Goal: Transaction & Acquisition: Book appointment/travel/reservation

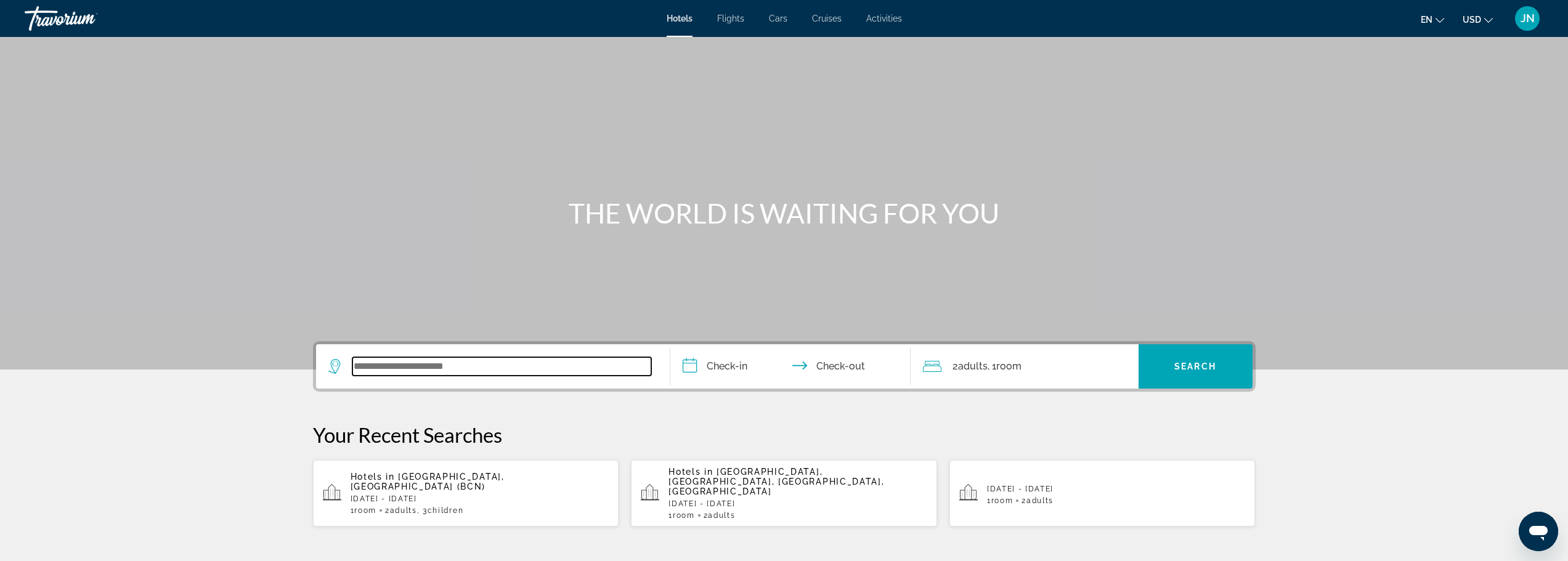
click at [448, 367] on input "Search widget" at bounding box center [502, 366] width 299 height 19
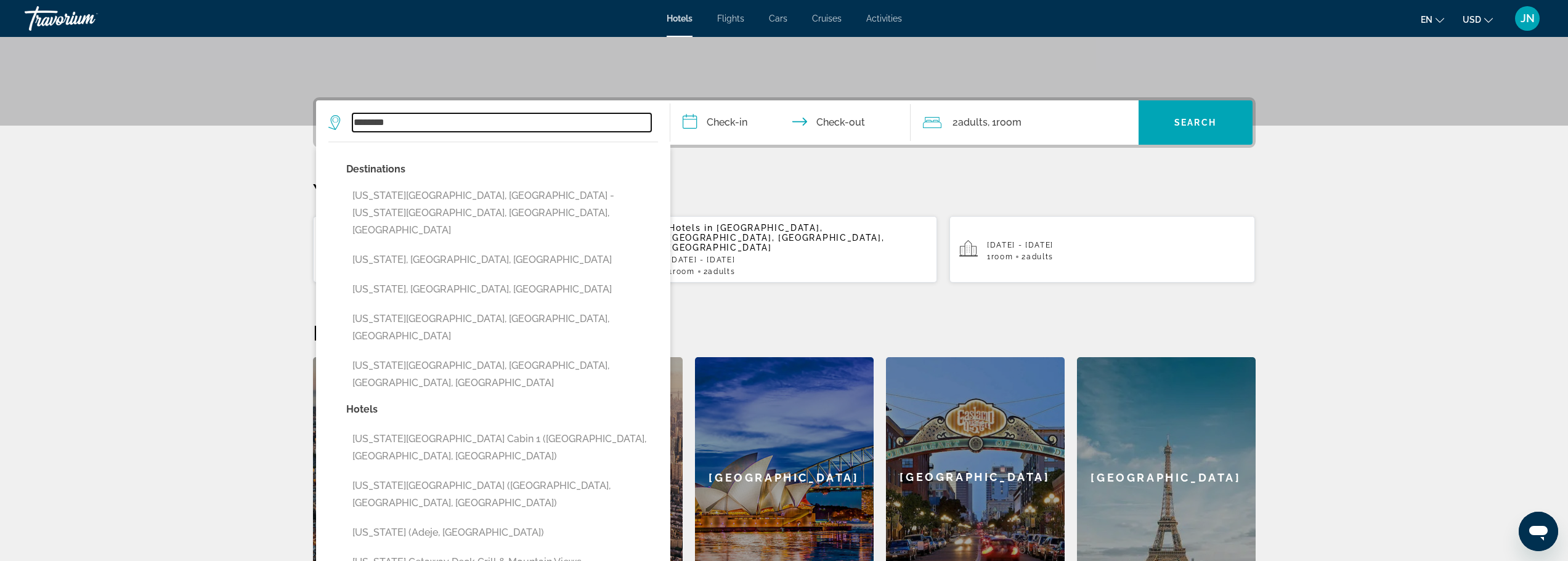
scroll to position [206, 0]
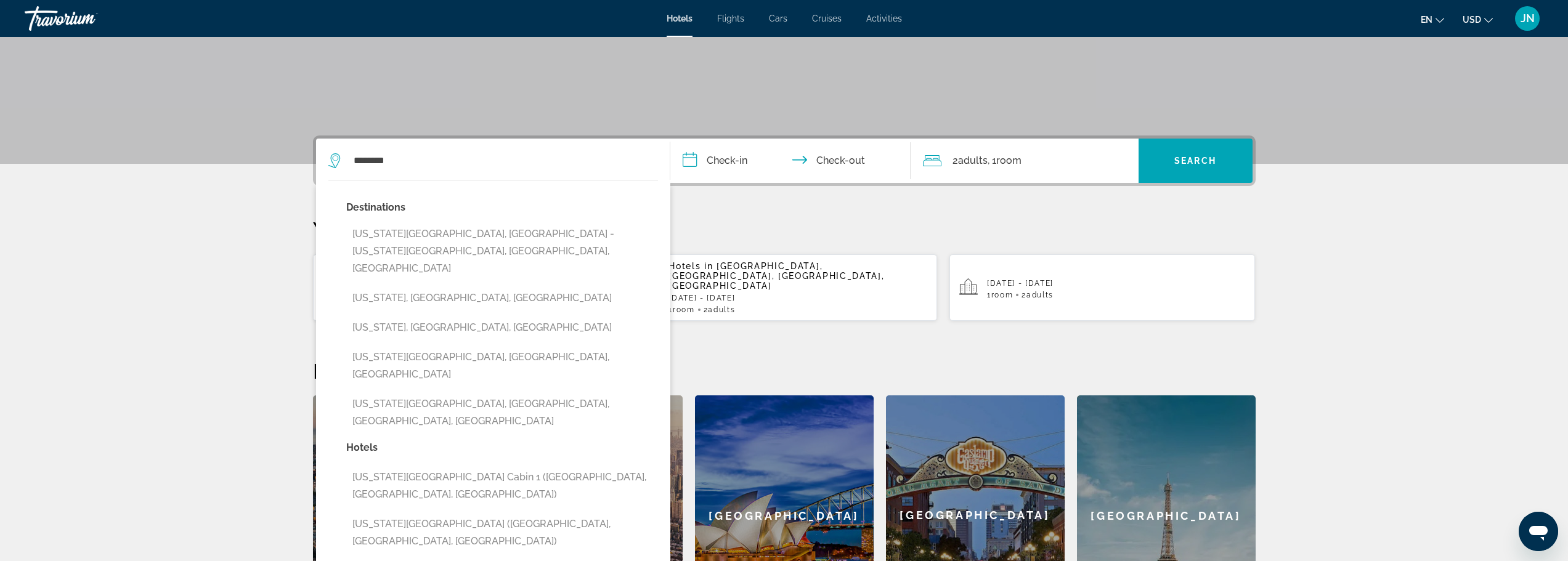
click at [776, 200] on div "**********" at bounding box center [785, 385] width 992 height 500
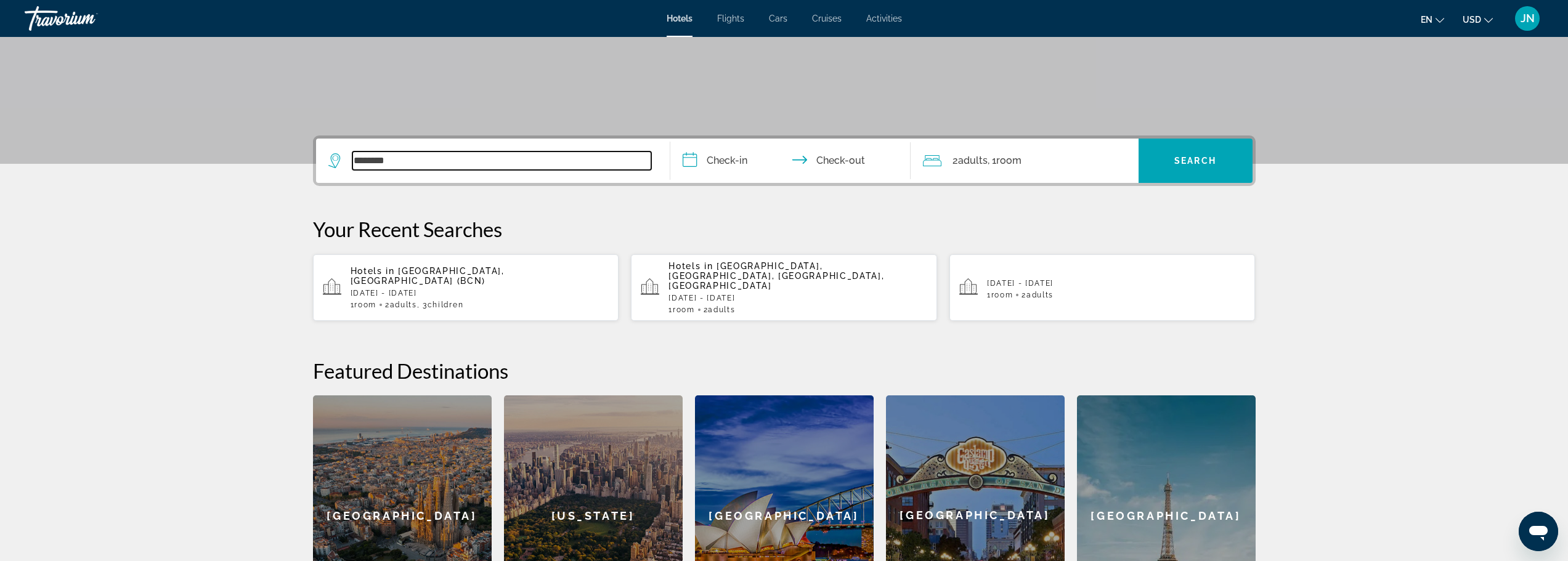
click at [390, 157] on input "********" at bounding box center [502, 160] width 299 height 19
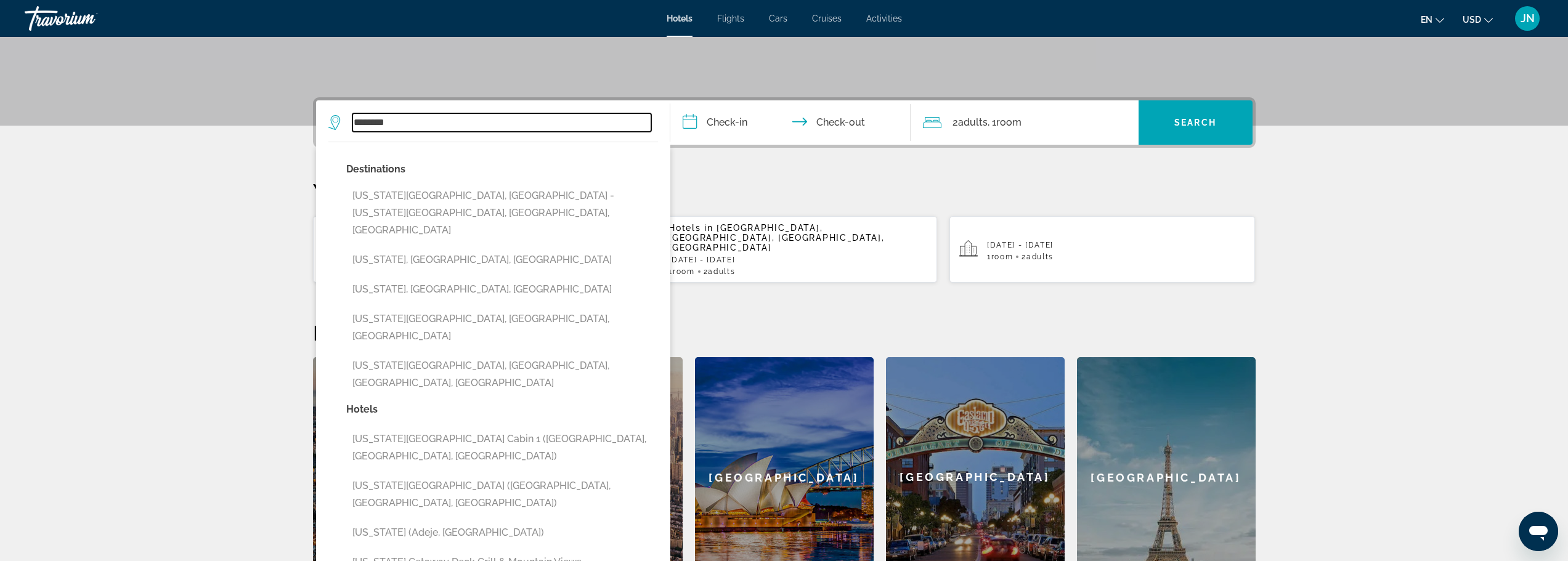
scroll to position [219, 0]
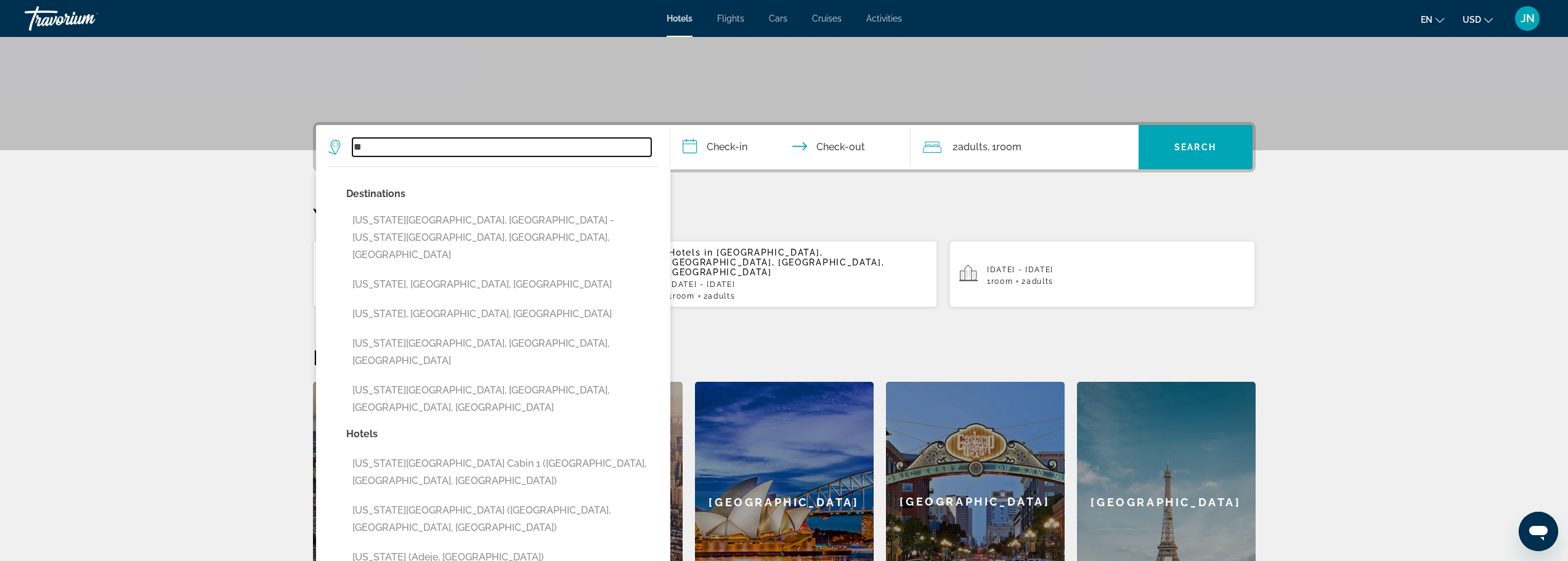
type input "*"
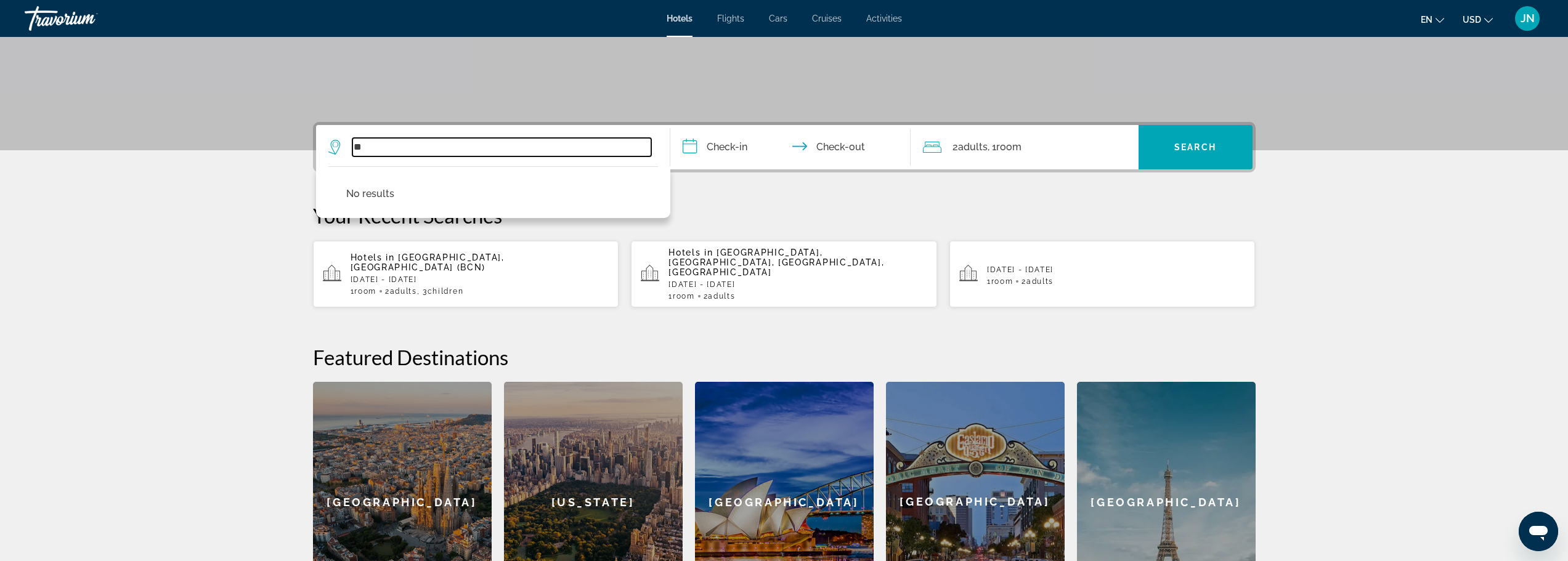
type input "*"
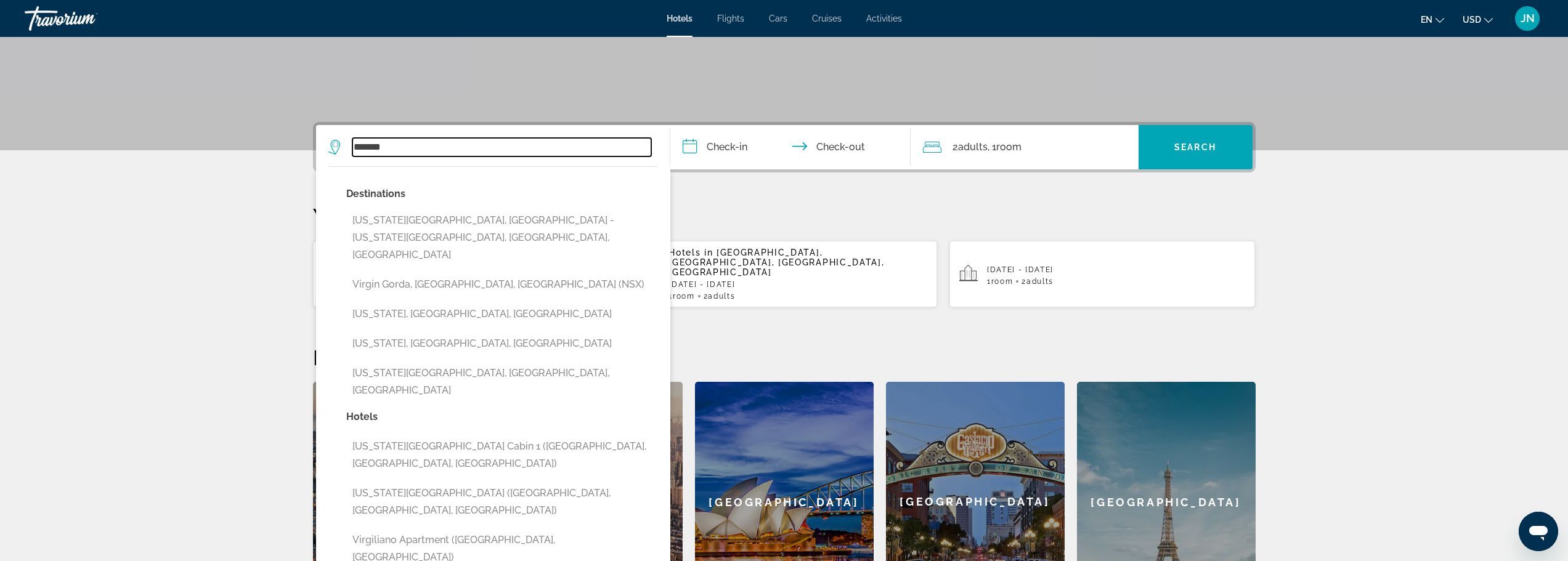
type input "********"
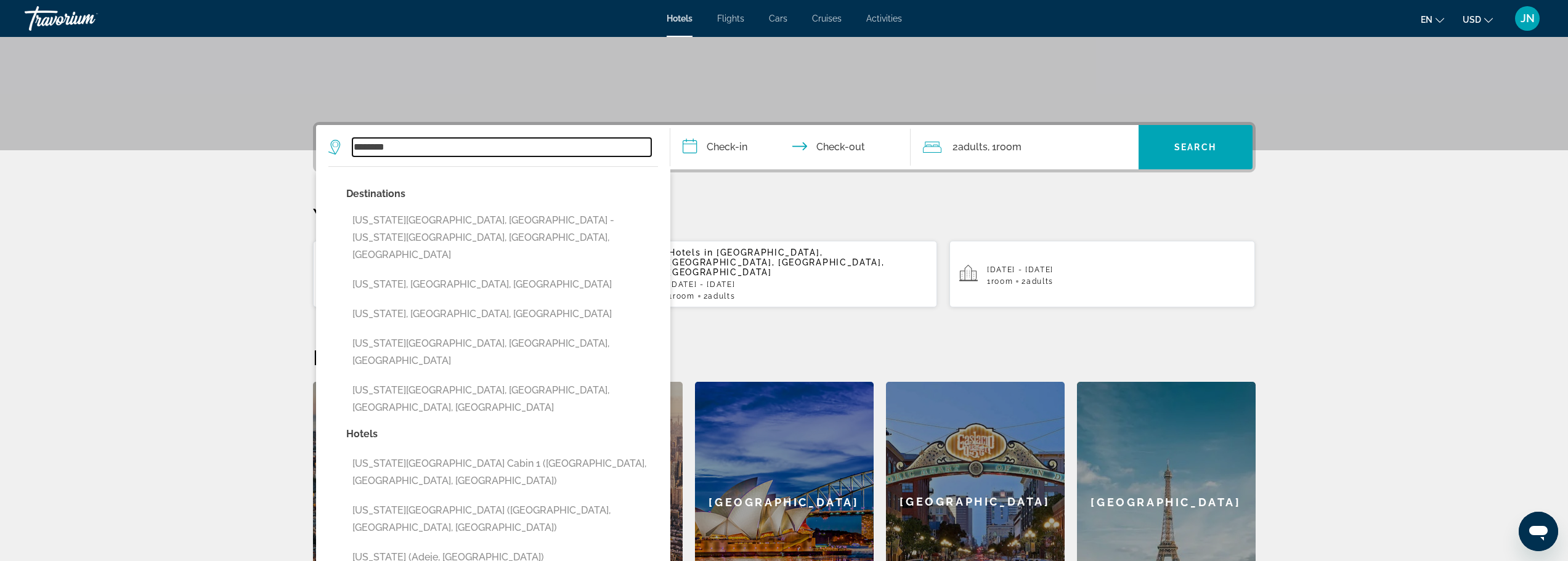
drag, startPoint x: 404, startPoint y: 147, endPoint x: 323, endPoint y: 136, distance: 81.7
click at [323, 136] on app-destination-search "******** Destinations [US_STATE][GEOGRAPHIC_DATA], [GEOGRAPHIC_DATA] - [US_STAT…" at bounding box center [494, 147] width 354 height 45
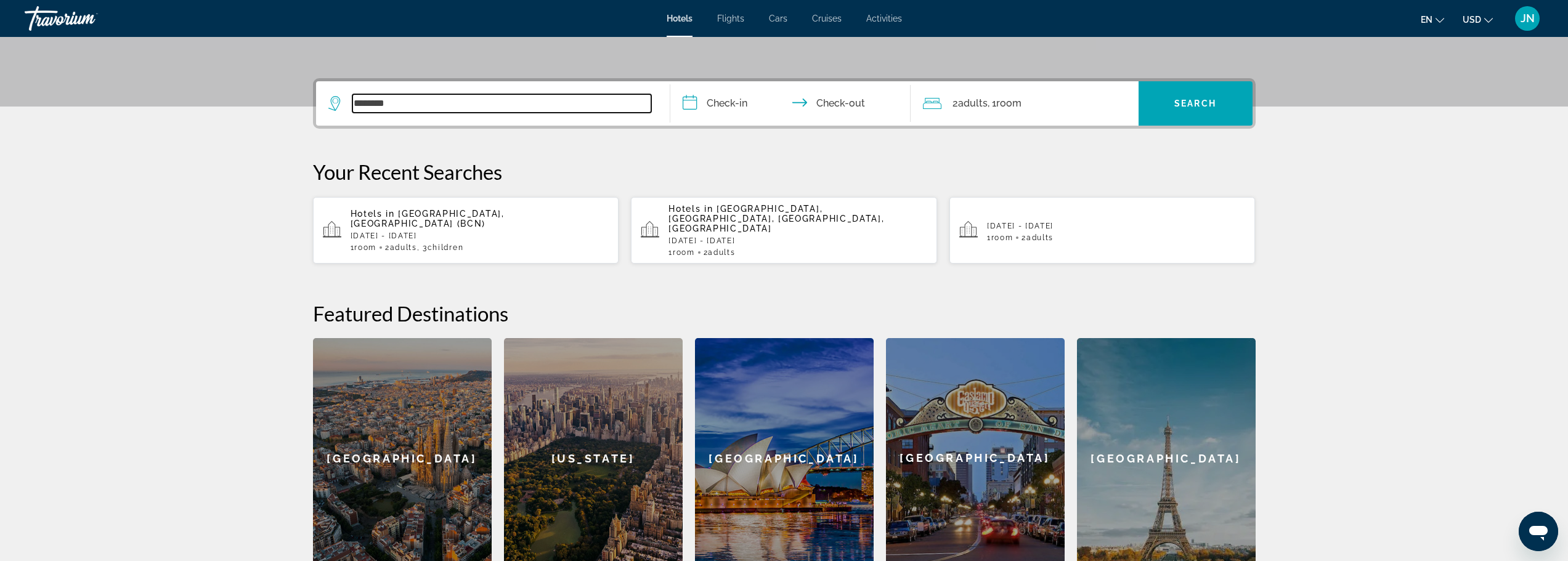
scroll to position [301, 0]
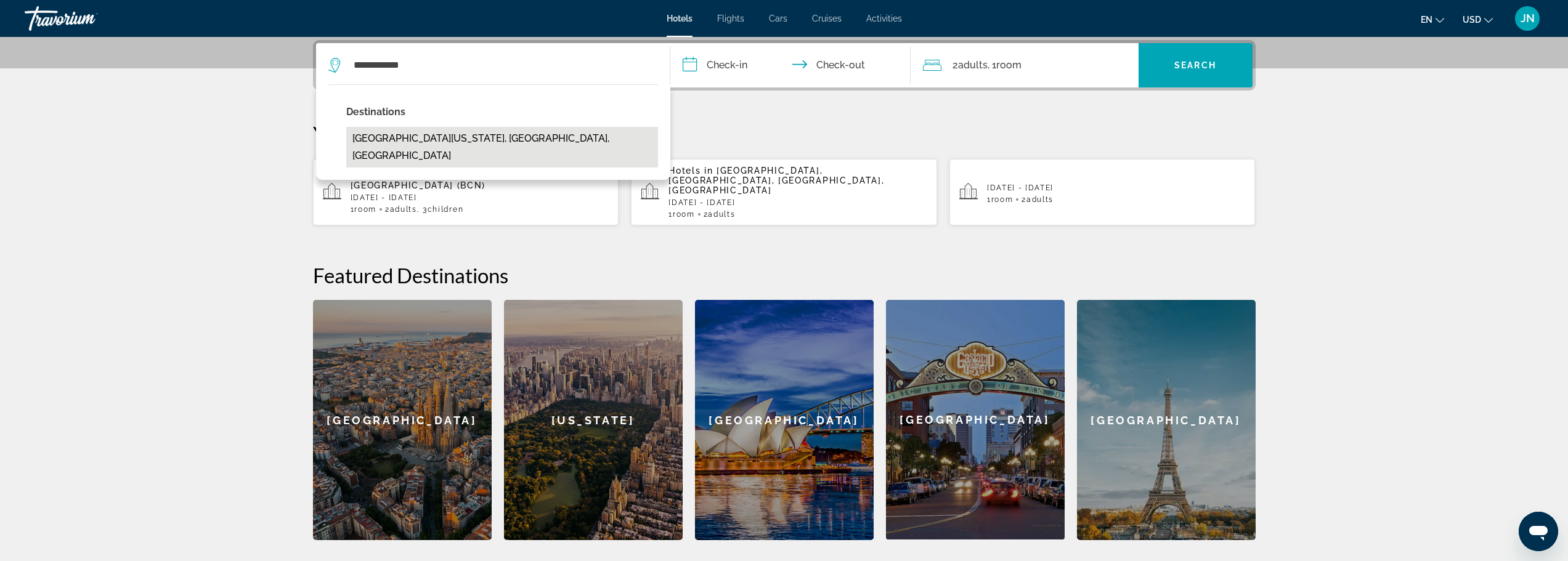
click at [378, 140] on button "[GEOGRAPHIC_DATA][US_STATE], [GEOGRAPHIC_DATA], [GEOGRAPHIC_DATA]" at bounding box center [502, 147] width 312 height 41
type input "**********"
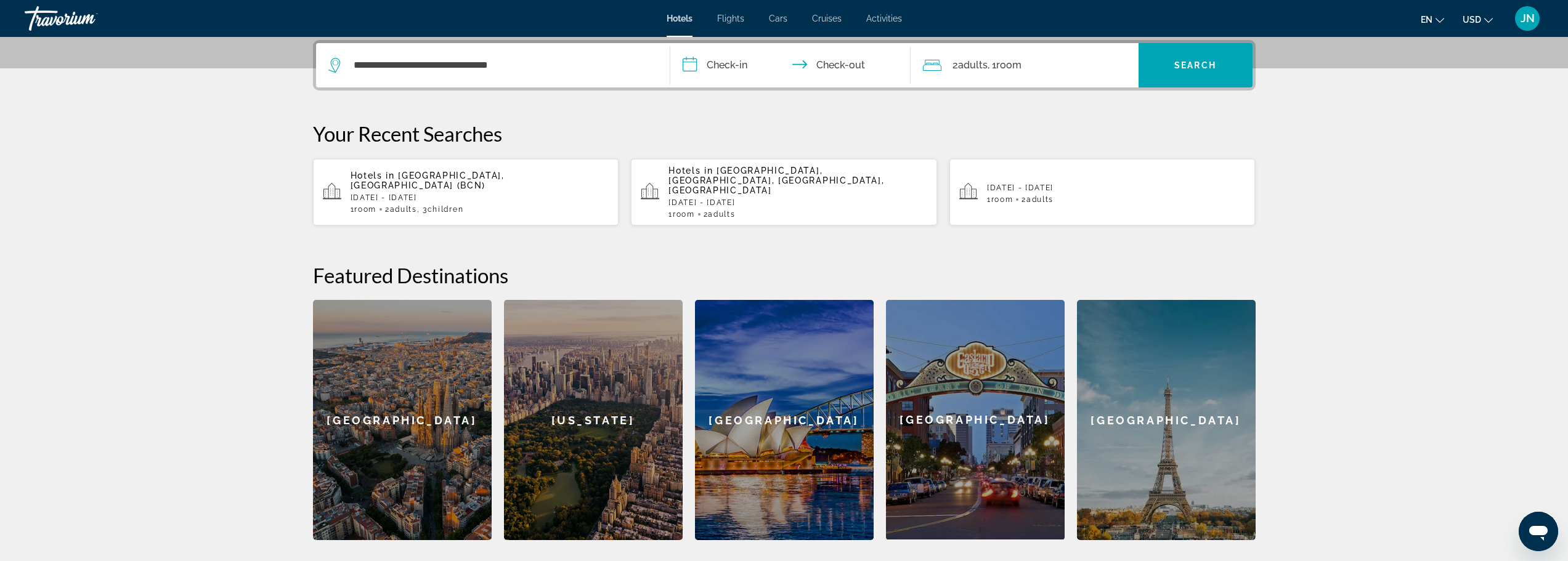
click at [689, 59] on input "**********" at bounding box center [792, 67] width 245 height 48
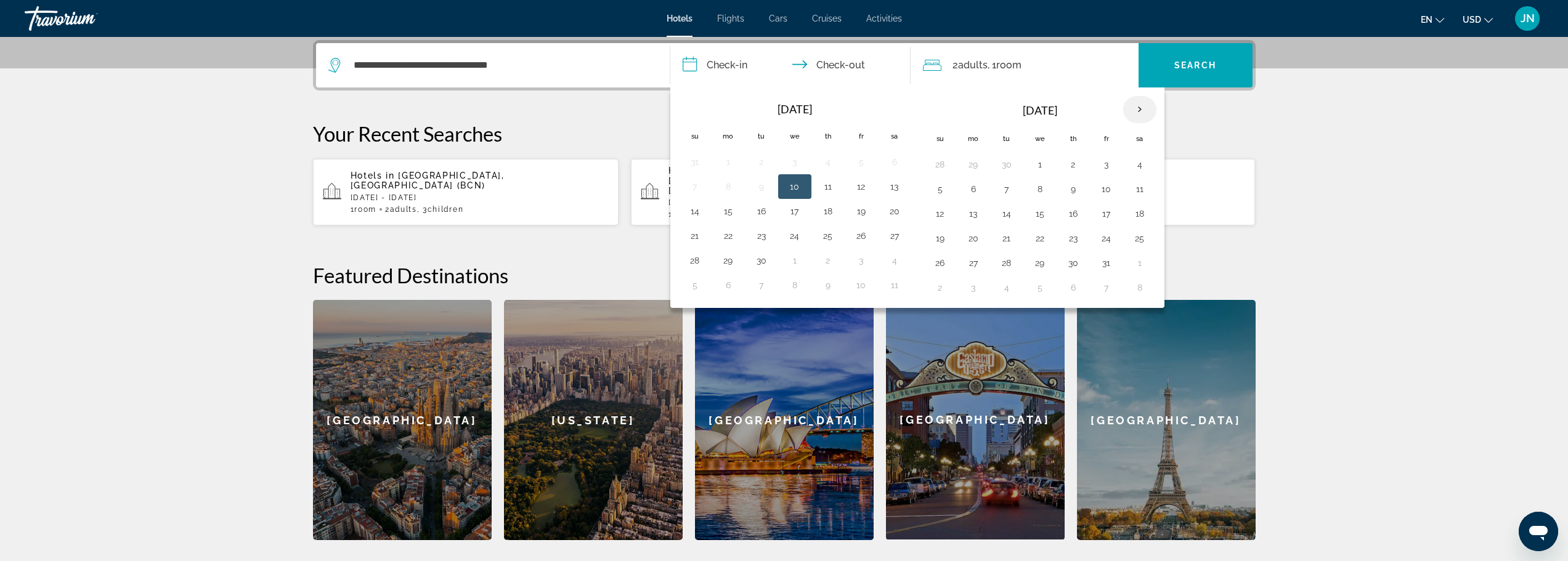
click at [1137, 111] on th "Next month" at bounding box center [1139, 110] width 33 height 27
click at [1036, 238] on button "19" at bounding box center [1040, 238] width 19 height 17
click at [942, 262] on button "23" at bounding box center [940, 262] width 19 height 17
type input "**********"
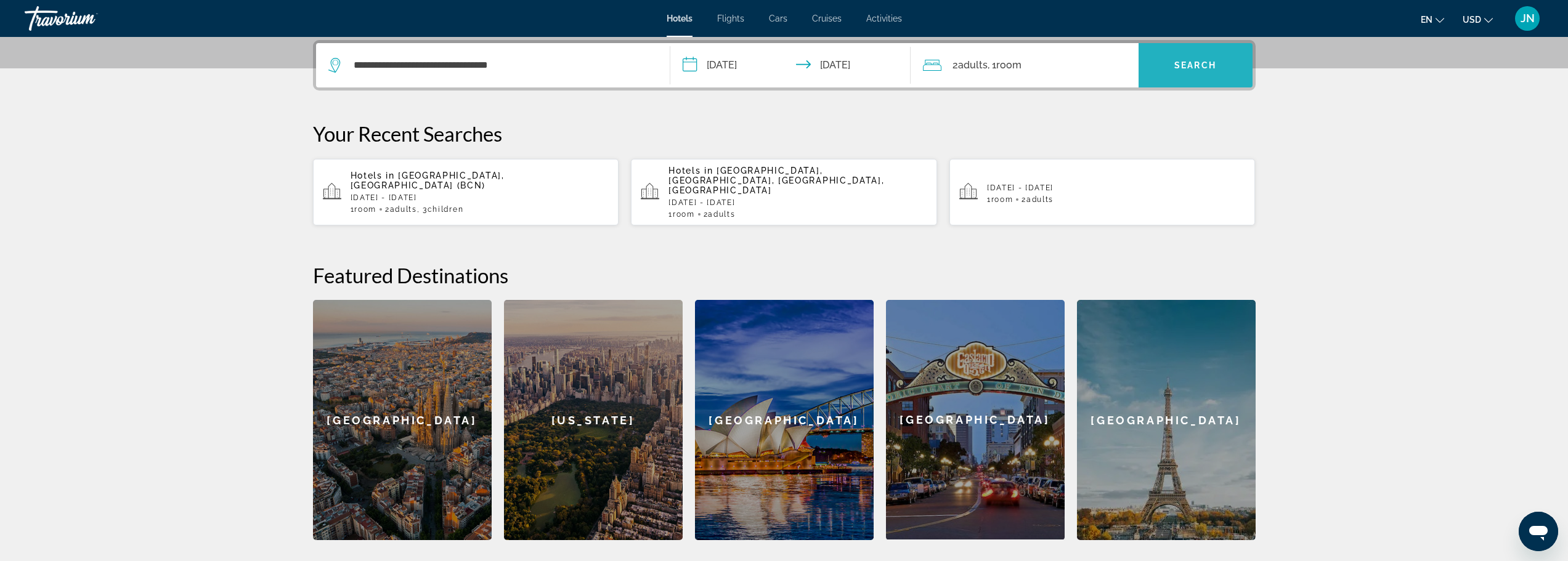
click at [1193, 64] on span "Search" at bounding box center [1195, 65] width 42 height 10
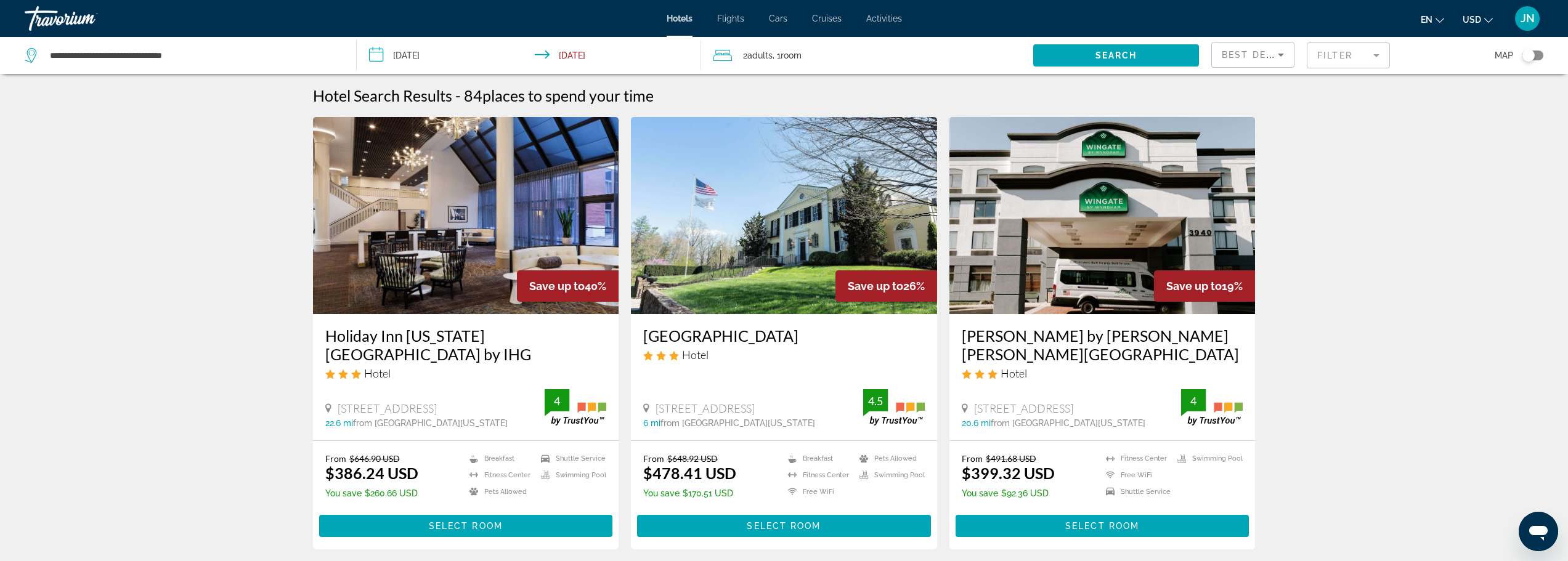
click at [1540, 52] on div "Toggle map" at bounding box center [1533, 55] width 21 height 10
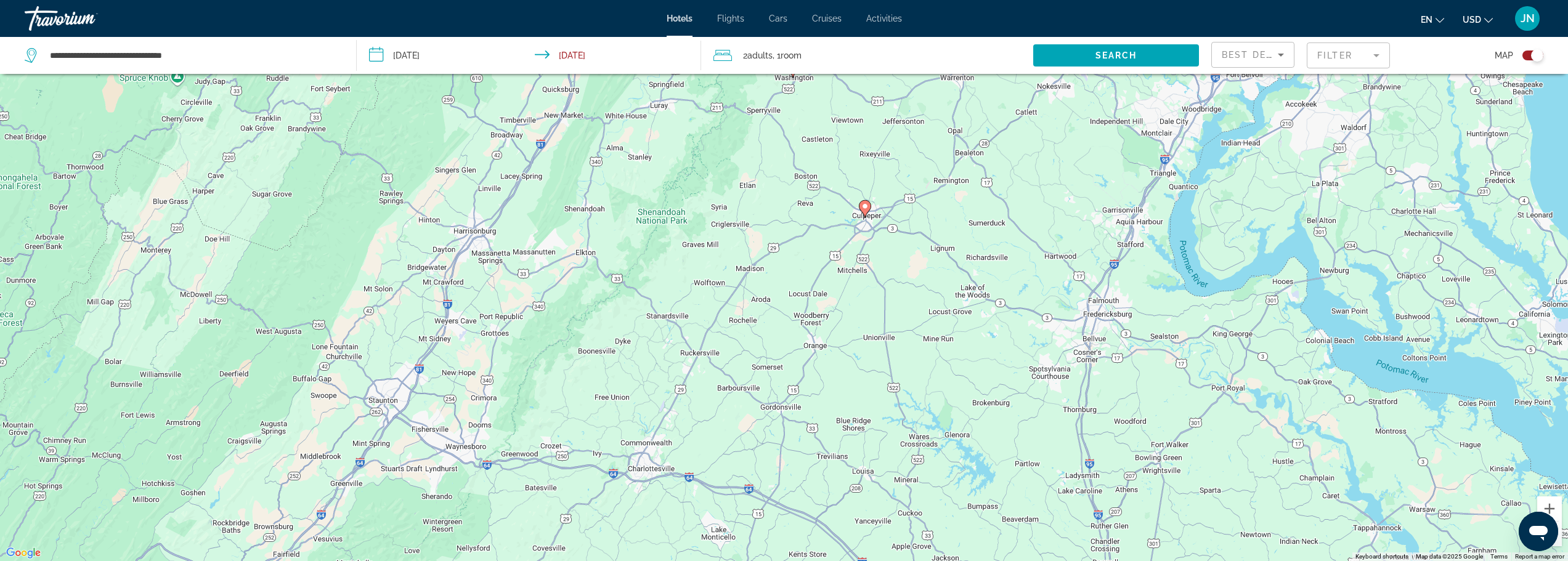
drag, startPoint x: 662, startPoint y: 385, endPoint x: 828, endPoint y: 102, distance: 328.1
click at [831, 89] on div "To activate drag with keyboard, press Alt + Enter. Once in keyboard drag state,…" at bounding box center [784, 280] width 1568 height 561
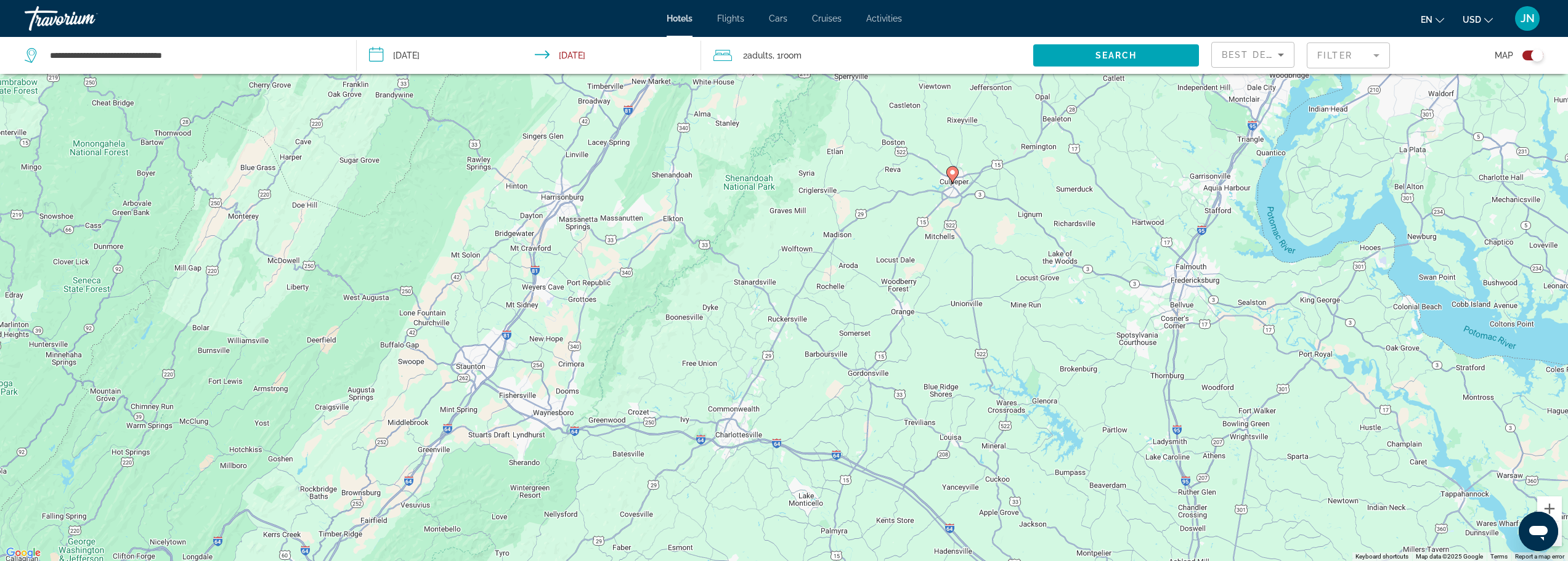
drag, startPoint x: 711, startPoint y: 410, endPoint x: 807, endPoint y: 404, distance: 96.2
click at [807, 404] on div "To activate drag with keyboard, press Alt + Enter. Once in keyboard drag state,…" at bounding box center [784, 280] width 1568 height 561
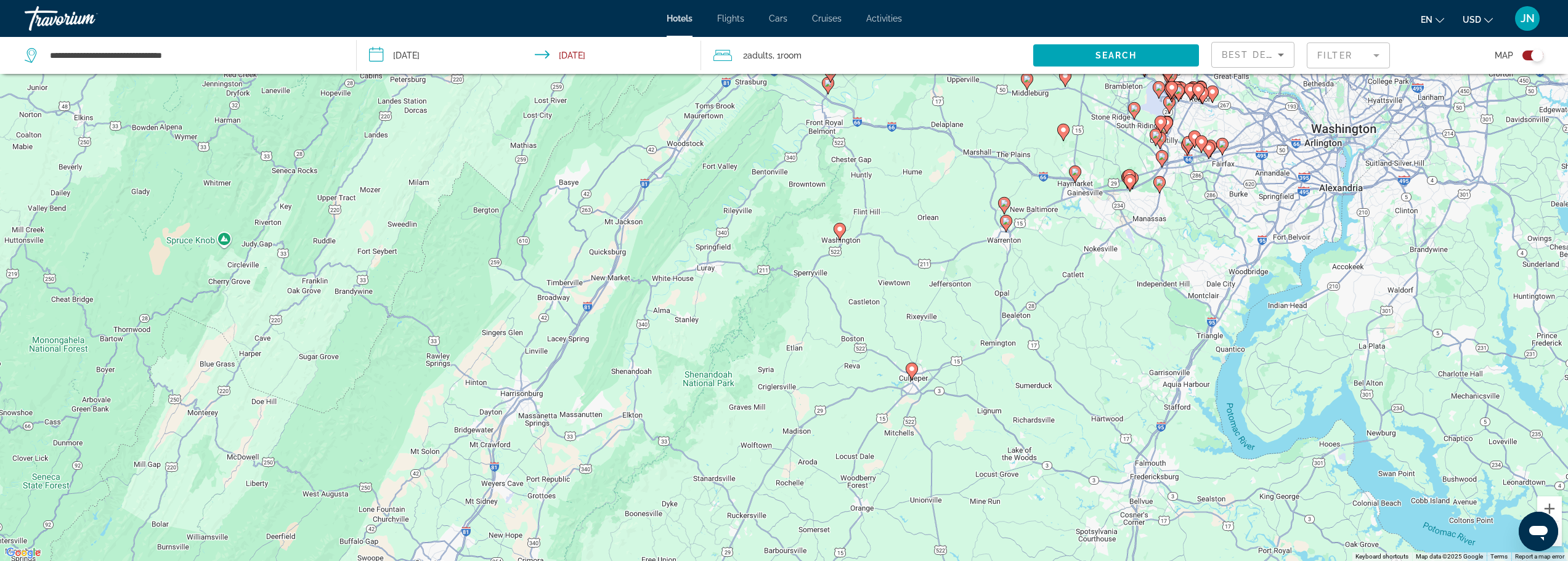
drag, startPoint x: 775, startPoint y: 246, endPoint x: 735, endPoint y: 450, distance: 207.9
click at [735, 450] on div "To activate drag with keyboard, press Alt + Enter. Once in keyboard drag state,…" at bounding box center [784, 280] width 1568 height 561
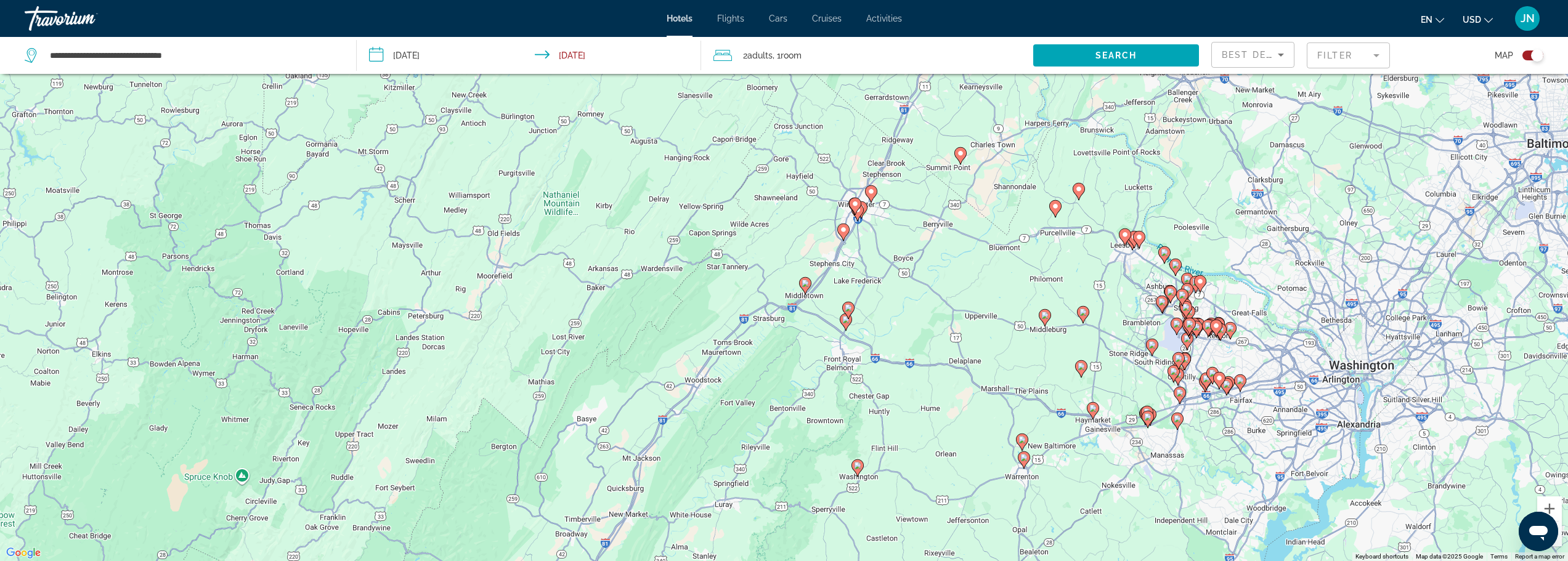
drag, startPoint x: 966, startPoint y: 292, endPoint x: 948, endPoint y: 526, distance: 234.7
click at [957, 540] on div "To activate drag with keyboard, press Alt + Enter. Once in keyboard drag state,…" at bounding box center [784, 280] width 1568 height 561
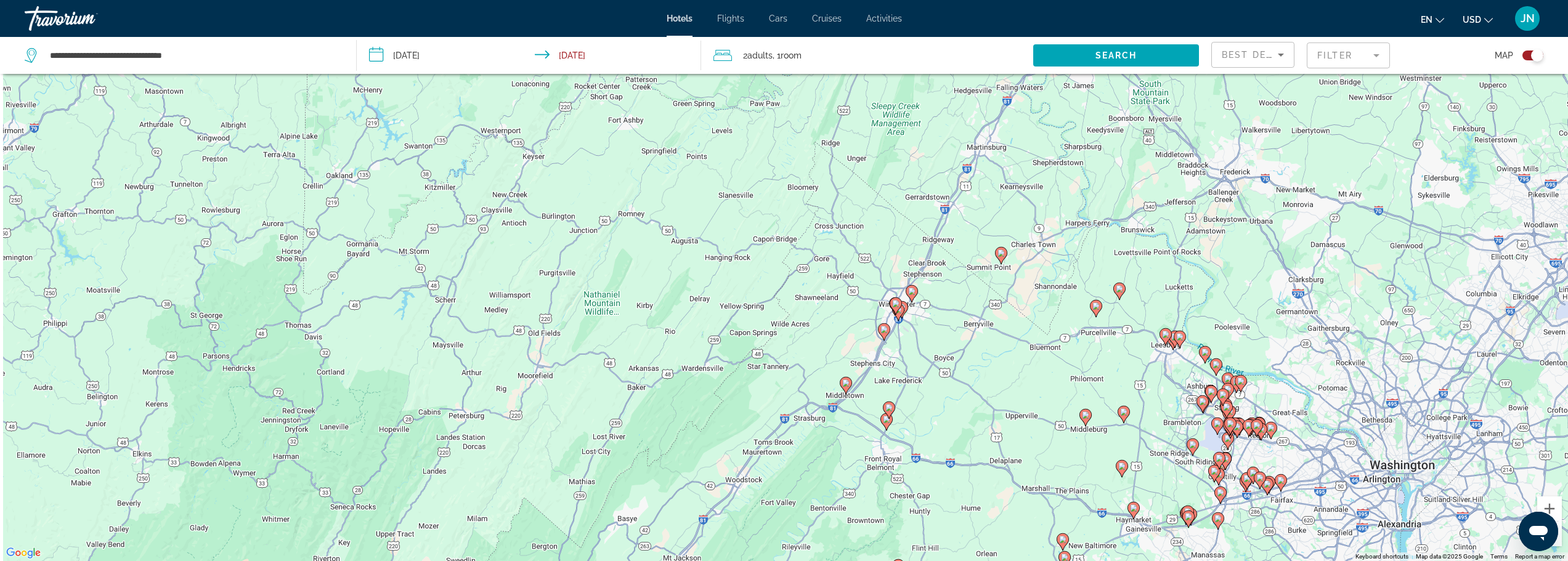
drag, startPoint x: 870, startPoint y: 292, endPoint x: 953, endPoint y: 412, distance: 145.9
click at [953, 412] on div "To activate drag with keyboard, press Alt + Enter. Once in keyboard drag state,…" at bounding box center [784, 280] width 1568 height 561
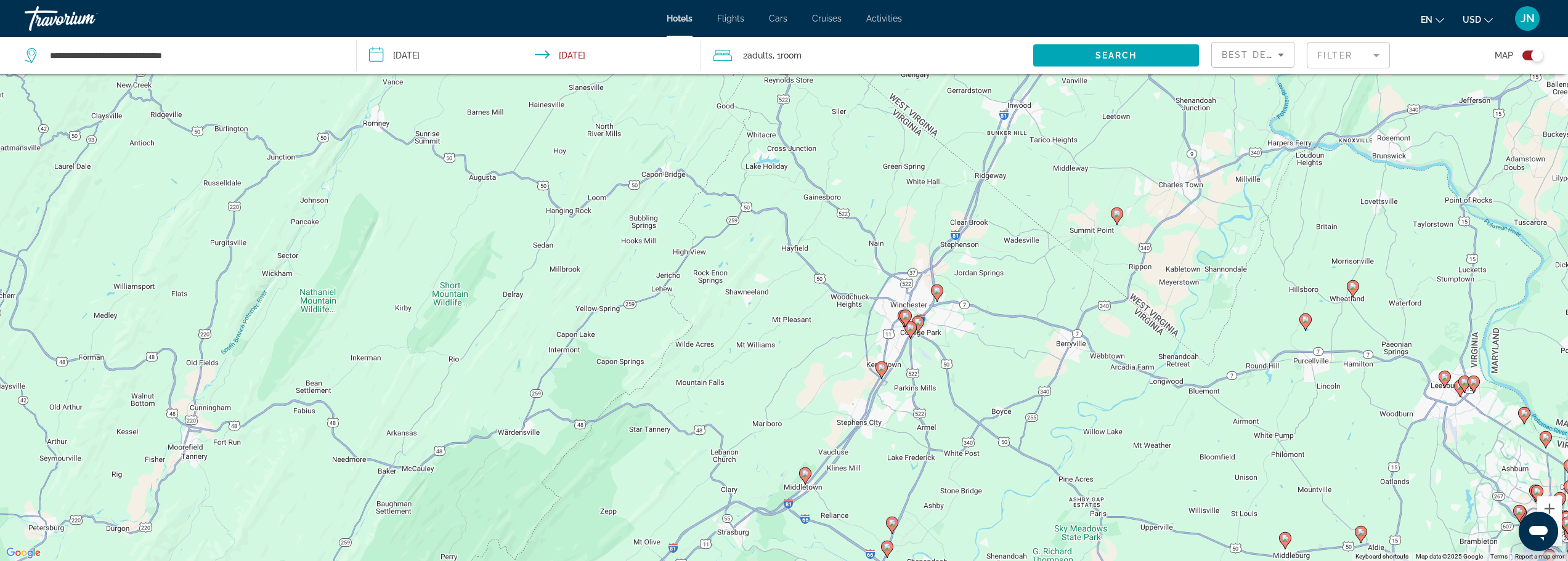
click at [940, 291] on image "Main content" at bounding box center [937, 290] width 7 height 7
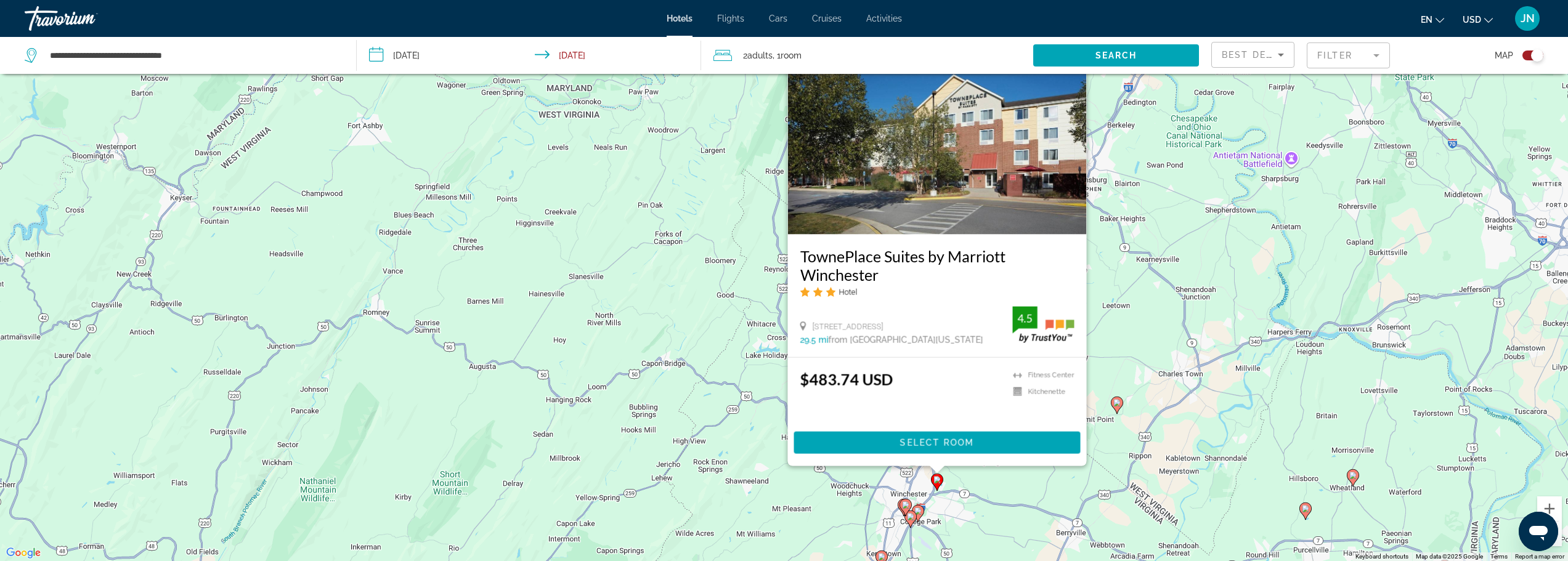
click at [901, 503] on icon "Main content" at bounding box center [905, 507] width 11 height 16
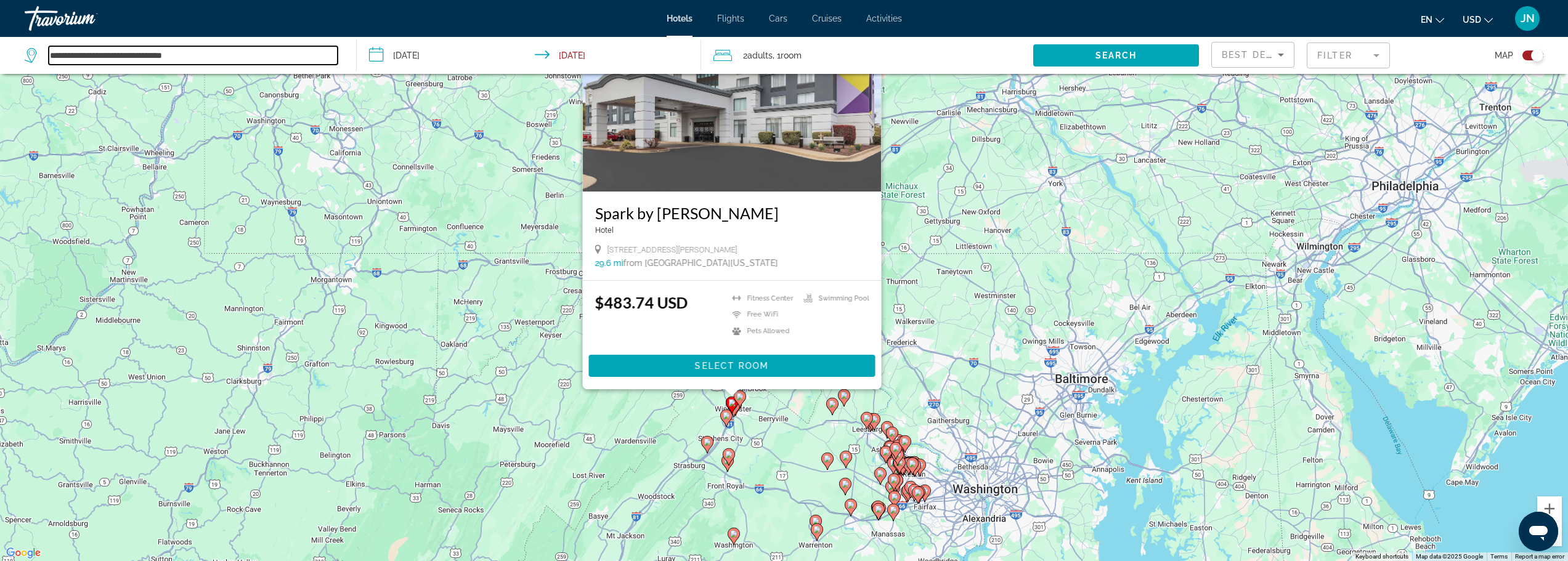
click at [149, 54] on input "**********" at bounding box center [193, 55] width 289 height 19
drag, startPoint x: 197, startPoint y: 56, endPoint x: 1, endPoint y: 25, distance: 198.4
click at [1, 25] on div "**********" at bounding box center [784, 207] width 1568 height 561
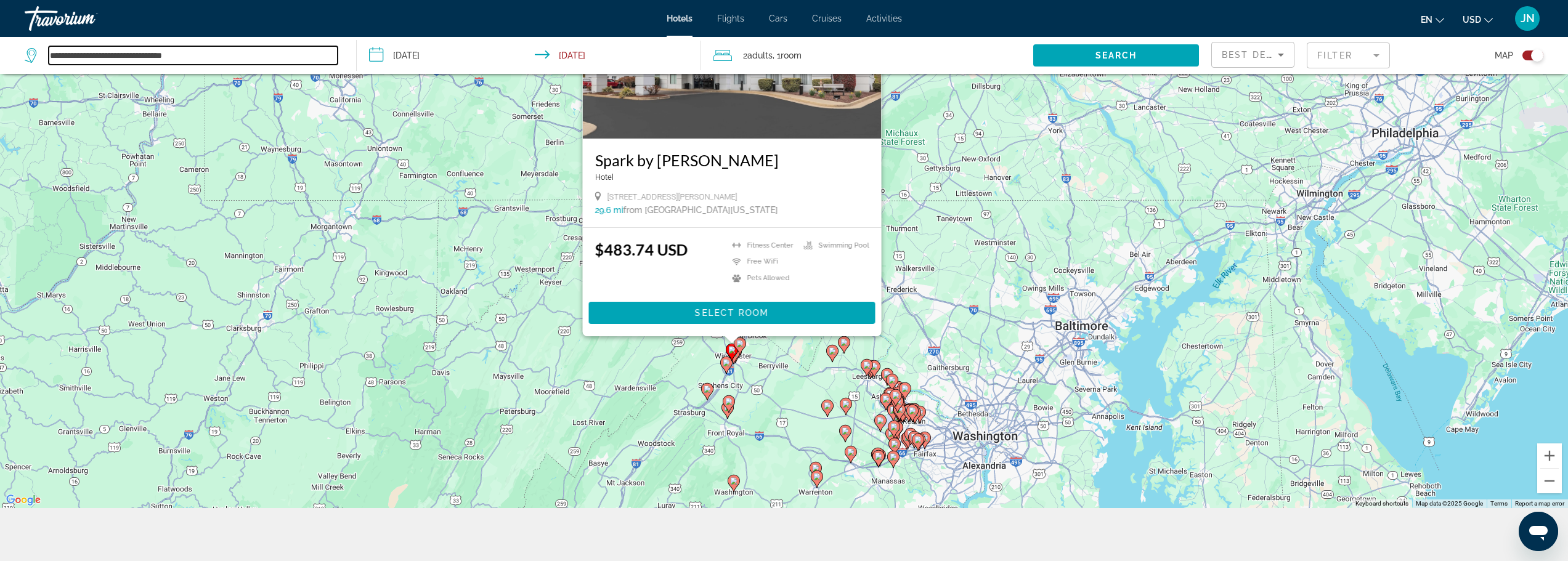
scroll to position [148, 0]
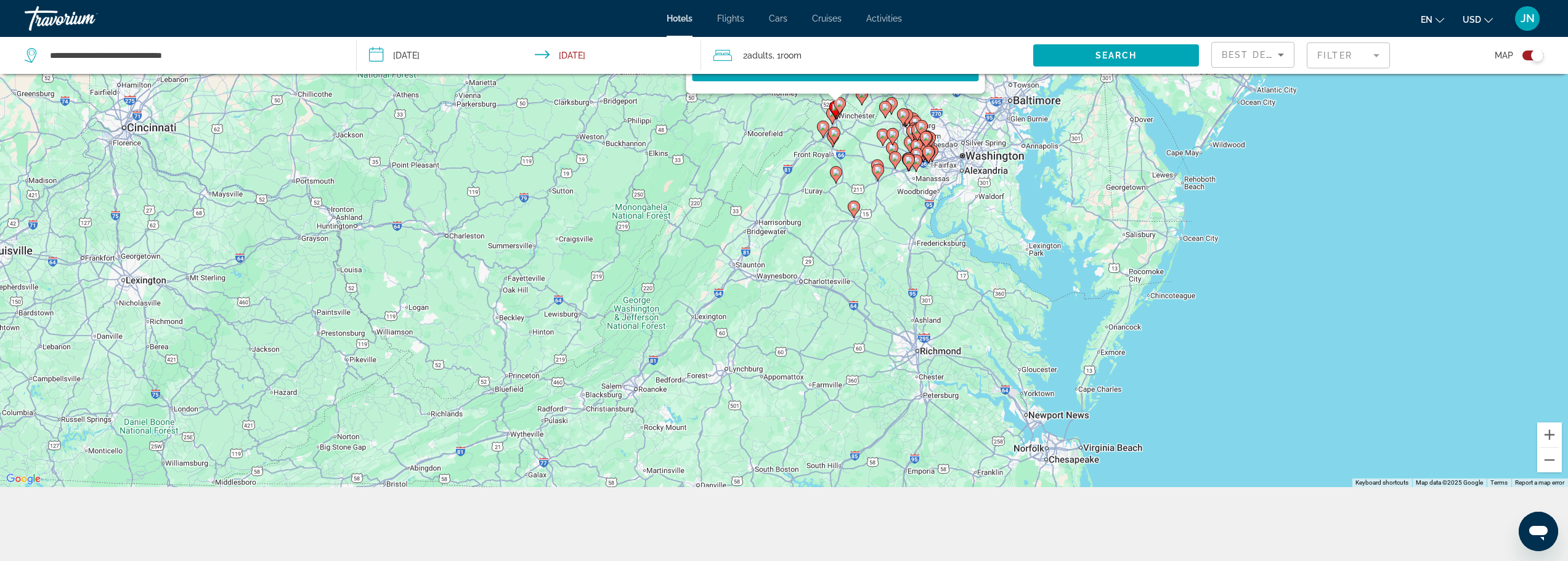
drag, startPoint x: 791, startPoint y: 412, endPoint x: 889, endPoint y: 249, distance: 190.2
click at [901, 191] on div "To activate drag with keyboard, press Alt + Enter. Once in keyboard drag state,…" at bounding box center [784, 207] width 1568 height 561
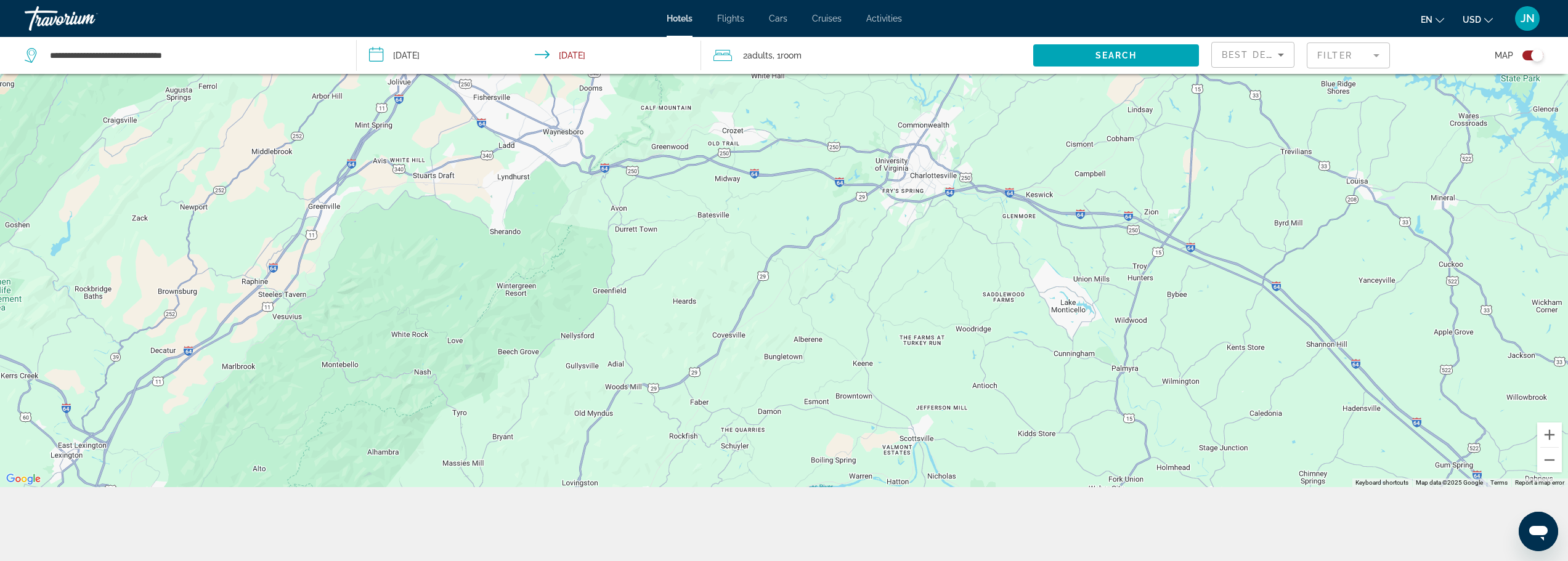
drag, startPoint x: 673, startPoint y: 214, endPoint x: 1038, endPoint y: 493, distance: 459.4
click at [1038, 493] on div "**********" at bounding box center [784, 244] width 1568 height 635
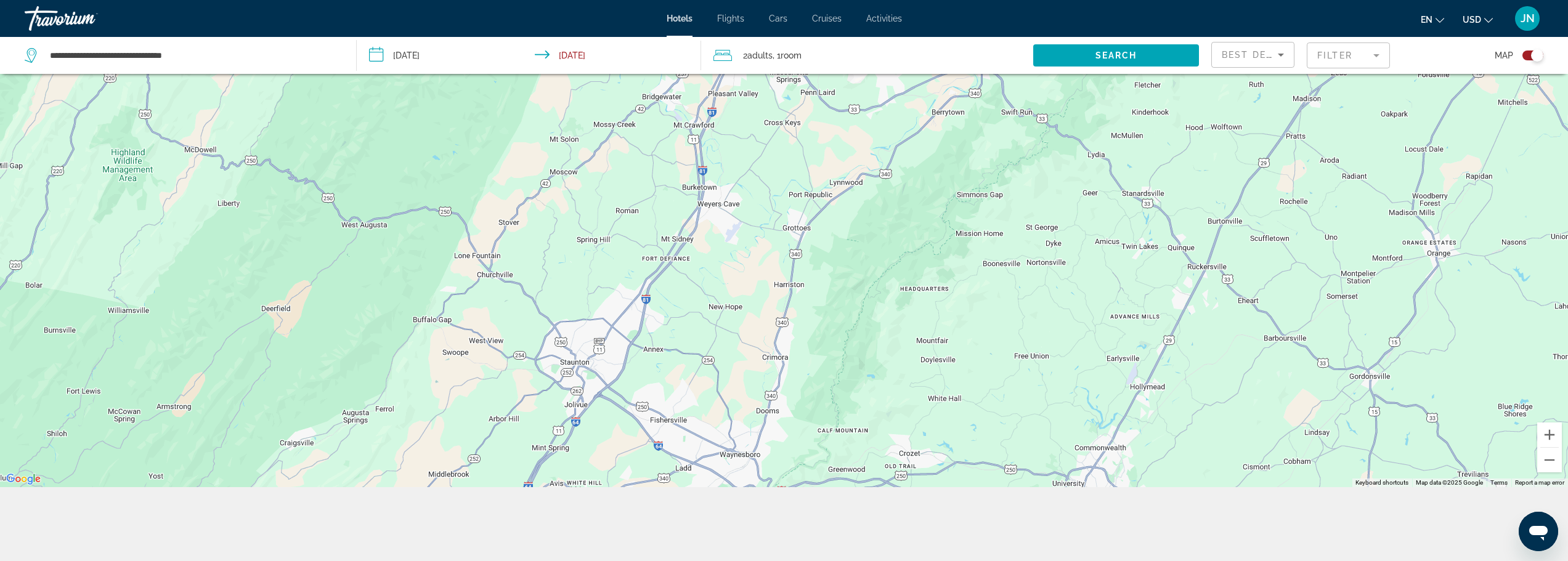
drag, startPoint x: 792, startPoint y: 159, endPoint x: 941, endPoint y: 425, distance: 304.9
click at [957, 475] on div "Main content" at bounding box center [784, 207] width 1568 height 561
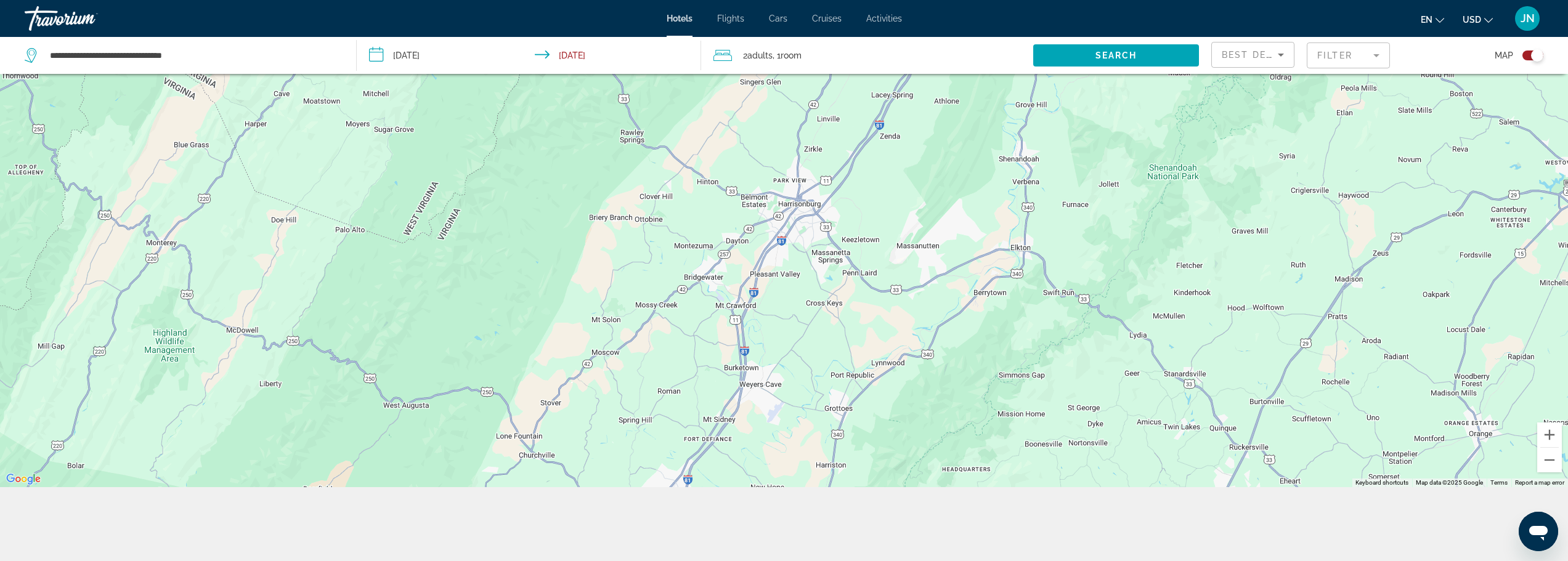
drag, startPoint x: 851, startPoint y: 264, endPoint x: 880, endPoint y: 384, distance: 123.5
click at [880, 385] on div "To activate drag with keyboard, press Alt + Enter. Once in keyboard drag state,…" at bounding box center [784, 207] width 1568 height 561
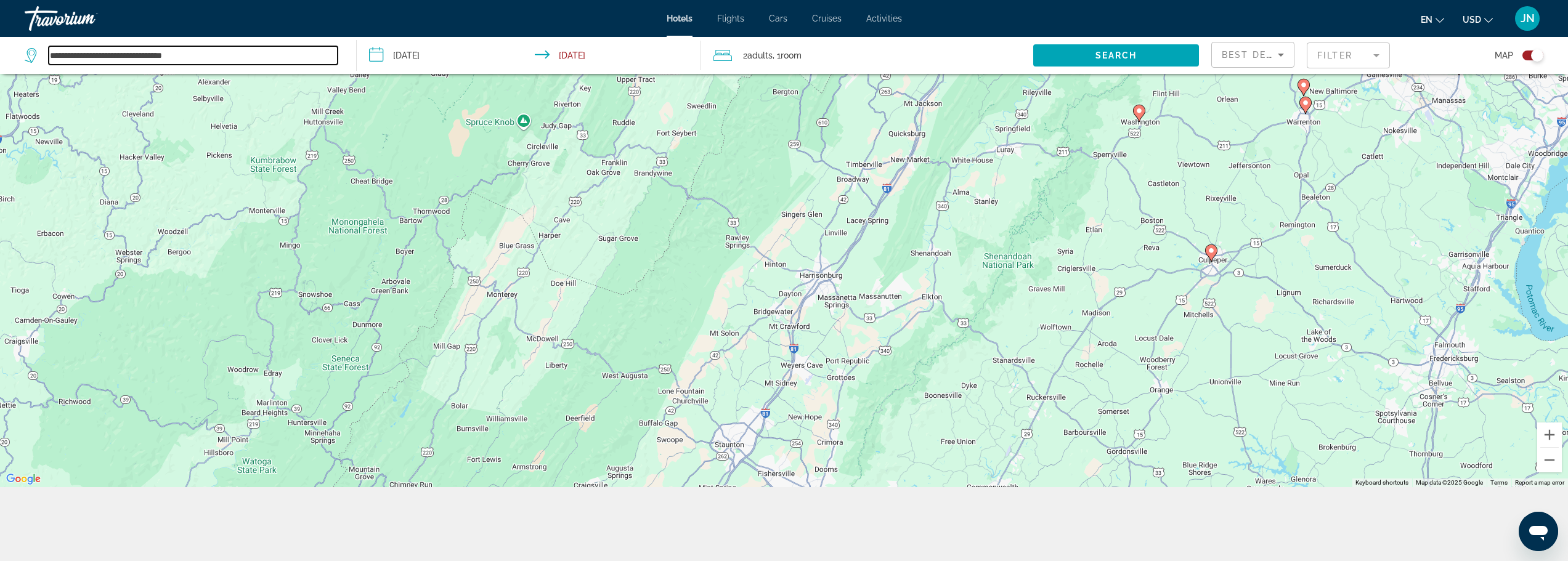
click at [107, 56] on input "**********" at bounding box center [193, 55] width 289 height 19
click at [107, 54] on input "**********" at bounding box center [193, 55] width 289 height 19
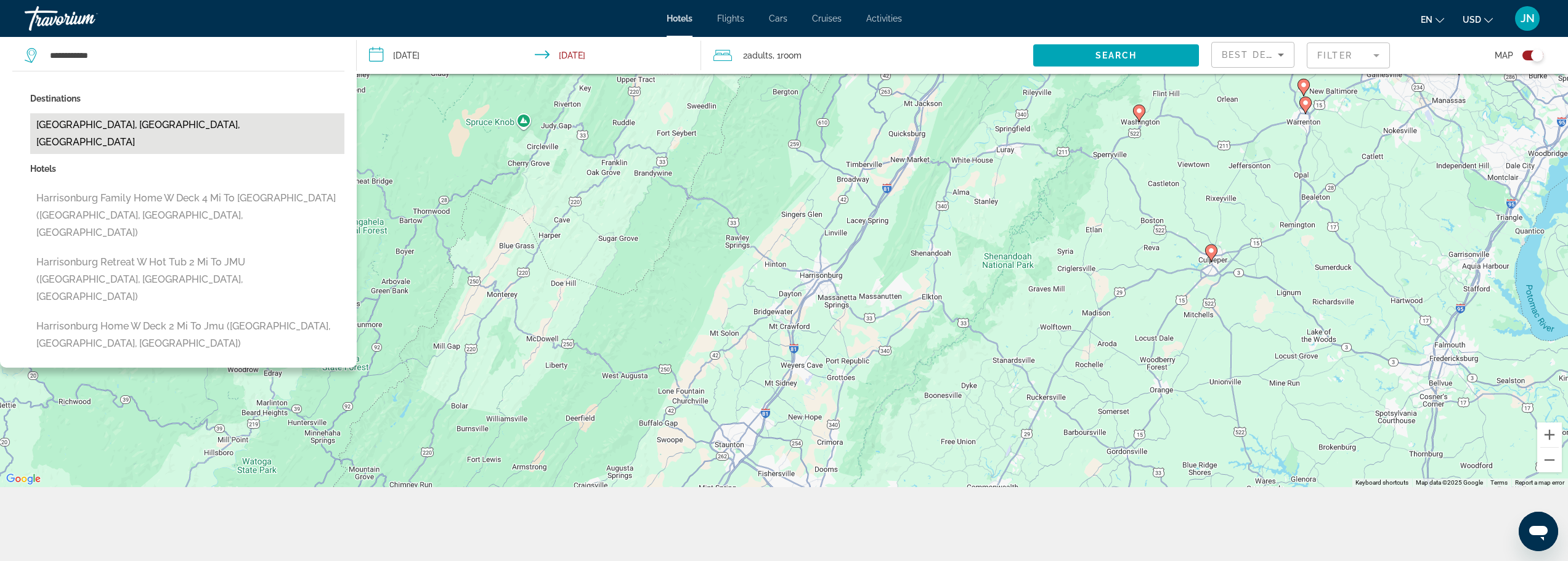
click at [128, 128] on button "[GEOGRAPHIC_DATA], [GEOGRAPHIC_DATA], [GEOGRAPHIC_DATA]" at bounding box center [188, 133] width 314 height 41
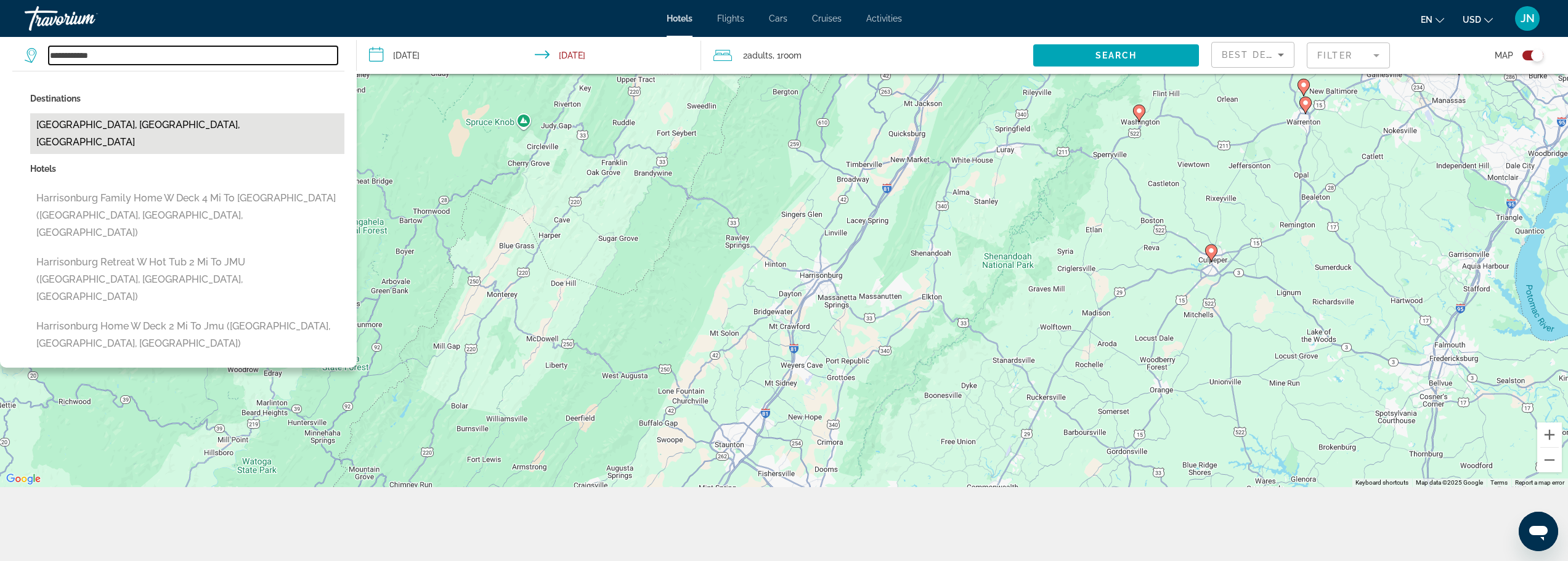
type input "**********"
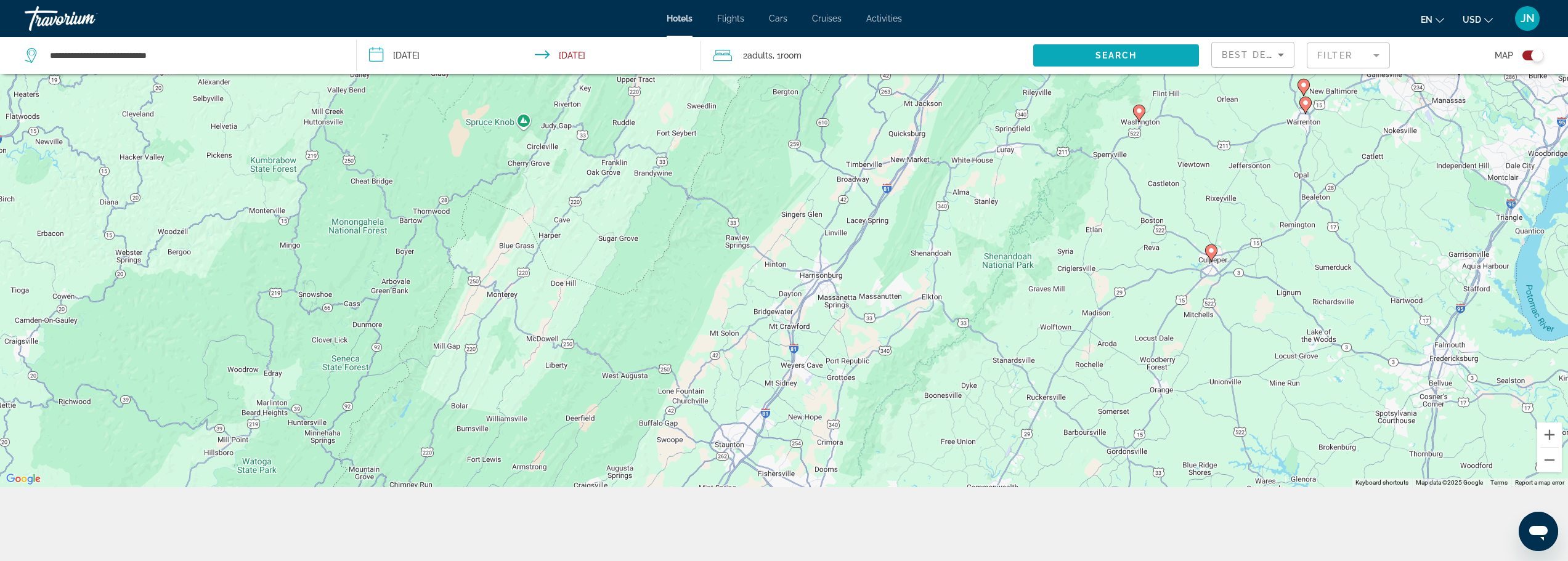
click at [1085, 53] on span "Search widget" at bounding box center [1116, 56] width 166 height 30
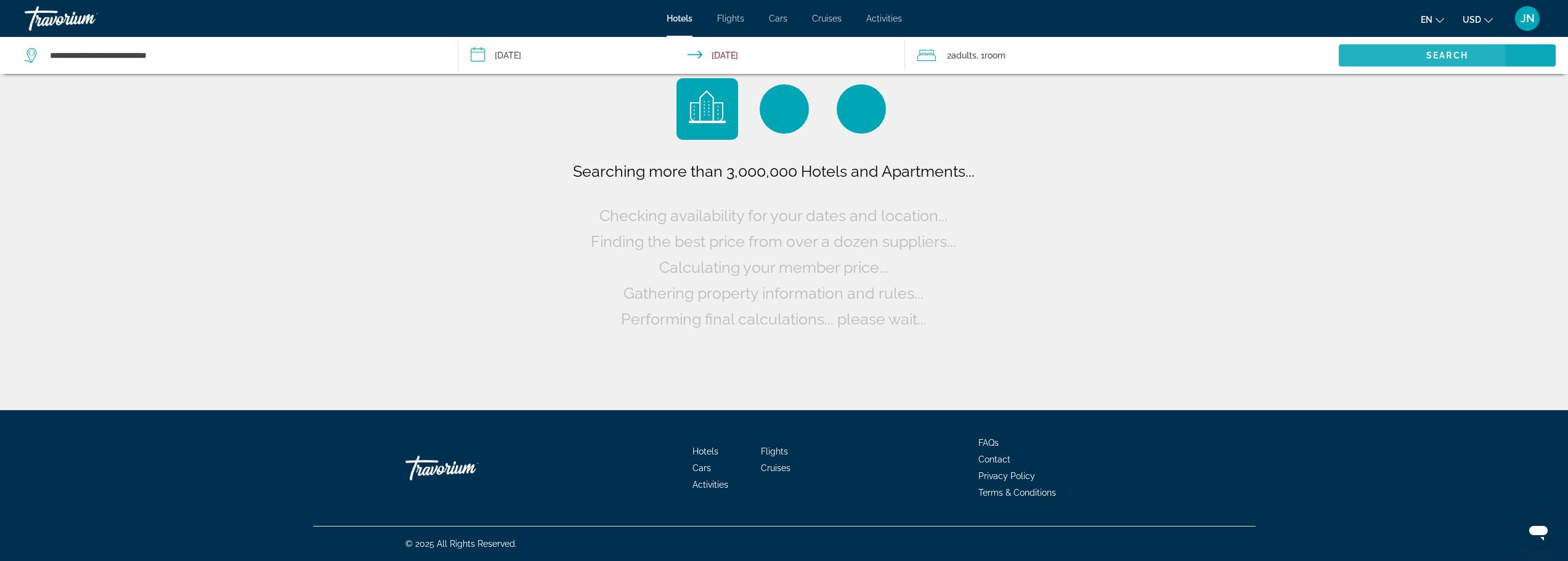
scroll to position [0, 0]
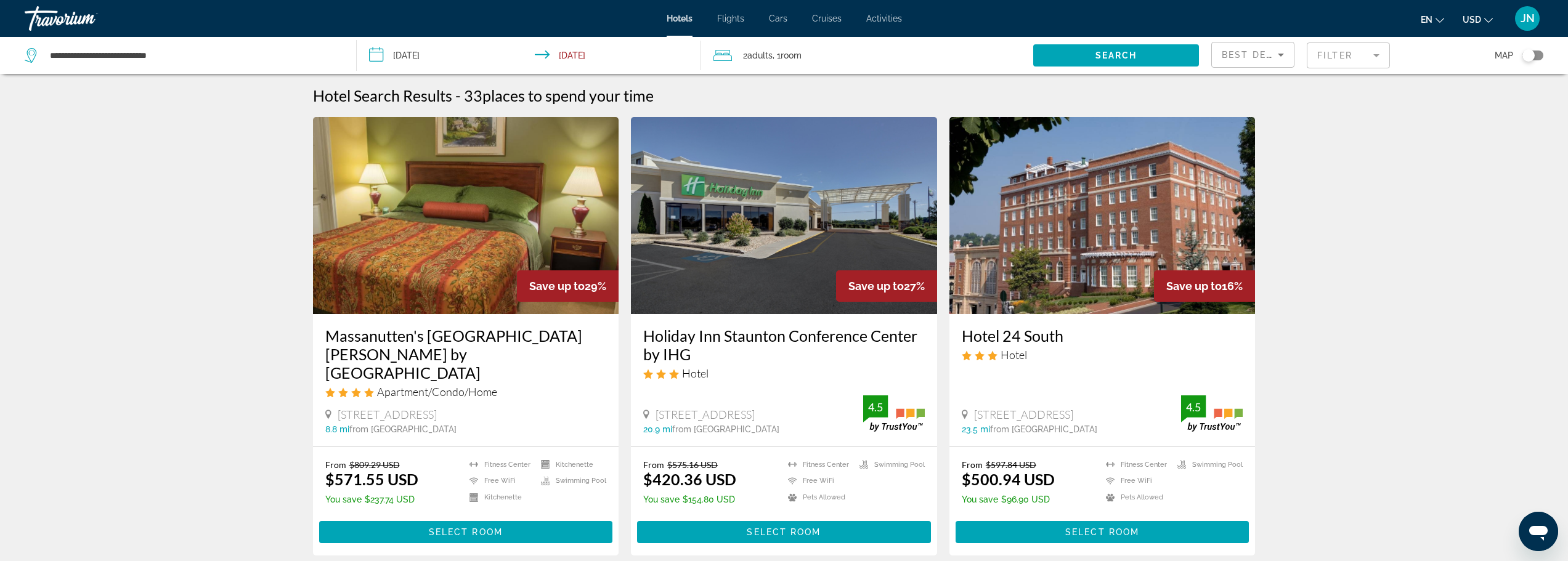
click at [1536, 58] on div "Toggle map" at bounding box center [1533, 55] width 21 height 10
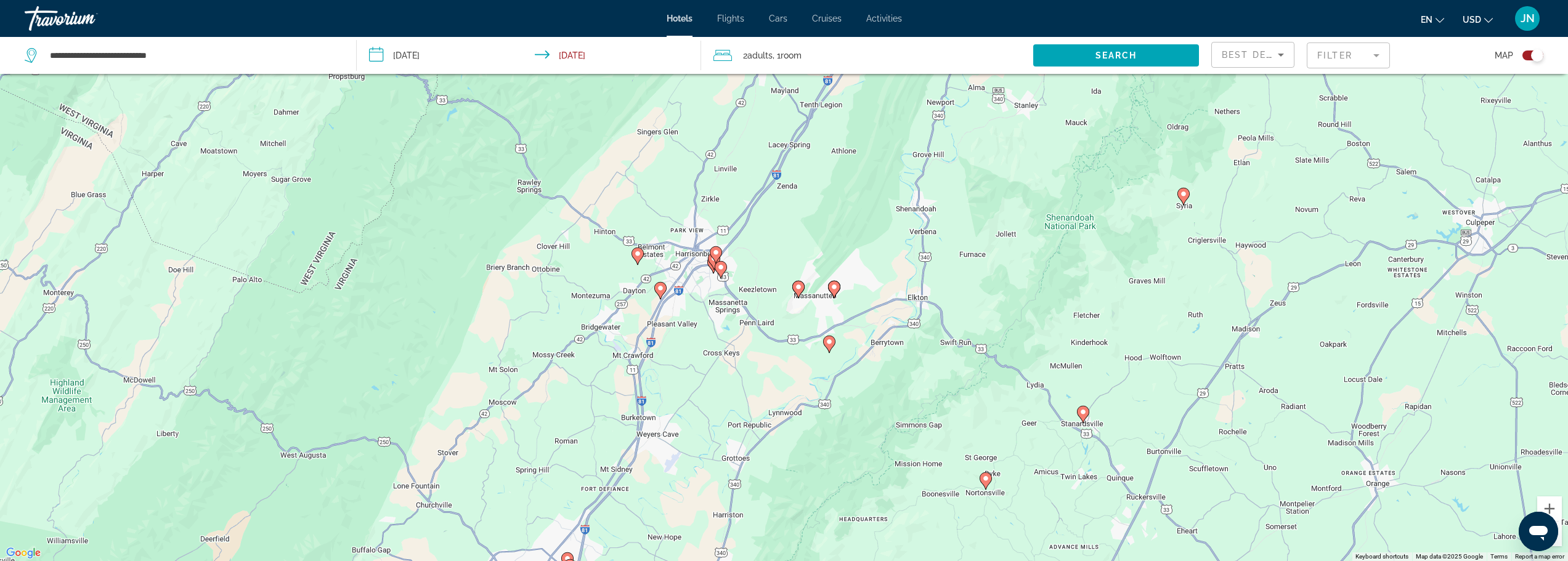
drag, startPoint x: 734, startPoint y: 308, endPoint x: 841, endPoint y: 399, distance: 140.5
click at [840, 408] on div "To activate drag with keyboard, press Alt + Enter. Once in keyboard drag state,…" at bounding box center [784, 280] width 1568 height 561
click at [801, 289] on image "Main content" at bounding box center [798, 287] width 7 height 7
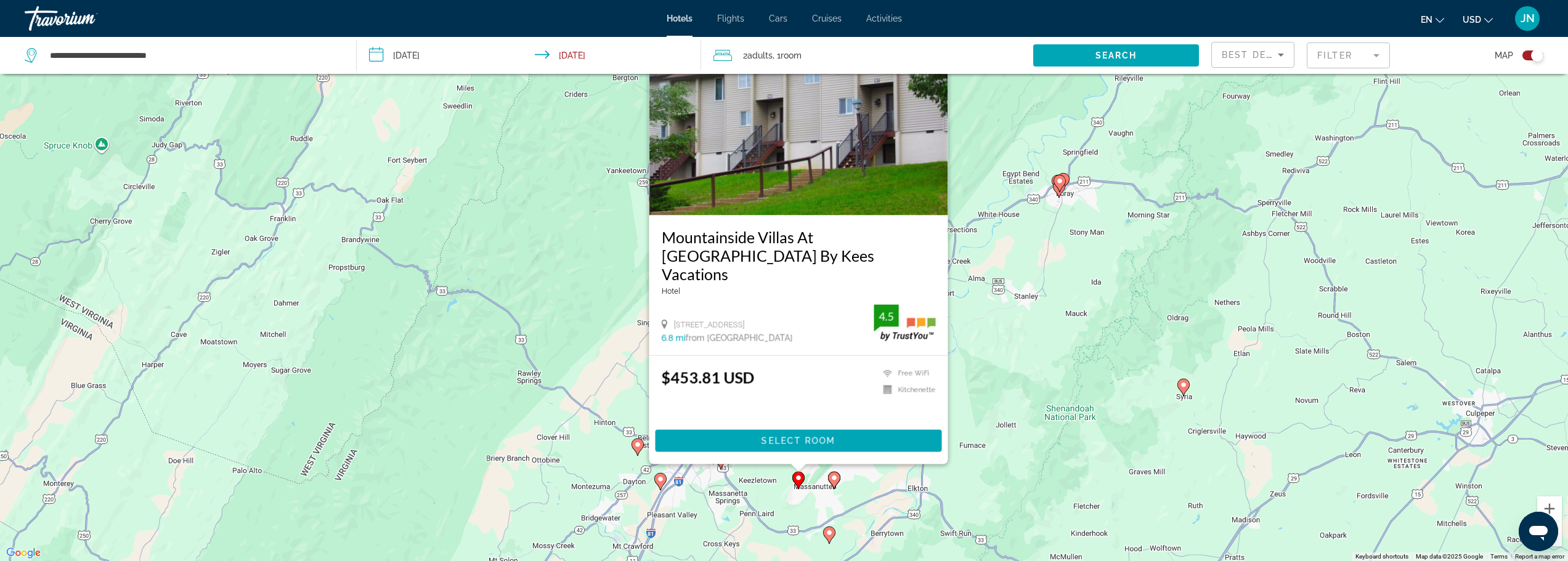
click at [834, 483] on icon "Main content" at bounding box center [833, 480] width 11 height 16
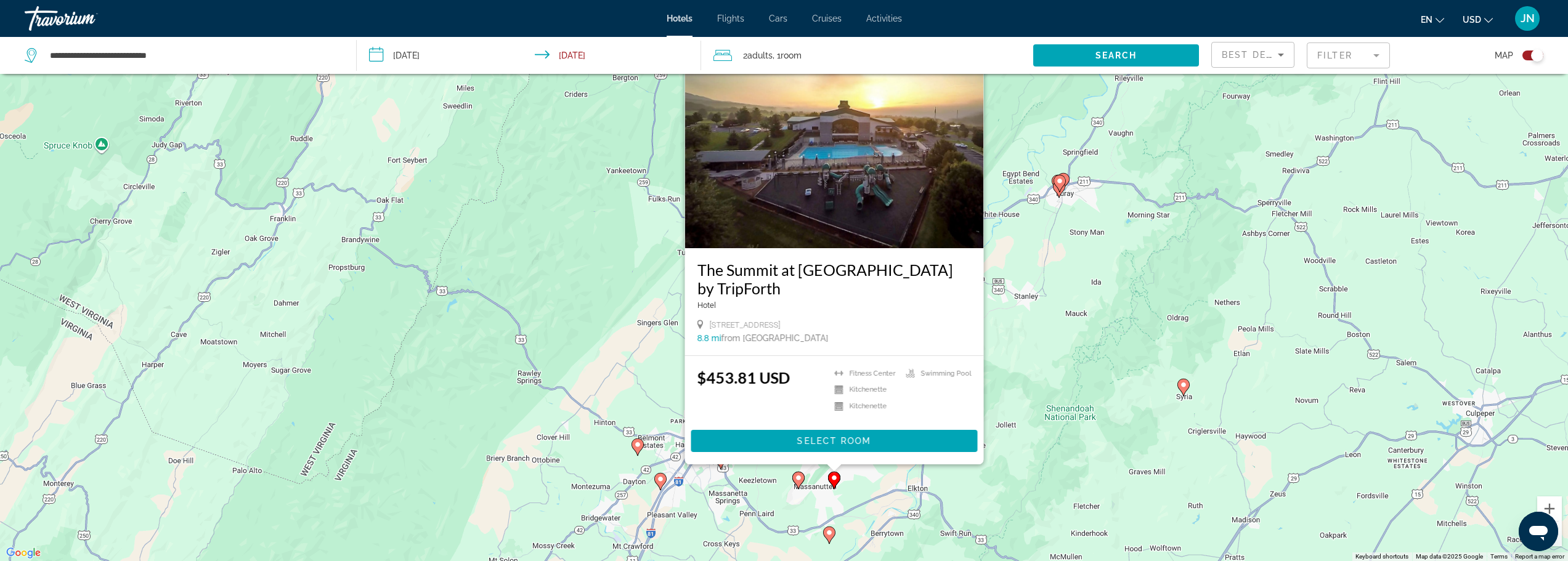
click at [1006, 345] on div "To activate drag with keyboard, press Alt + Enter. Once in keyboard drag state,…" at bounding box center [784, 280] width 1568 height 561
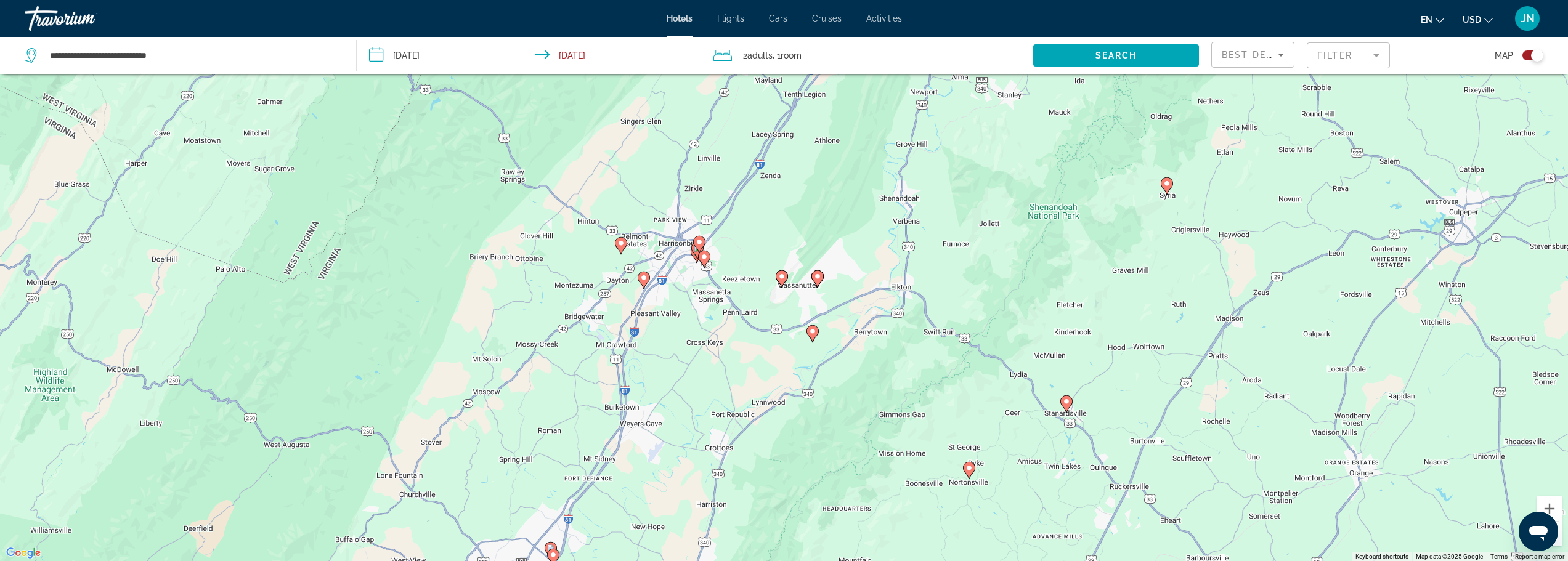
drag, startPoint x: 808, startPoint y: 394, endPoint x: 802, endPoint y: 264, distance: 130.1
click at [802, 264] on div "To activate drag with keyboard, press Alt + Enter. Once in keyboard drag state,…" at bounding box center [784, 280] width 1568 height 561
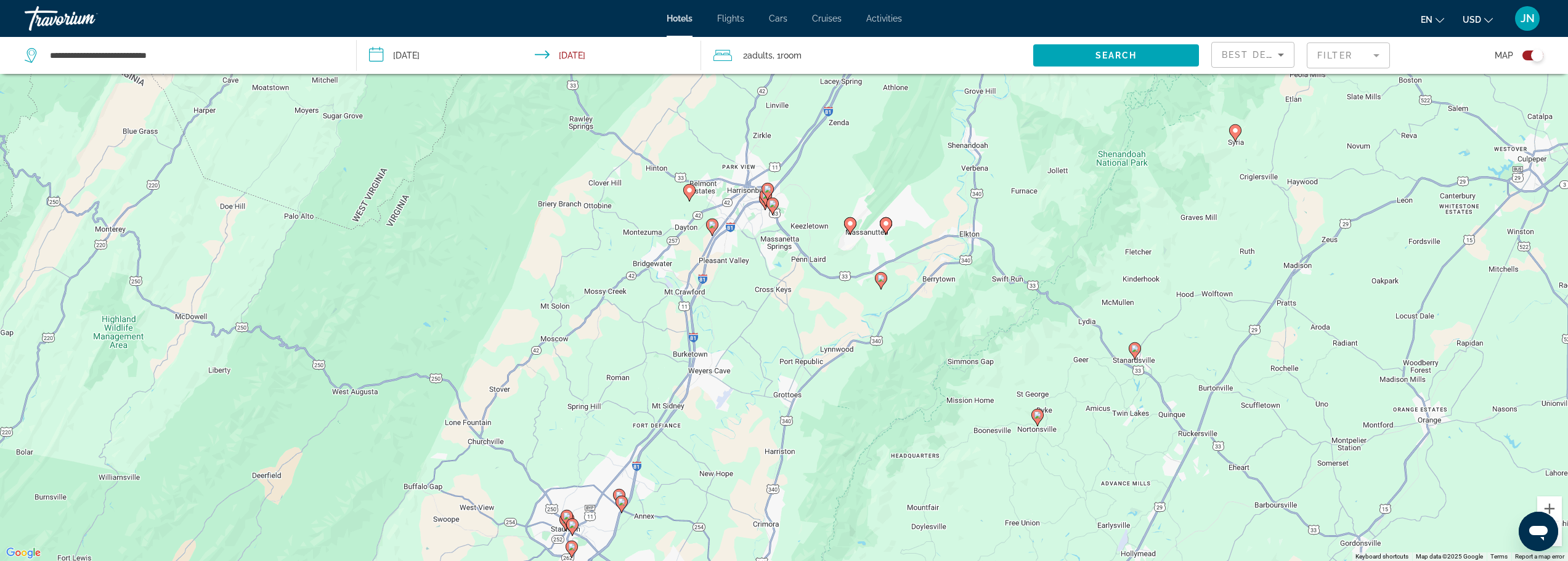
drag, startPoint x: 717, startPoint y: 421, endPoint x: 797, endPoint y: 369, distance: 95.4
click at [797, 369] on div "To activate drag with keyboard, press Alt + Enter. Once in keyboard drag state,…" at bounding box center [784, 280] width 1568 height 561
click at [879, 279] on image "Main content" at bounding box center [880, 278] width 7 height 7
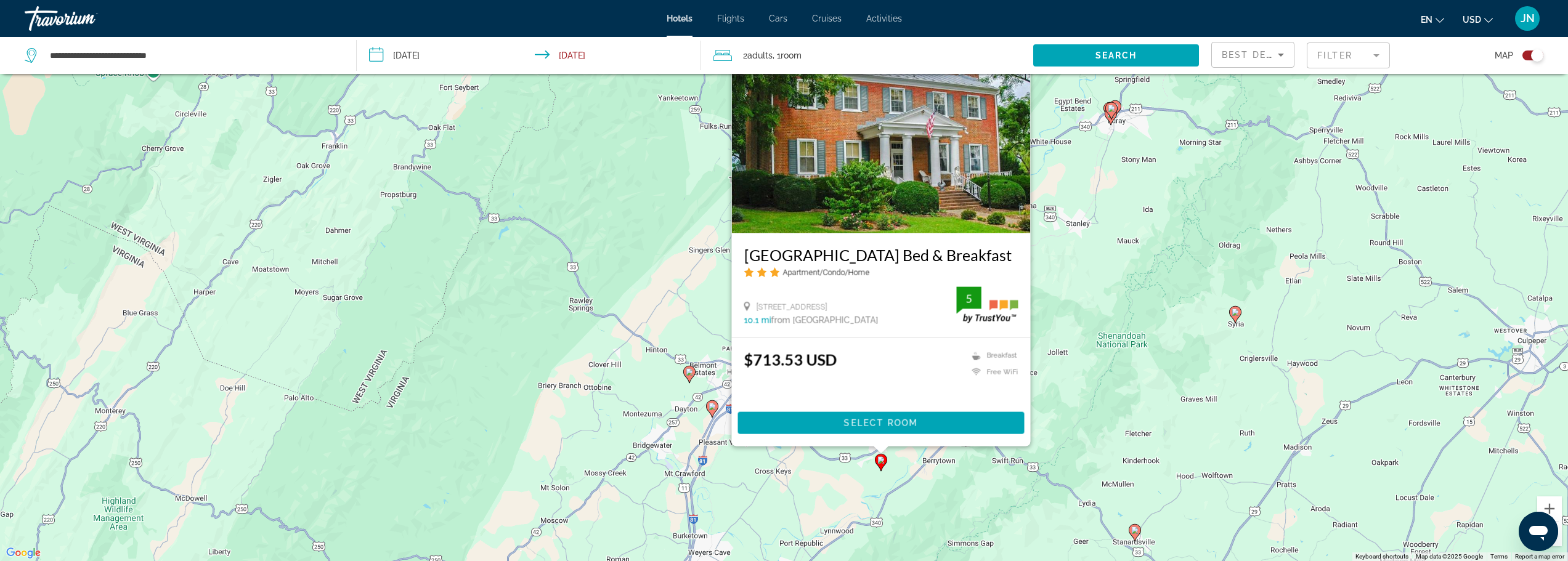
drag, startPoint x: 948, startPoint y: 491, endPoint x: 945, endPoint y: 483, distance: 8.5
click at [945, 485] on div "To activate drag with keyboard, press Alt + Enter. Once in keyboard drag state,…" at bounding box center [784, 280] width 1568 height 561
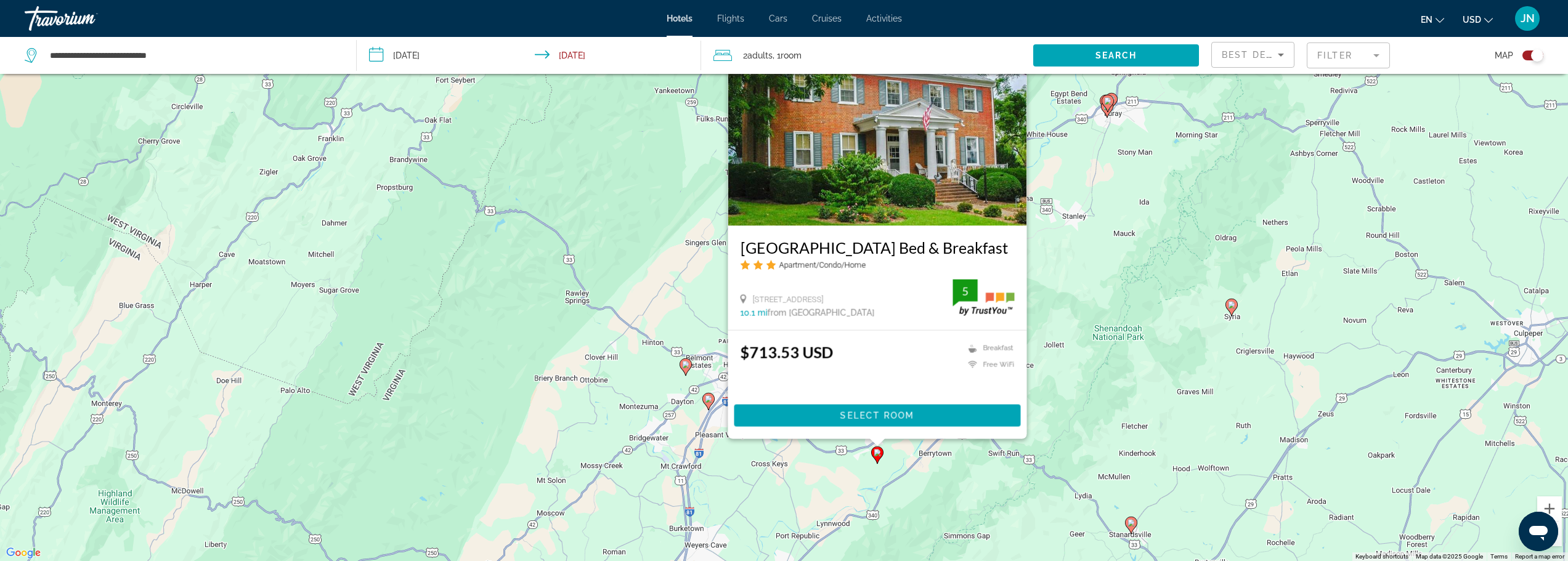
click at [950, 485] on div "To activate drag with keyboard, press Alt + Enter. Once in keyboard drag state,…" at bounding box center [784, 280] width 1568 height 561
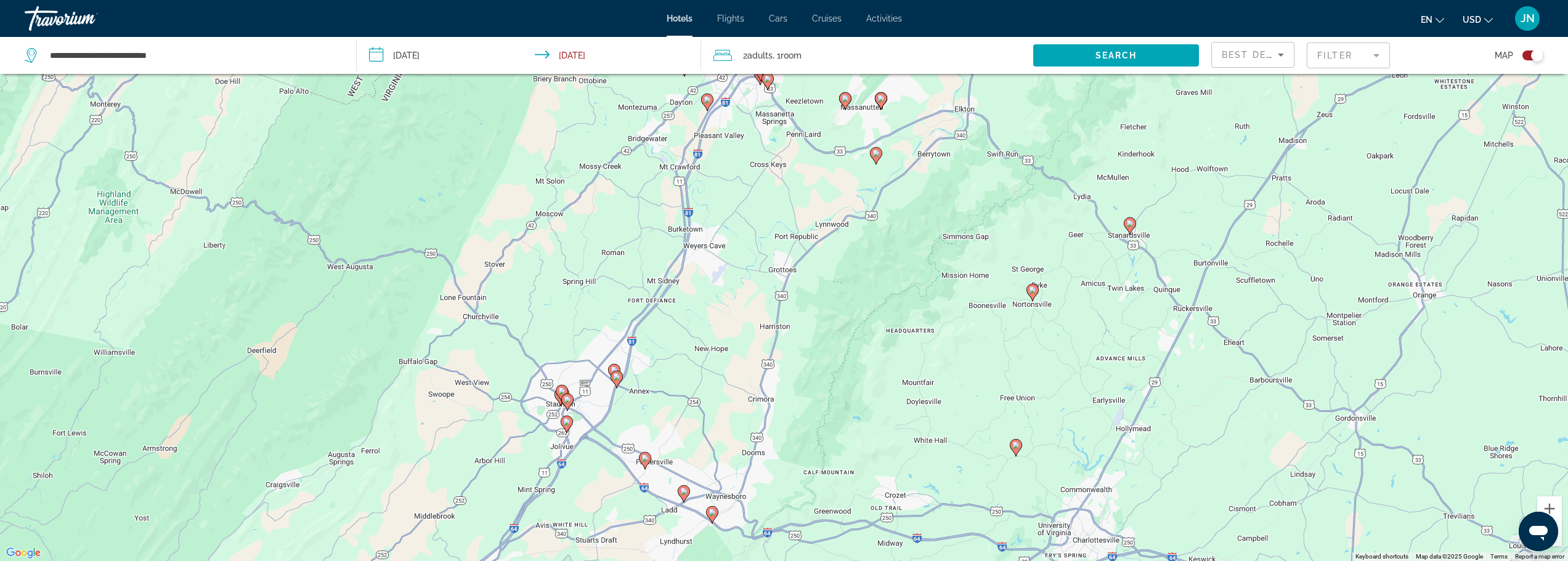
drag, startPoint x: 897, startPoint y: 475, endPoint x: 800, endPoint y: 217, distance: 275.6
click at [896, 174] on div "To activate drag with keyboard, press Alt + Enter. Once in keyboard drag state,…" at bounding box center [784, 280] width 1568 height 561
click at [1018, 450] on icon "Main content" at bounding box center [1015, 447] width 11 height 16
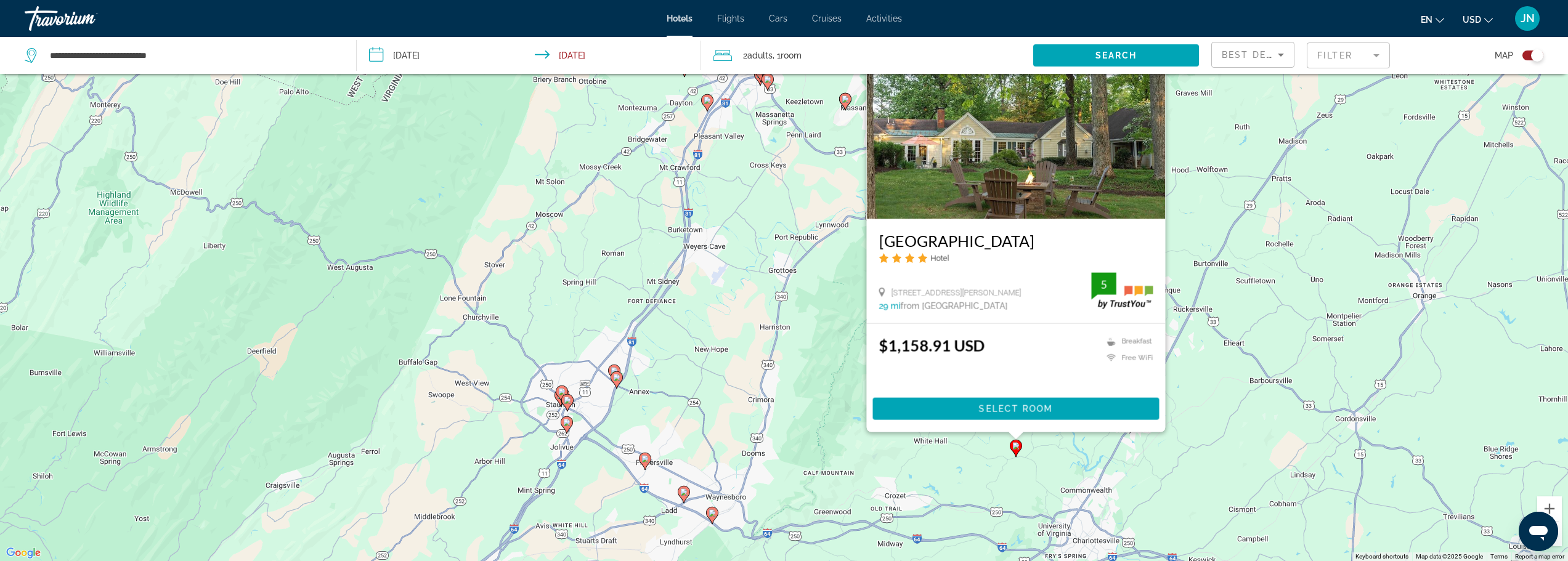
click at [1018, 450] on icon "Main content" at bounding box center [1015, 447] width 11 height 16
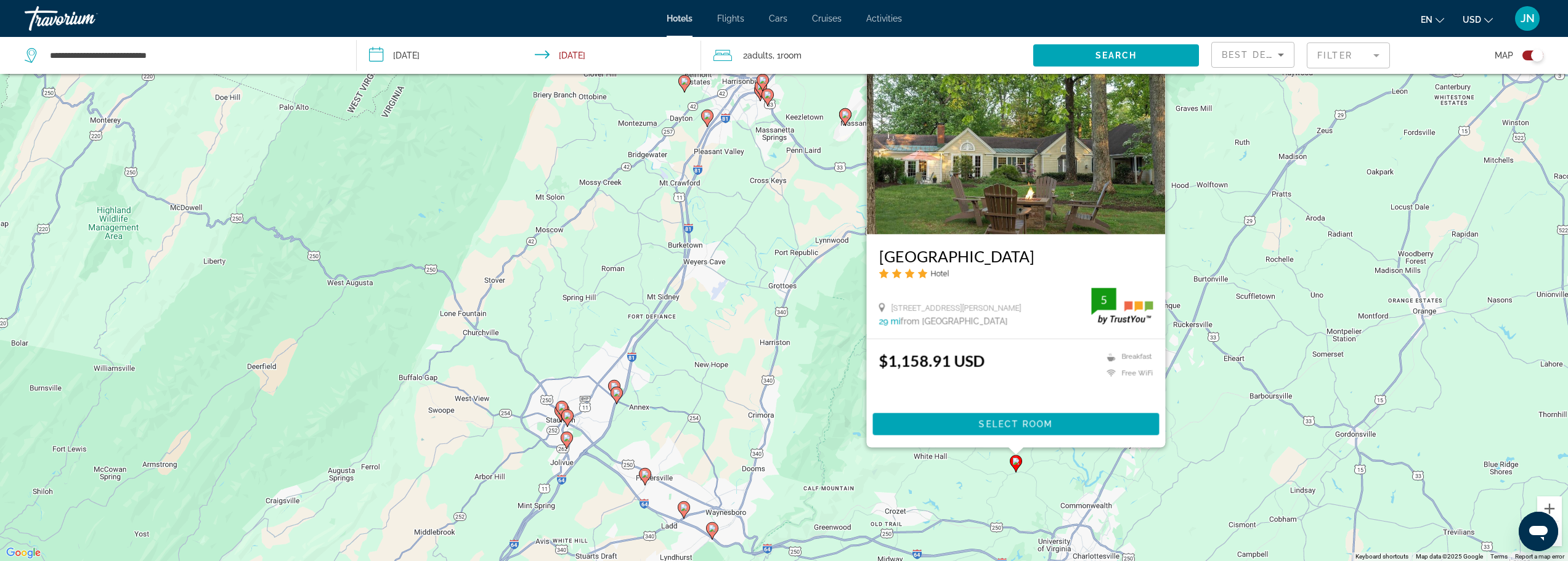
click at [847, 462] on div "To activate drag with keyboard, press Alt + Enter. Once in keyboard drag state,…" at bounding box center [784, 280] width 1568 height 561
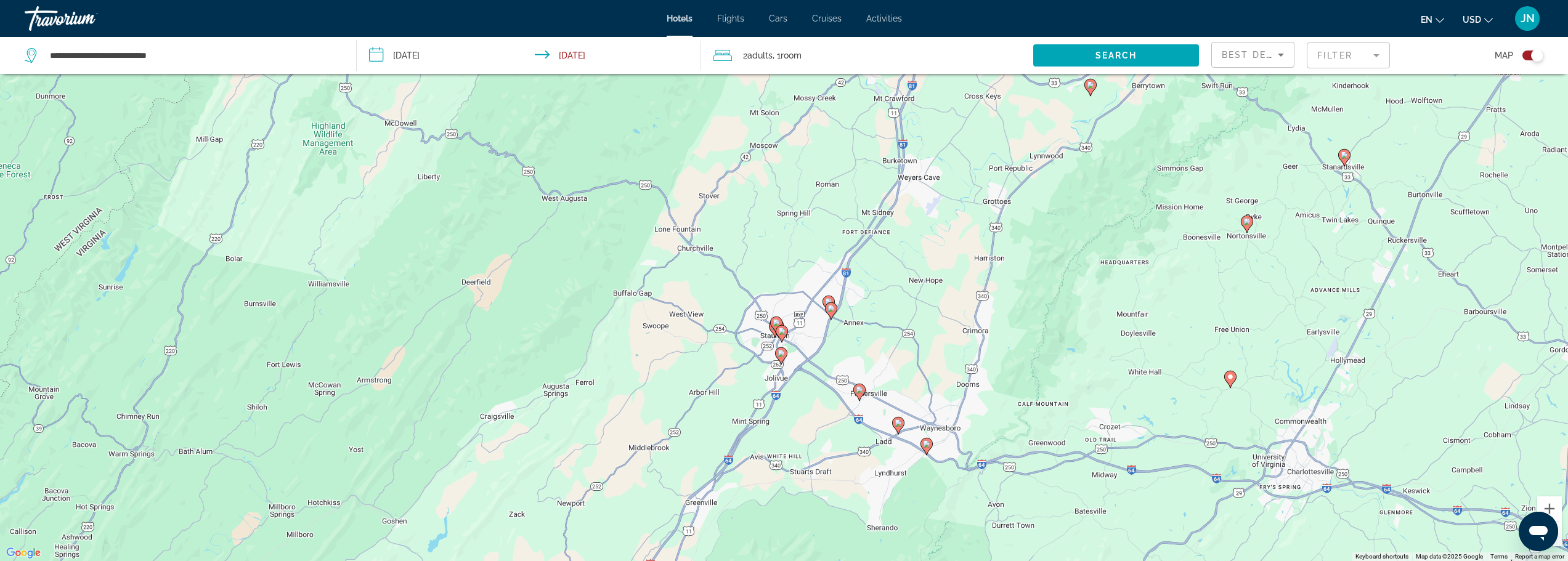
drag, startPoint x: 941, startPoint y: 476, endPoint x: 1156, endPoint y: 391, distance: 231.2
click at [1156, 391] on div "To activate drag with keyboard, press Alt + Enter. Once in keyboard drag state,…" at bounding box center [784, 280] width 1568 height 561
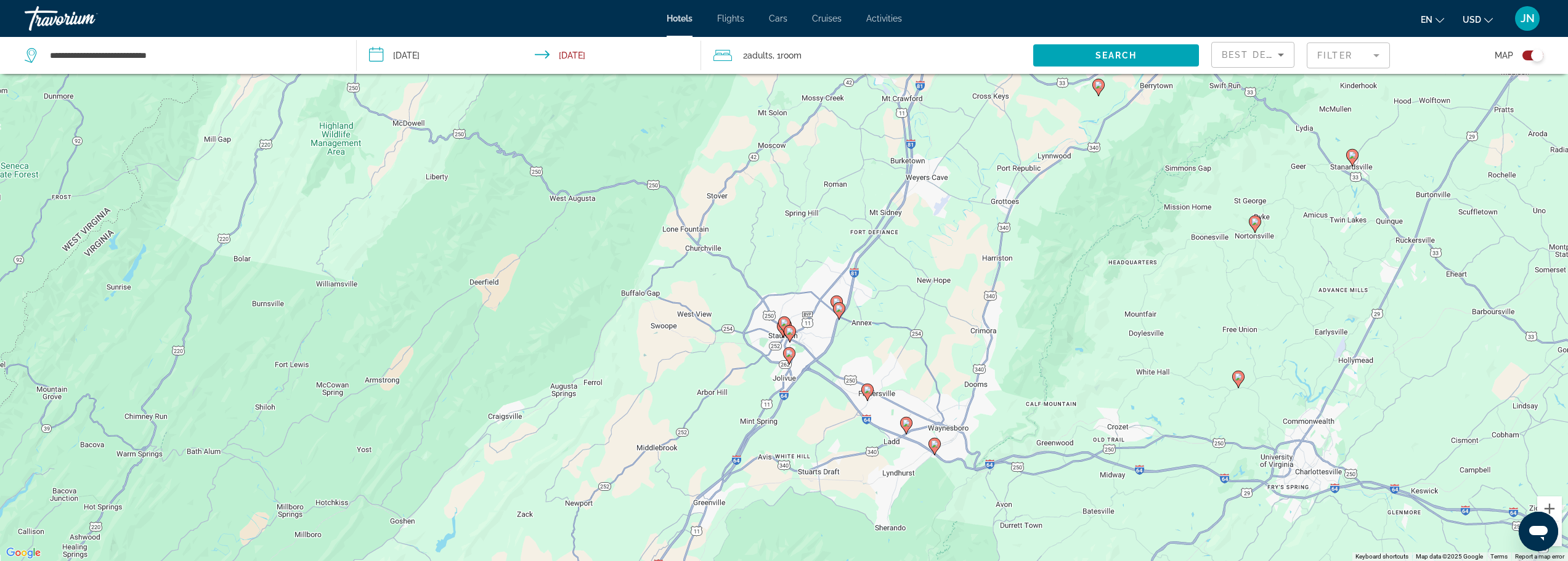
click at [933, 448] on icon "Main content" at bounding box center [933, 445] width 11 height 16
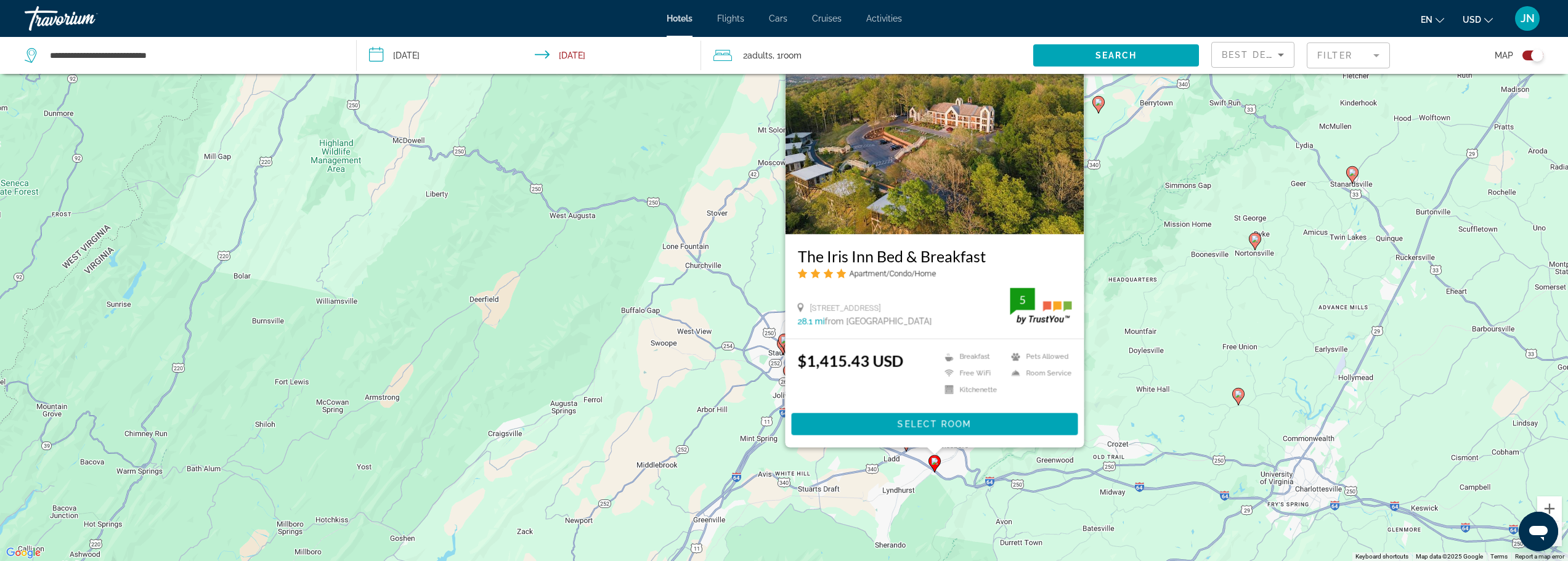
click at [840, 484] on div "To activate drag with keyboard, press Alt + Enter. Once in keyboard drag state,…" at bounding box center [784, 280] width 1568 height 561
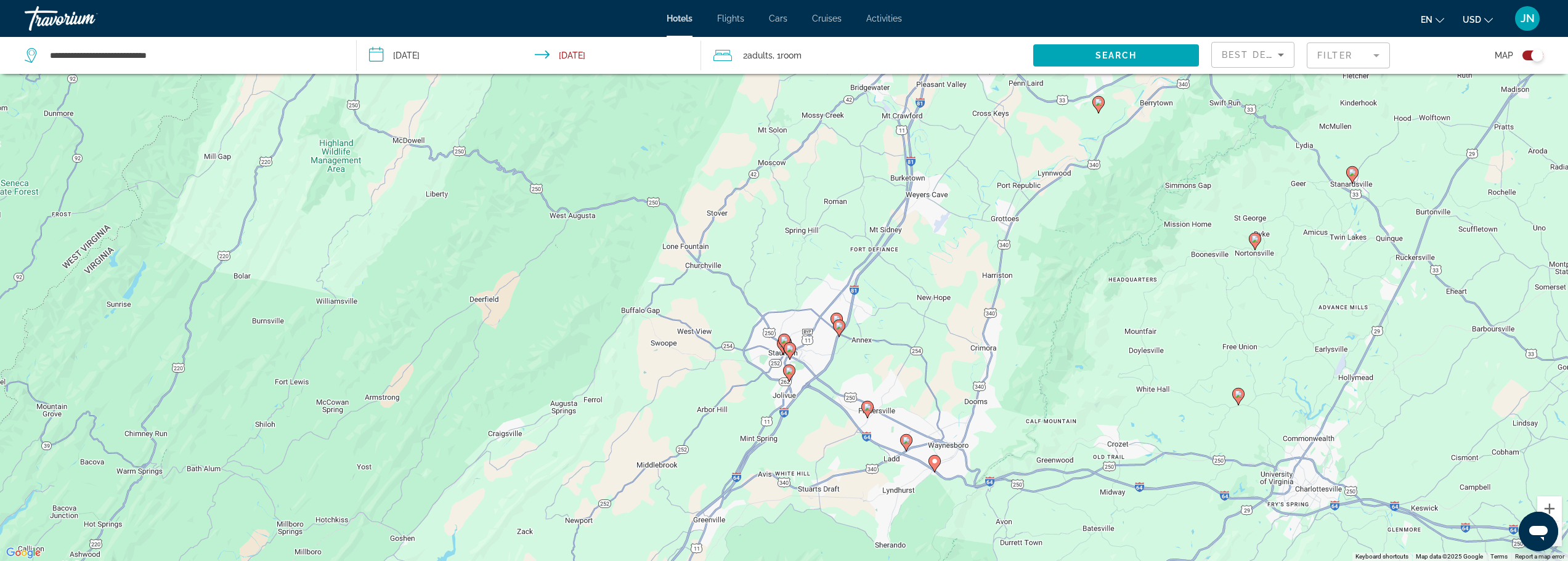
click at [909, 449] on gmp-advanced-marker "Main content" at bounding box center [906, 443] width 12 height 19
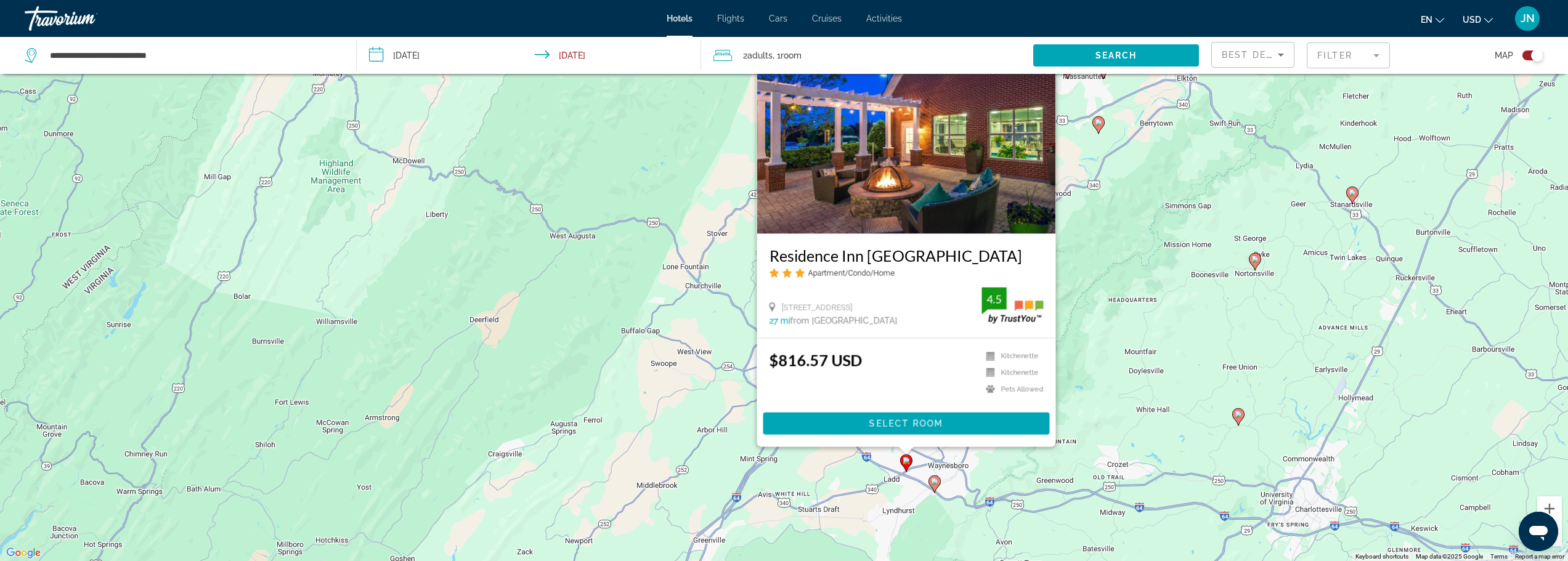
click at [820, 476] on div "To activate drag with keyboard, press Alt + Enter. Once in keyboard drag state,…" at bounding box center [784, 280] width 1568 height 561
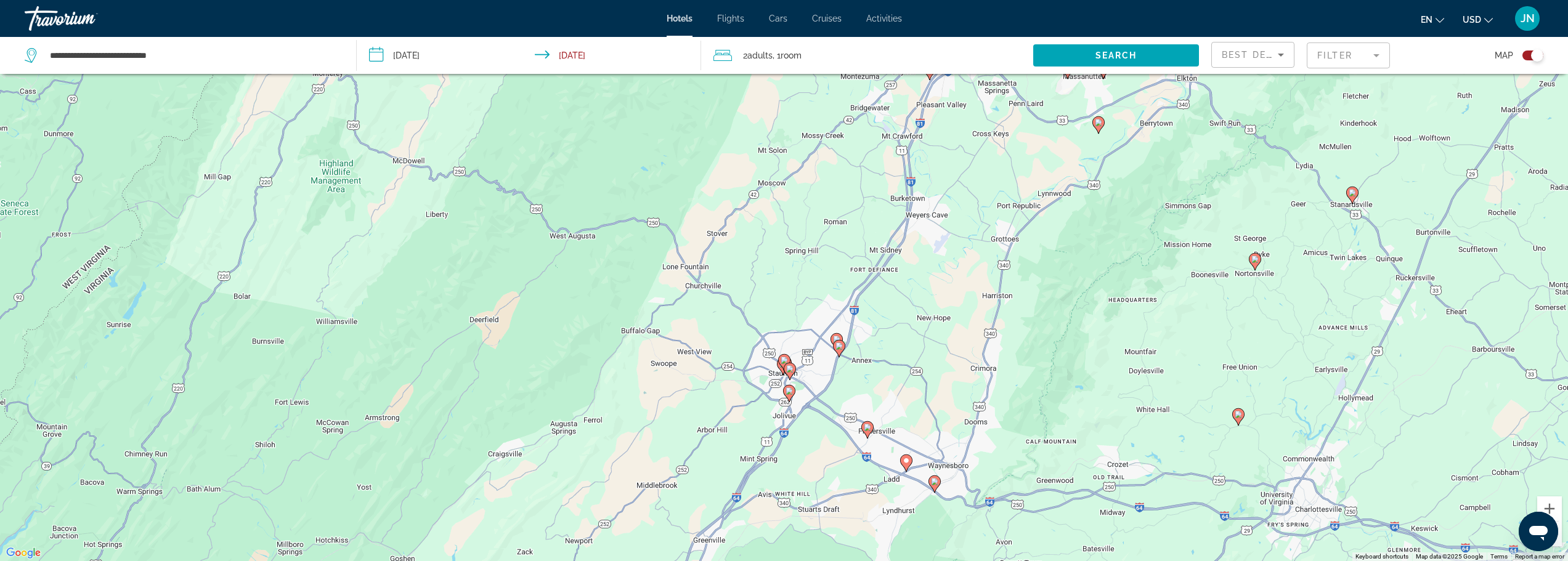
click at [864, 433] on icon "Main content" at bounding box center [867, 429] width 12 height 17
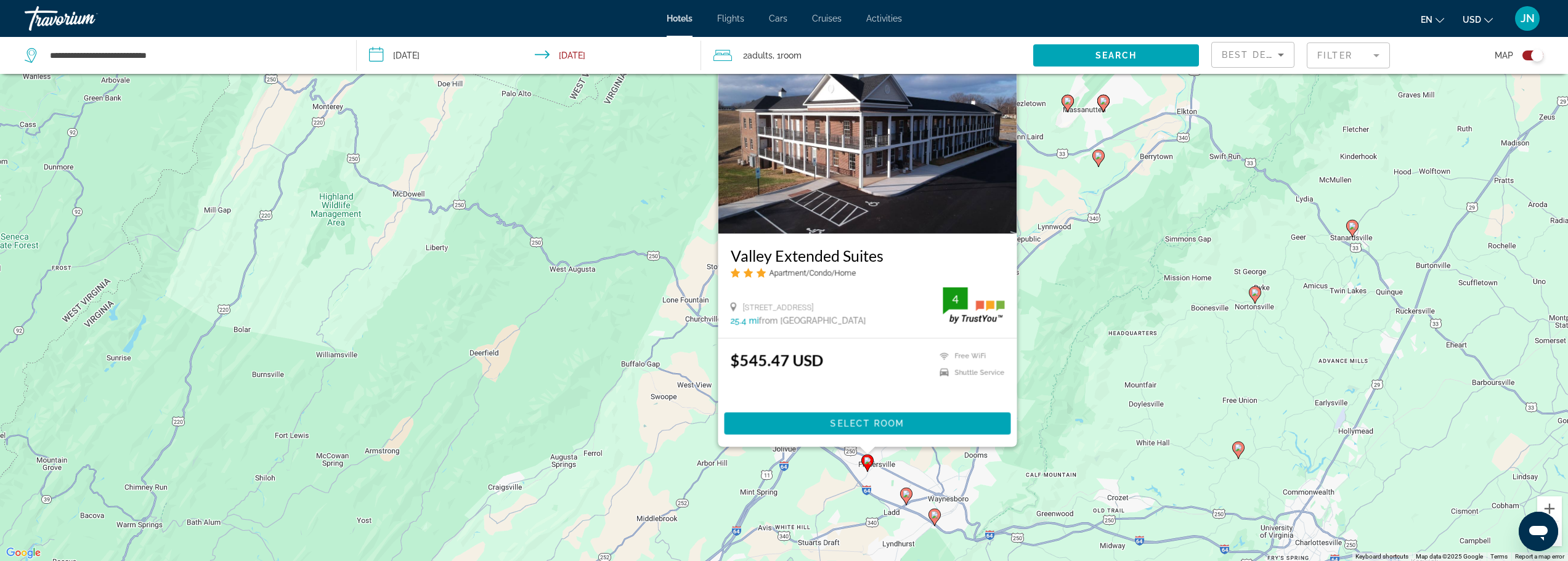
click at [802, 479] on div "To activate drag with keyboard, press Alt + Enter. Once in keyboard drag state,…" at bounding box center [784, 280] width 1568 height 561
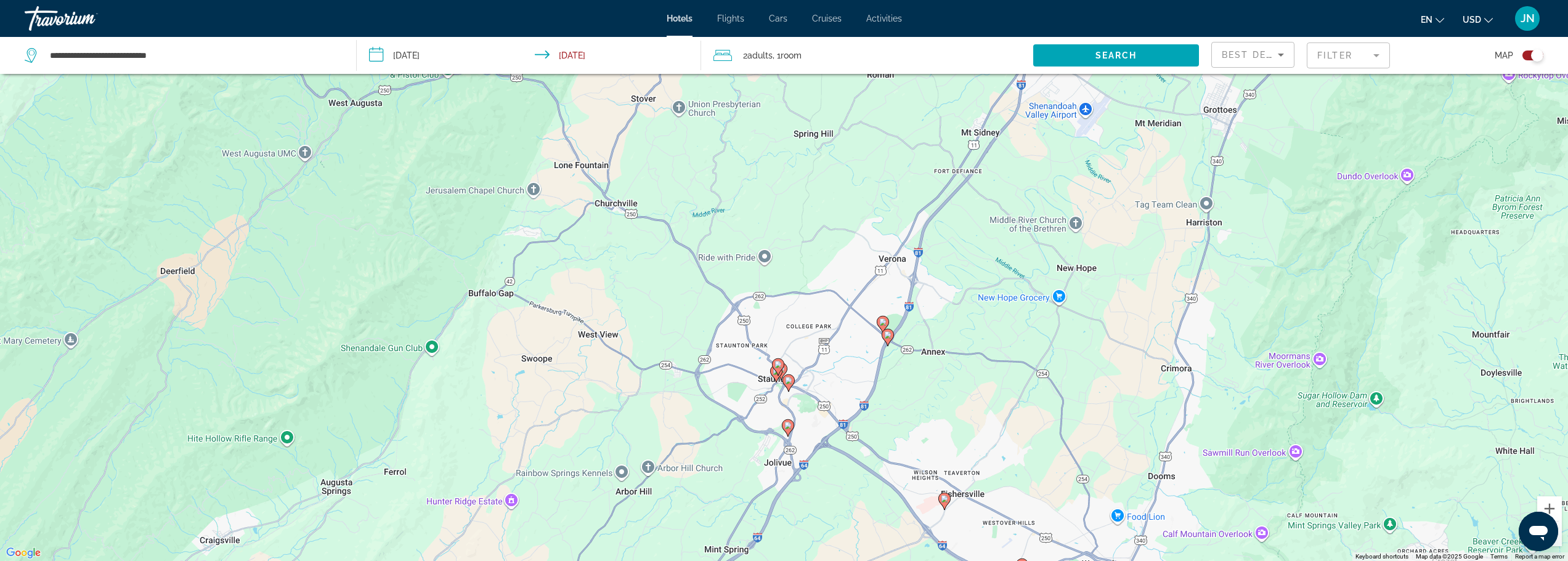
click at [791, 429] on image "Main content" at bounding box center [788, 425] width 7 height 7
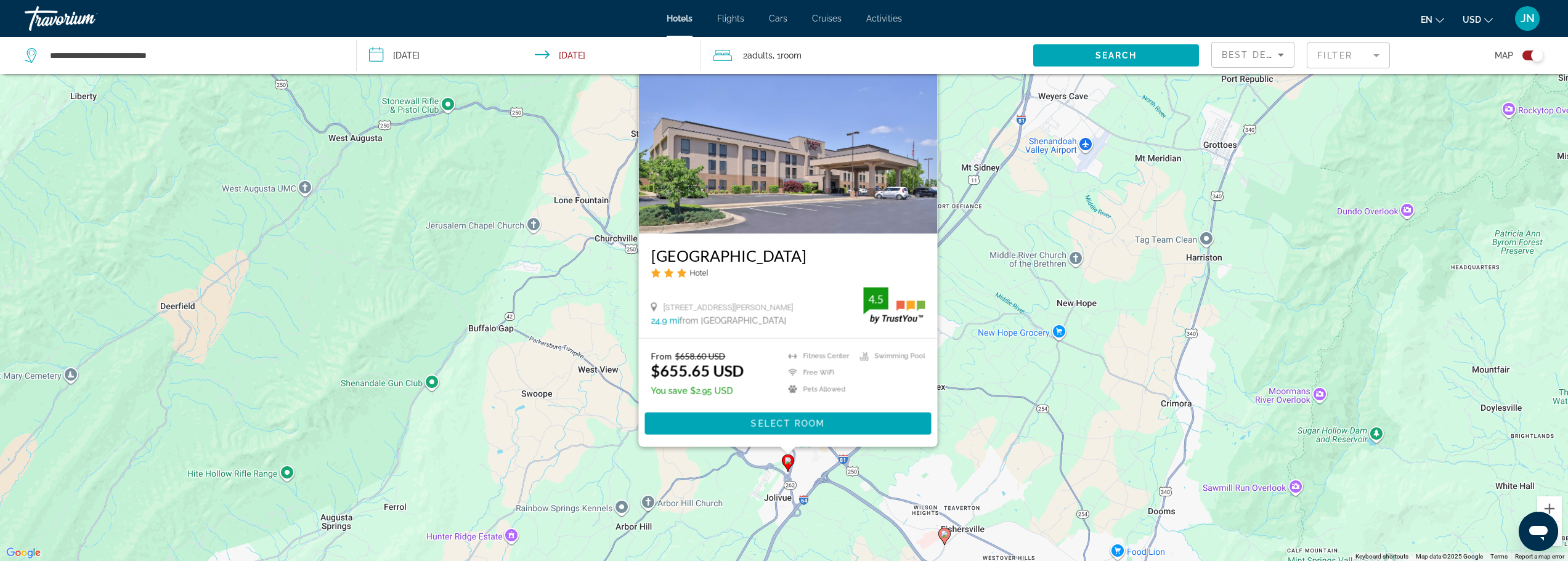
click at [994, 364] on div "To activate drag with keyboard, press Alt + Enter. Once in keyboard drag state,…" at bounding box center [784, 280] width 1568 height 561
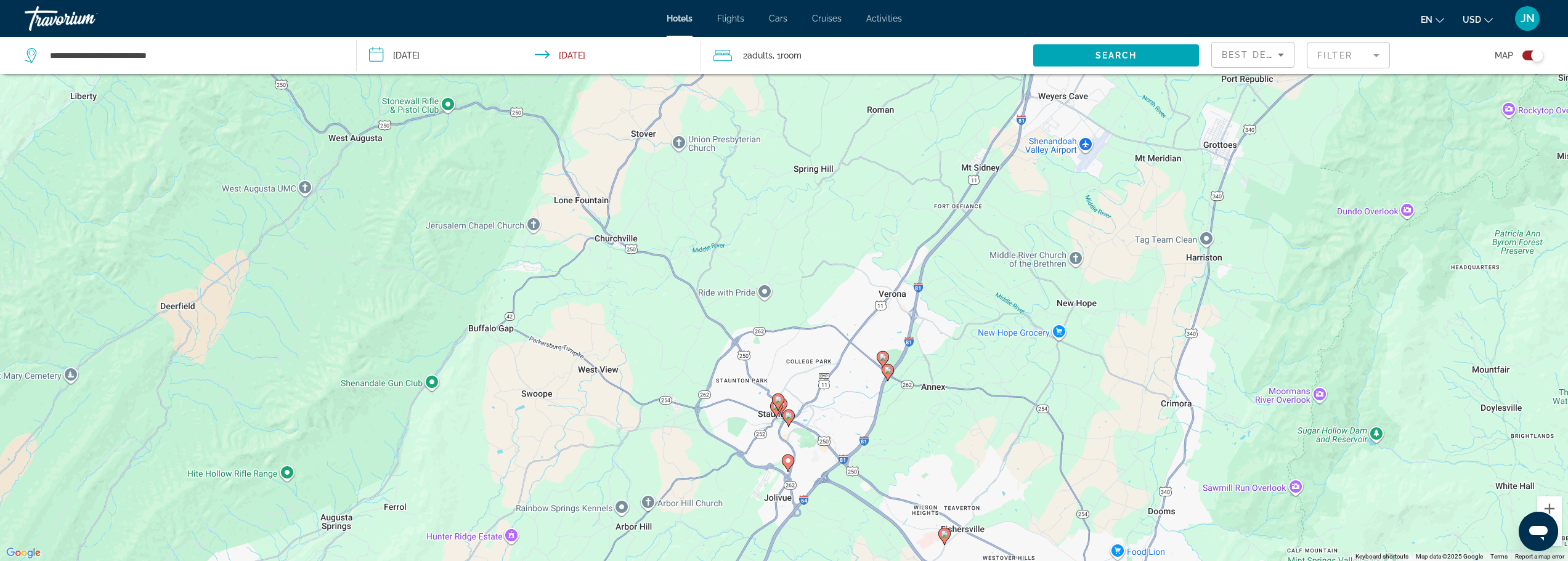
click at [889, 383] on div "To activate drag with keyboard, press Alt + Enter. Once in keyboard drag state,…" at bounding box center [784, 280] width 1568 height 561
click at [885, 372] on image "Main content" at bounding box center [887, 370] width 7 height 7
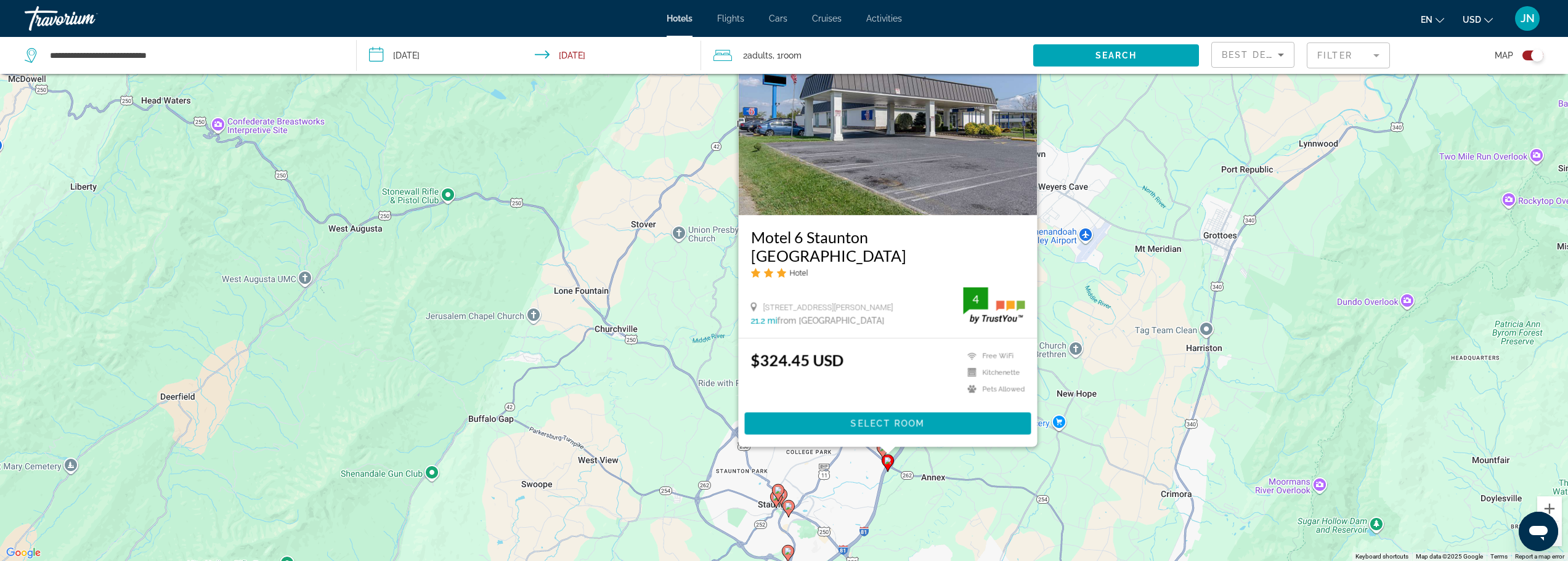
click at [851, 443] on div "$324.45 USD Free WiFi Kitchenette Pets Allowed 4 Select Room" at bounding box center [887, 393] width 299 height 109
click at [854, 461] on div "To activate drag with keyboard, press Alt + Enter. Once in keyboard drag state,…" at bounding box center [784, 280] width 1568 height 561
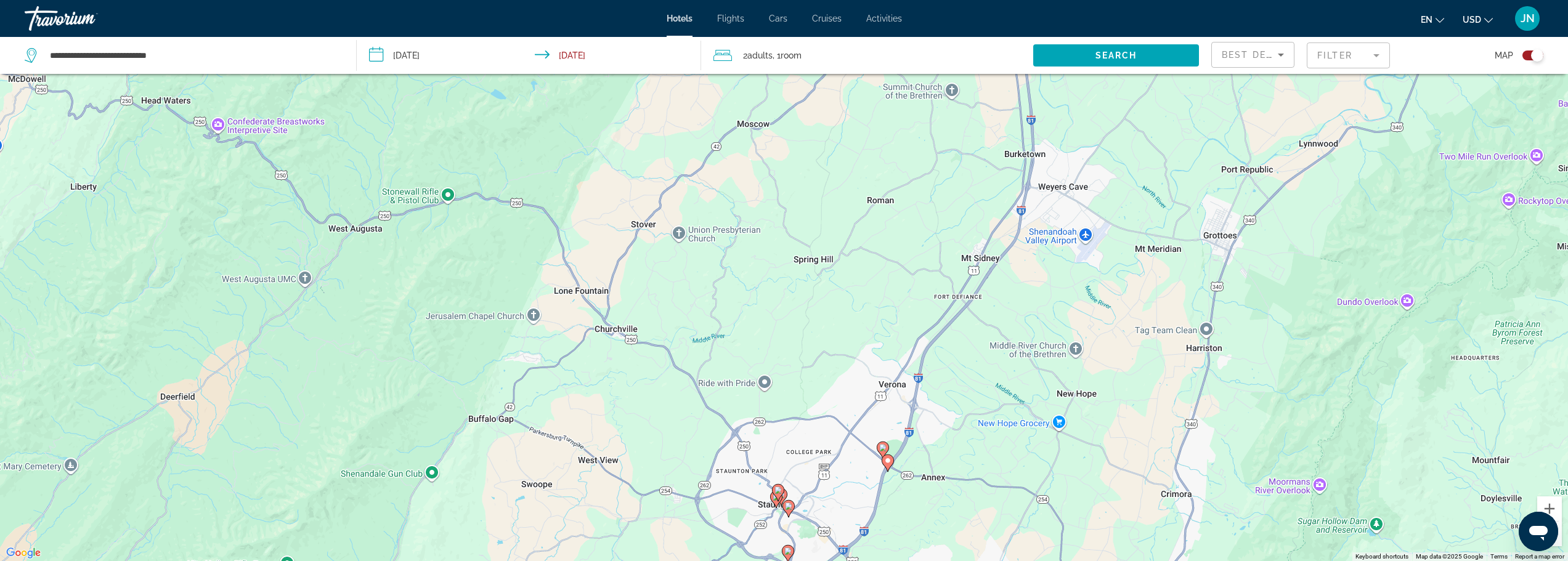
click at [880, 447] on image "Main content" at bounding box center [882, 447] width 7 height 7
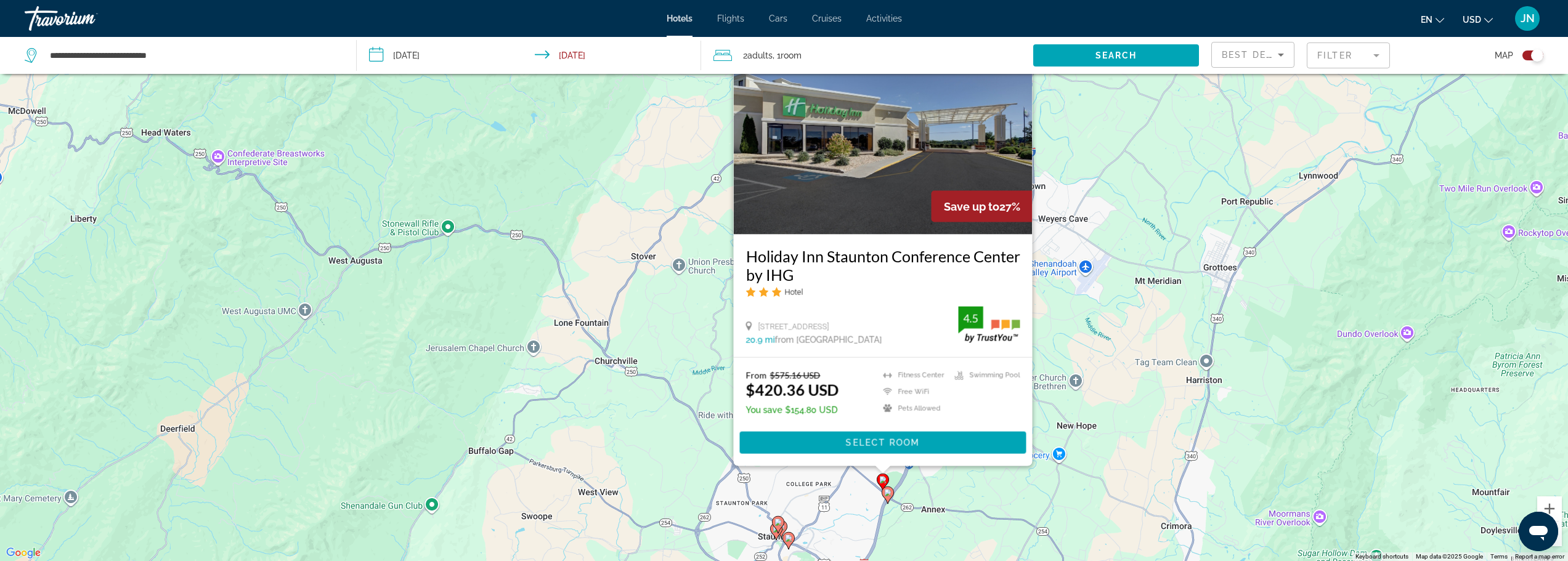
click at [855, 465] on div "From $575.16 USD $420.36 USD You save $154.80 USD [GEOGRAPHIC_DATA] Free WiFi P…" at bounding box center [883, 412] width 299 height 109
click at [614, 425] on div "To activate drag with keyboard, press Alt + Enter. Once in keyboard drag state,…" at bounding box center [784, 280] width 1568 height 561
click at [614, 425] on div "To activate drag with keyboard, press Alt + Enter. Once in keyboard drag state,…" at bounding box center [784, 280] width 1568 height 561
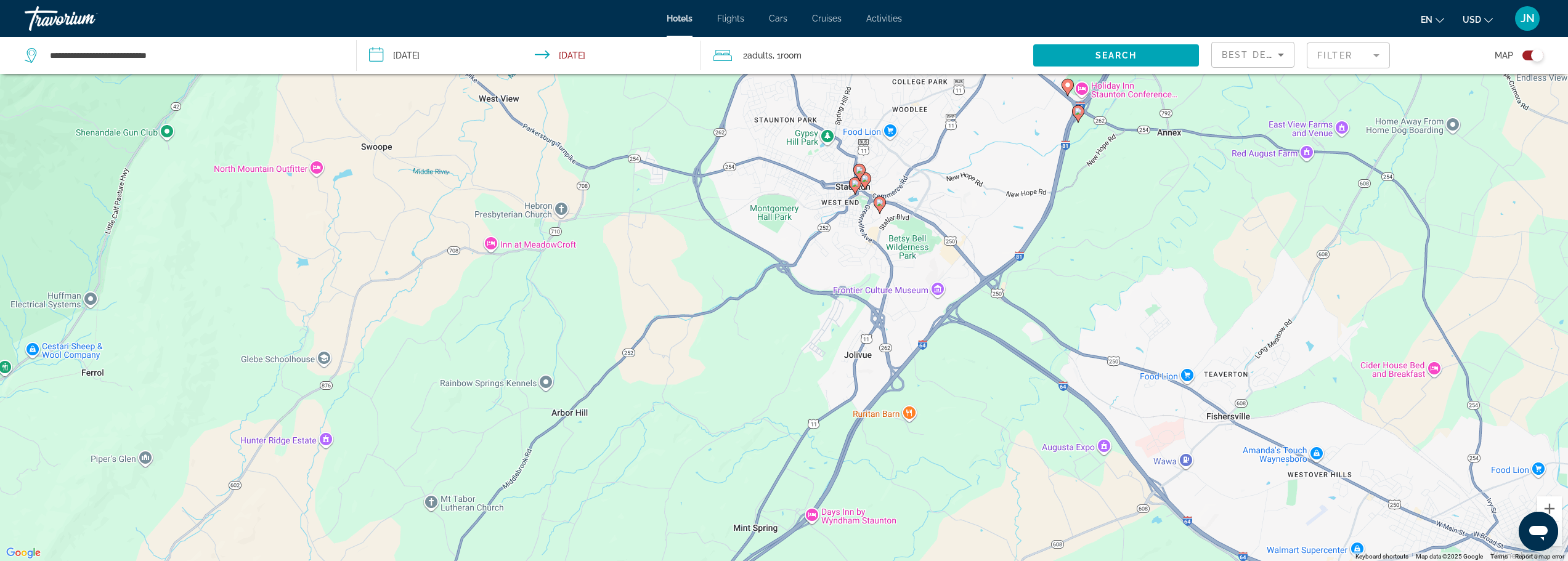
drag, startPoint x: 762, startPoint y: 397, endPoint x: 678, endPoint y: -74, distance: 478.4
click at [678, 0] on html "**********" at bounding box center [784, 207] width 1568 height 561
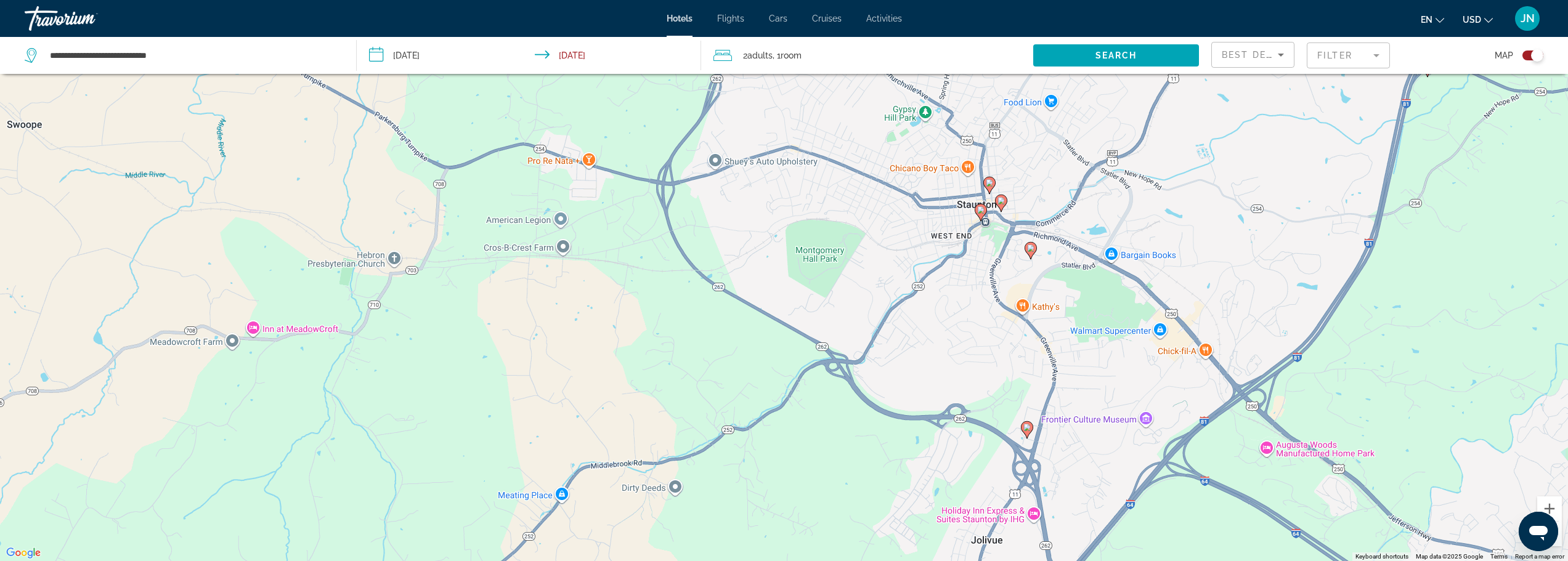
click at [981, 212] on image "Main content" at bounding box center [981, 209] width 7 height 7
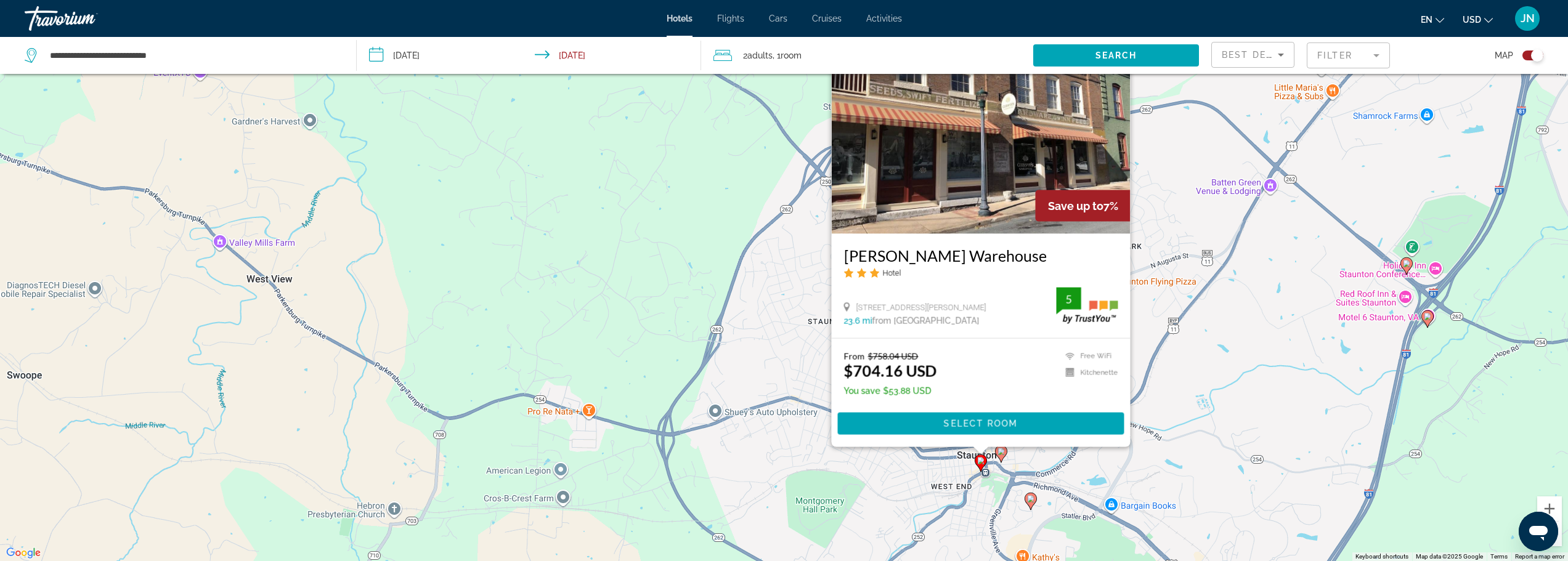
click at [1227, 319] on div "To activate drag with keyboard, press Alt + Enter. Once in keyboard drag state,…" at bounding box center [784, 280] width 1568 height 561
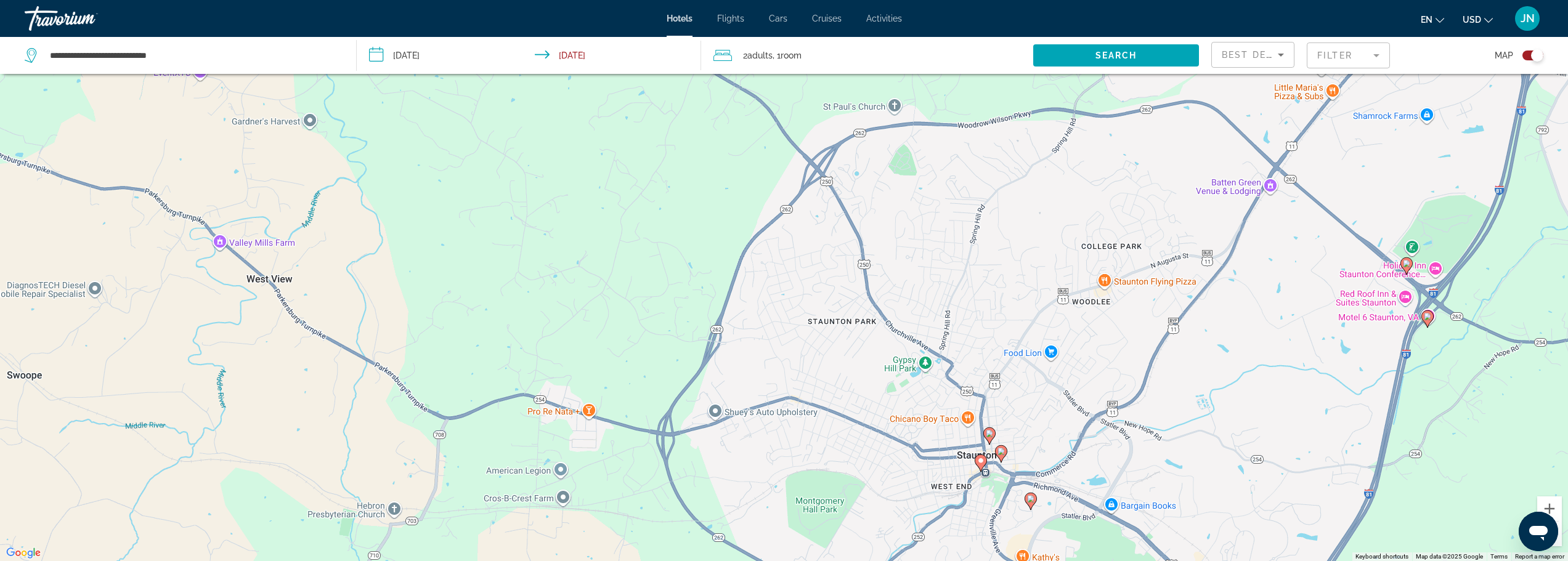
click at [987, 434] on image "Main content" at bounding box center [989, 433] width 7 height 7
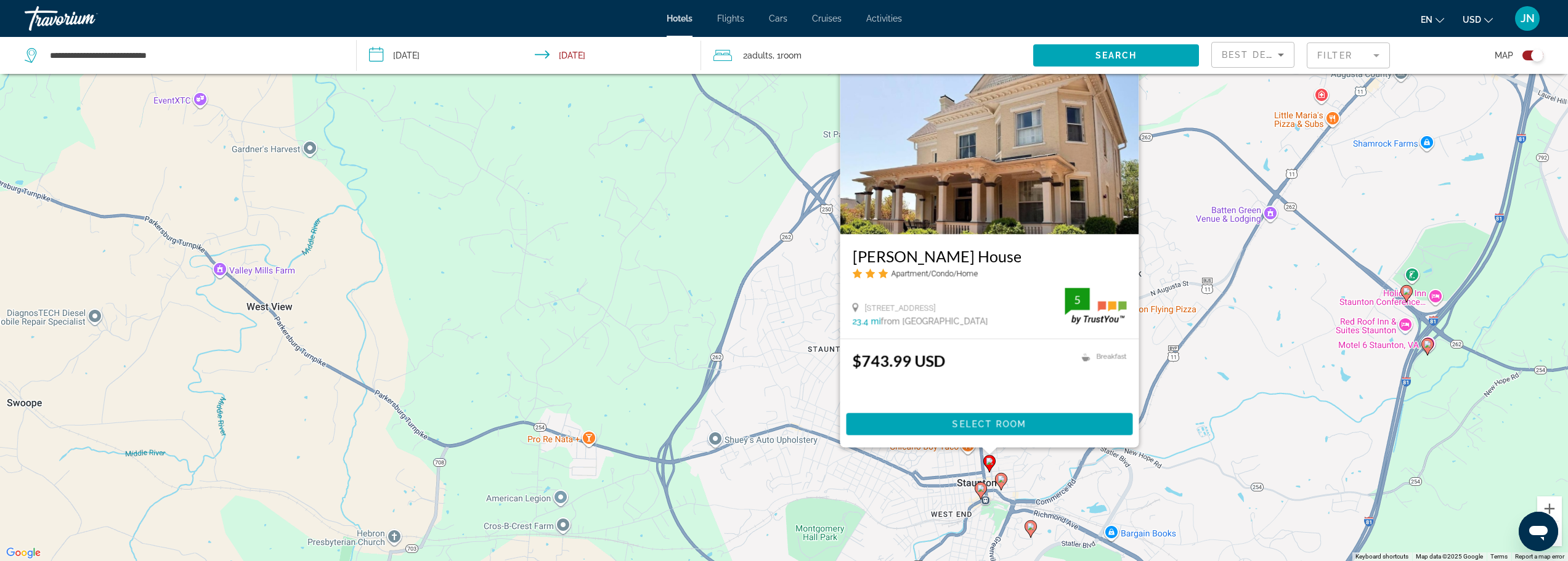
click at [1172, 408] on div "To activate drag with keyboard, press Alt + Enter. Once in keyboard drag state,…" at bounding box center [784, 280] width 1568 height 561
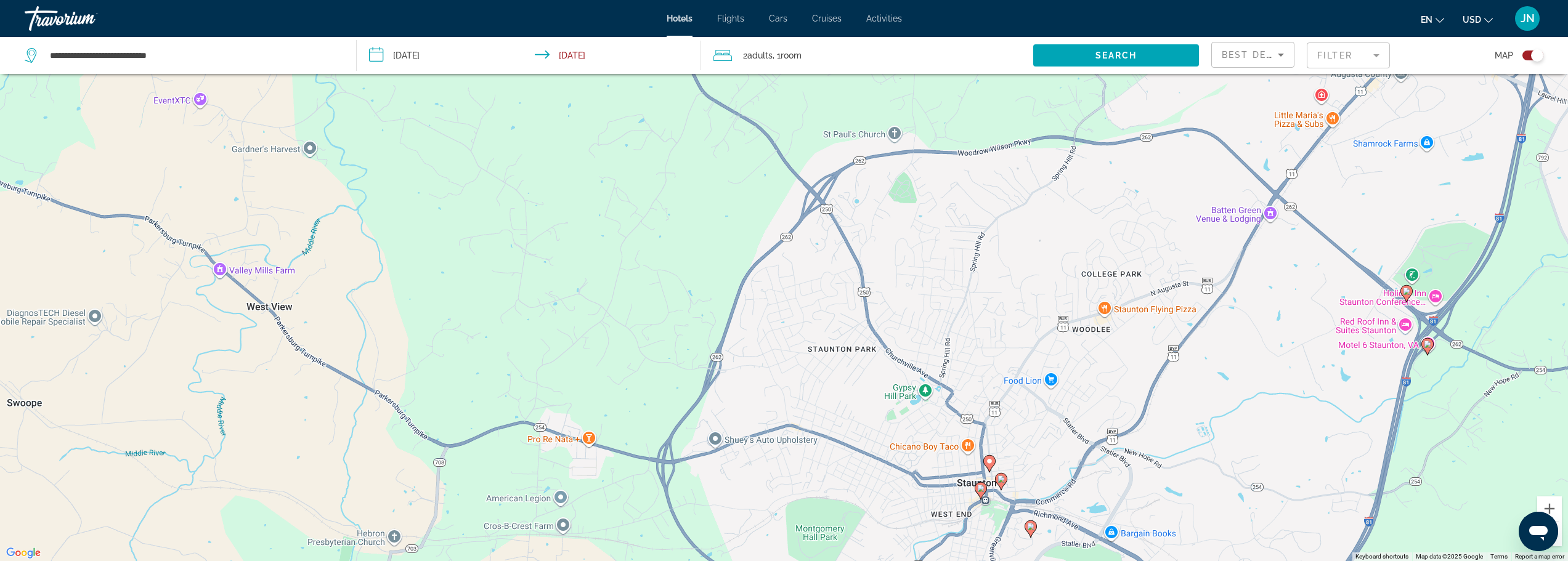
click at [1003, 480] on image "Main content" at bounding box center [1001, 478] width 7 height 7
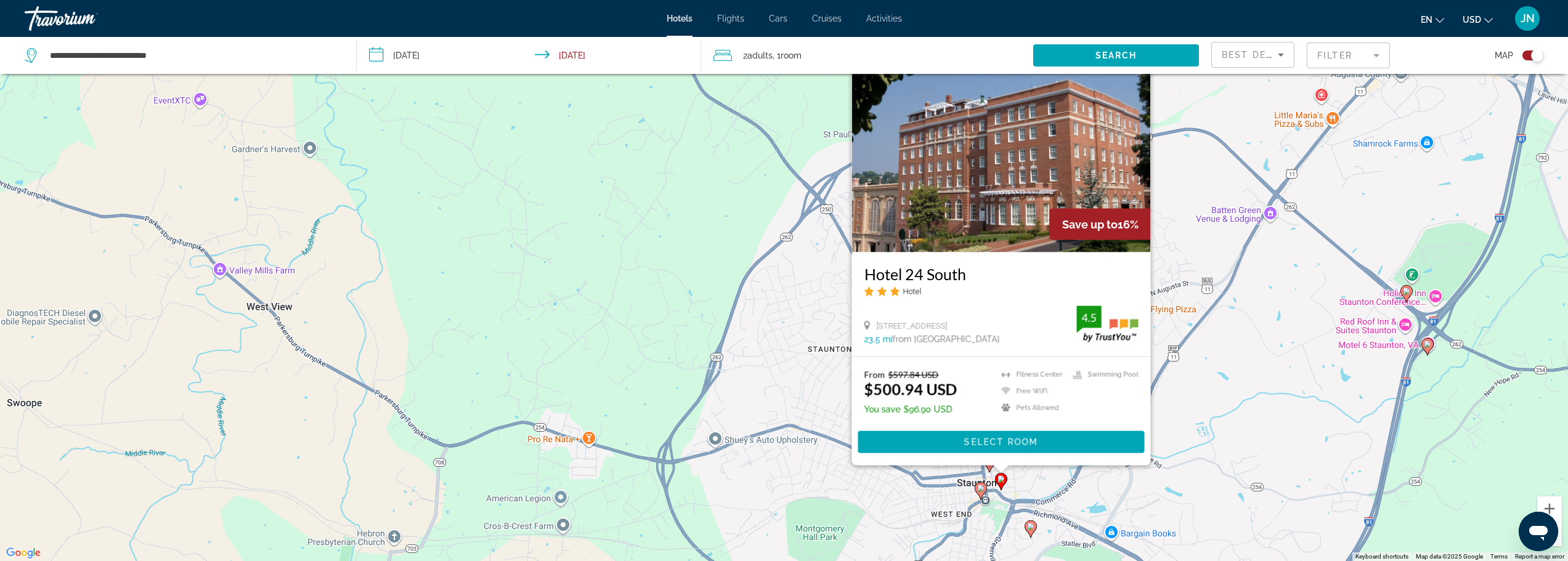
click at [1174, 401] on div "To activate drag with keyboard, press Alt + Enter. Once in keyboard drag state,…" at bounding box center [784, 280] width 1568 height 561
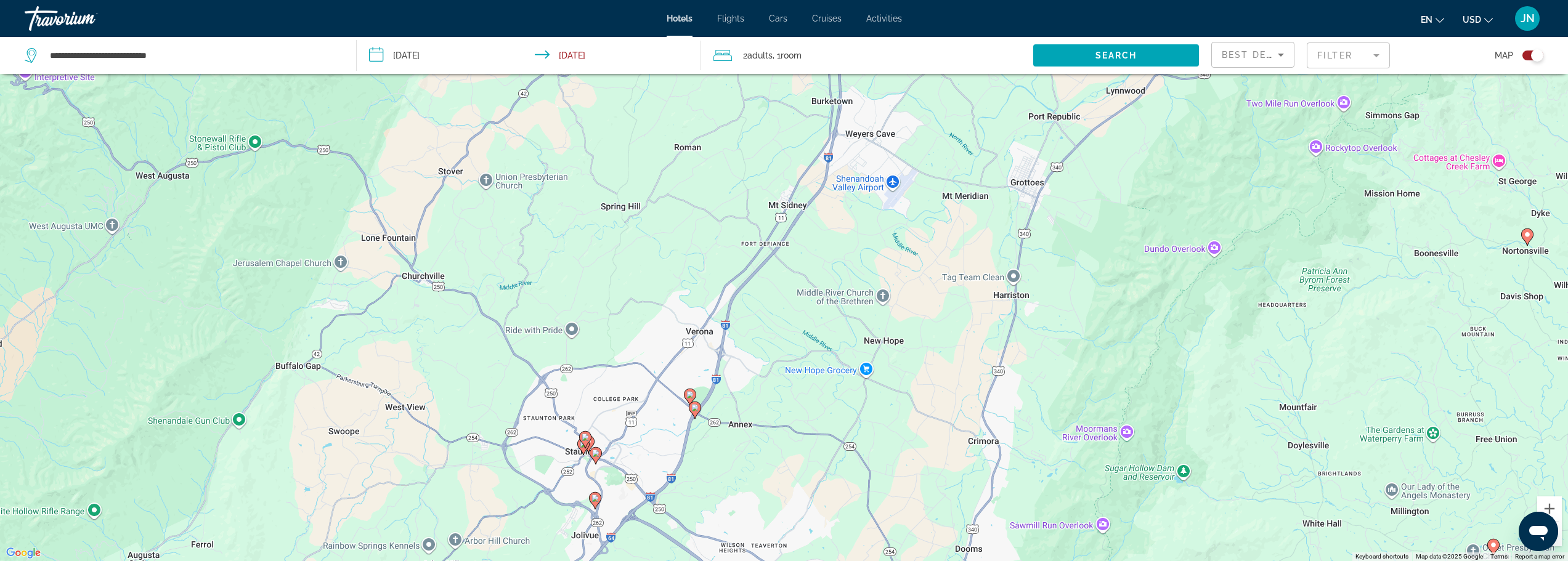
drag, startPoint x: 886, startPoint y: 269, endPoint x: 446, endPoint y: 372, distance: 451.9
click at [459, 379] on div "To activate drag with keyboard, press Alt + Enter. Once in keyboard drag state,…" at bounding box center [784, 280] width 1568 height 561
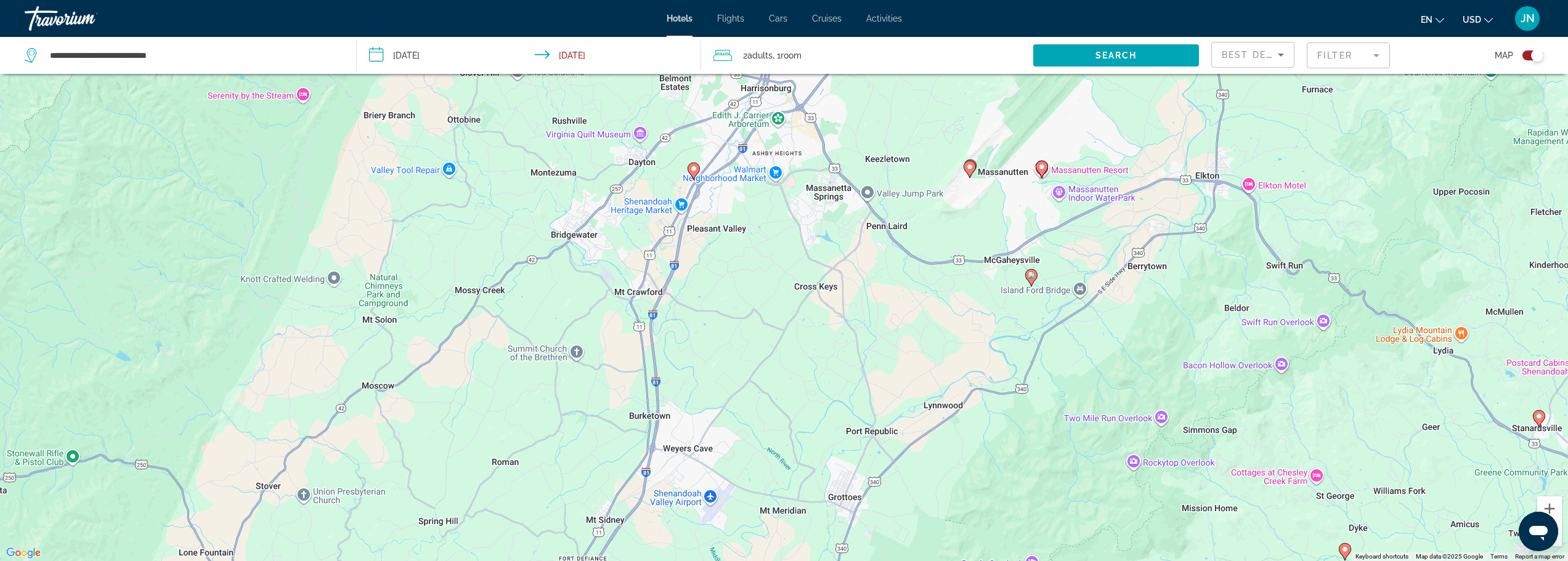
drag, startPoint x: 550, startPoint y: 442, endPoint x: 554, endPoint y: 514, distance: 72.1
click at [560, 487] on html "**********" at bounding box center [784, 207] width 1568 height 561
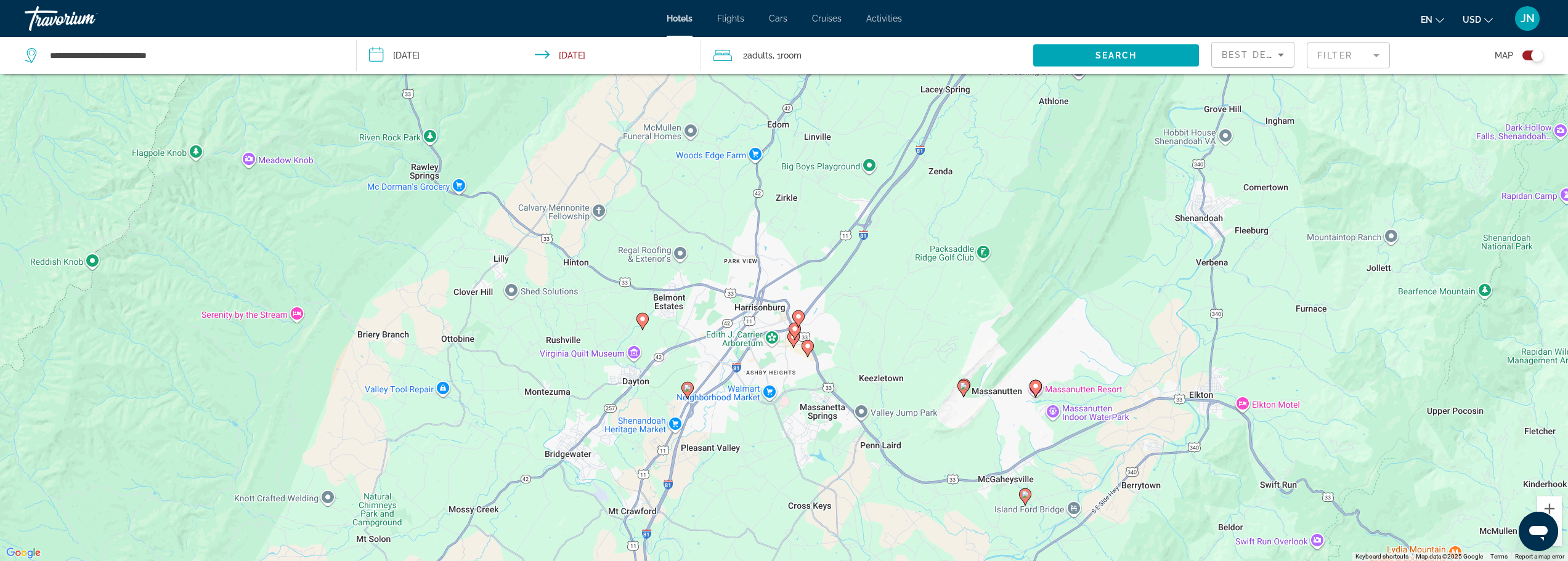
drag, startPoint x: 741, startPoint y: 399, endPoint x: 734, endPoint y: 547, distance: 148.2
click at [736, 549] on div "To activate drag with keyboard, press Alt + Enter. Once in keyboard drag state,…" at bounding box center [784, 280] width 1568 height 561
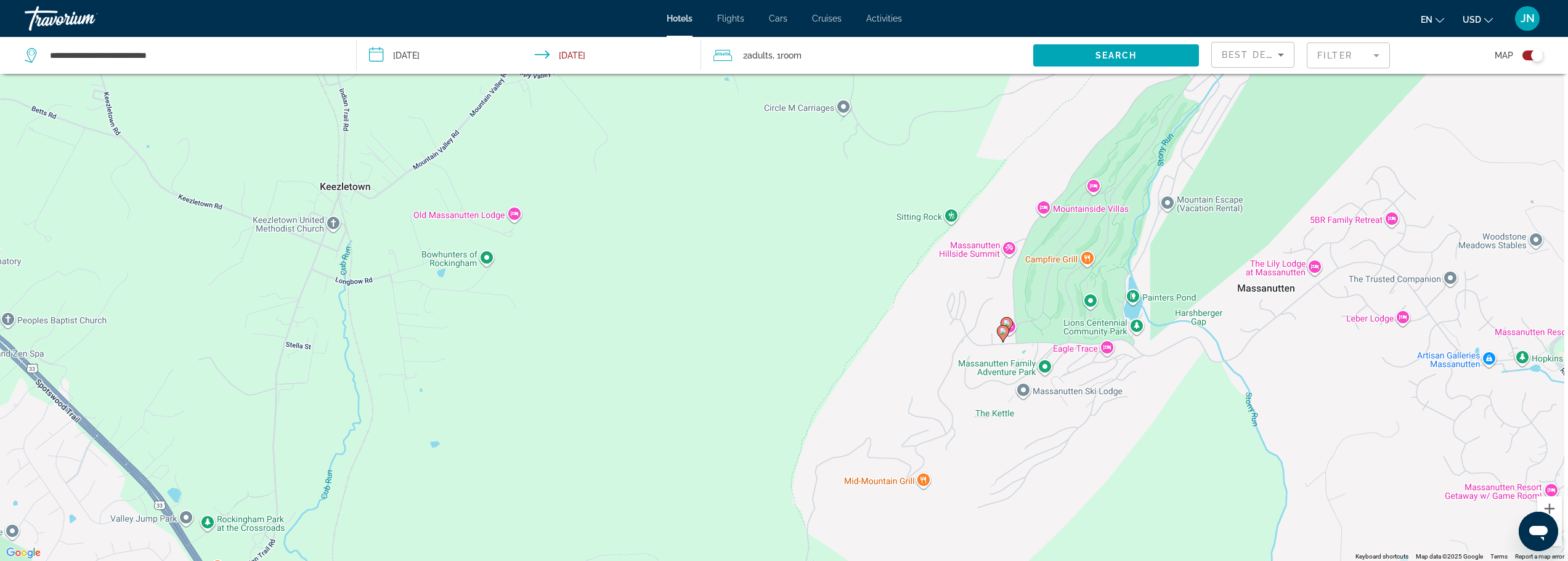
drag, startPoint x: 1040, startPoint y: 311, endPoint x: 889, endPoint y: 586, distance: 313.7
click at [889, 487] on html "**********" at bounding box center [784, 207] width 1568 height 561
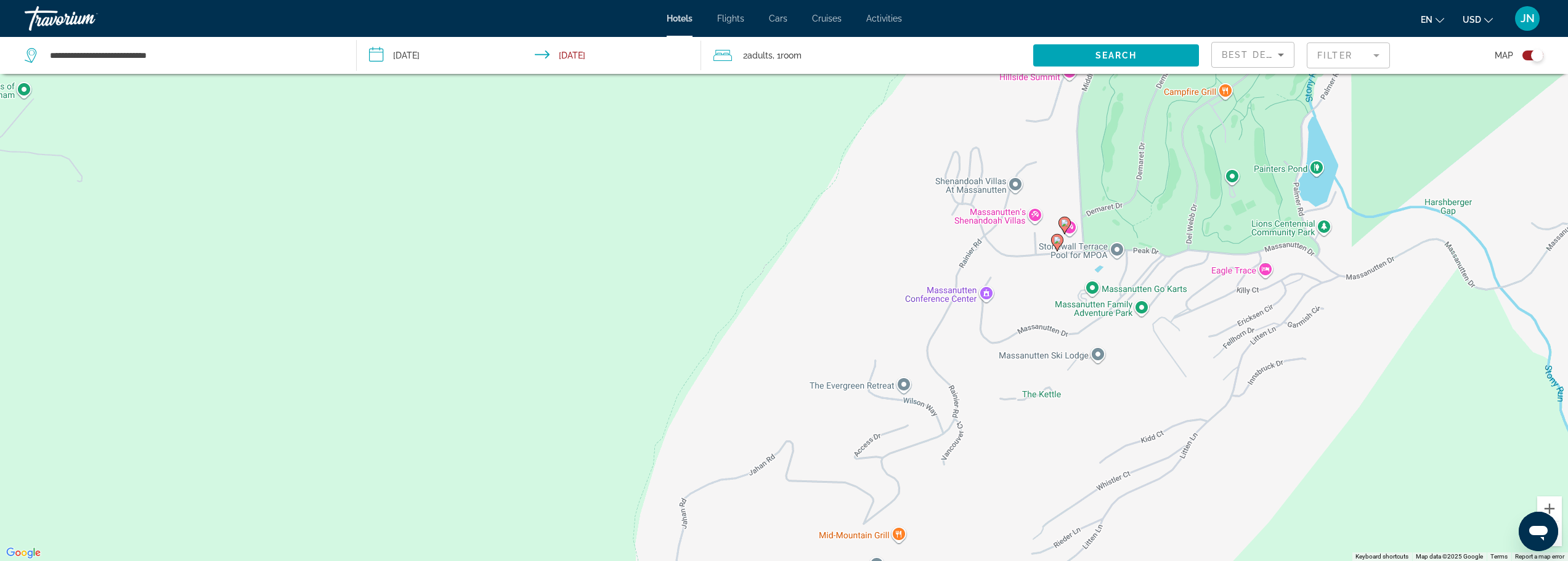
click at [1054, 239] on image "Main content" at bounding box center [1057, 240] width 7 height 7
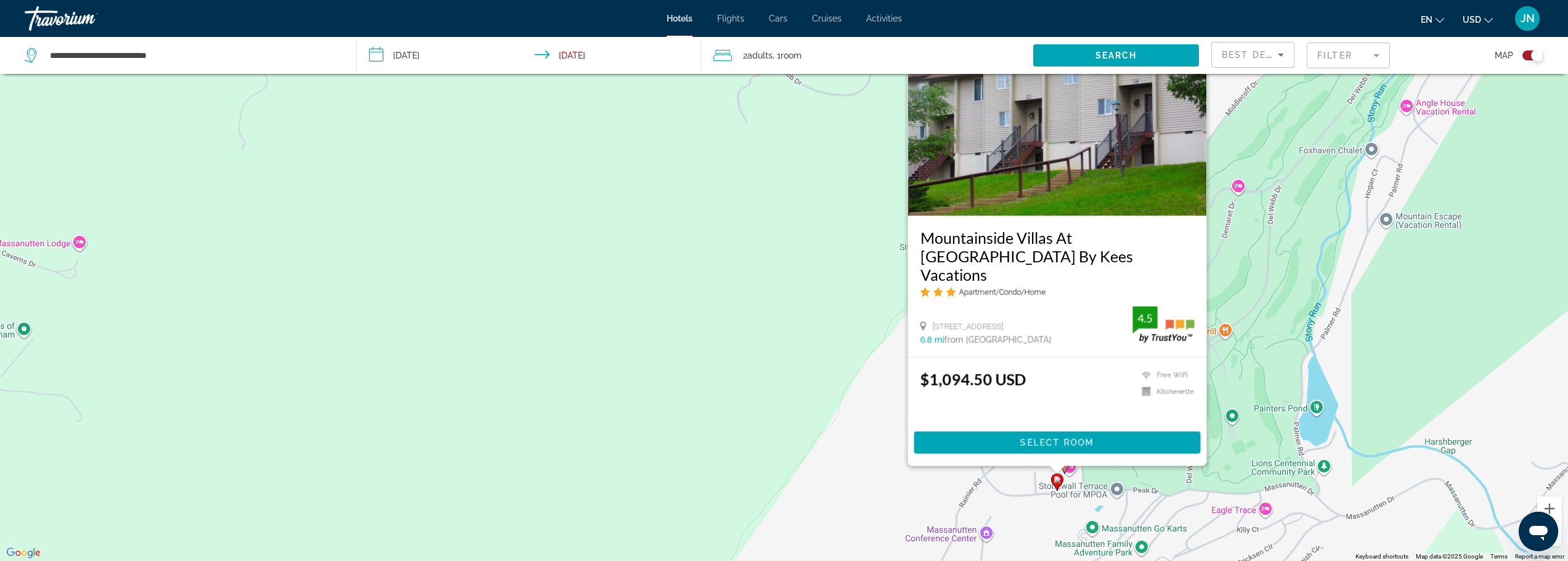
click at [833, 418] on div "To activate drag with keyboard, press Alt + Enter. Once in keyboard drag state,…" at bounding box center [784, 280] width 1568 height 561
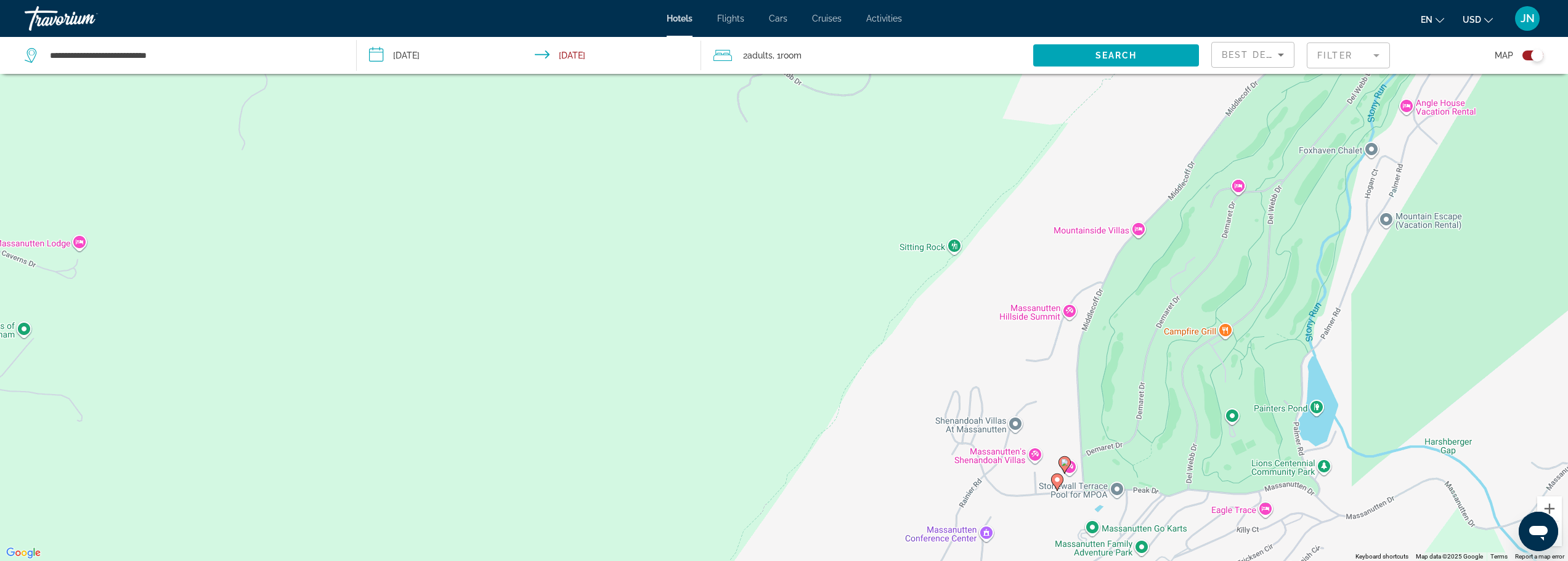
click at [1062, 461] on image "Main content" at bounding box center [1064, 462] width 7 height 7
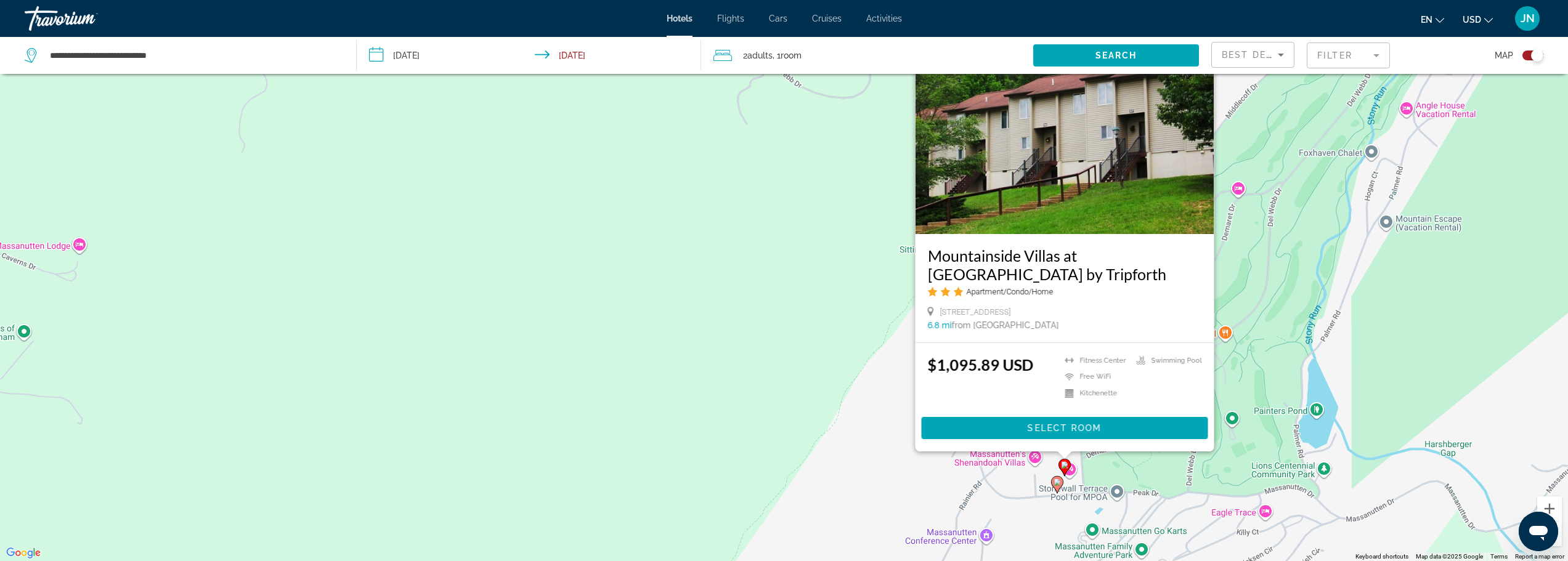
click at [809, 380] on div "To activate drag with keyboard, press Alt + Enter. Once in keyboard drag state,…" at bounding box center [784, 280] width 1568 height 561
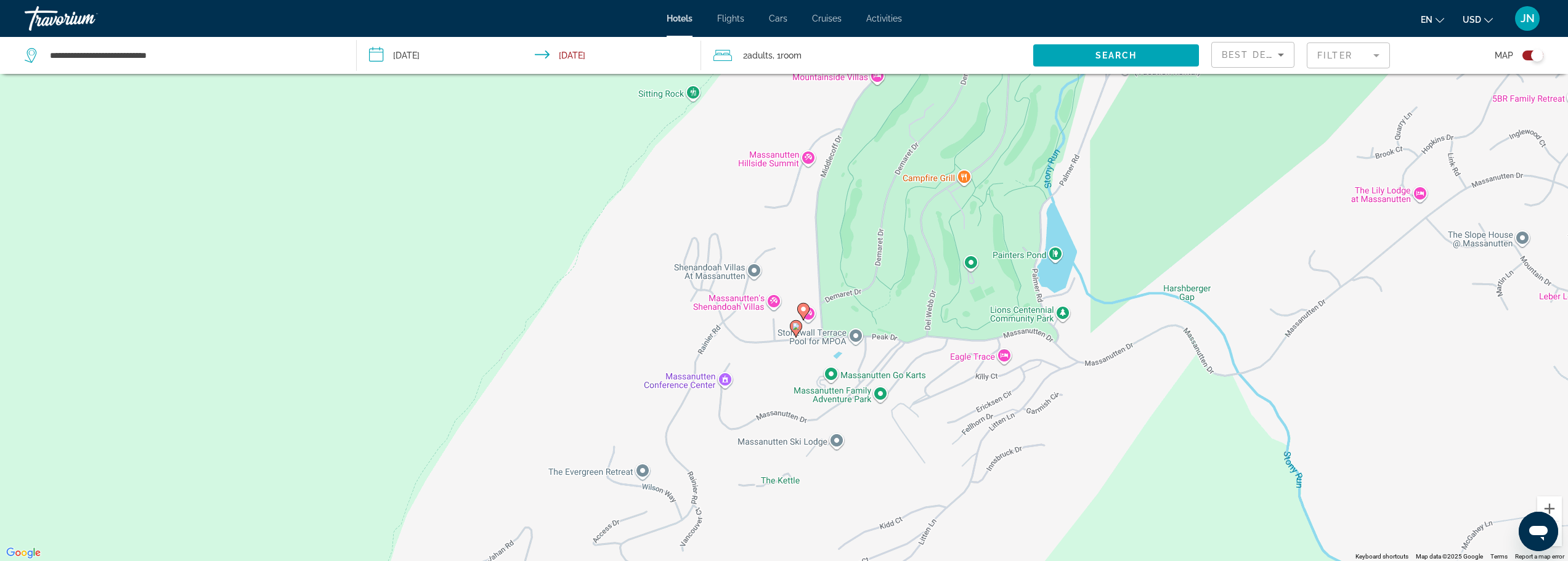
drag, startPoint x: 682, startPoint y: 225, endPoint x: 684, endPoint y: 330, distance: 105.0
click at [684, 330] on div "To activate drag with keyboard, press Alt + Enter. Once in keyboard drag state,…" at bounding box center [784, 280] width 1568 height 561
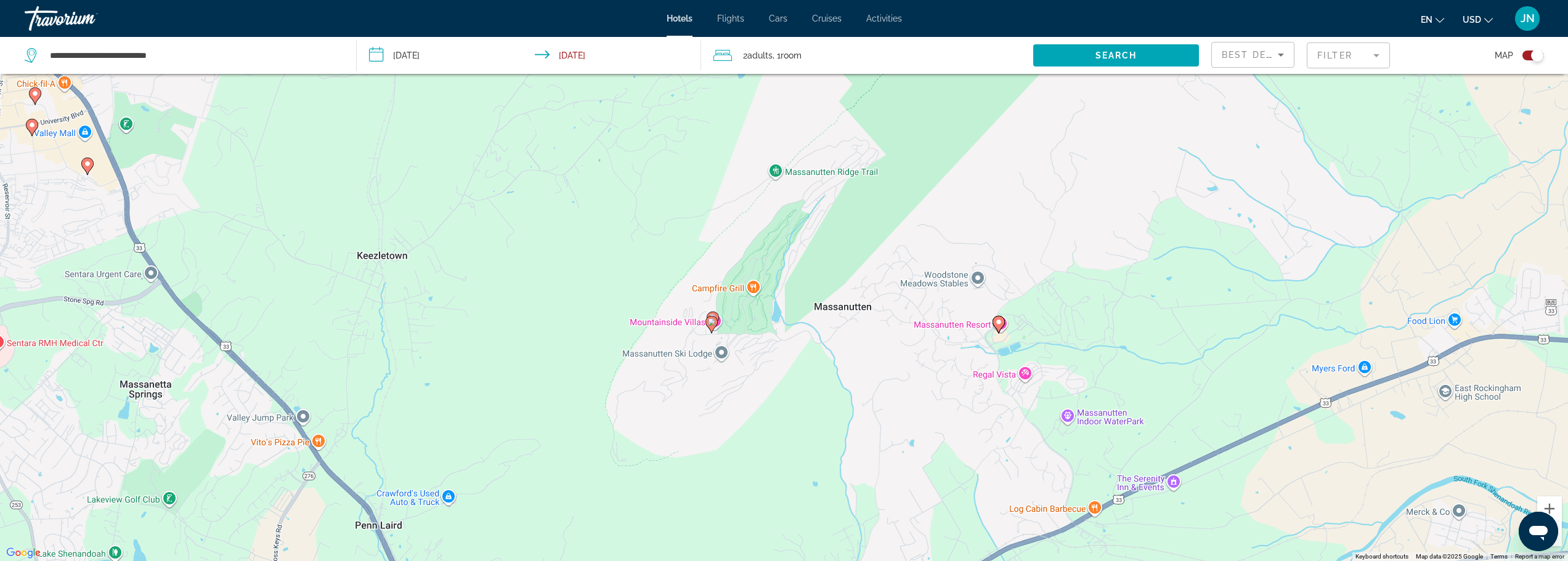
click at [996, 324] on image "Main content" at bounding box center [998, 321] width 7 height 7
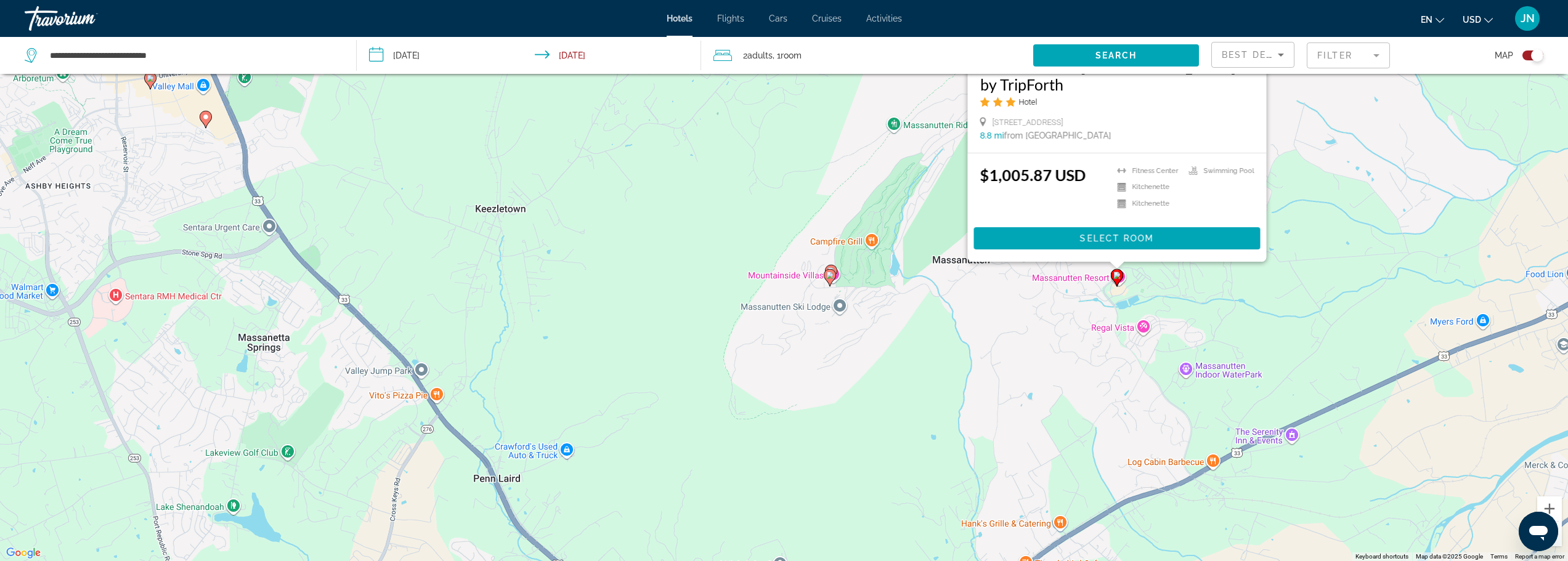
drag, startPoint x: 848, startPoint y: 448, endPoint x: 959, endPoint y: 301, distance: 184.2
click at [966, 264] on div "To activate drag with keyboard, press Alt + Enter. Once in keyboard drag state,…" at bounding box center [784, 280] width 1568 height 561
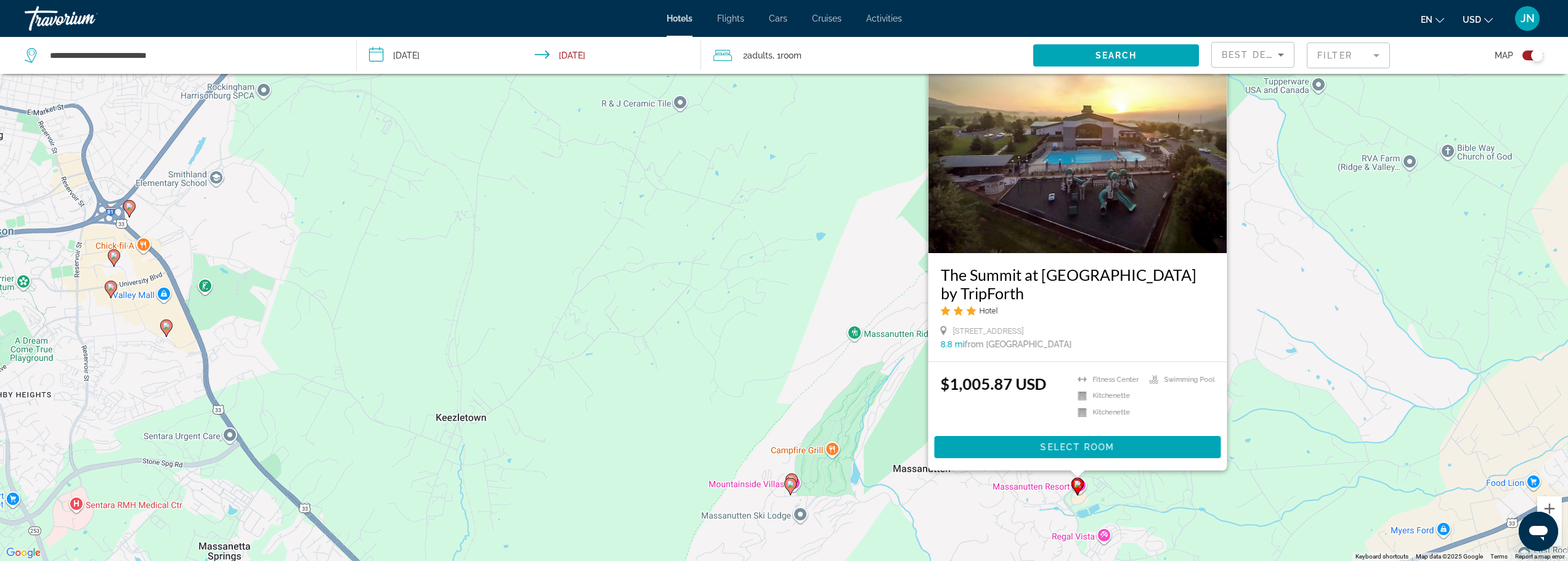
drag, startPoint x: 993, startPoint y: 372, endPoint x: 955, endPoint y: 543, distance: 175.2
click at [955, 545] on div "To activate drag with keyboard, press Alt + Enter. Once in keyboard drag state,…" at bounding box center [784, 280] width 1568 height 561
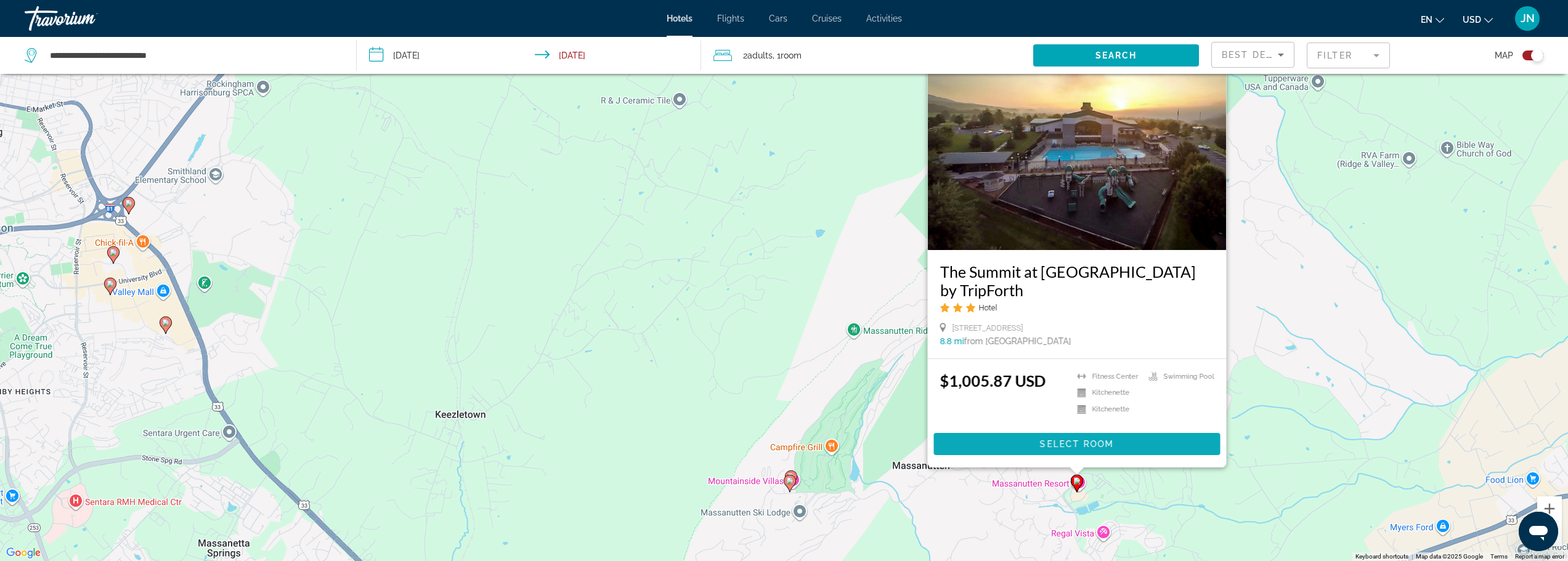
click at [1079, 439] on span "Select Room" at bounding box center [1076, 443] width 74 height 10
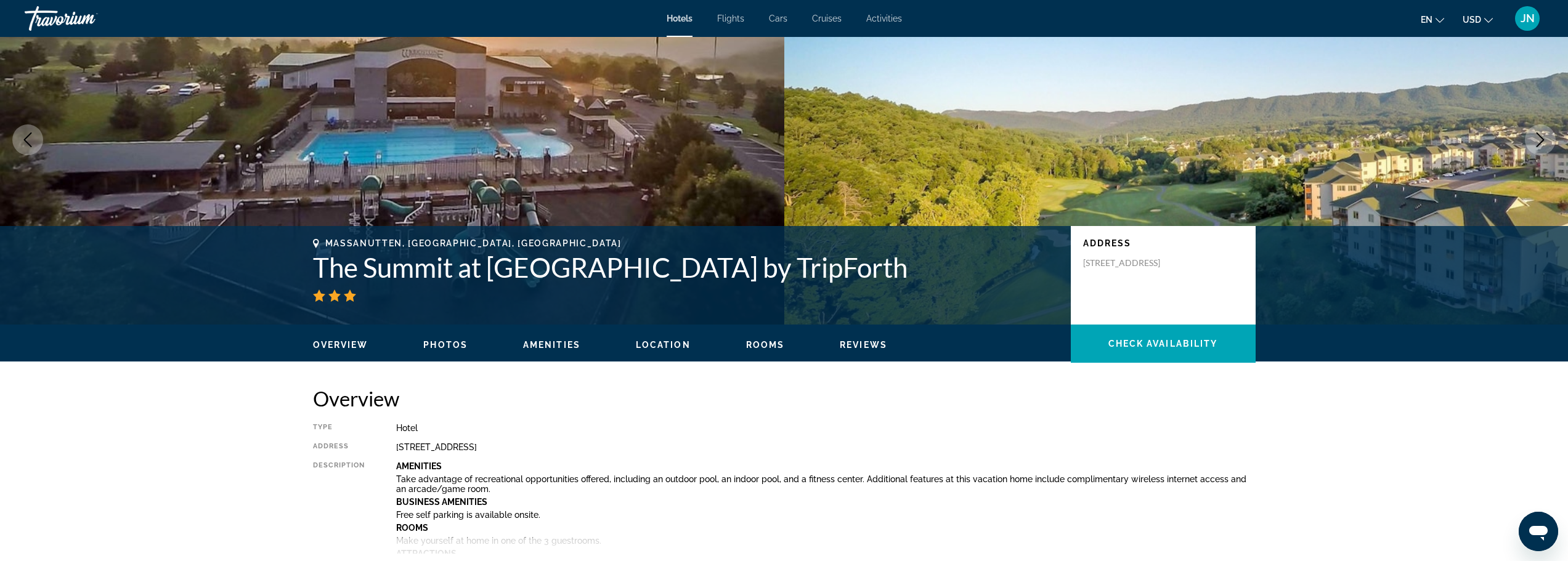
scroll to position [164, 0]
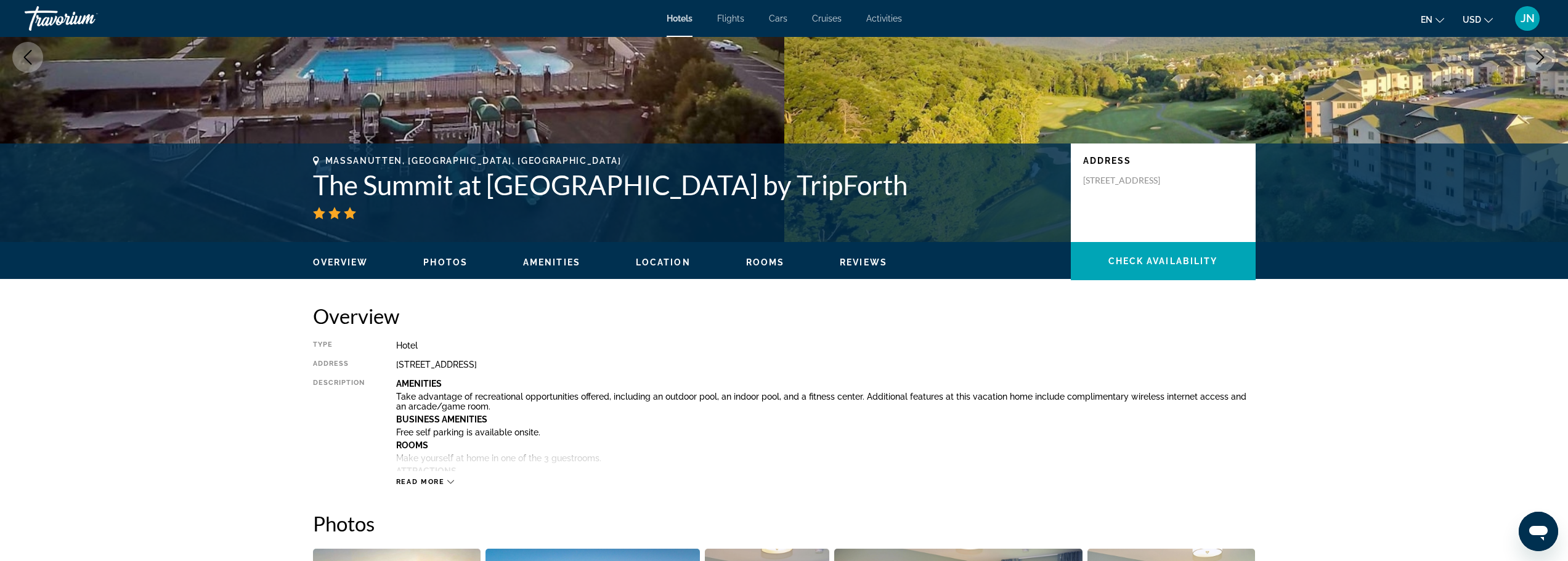
click at [446, 483] on div "Read more" at bounding box center [425, 482] width 58 height 8
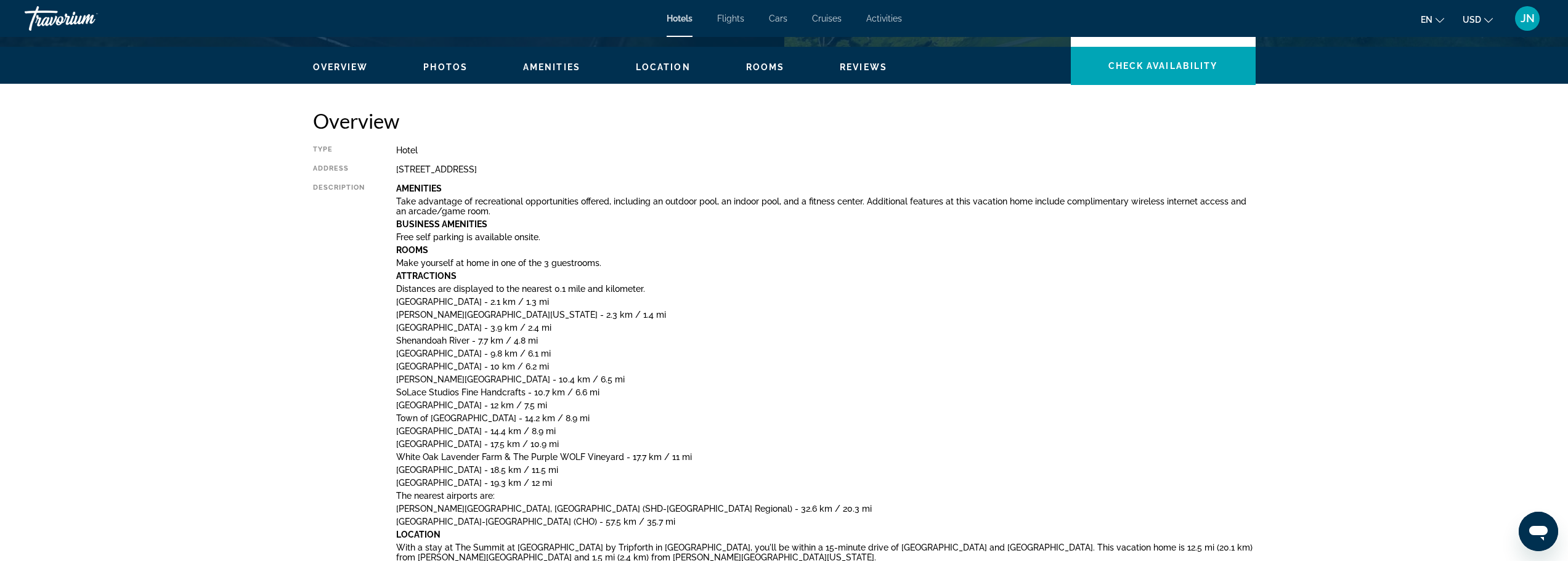
scroll to position [0, 0]
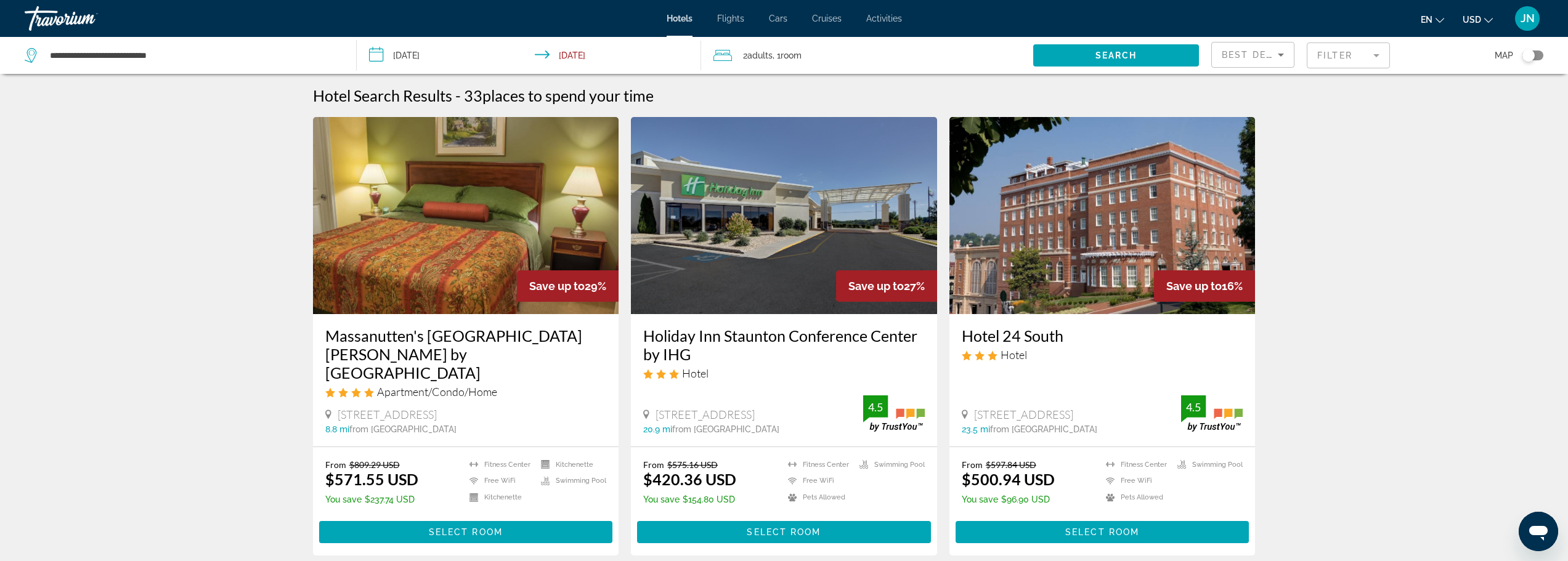
click at [1533, 53] on div "Toggle map" at bounding box center [1529, 55] width 12 height 12
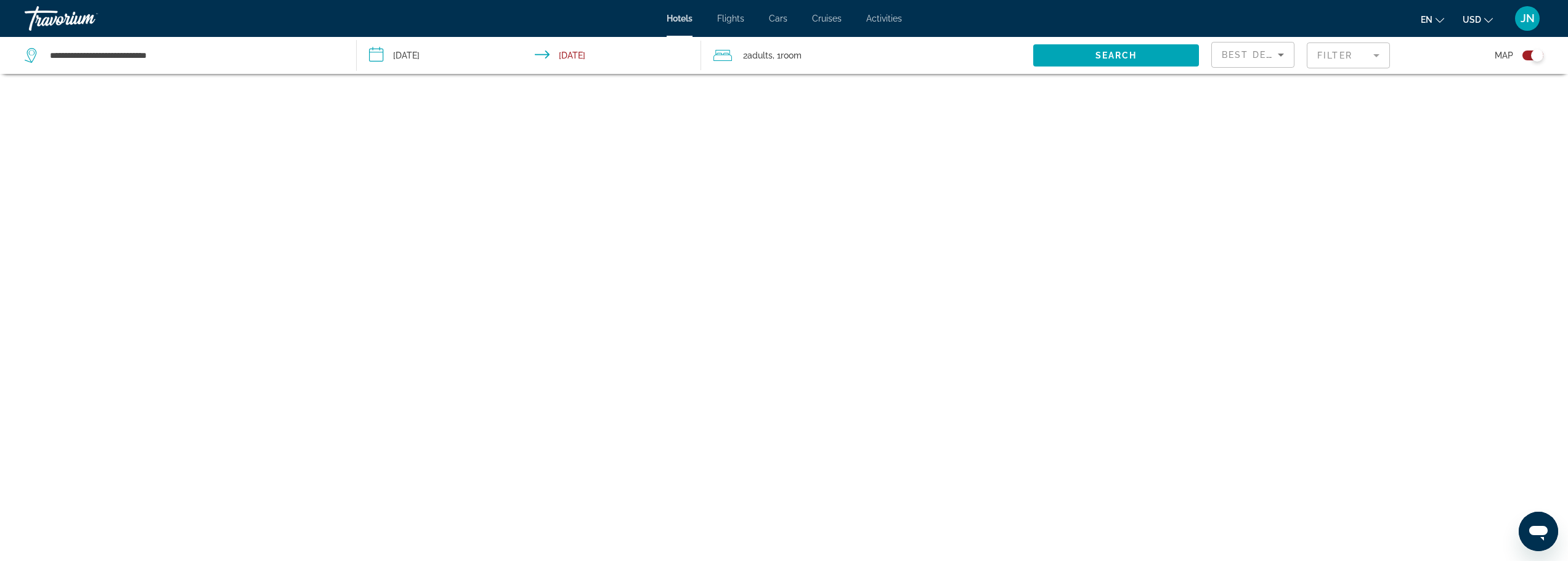
scroll to position [74, 0]
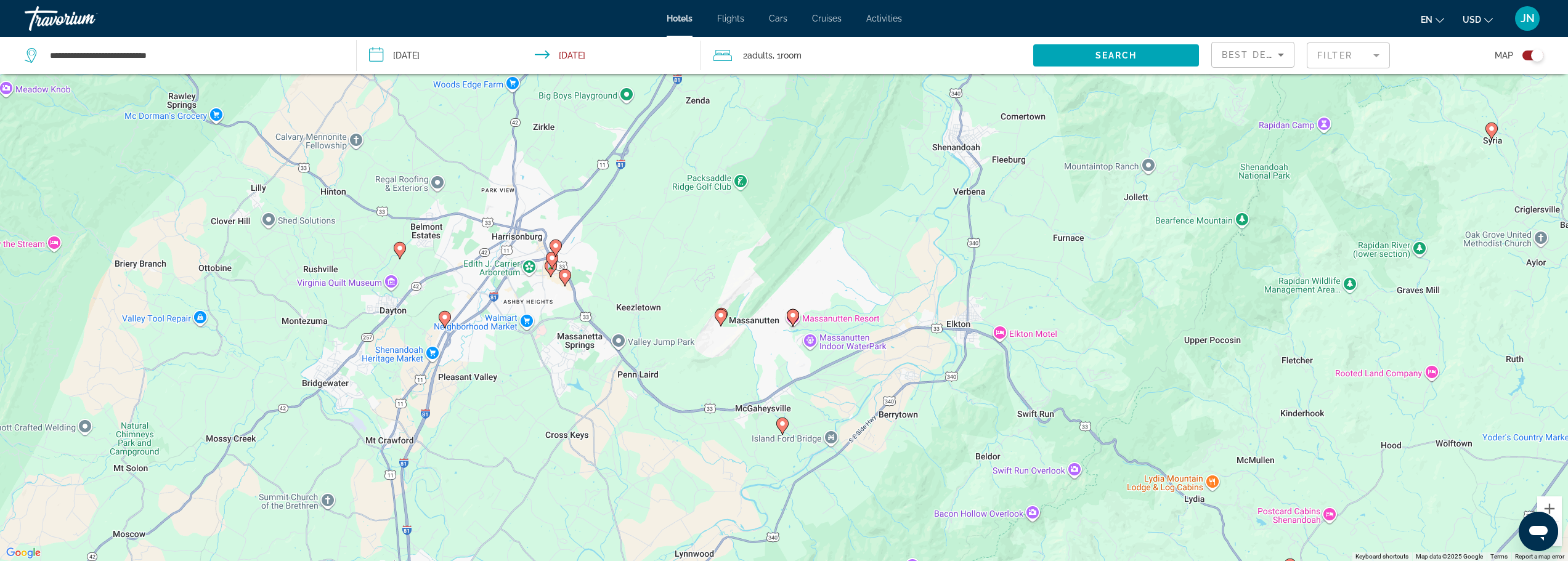
drag, startPoint x: 765, startPoint y: 240, endPoint x: 737, endPoint y: 458, distance: 219.8
click at [737, 458] on div "To activate drag with keyboard, press Alt + Enter. Once in keyboard drag state,…" at bounding box center [784, 280] width 1568 height 561
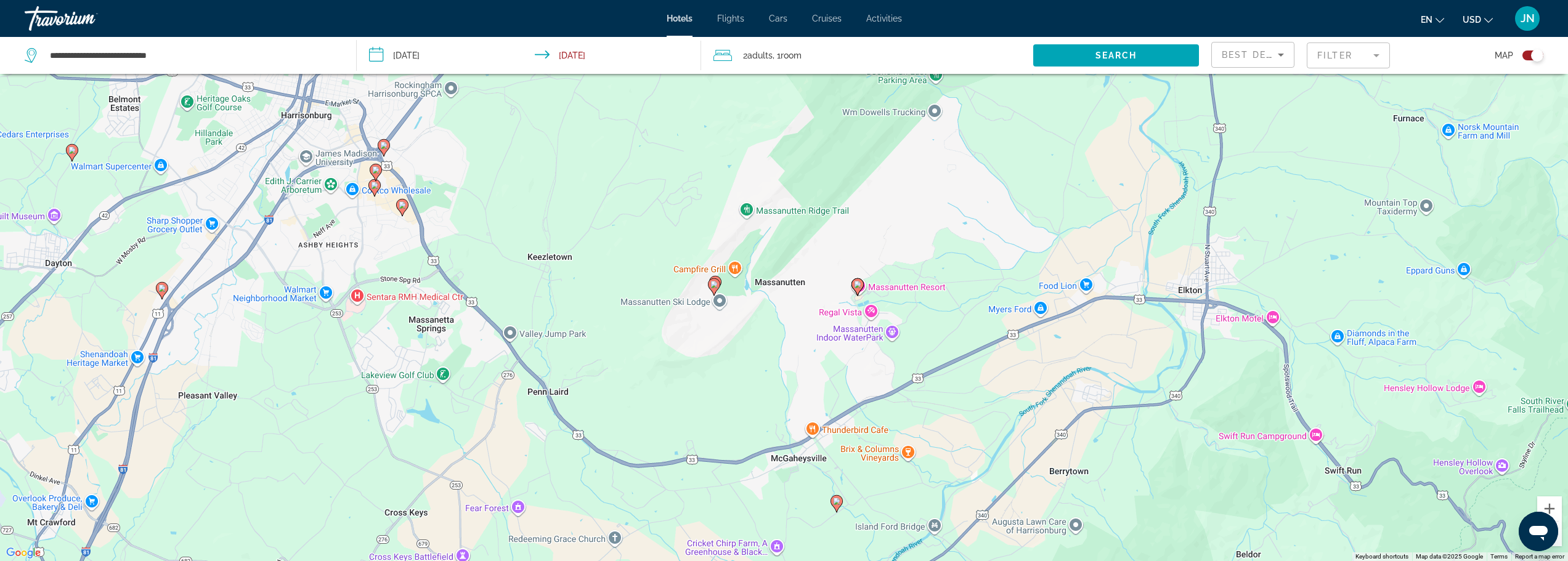
click at [713, 284] on image "Main content" at bounding box center [713, 284] width 7 height 7
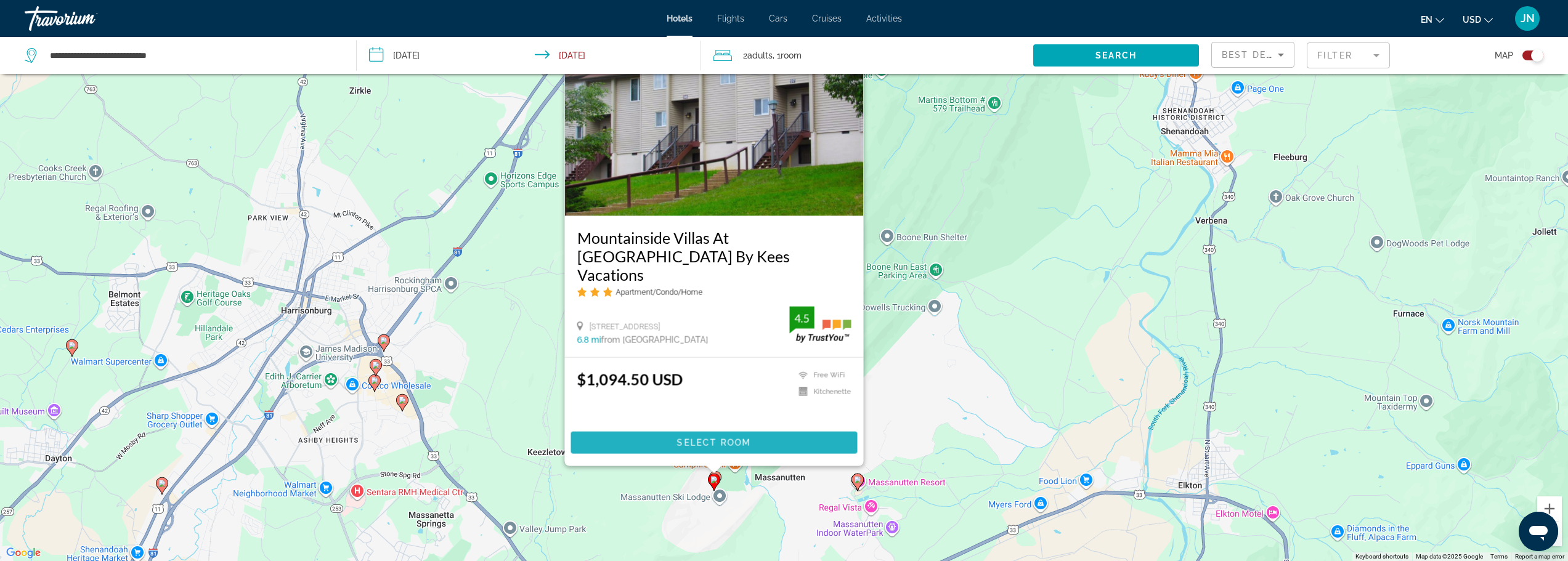
click at [680, 436] on span "Main content" at bounding box center [713, 443] width 287 height 30
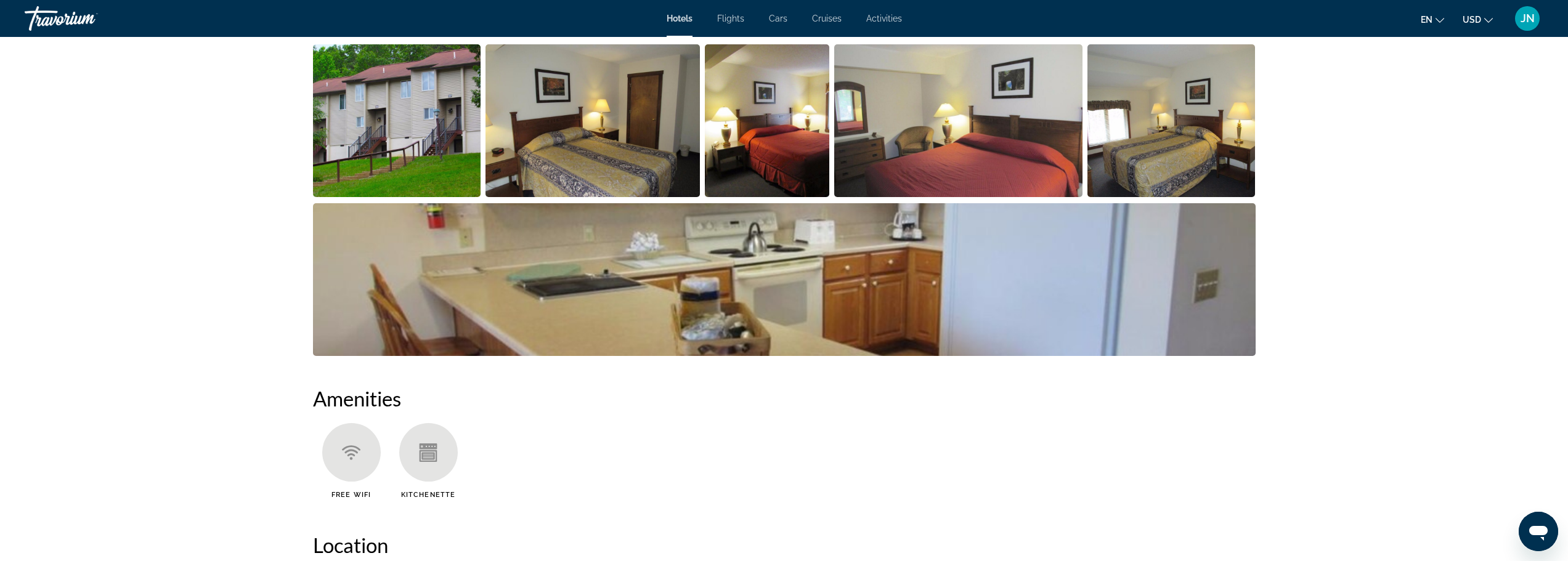
scroll to position [246, 0]
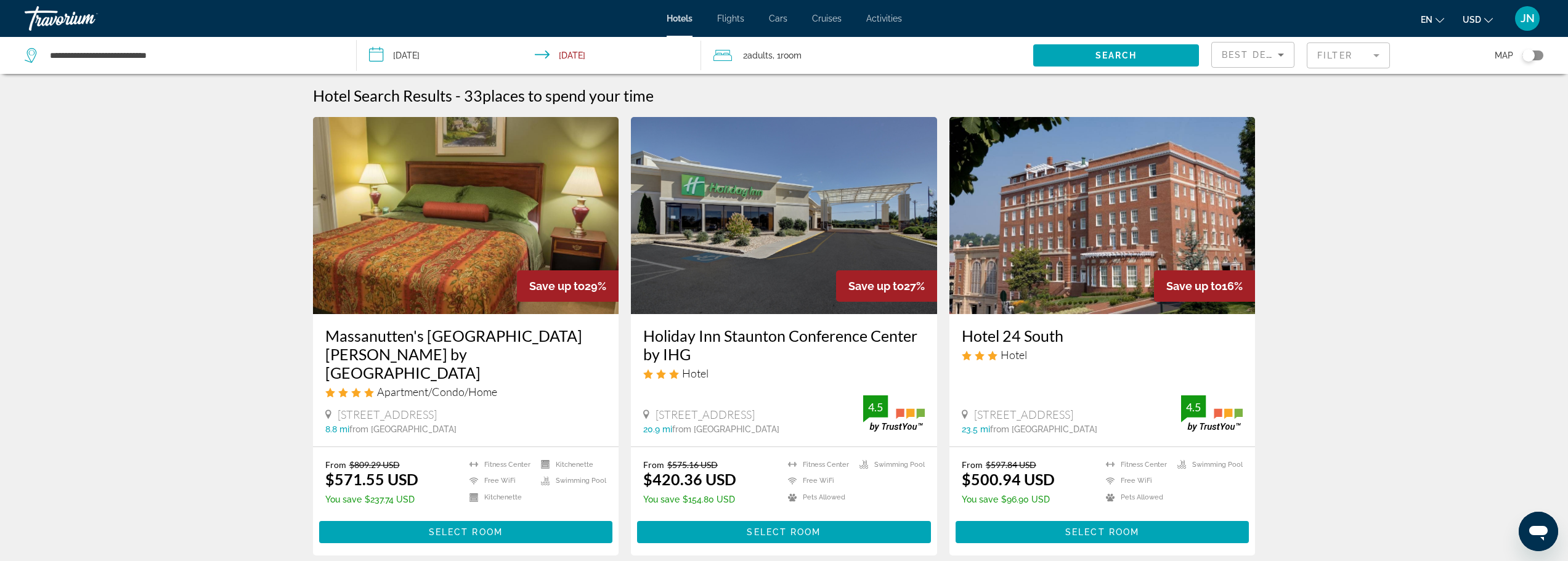
click at [1538, 49] on div "Map" at bounding box center [1473, 55] width 141 height 37
click at [1532, 56] on div "Toggle map" at bounding box center [1529, 55] width 12 height 12
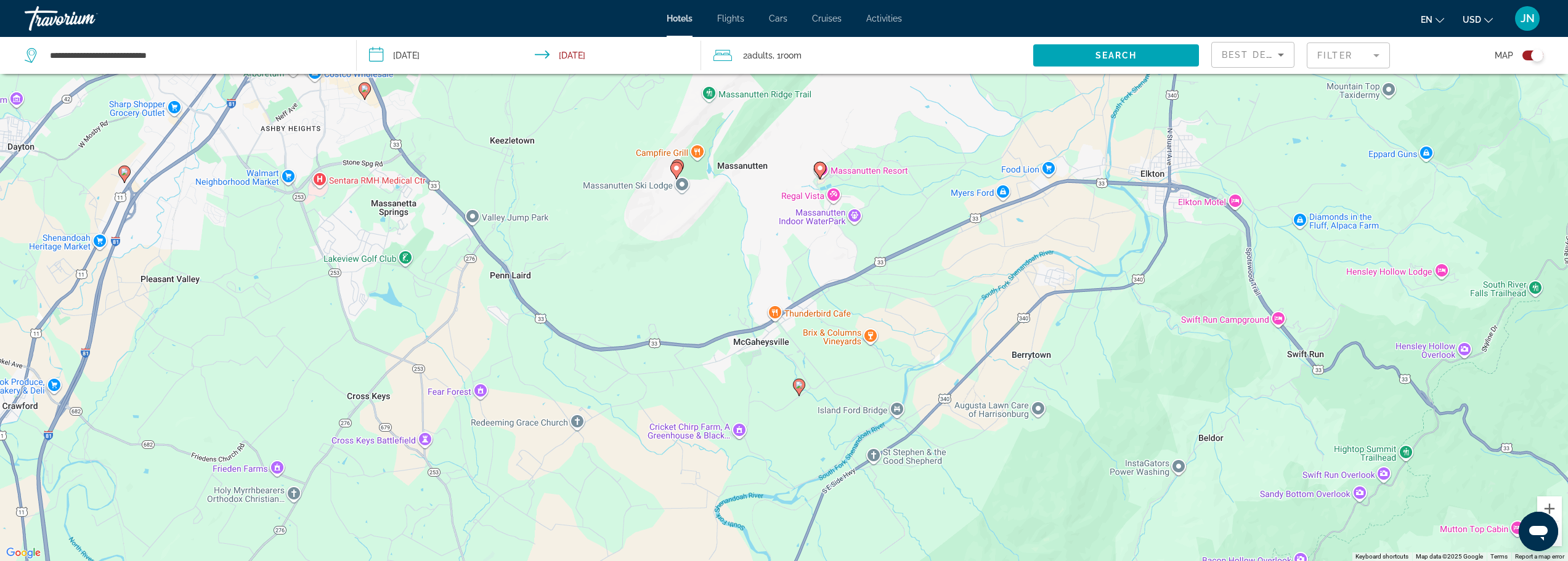
drag, startPoint x: 702, startPoint y: 228, endPoint x: 780, endPoint y: 491, distance: 274.3
click at [780, 491] on div "To activate drag with keyboard, press Alt + Enter. Once in keyboard drag state,…" at bounding box center [784, 280] width 1568 height 561
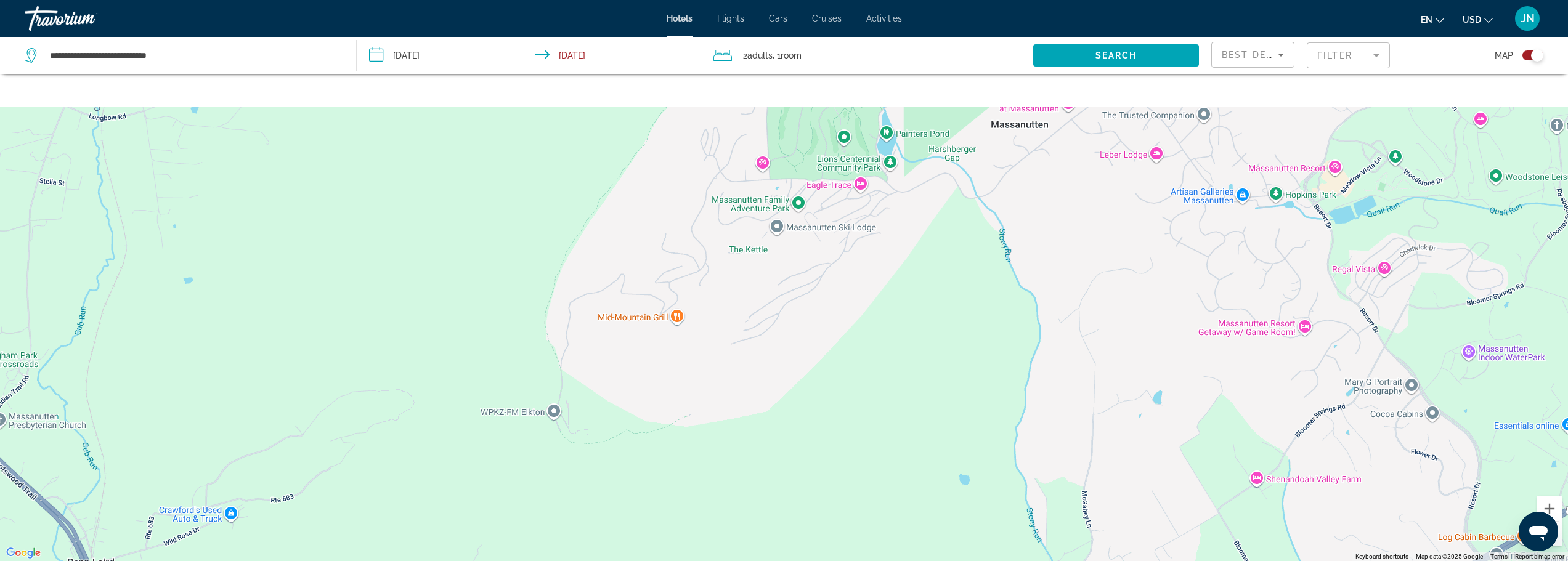
drag, startPoint x: 686, startPoint y: 205, endPoint x: 708, endPoint y: 589, distance: 384.6
click at [708, 487] on html "**********" at bounding box center [784, 207] width 1568 height 561
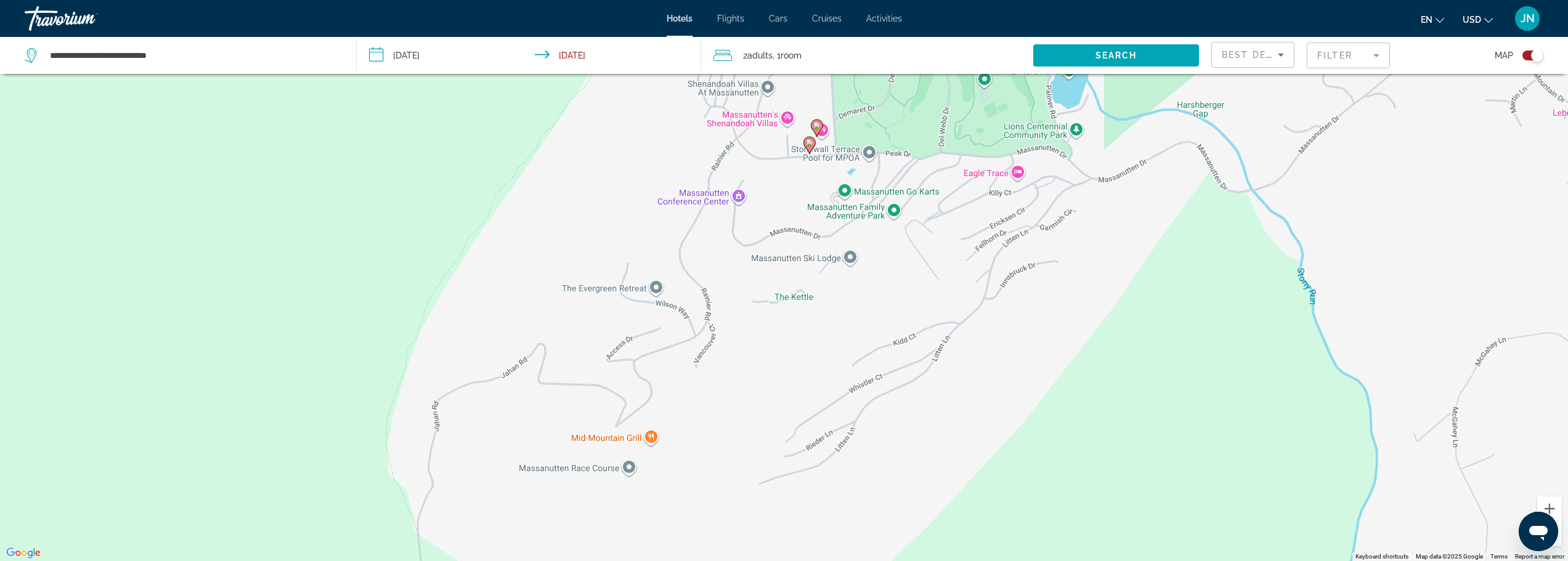
drag, startPoint x: 755, startPoint y: 330, endPoint x: 739, endPoint y: 590, distance: 260.5
click at [739, 487] on html "**********" at bounding box center [784, 207] width 1568 height 561
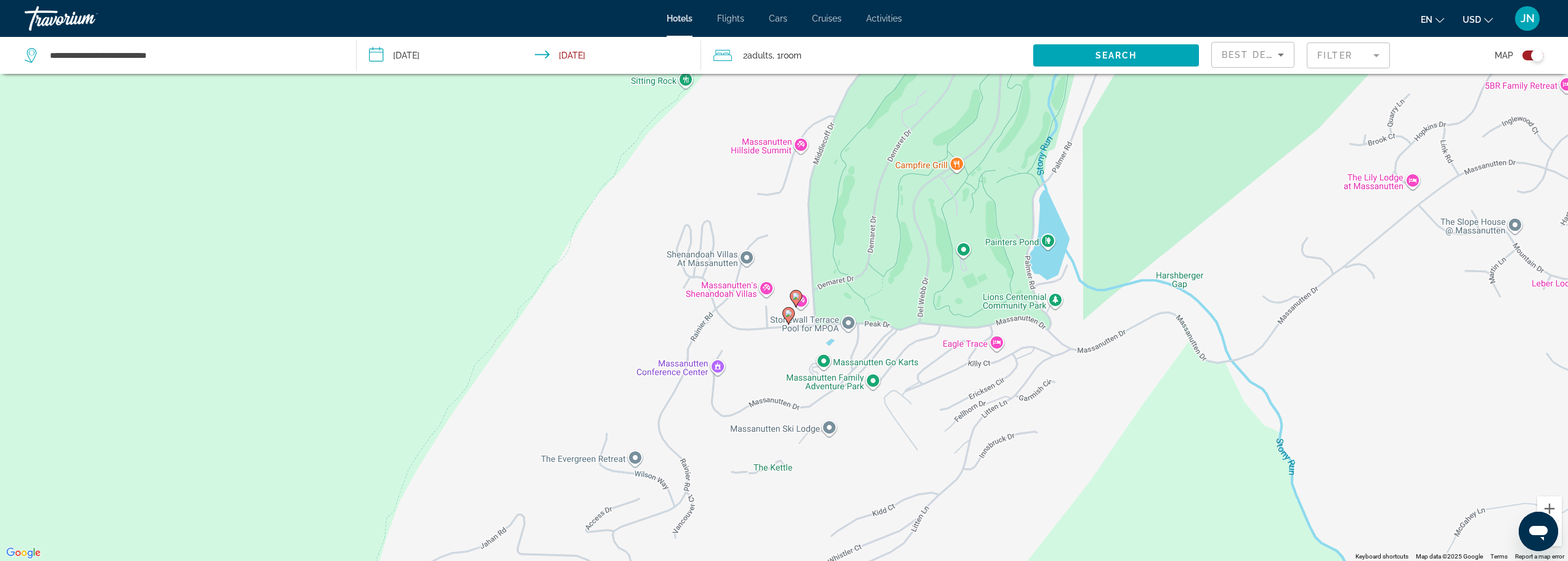
click at [793, 293] on image "Main content" at bounding box center [796, 295] width 7 height 7
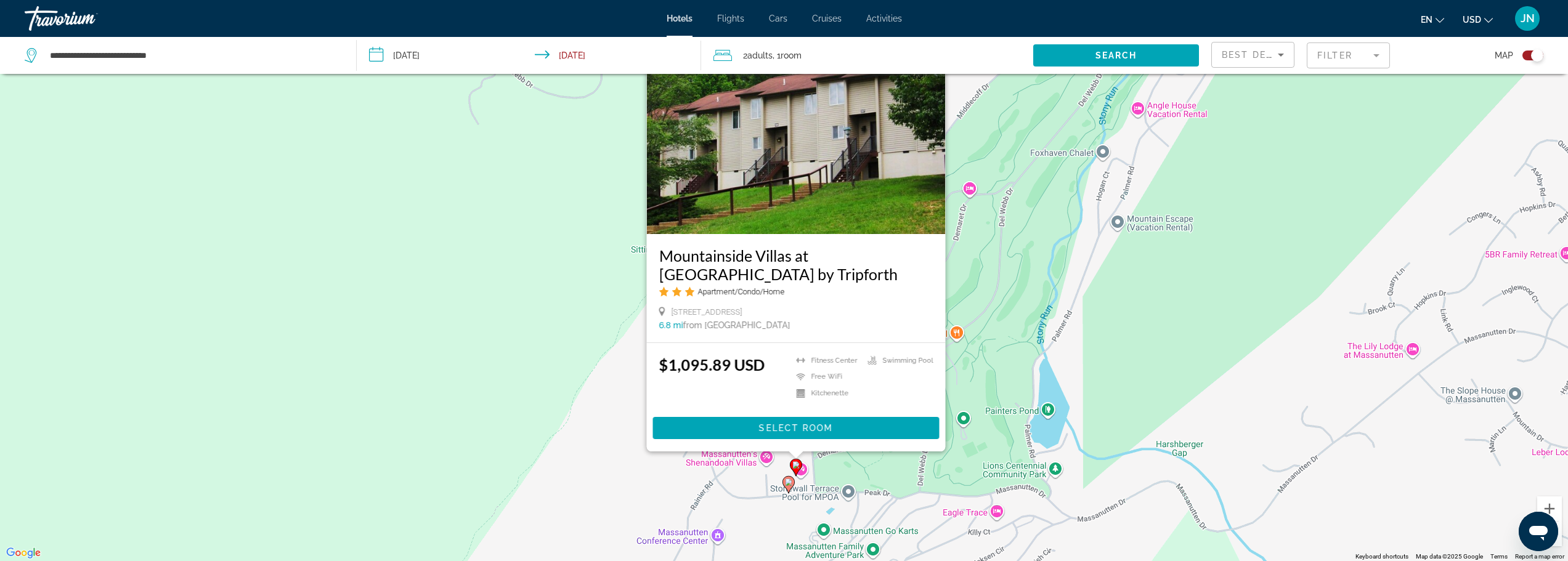
click at [640, 491] on div "To activate drag with keyboard, press Alt + Enter. Once in keyboard drag state,…" at bounding box center [784, 280] width 1568 height 561
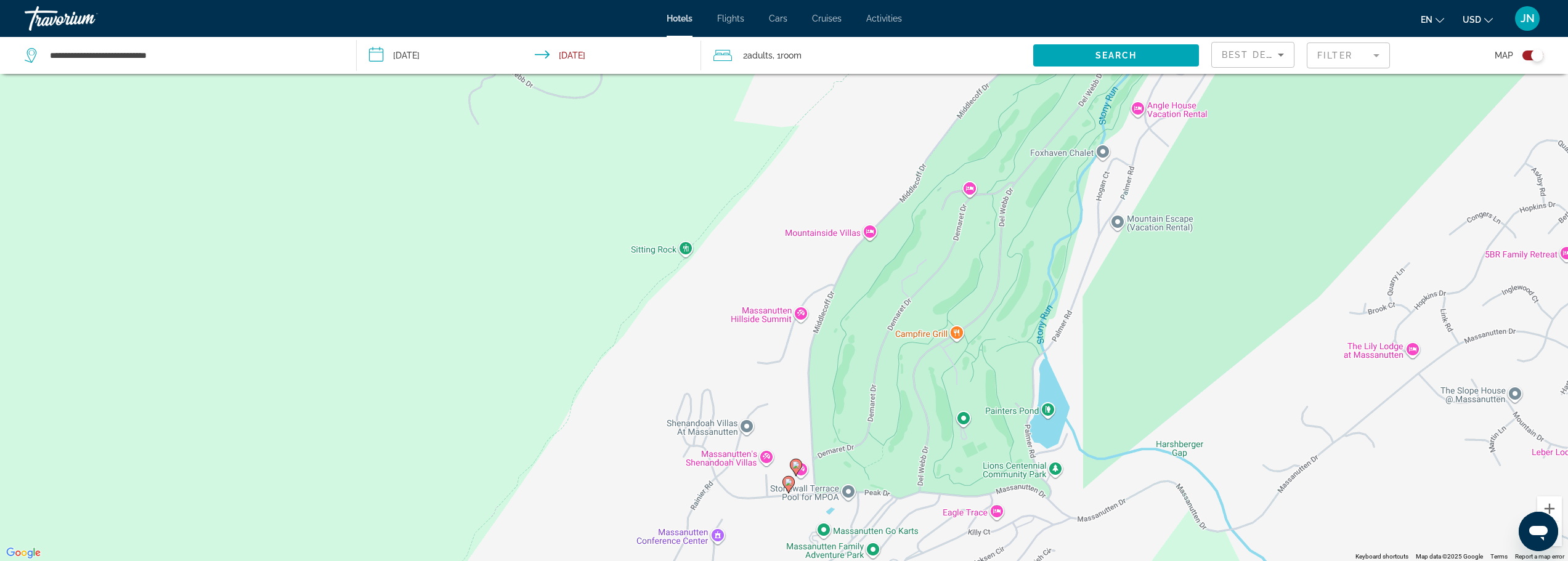
click at [787, 484] on image "Main content" at bounding box center [789, 482] width 7 height 7
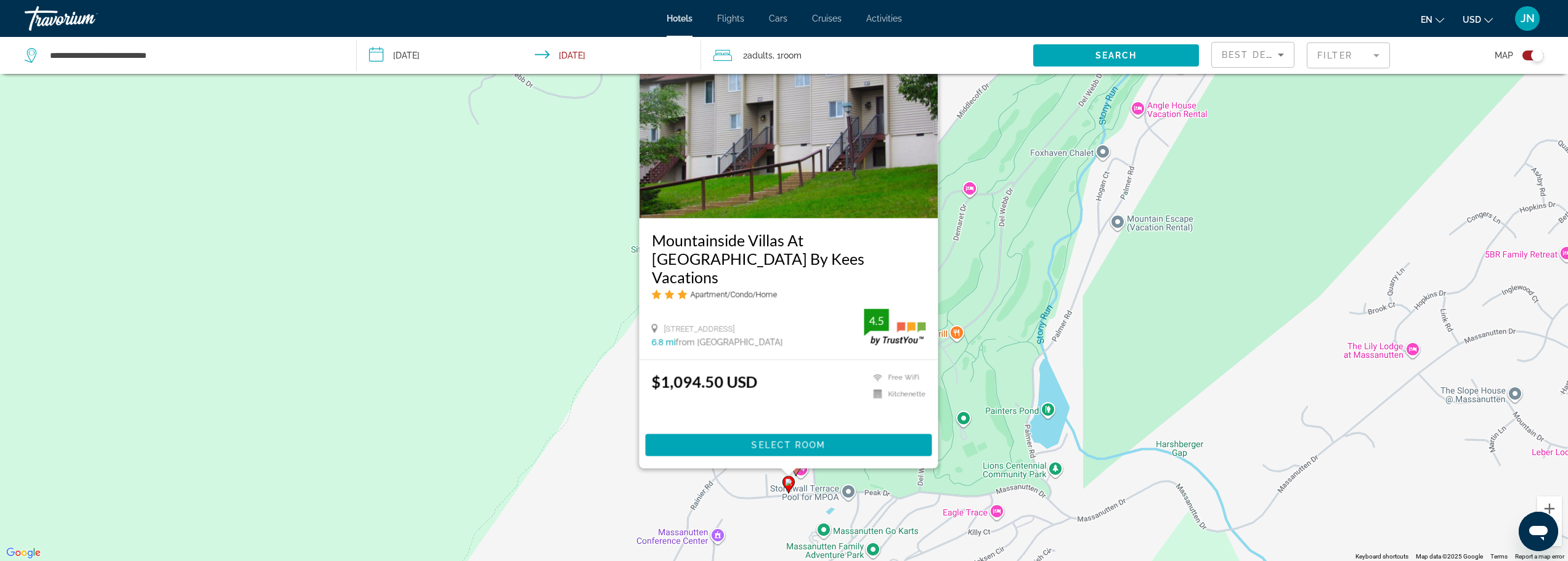
click at [881, 483] on div "To activate drag with keyboard, press Alt + Enter. Once in keyboard drag state,…" at bounding box center [784, 280] width 1568 height 561
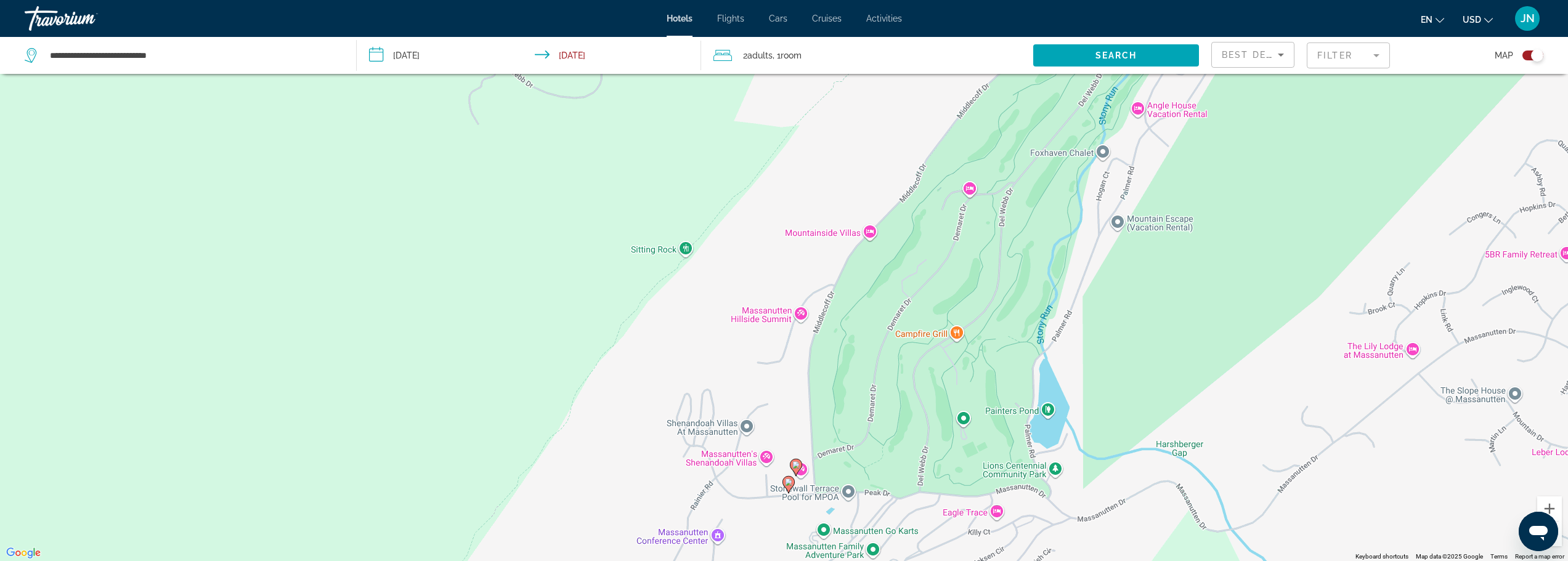
click at [798, 465] on image "Main content" at bounding box center [796, 464] width 7 height 7
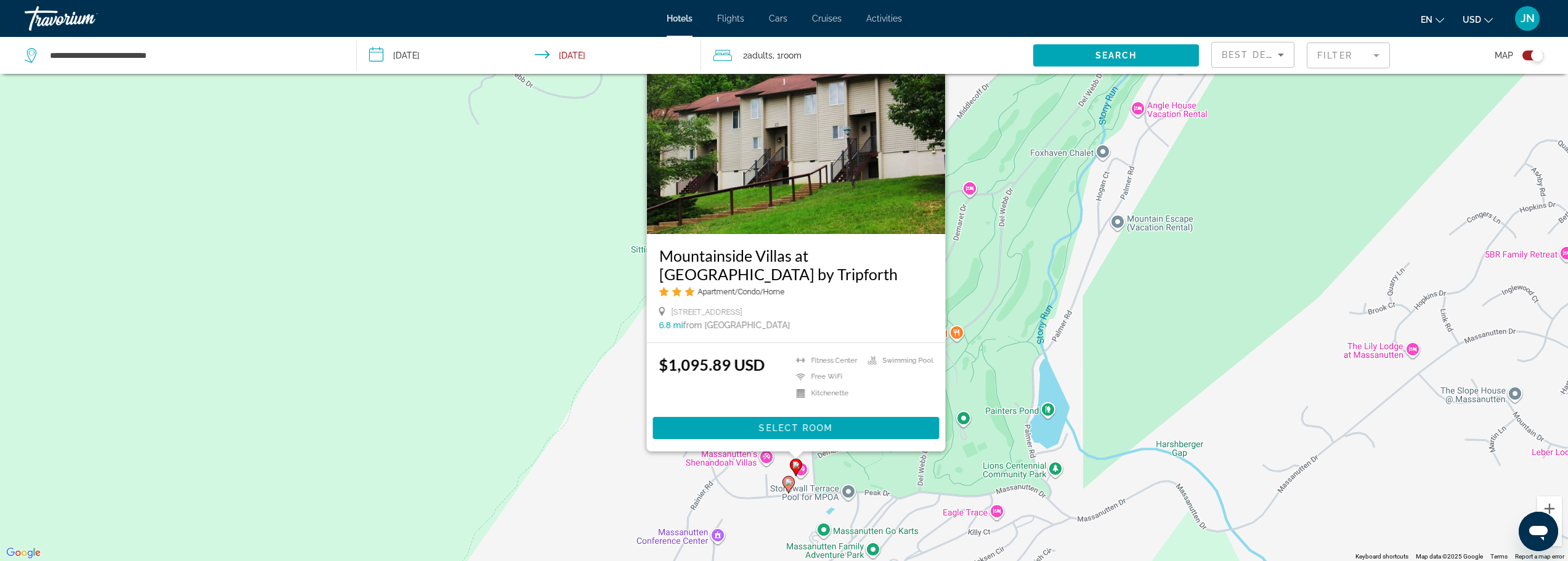
click at [784, 483] on icon "Main content" at bounding box center [788, 483] width 11 height 16
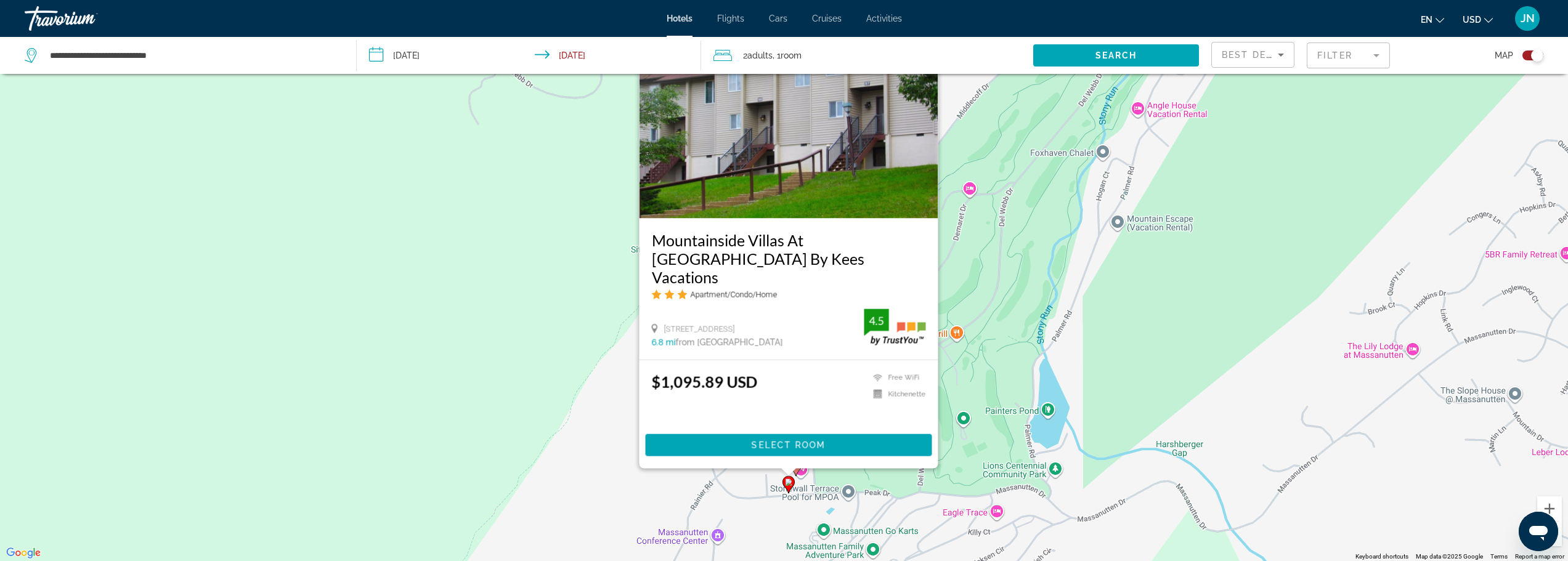
click at [796, 471] on div "Main content" at bounding box center [789, 472] width 16 height 7
drag, startPoint x: 898, startPoint y: 473, endPoint x: 914, endPoint y: 478, distance: 16.8
click at [902, 474] on div "To activate drag with keyboard, press Alt + Enter. Once in keyboard drag state,…" at bounding box center [784, 280] width 1568 height 561
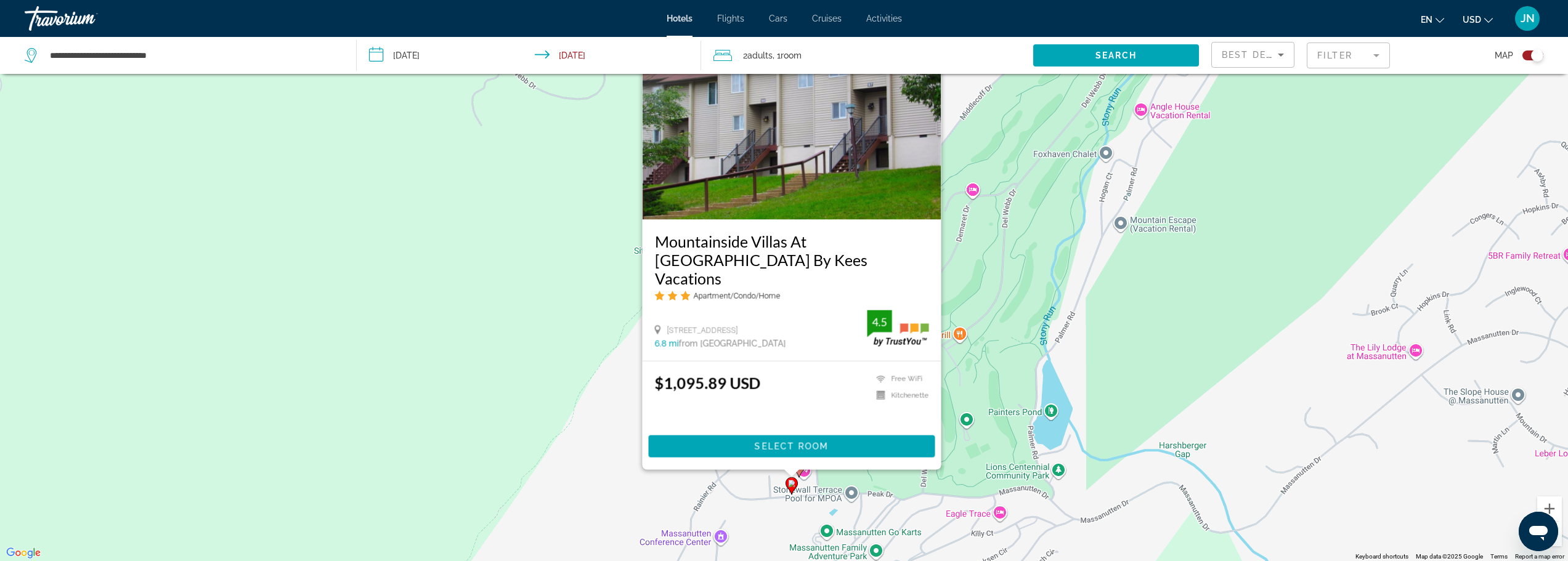
click at [922, 497] on div "To activate drag with keyboard, press Alt + Enter. Once in keyboard drag state,…" at bounding box center [784, 280] width 1568 height 561
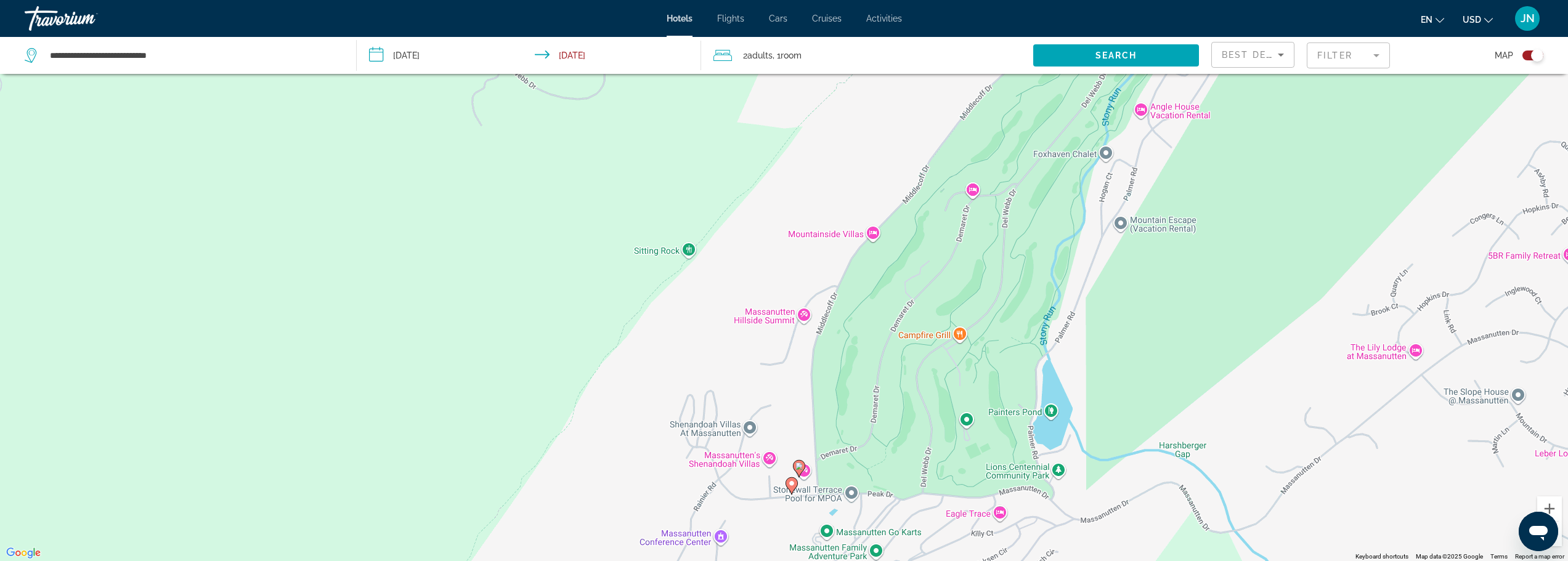
click at [796, 465] on image "Main content" at bounding box center [799, 465] width 7 height 7
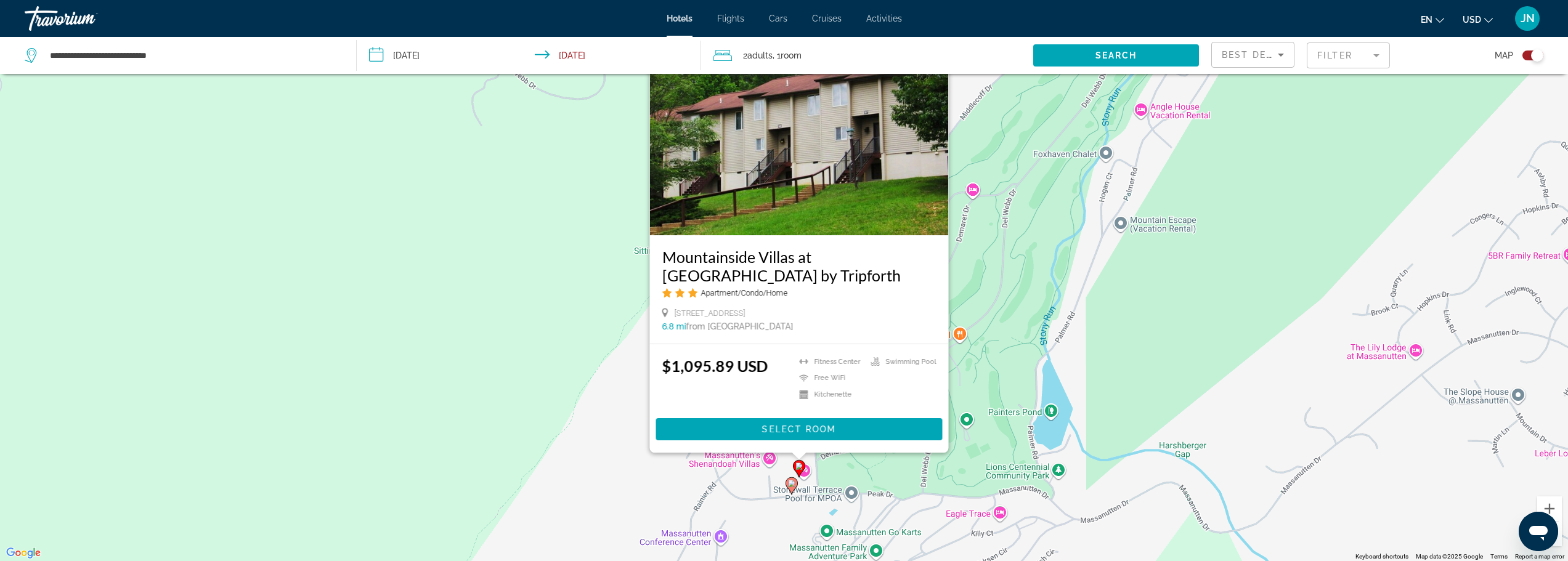
click at [612, 461] on div "To activate drag with keyboard, press Alt + Enter. Once in keyboard drag state,…" at bounding box center [784, 280] width 1568 height 561
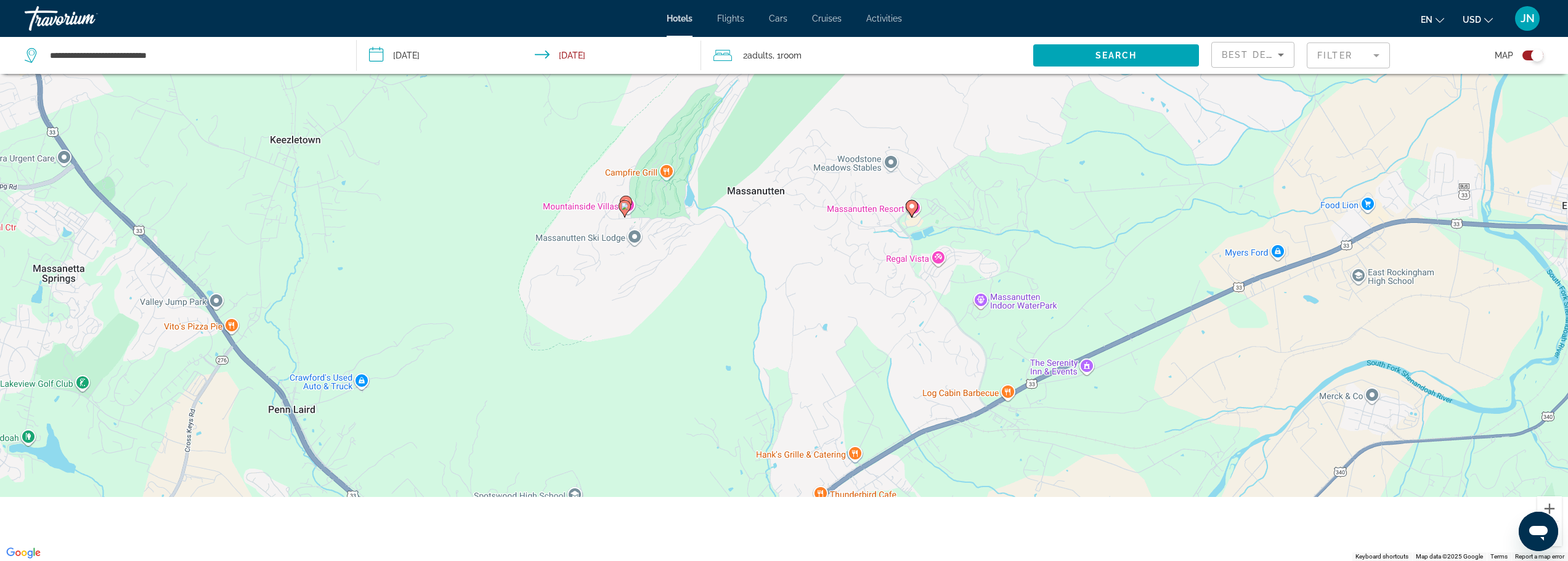
drag, startPoint x: 778, startPoint y: 483, endPoint x: 742, endPoint y: 279, distance: 207.2
click at [745, 265] on div "To activate drag with keyboard, press Alt + Enter. Once in keyboard drag state,…" at bounding box center [784, 280] width 1568 height 561
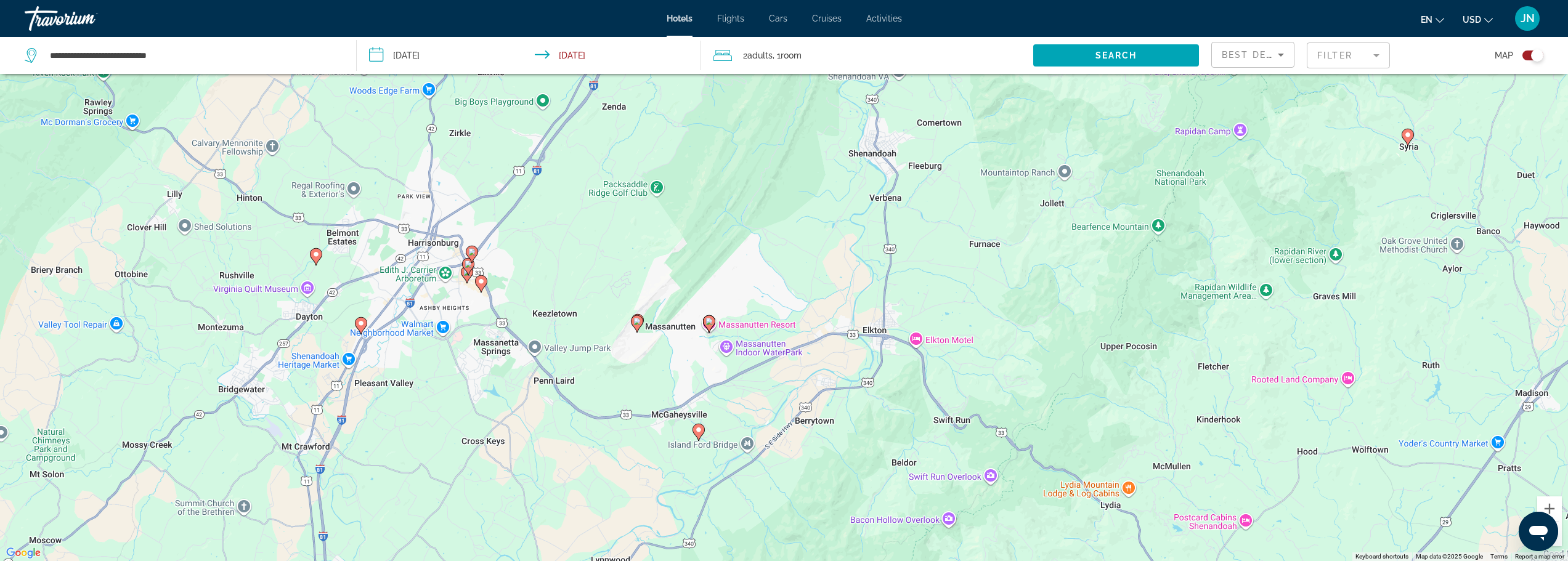
click at [699, 434] on icon "Main content" at bounding box center [698, 431] width 11 height 16
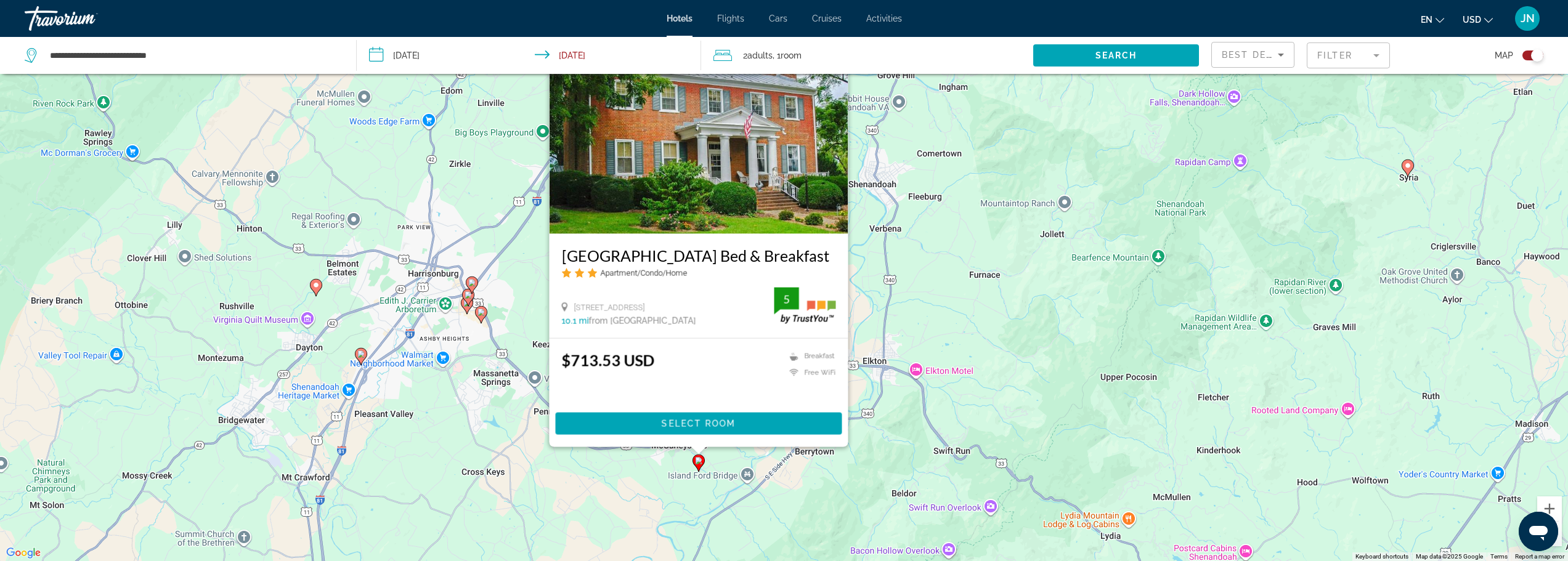
click at [1007, 432] on div "To activate drag with keyboard, press Alt + Enter. Once in keyboard drag state,…" at bounding box center [784, 280] width 1568 height 561
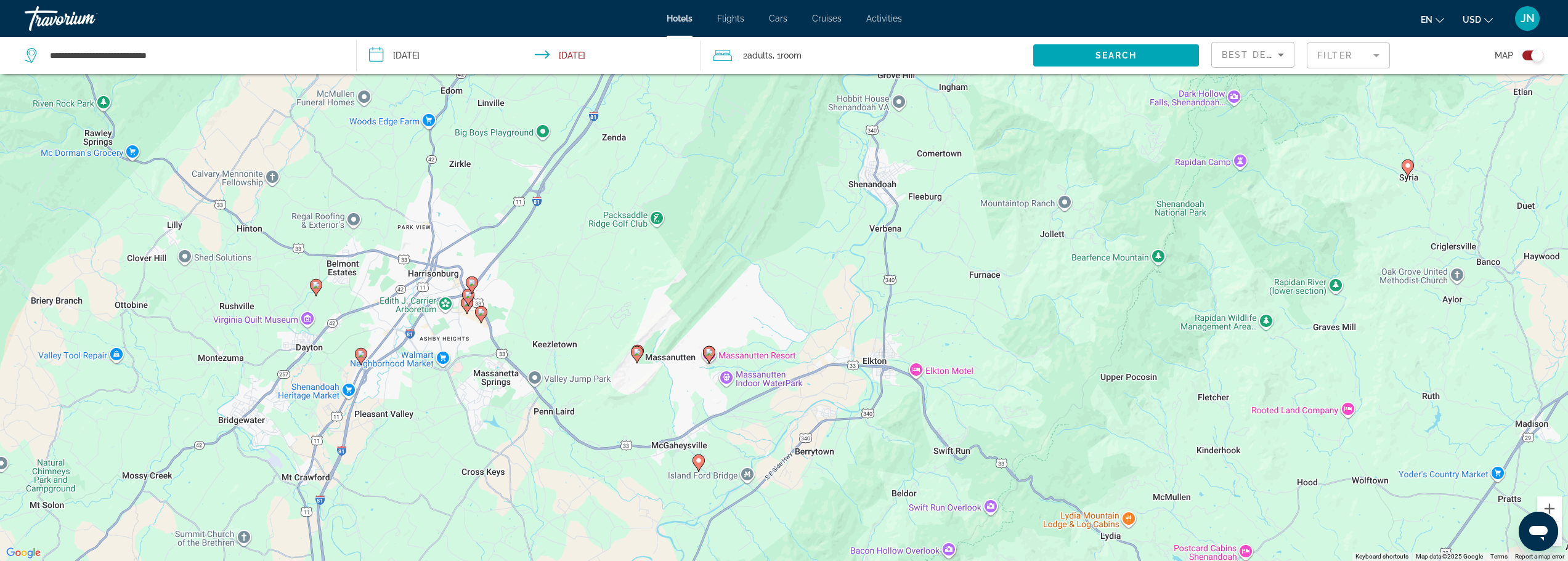
click at [484, 318] on icon "Main content" at bounding box center [480, 313] width 11 height 16
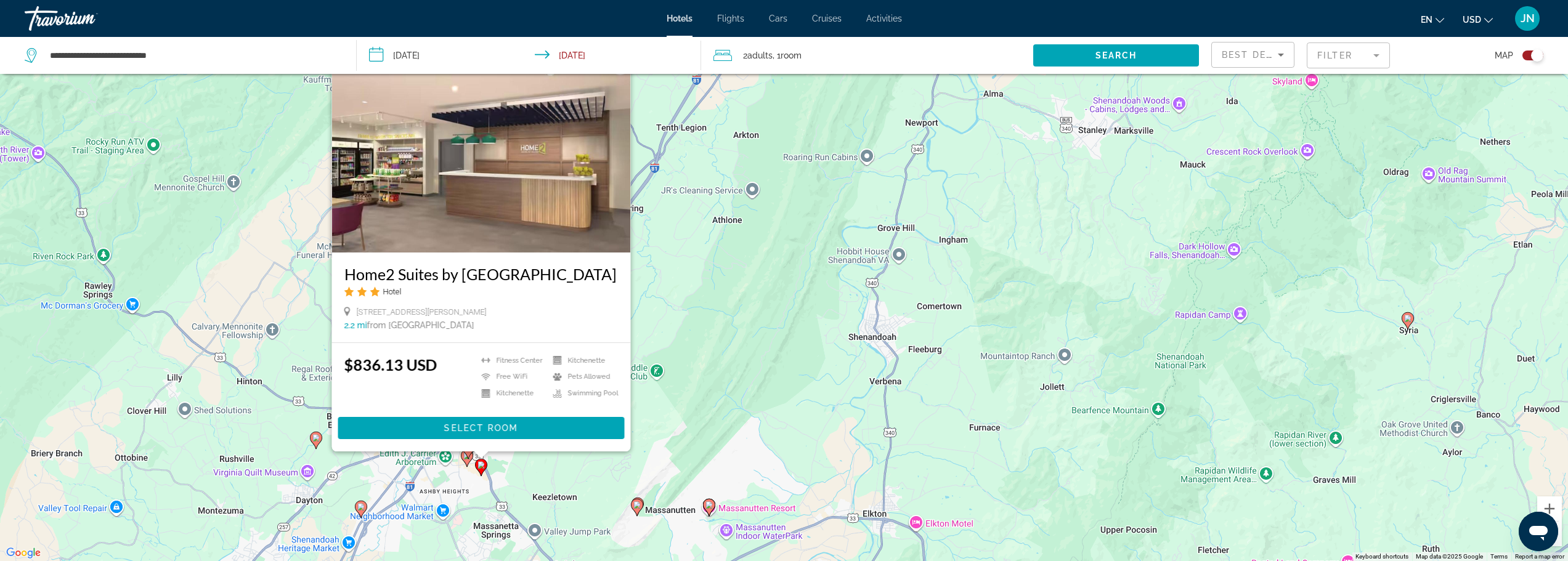
click at [688, 337] on div "To activate drag with keyboard, press Alt + Enter. Once in keyboard drag state,…" at bounding box center [784, 280] width 1568 height 561
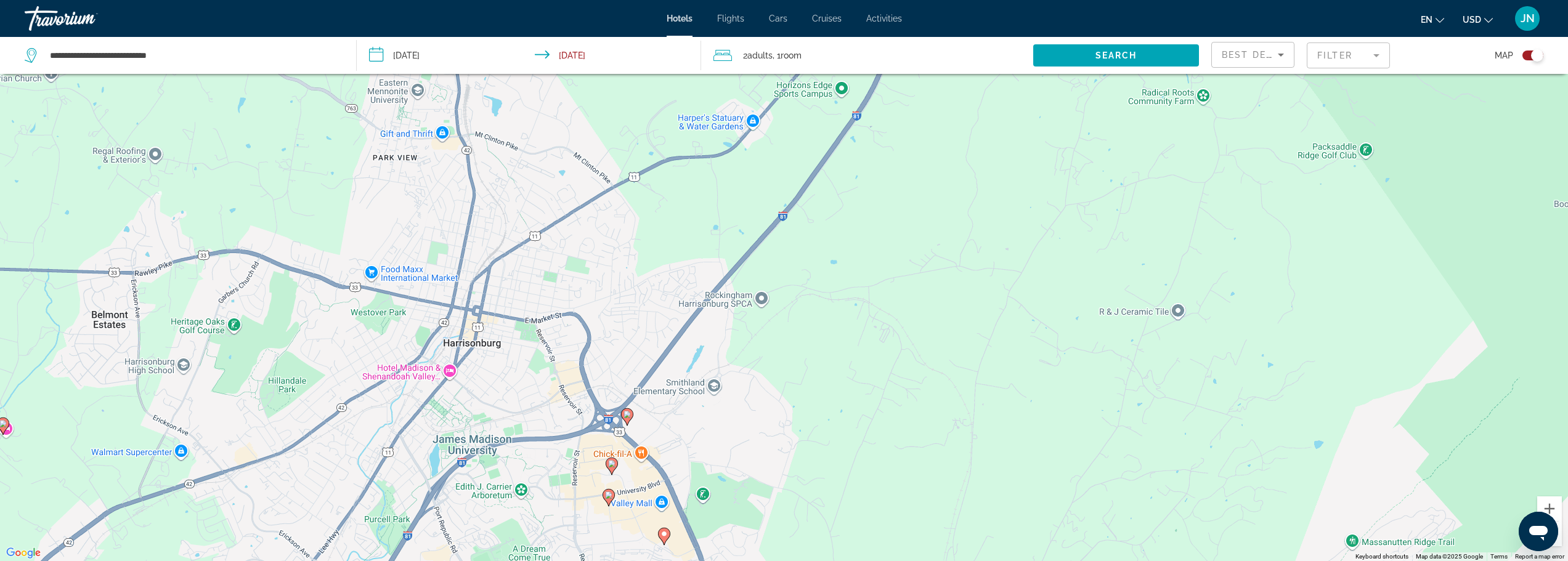
drag, startPoint x: 479, startPoint y: 447, endPoint x: 671, endPoint y: 355, distance: 212.9
click at [669, 357] on div "To activate drag with keyboard, press Alt + Enter. Once in keyboard drag state,…" at bounding box center [784, 280] width 1568 height 561
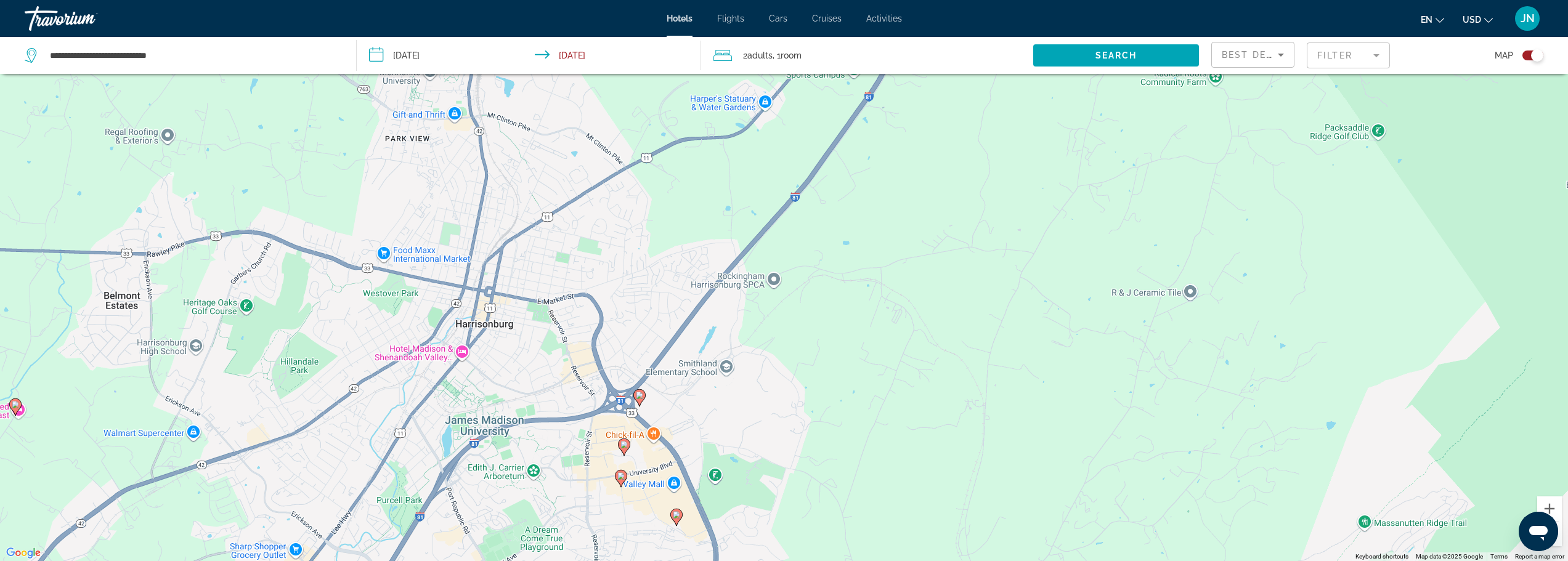
click at [639, 397] on image "Main content" at bounding box center [639, 395] width 7 height 7
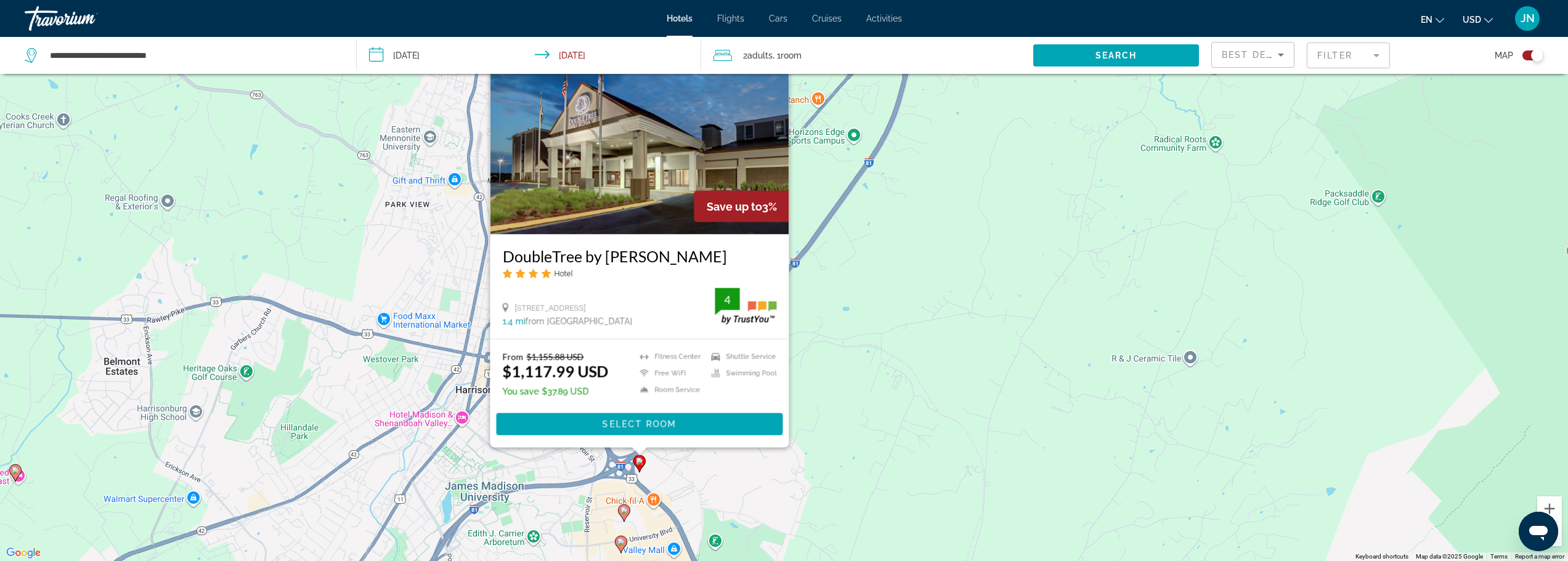
click at [837, 463] on div "To activate drag with keyboard, press Alt + Enter. Once in keyboard drag state,…" at bounding box center [784, 280] width 1568 height 561
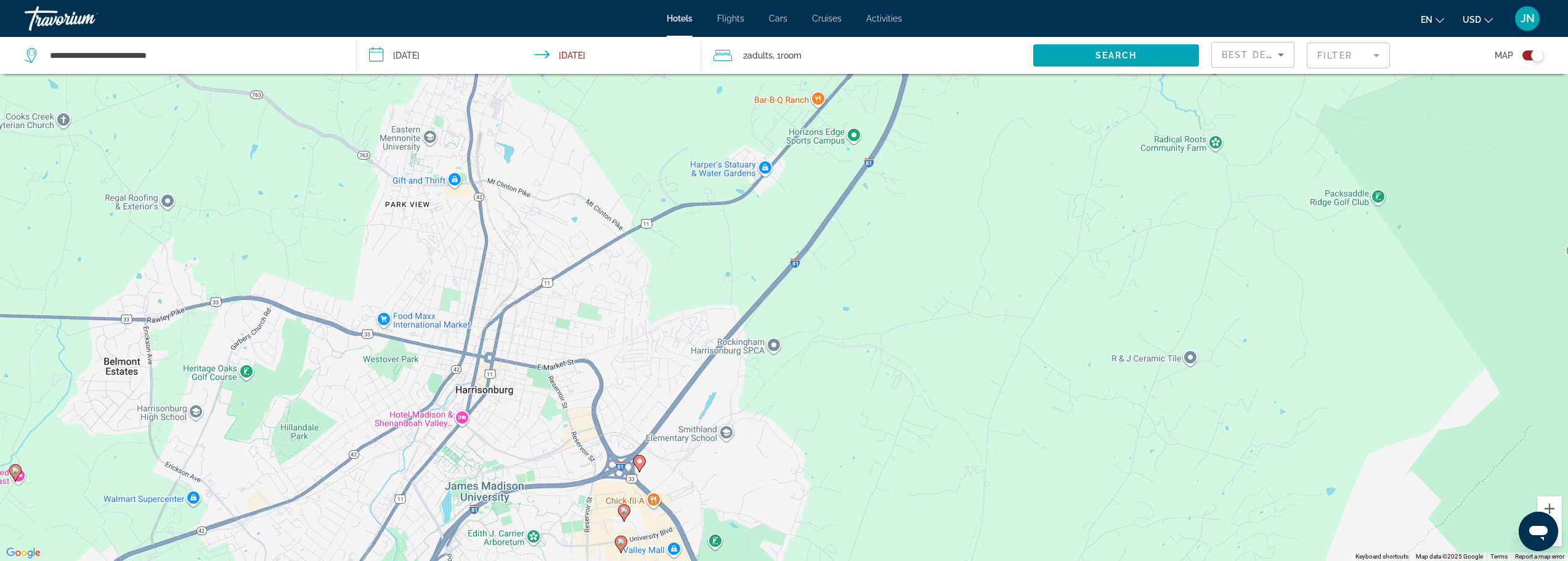
click at [626, 511] on image "Main content" at bounding box center [624, 510] width 7 height 7
click at [627, 516] on gmp-advanced-marker "Main content" at bounding box center [624, 513] width 12 height 19
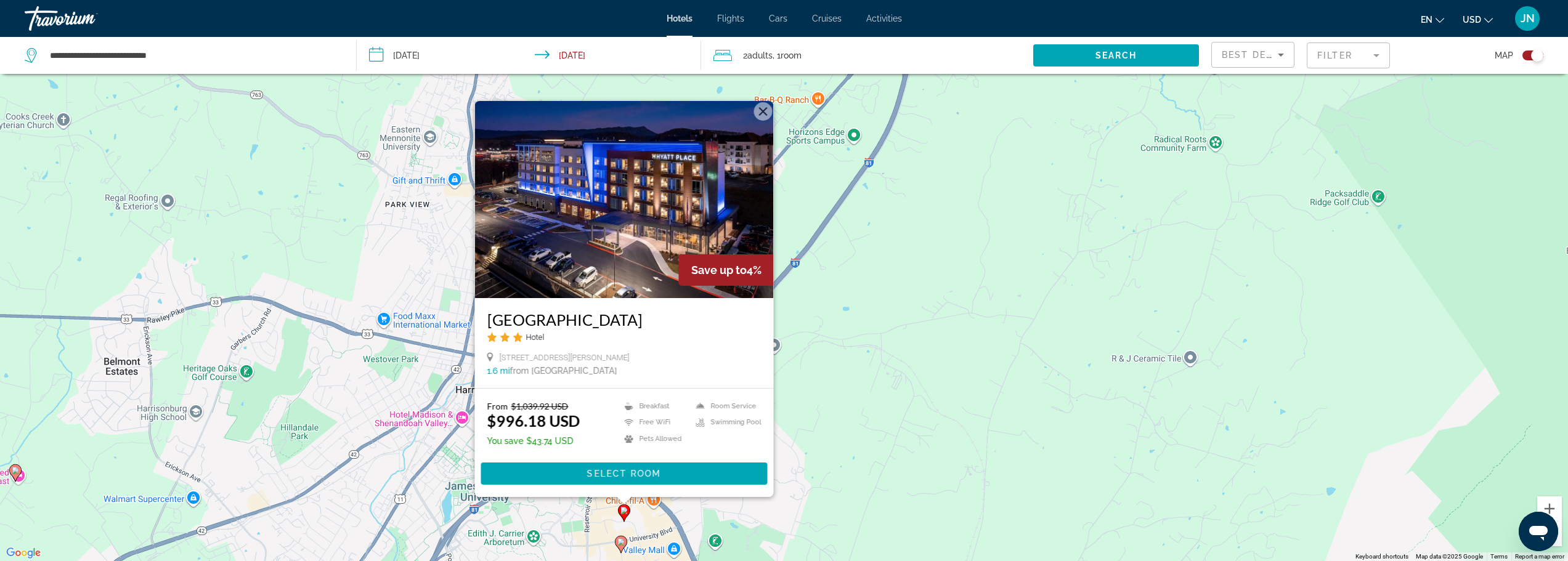
click at [871, 472] on div "To activate drag with keyboard, press Alt + Enter. Once in keyboard drag state,…" at bounding box center [784, 280] width 1568 height 561
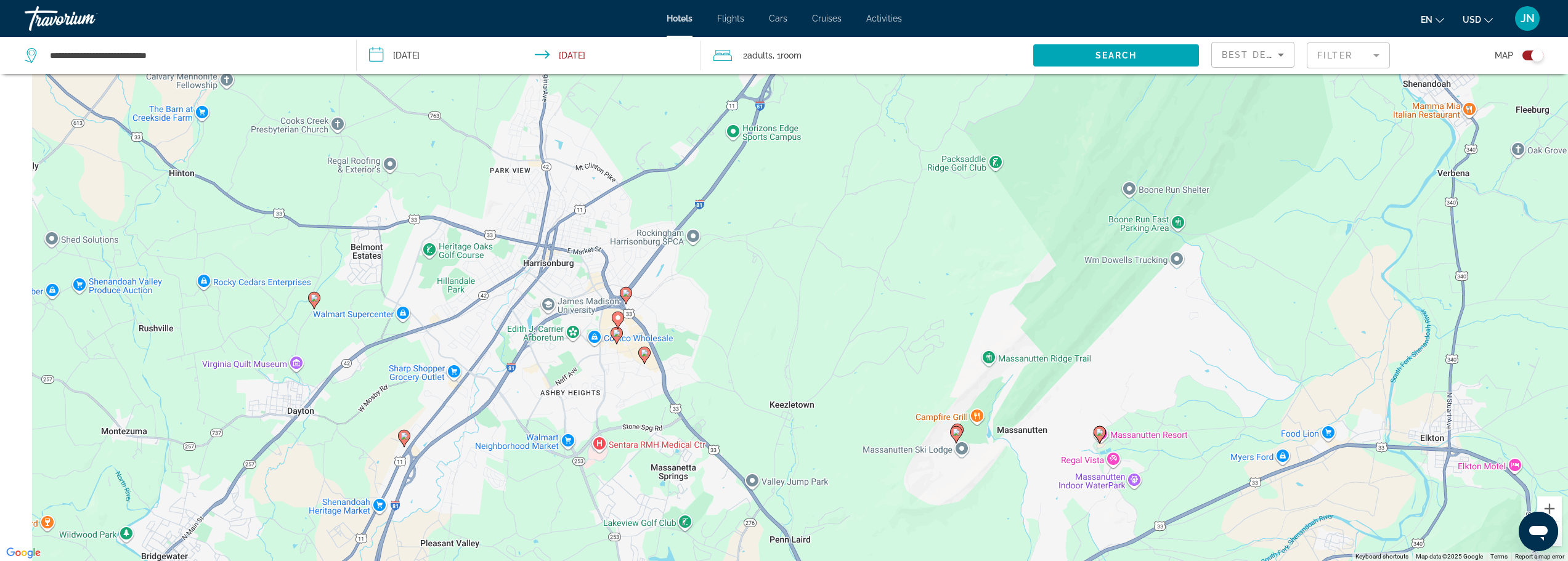
drag, startPoint x: 470, startPoint y: 419, endPoint x: 578, endPoint y: 267, distance: 186.5
click at [578, 267] on div "To activate drag with keyboard, press Alt + Enter. Once in keyboard drag state,…" at bounding box center [784, 280] width 1568 height 561
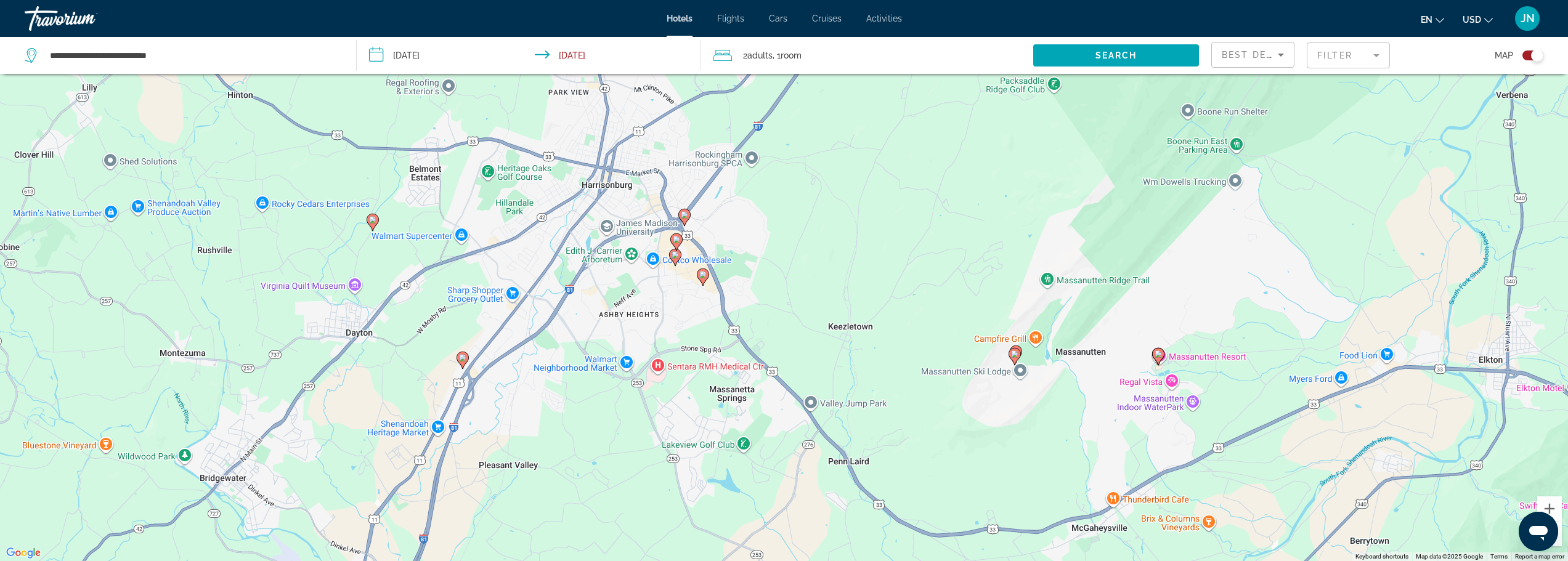
click at [374, 224] on icon "Main content" at bounding box center [372, 222] width 11 height 16
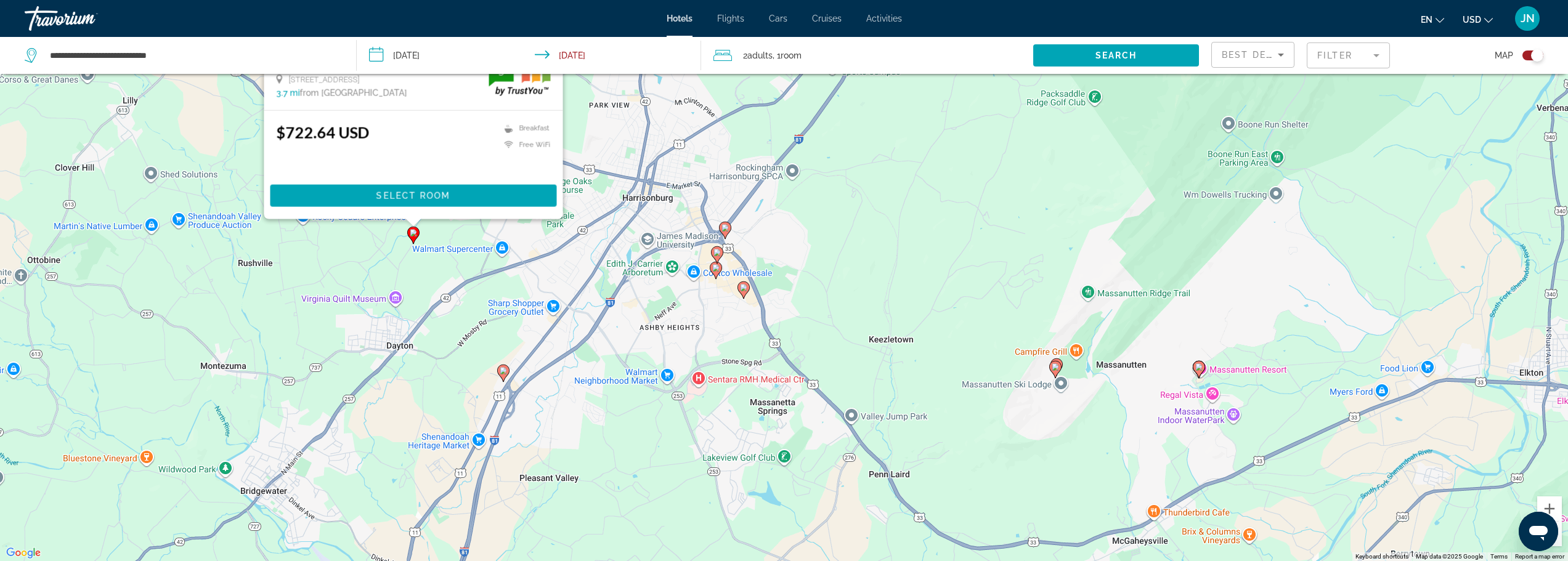
drag, startPoint x: 787, startPoint y: 344, endPoint x: 829, endPoint y: 113, distance: 234.8
click at [829, 113] on div "To activate drag with keyboard, press Alt + Enter. Once in keyboard drag state,…" at bounding box center [784, 280] width 1568 height 561
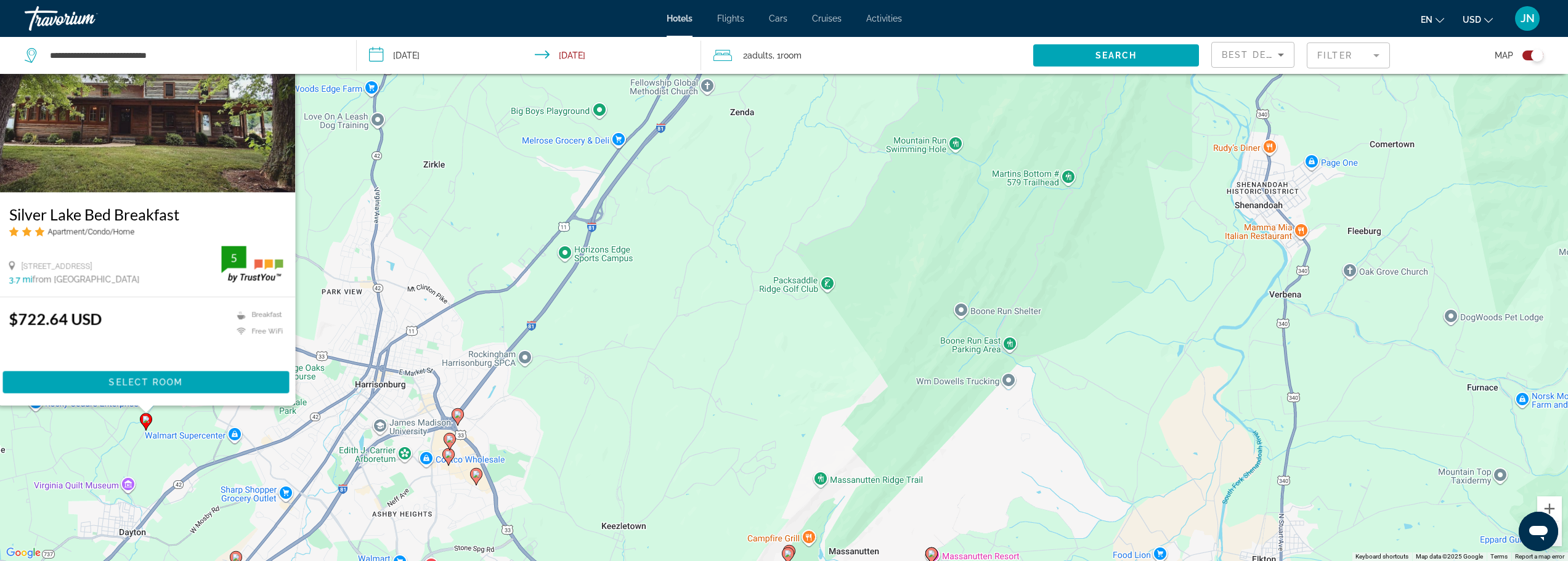
drag, startPoint x: 829, startPoint y: 113, endPoint x: 557, endPoint y: 304, distance: 332.4
click at [559, 302] on div "To activate drag with keyboard, press Alt + Enter. Once in keyboard drag state,…" at bounding box center [784, 280] width 1568 height 561
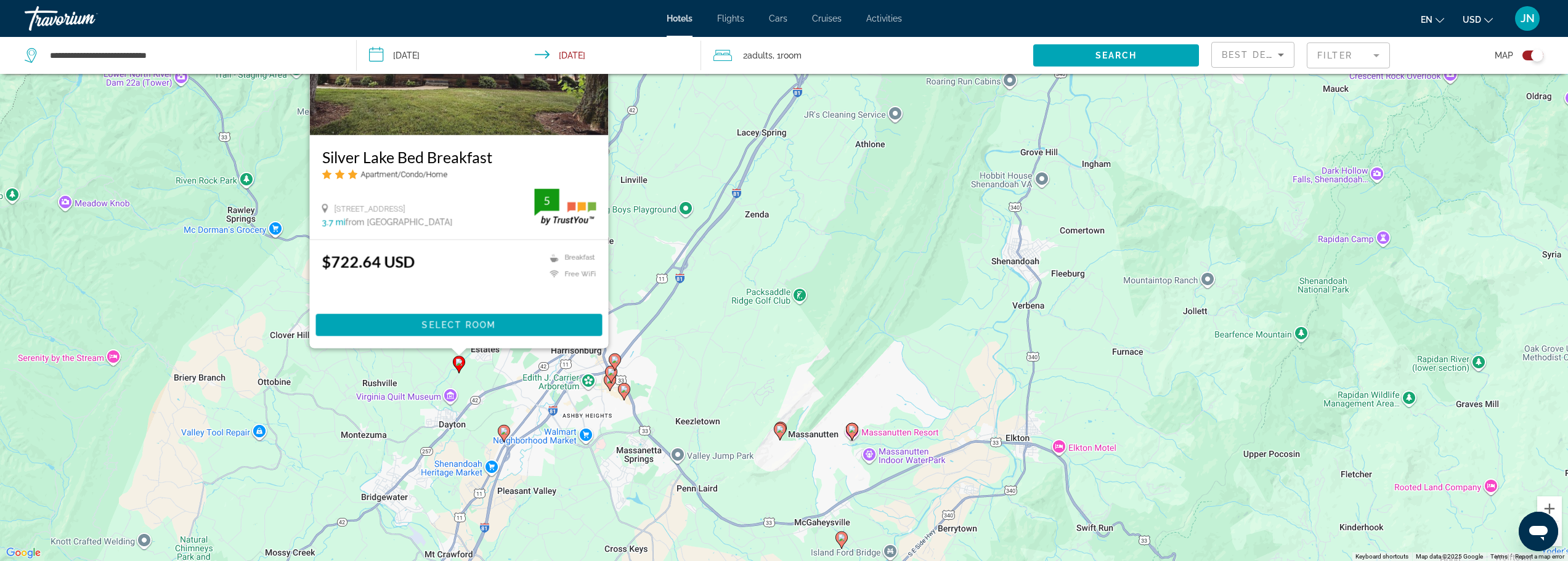
click at [748, 254] on div "To activate drag with keyboard, press Alt + Enter. Once in keyboard drag state,…" at bounding box center [784, 280] width 1568 height 561
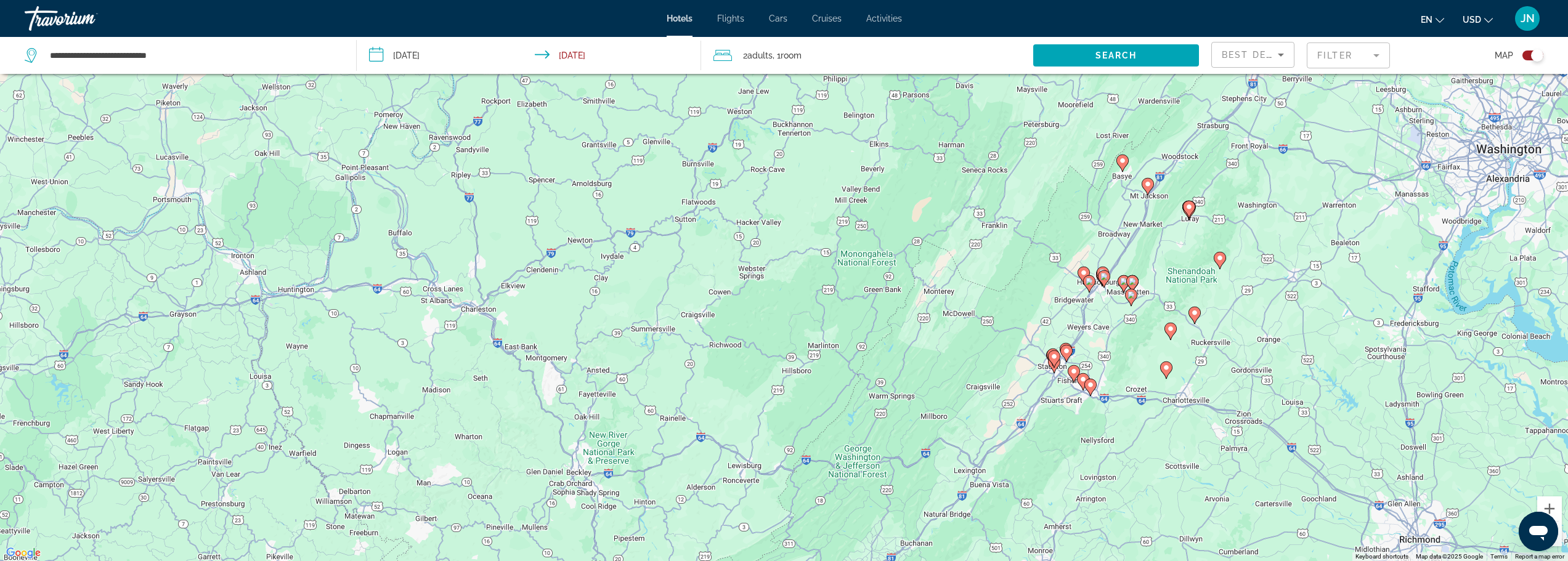
drag, startPoint x: 671, startPoint y: 372, endPoint x: 1143, endPoint y: 368, distance: 472.0
click at [1143, 368] on div "To activate drag with keyboard, press Alt + Enter. Once in keyboard drag state,…" at bounding box center [784, 280] width 1568 height 561
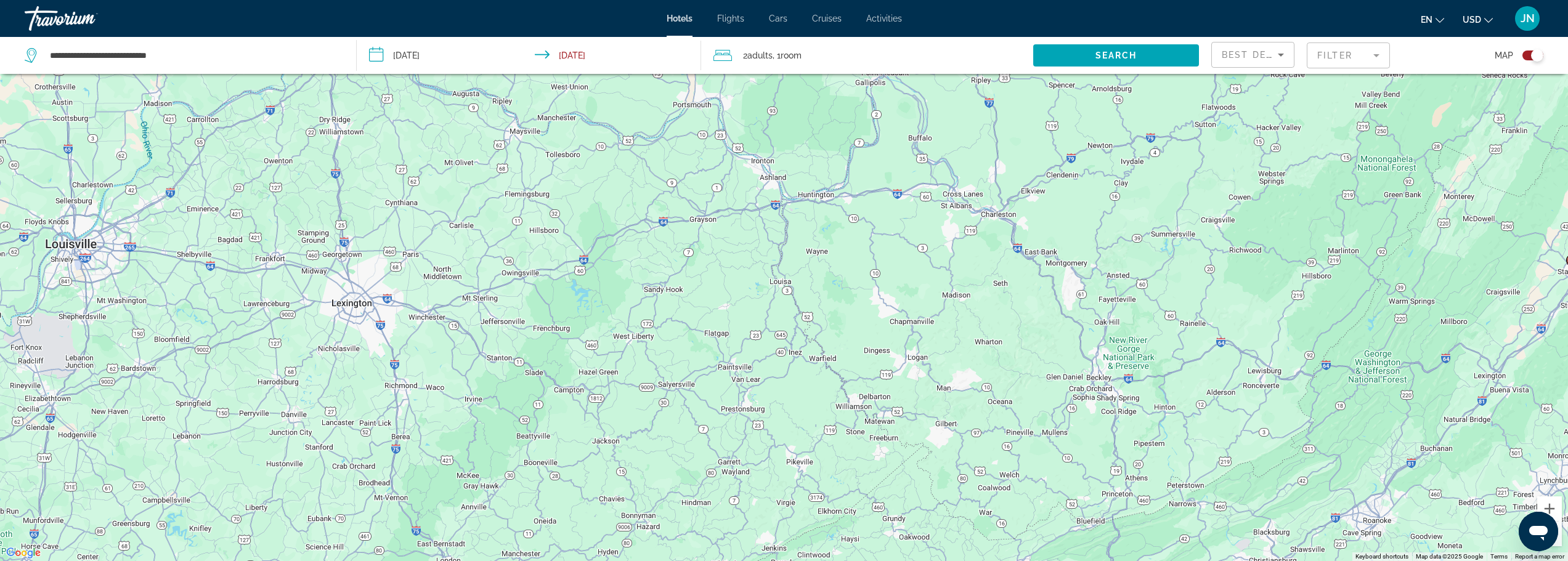
drag, startPoint x: 902, startPoint y: 488, endPoint x: 1298, endPoint y: 392, distance: 407.5
click at [1421, 395] on div "To activate drag with keyboard, press Alt + Enter. Once in keyboard drag state,…" at bounding box center [784, 280] width 1568 height 561
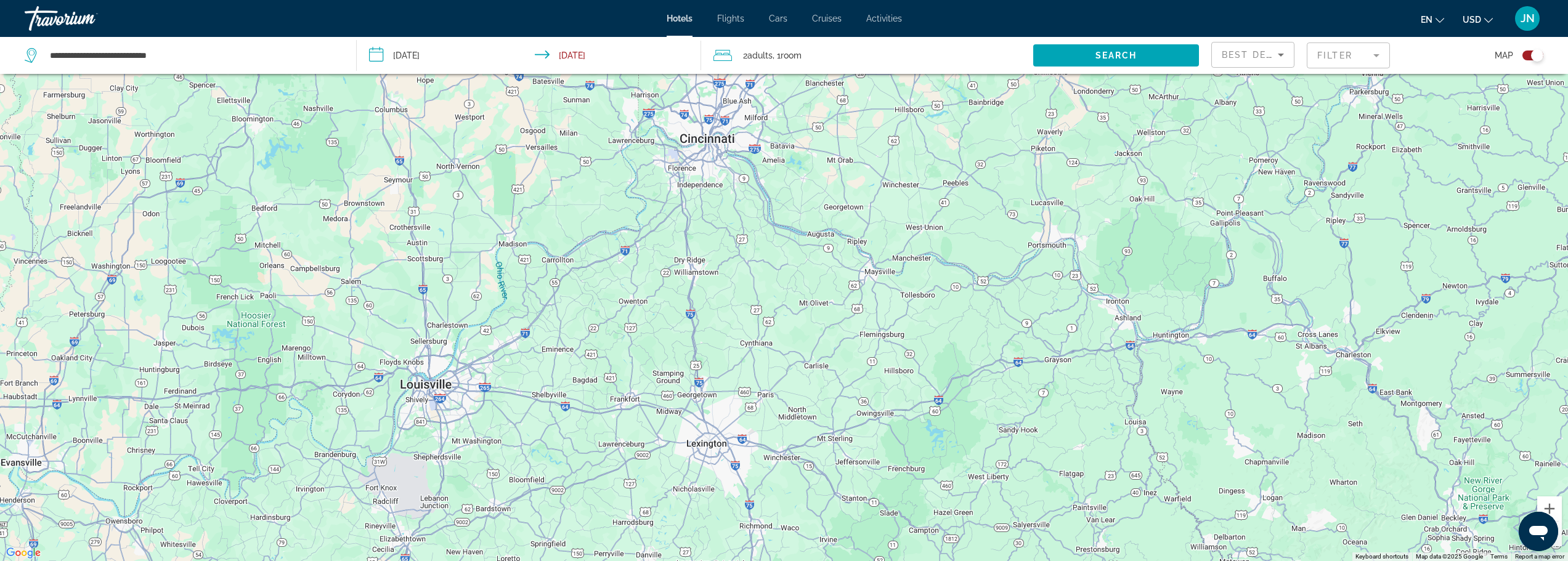
drag, startPoint x: 569, startPoint y: 346, endPoint x: 758, endPoint y: 429, distance: 206.4
click at [759, 432] on div "To activate drag with keyboard, press Alt + Enter. Once in keyboard drag state,…" at bounding box center [784, 280] width 1568 height 561
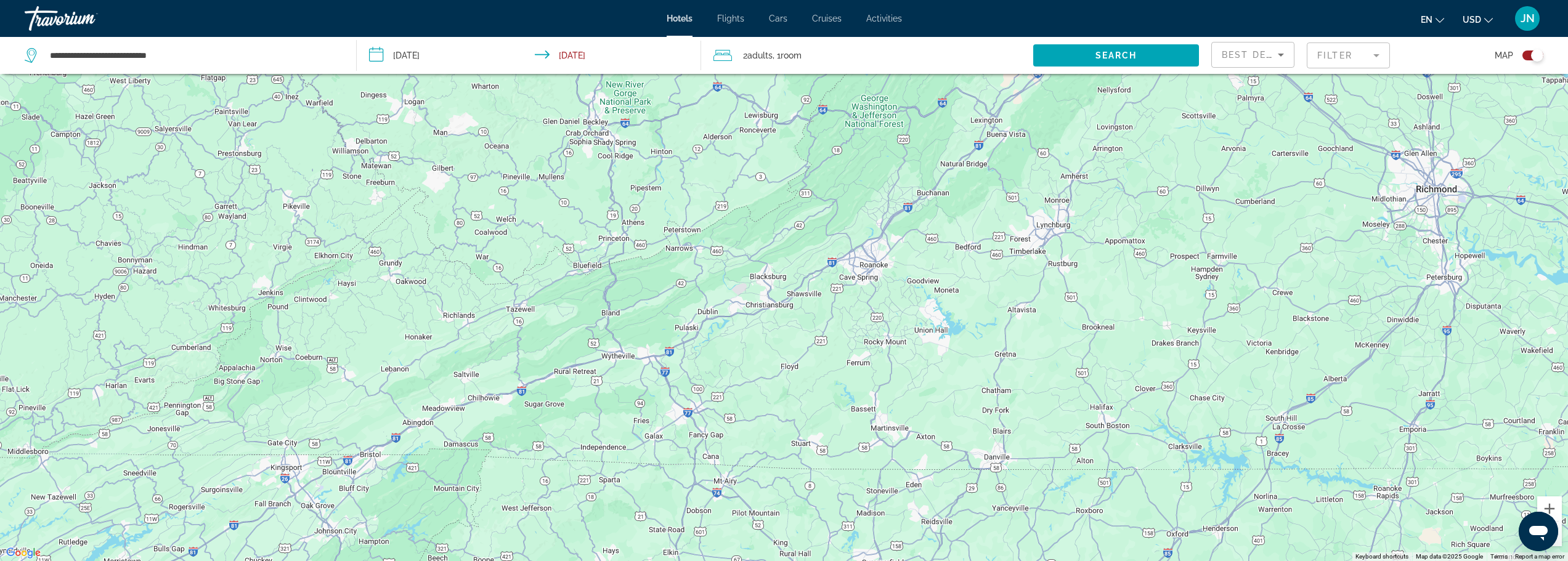
drag, startPoint x: 864, startPoint y: 498, endPoint x: 12, endPoint y: 38, distance: 968.2
click at [6, 43] on div "**********" at bounding box center [784, 317] width 1568 height 635
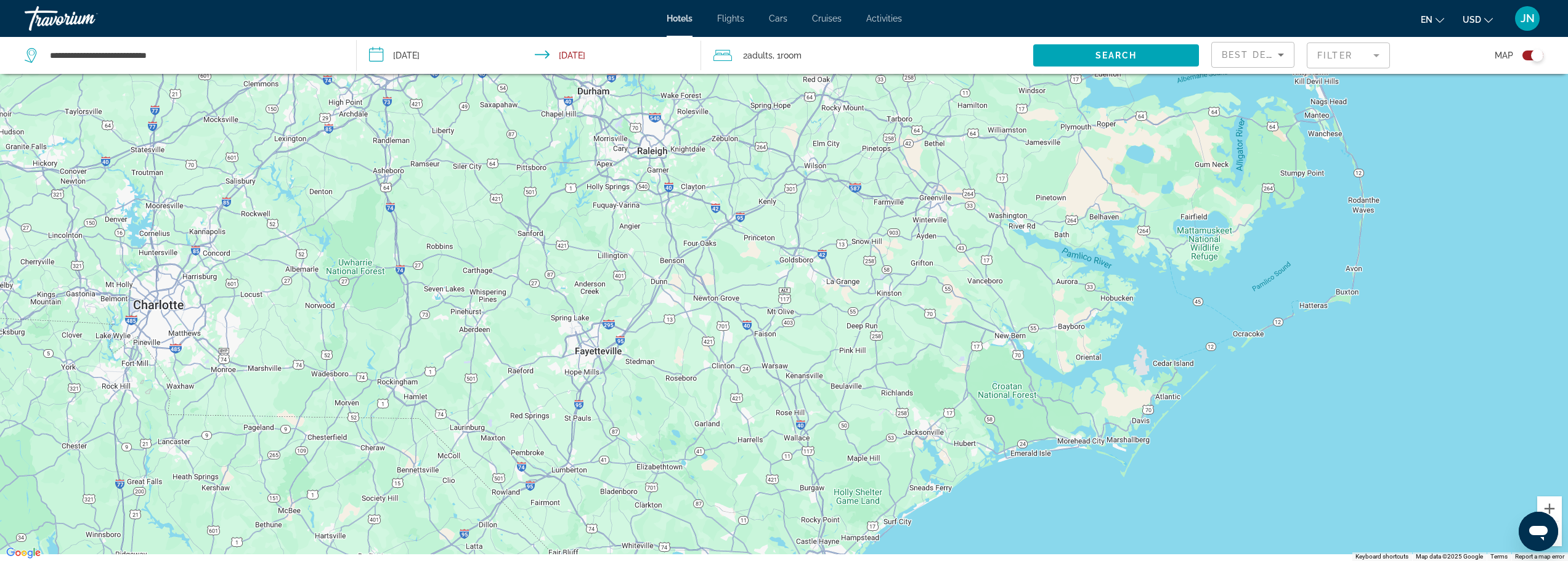
scroll to position [0, 0]
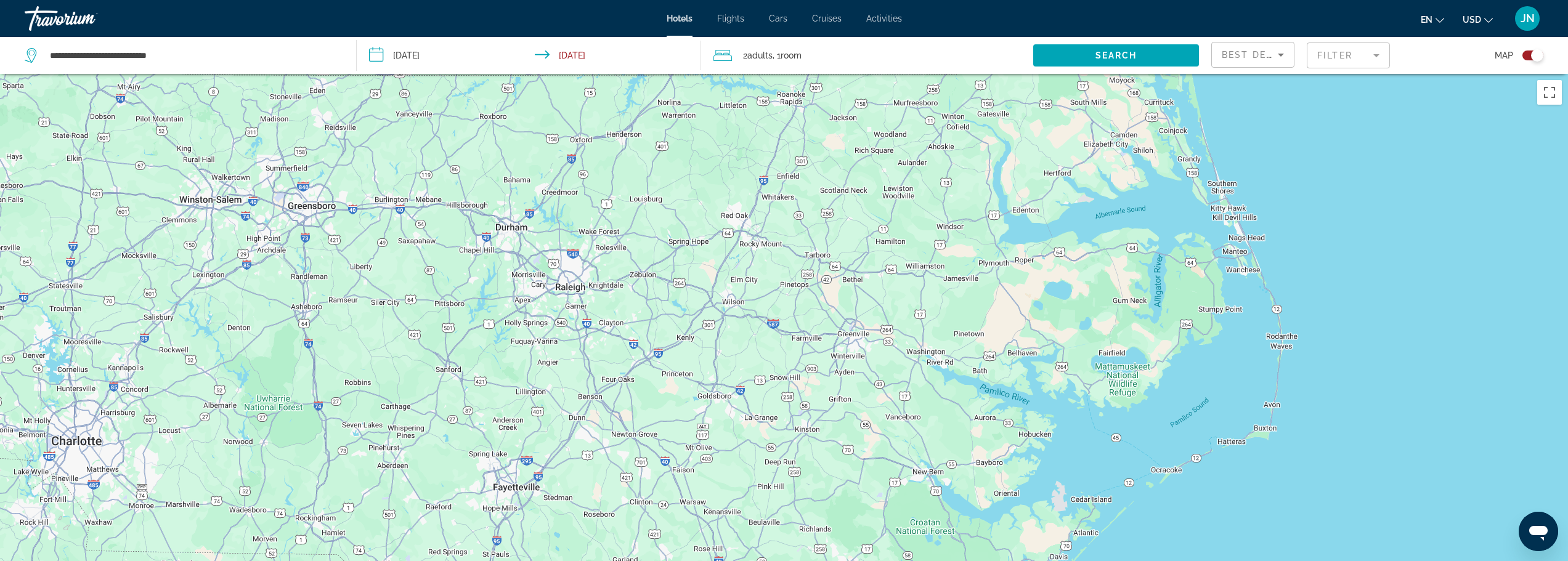
drag, startPoint x: 997, startPoint y: 412, endPoint x: 393, endPoint y: 59, distance: 699.6
click at [393, 74] on div "**********" at bounding box center [784, 391] width 1568 height 635
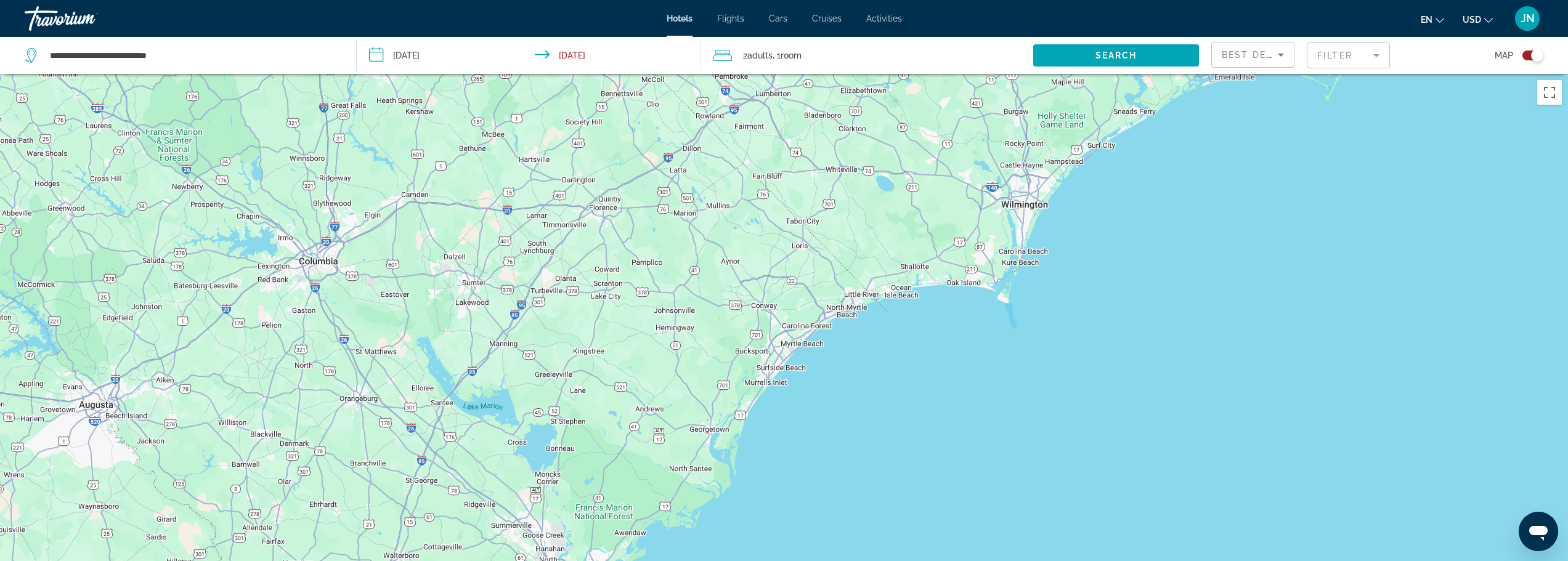
drag, startPoint x: 708, startPoint y: 310, endPoint x: 1194, endPoint y: -24, distance: 589.7
click at [1194, 0] on html "**********" at bounding box center [784, 280] width 1568 height 561
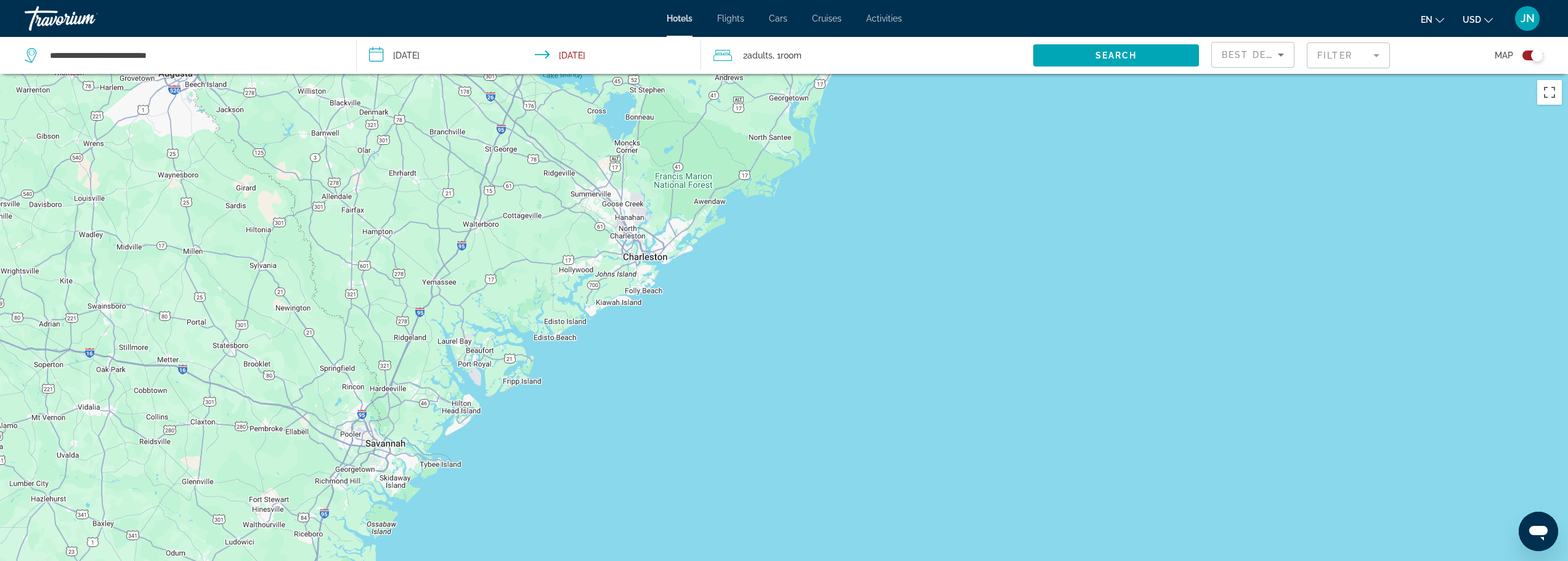
drag, startPoint x: 775, startPoint y: 167, endPoint x: 806, endPoint y: -1, distance: 170.8
click at [806, 0] on html "**********" at bounding box center [784, 280] width 1568 height 561
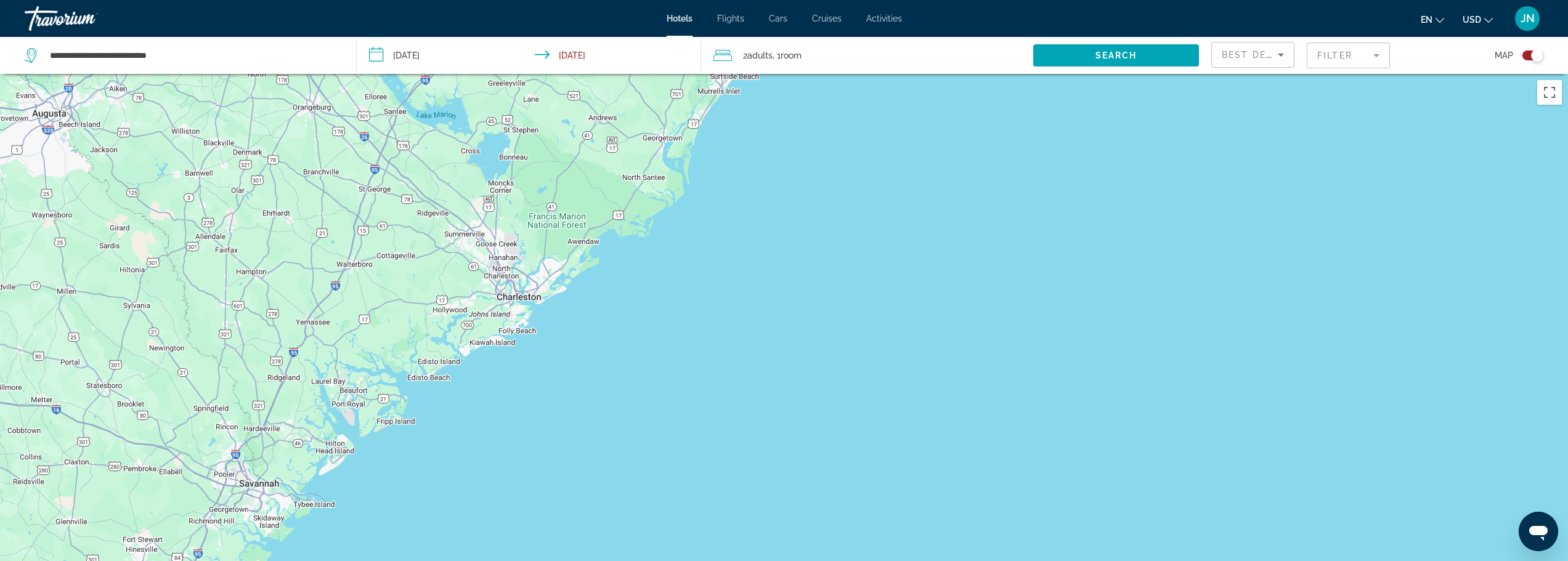
drag, startPoint x: 478, startPoint y: 171, endPoint x: 320, endPoint y: 216, distance: 164.3
click at [318, 227] on div "Main content" at bounding box center [784, 354] width 1568 height 561
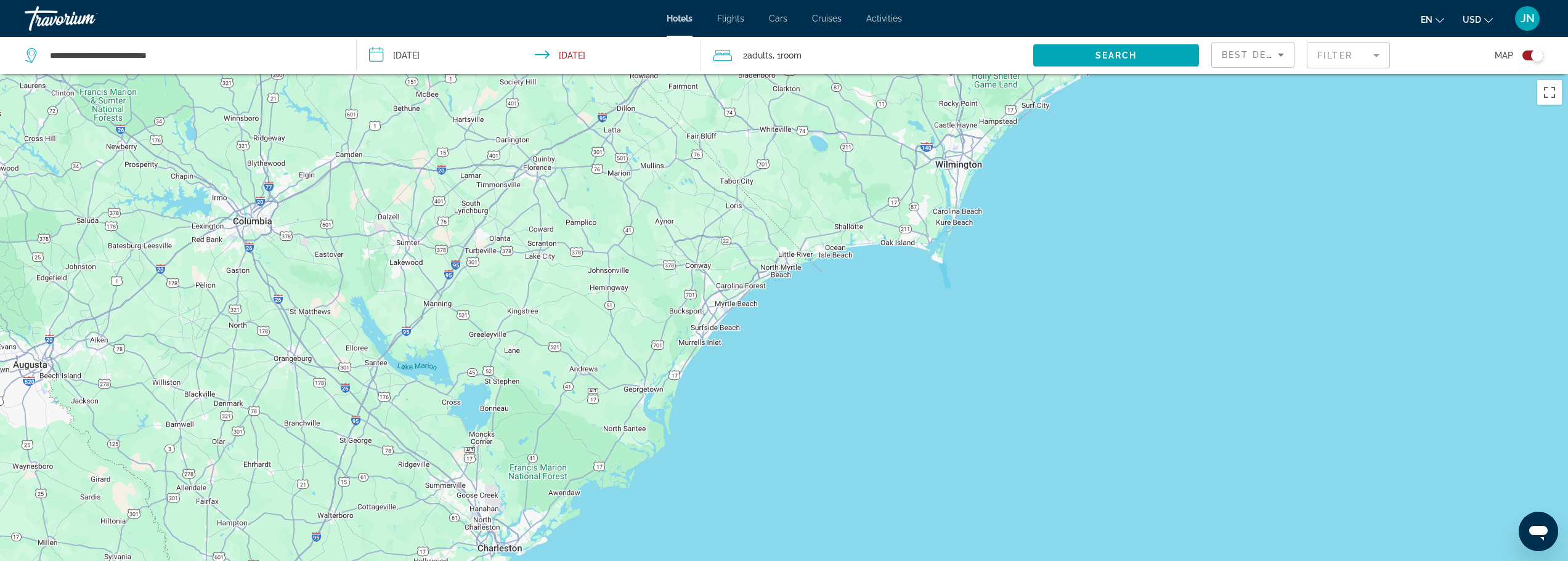
drag, startPoint x: 527, startPoint y: 198, endPoint x: 571, endPoint y: 374, distance: 181.4
click at [536, 428] on div "Main content" at bounding box center [784, 354] width 1568 height 561
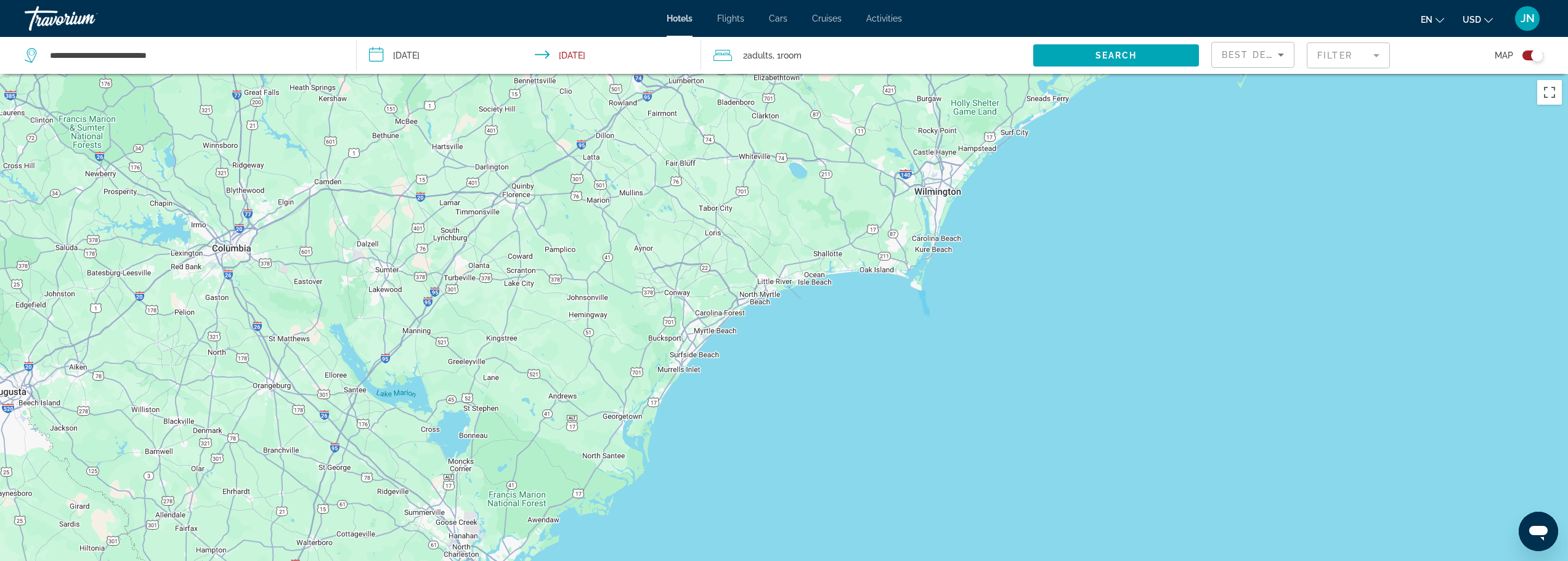
drag, startPoint x: 703, startPoint y: 296, endPoint x: 682, endPoint y: 328, distance: 38.3
click at [687, 324] on div "Main content" at bounding box center [784, 354] width 1568 height 561
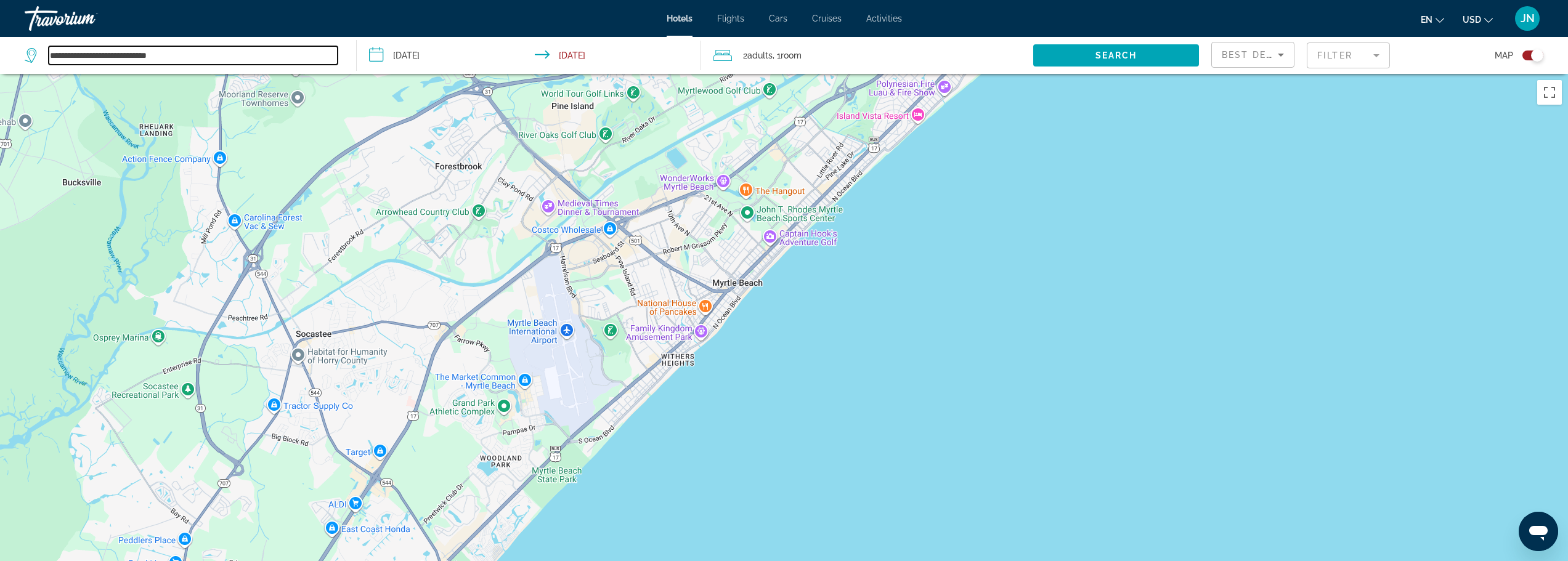
click at [188, 54] on input "**********" at bounding box center [193, 55] width 289 height 19
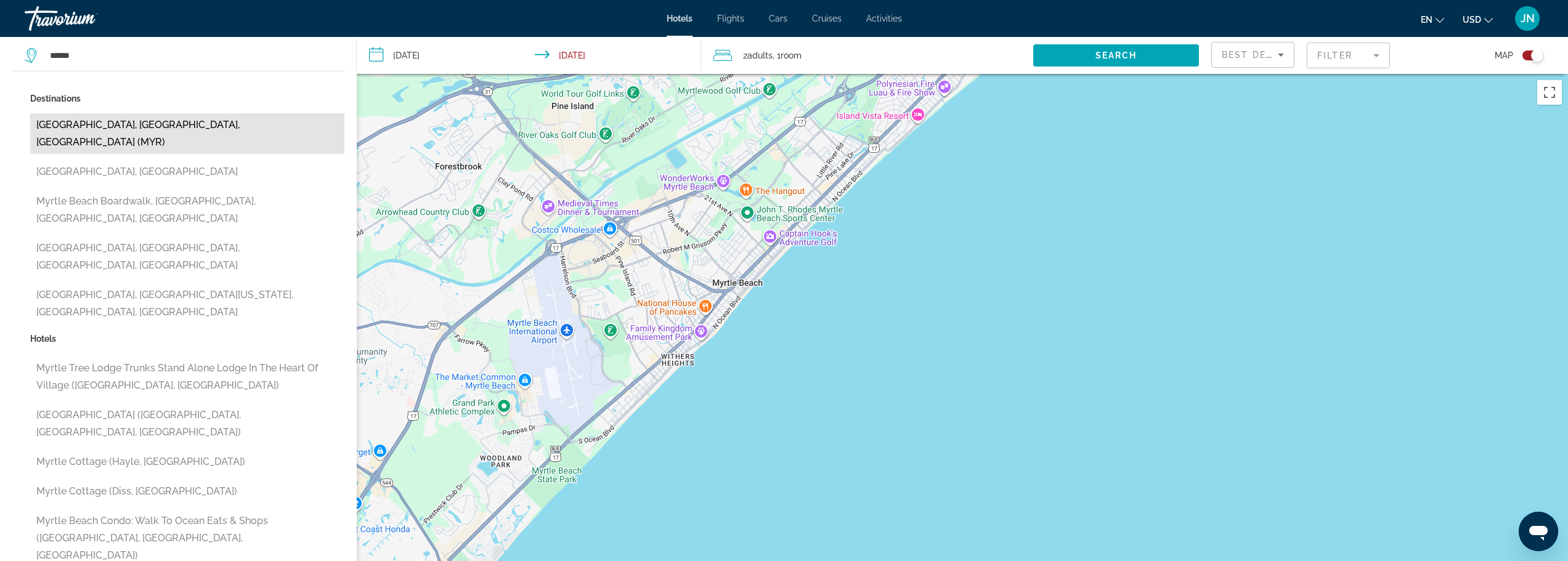
click at [168, 122] on button "[GEOGRAPHIC_DATA], [GEOGRAPHIC_DATA], [GEOGRAPHIC_DATA] (MYR)" at bounding box center [188, 133] width 314 height 41
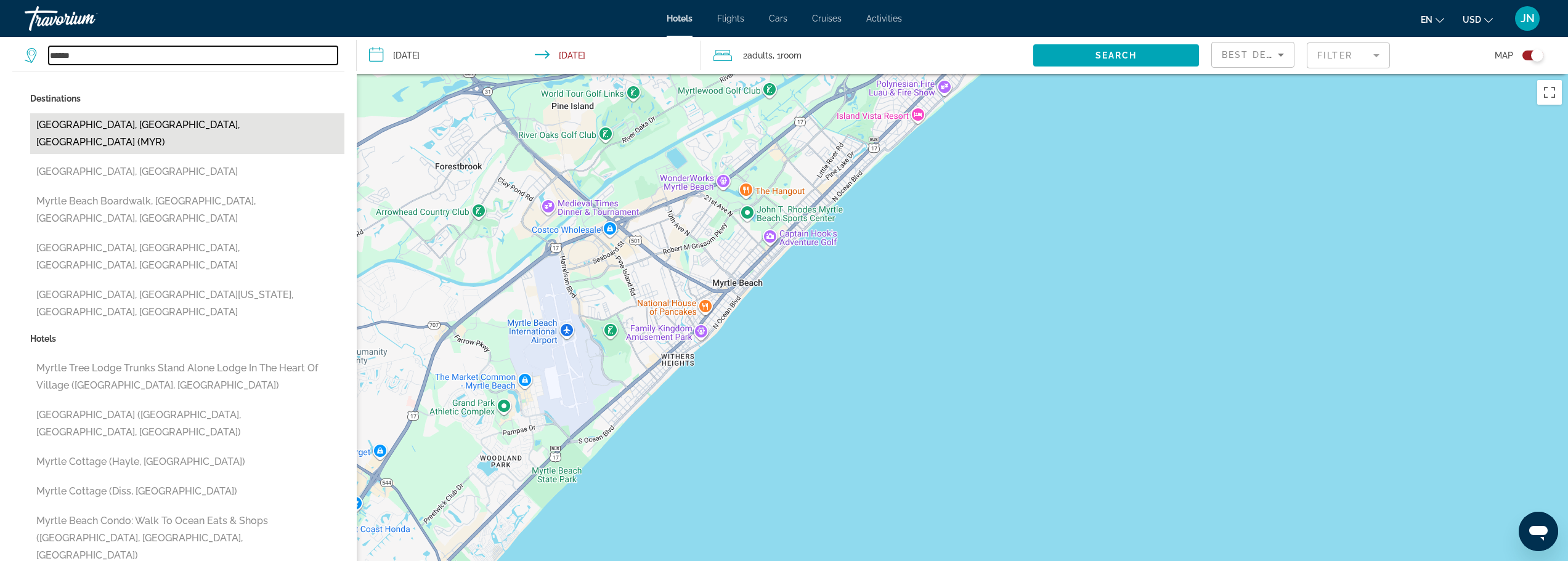
type input "**********"
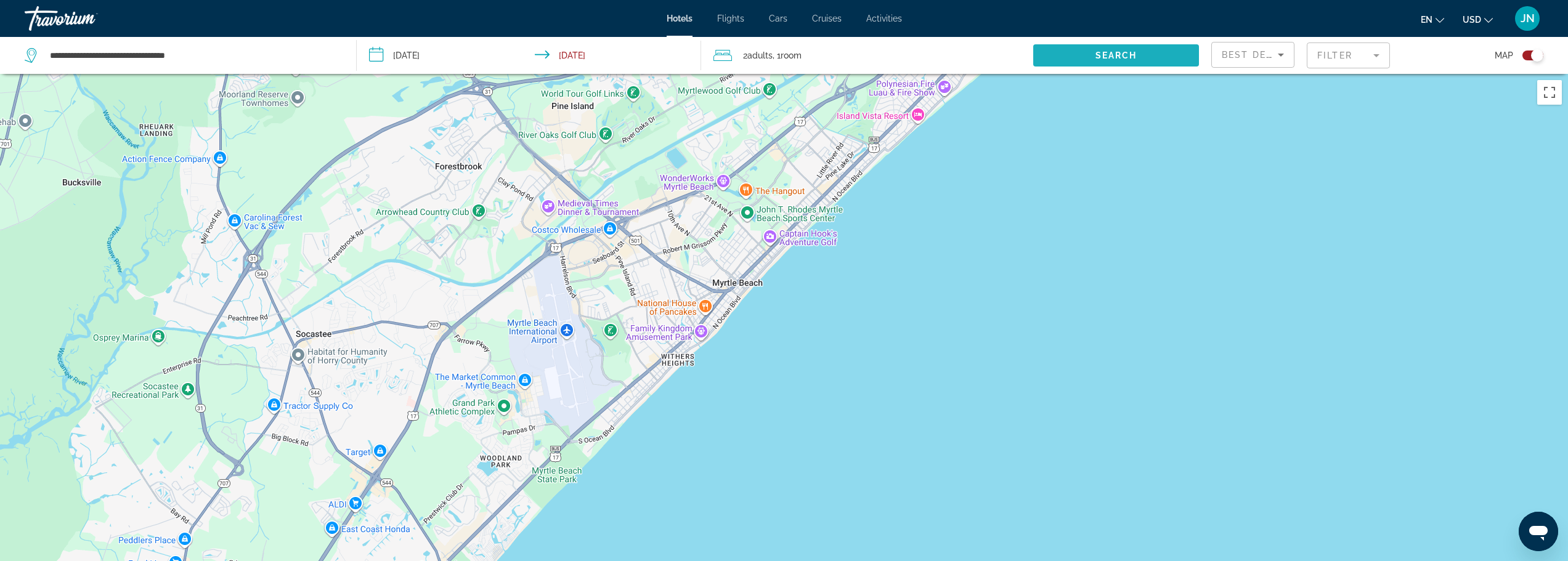
click at [1122, 53] on span "Search" at bounding box center [1116, 55] width 42 height 10
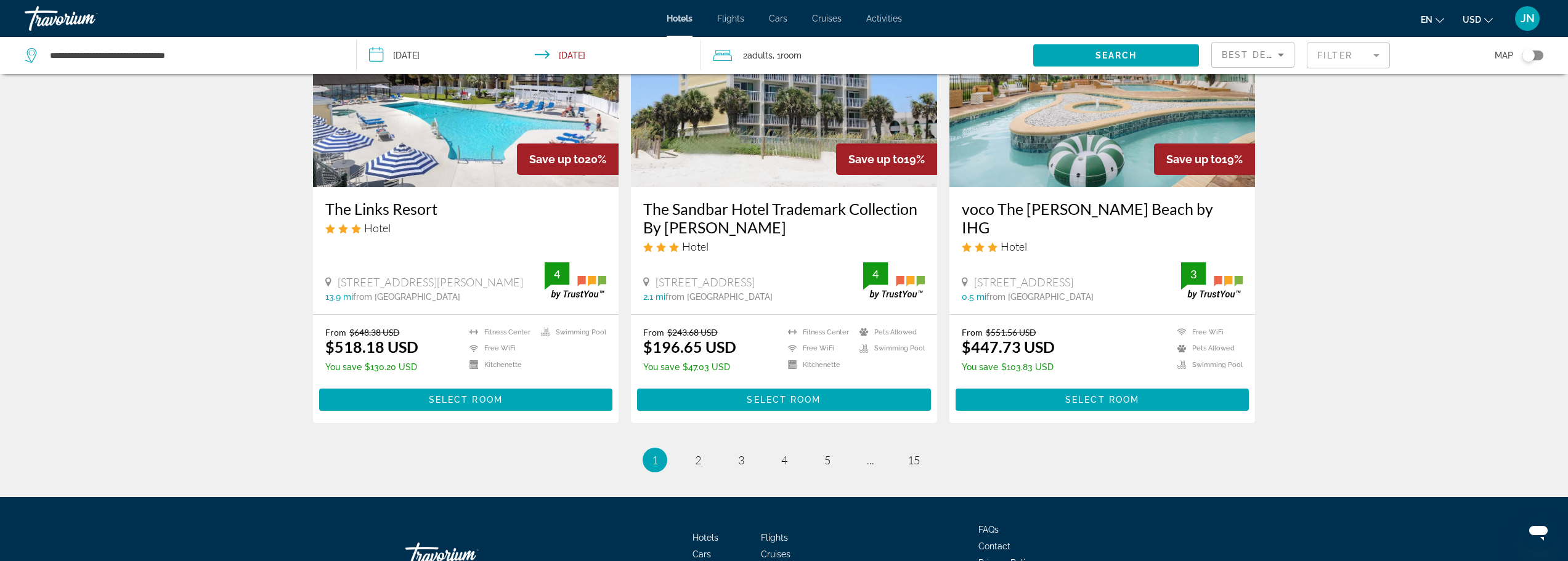
scroll to position [1560, 0]
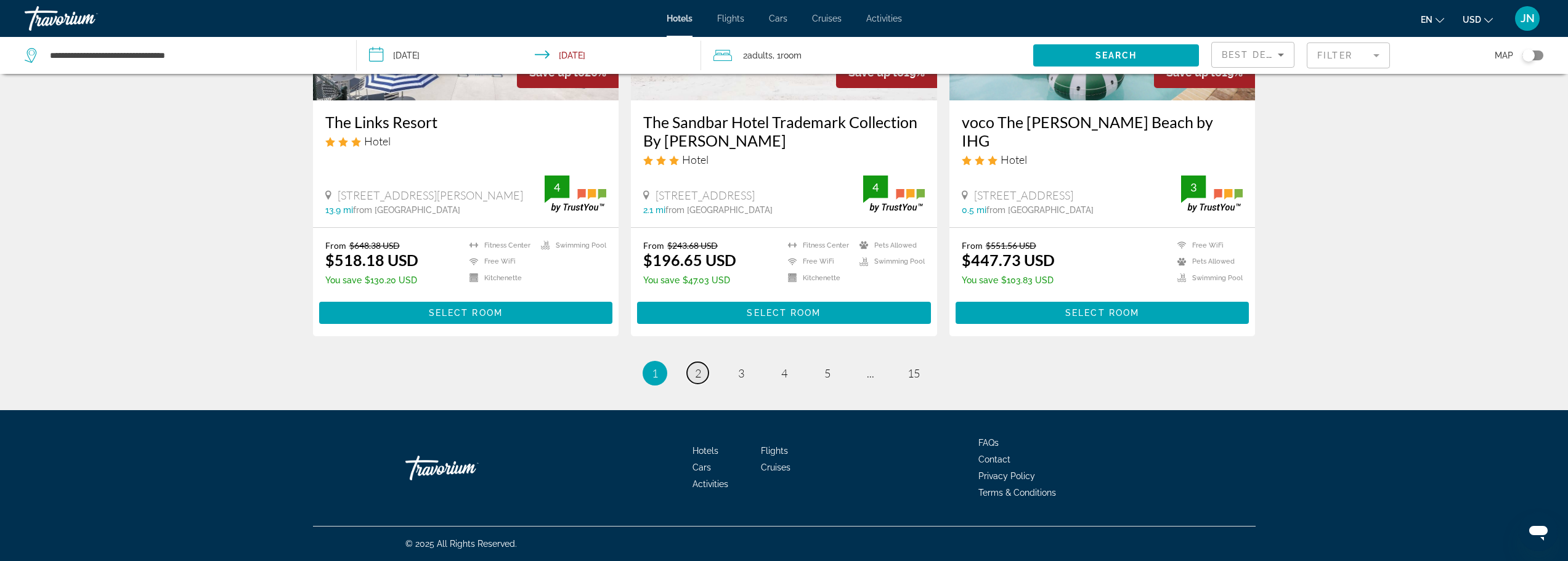
click at [698, 380] on span "2" at bounding box center [698, 373] width 6 height 14
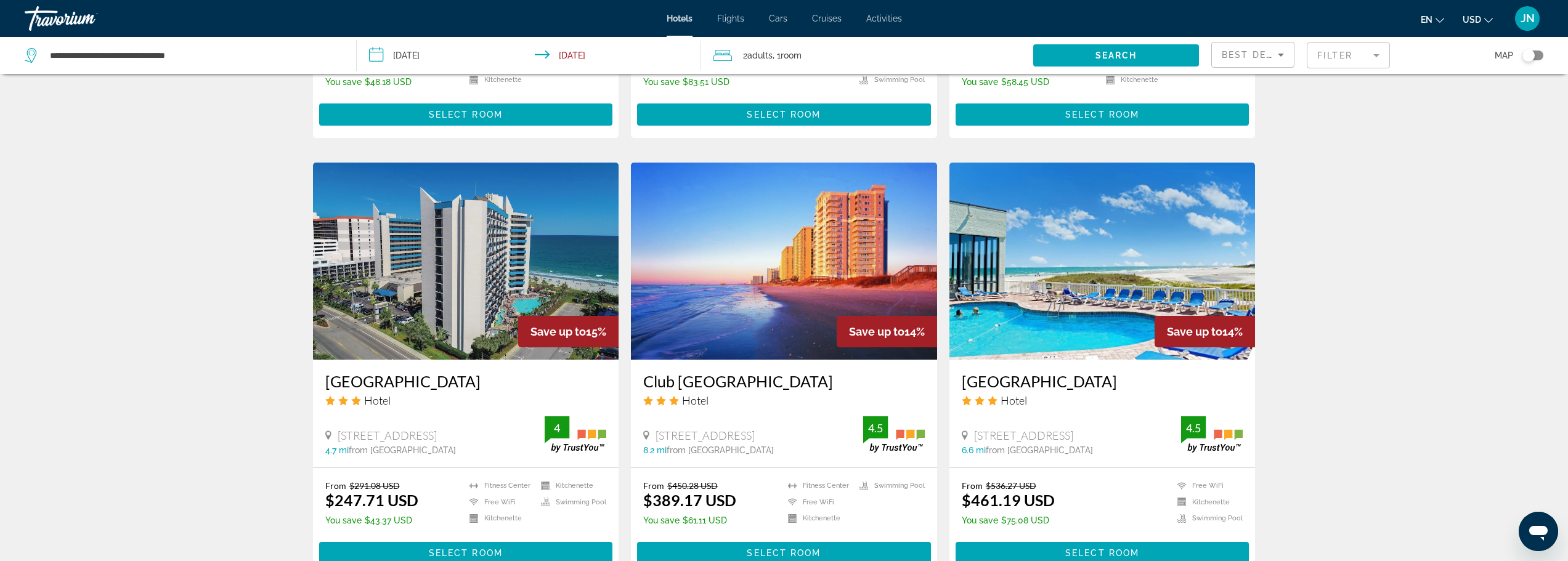
scroll to position [1549, 0]
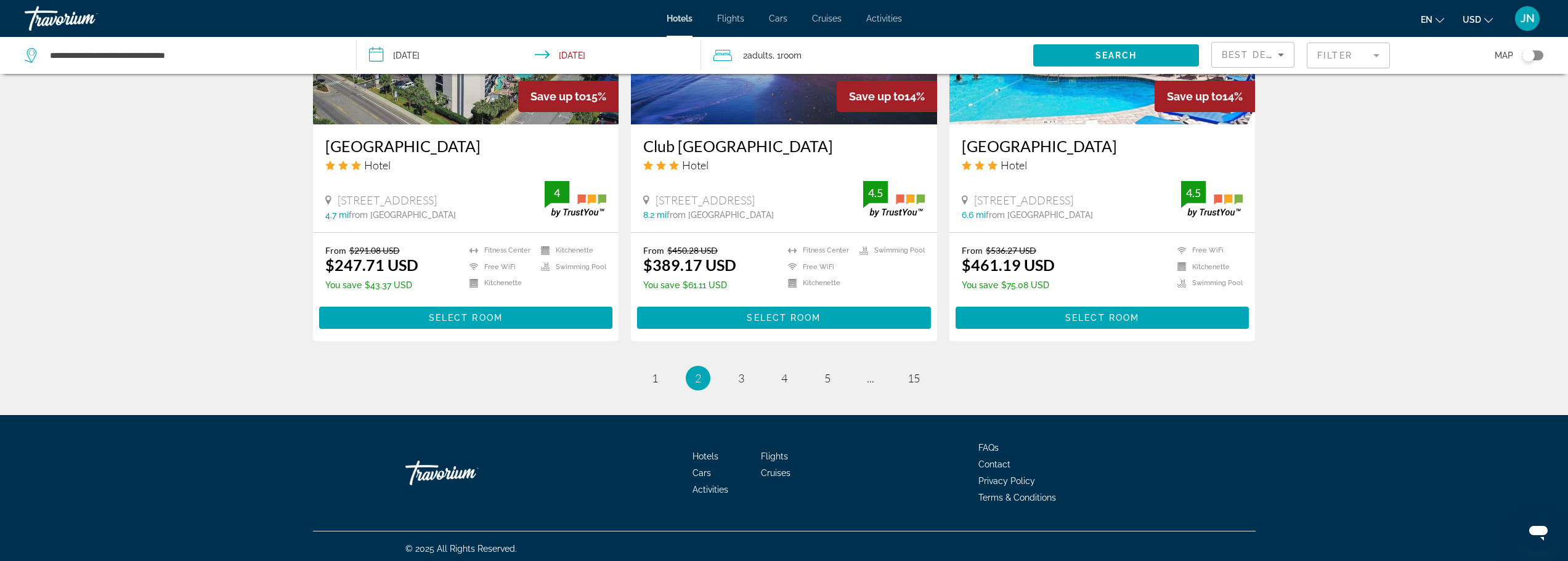
click at [1345, 51] on mat-form-field "Filter" at bounding box center [1348, 56] width 83 height 26
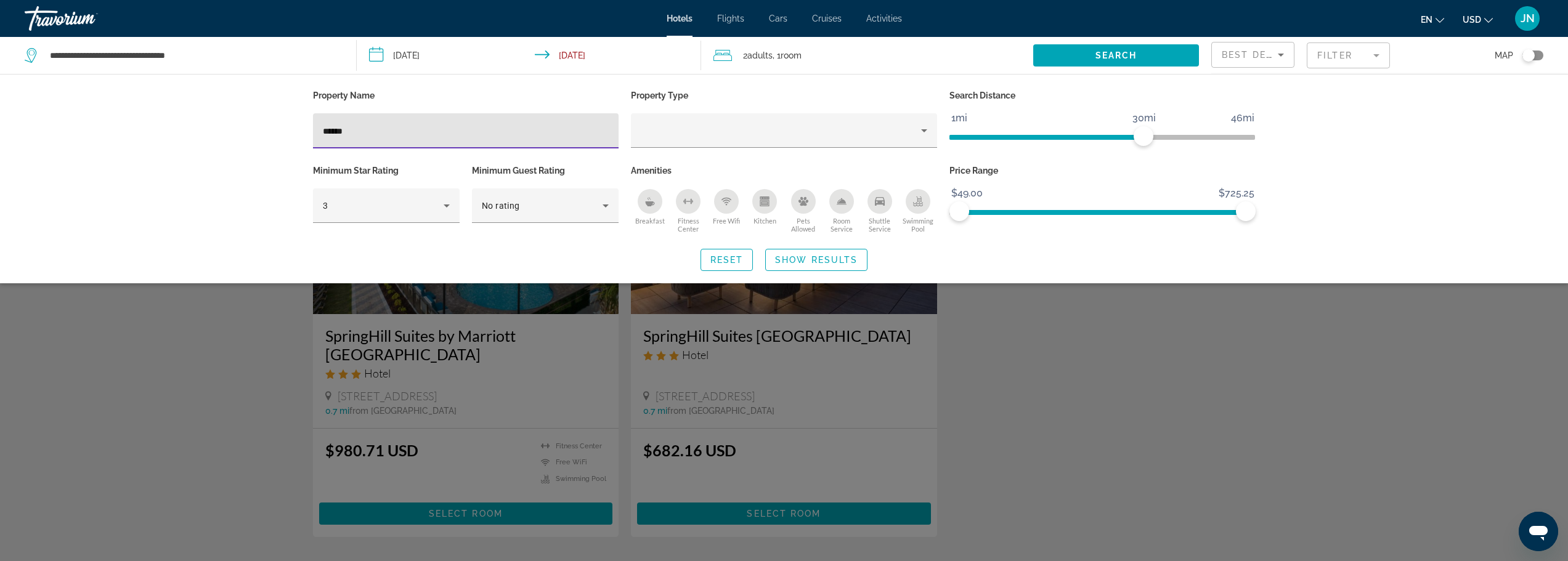
type input "******"
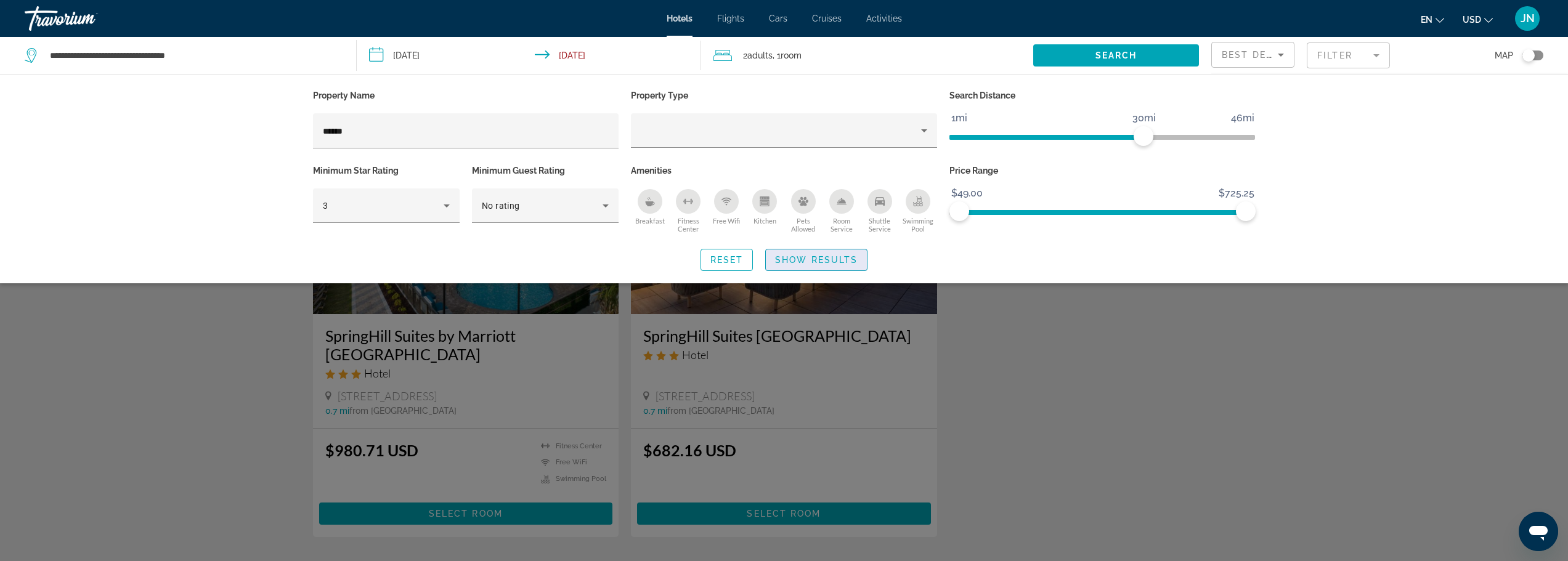
click at [829, 259] on span "Show Results" at bounding box center [816, 259] width 83 height 10
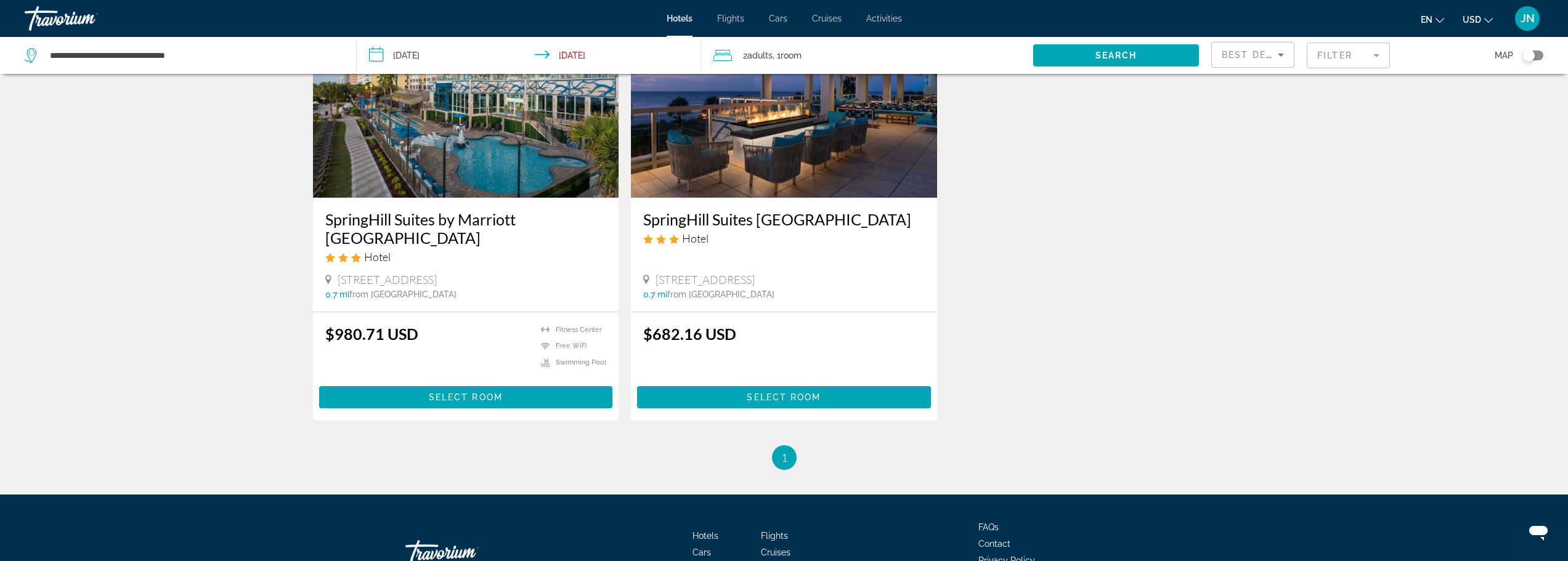
scroll to position [82, 0]
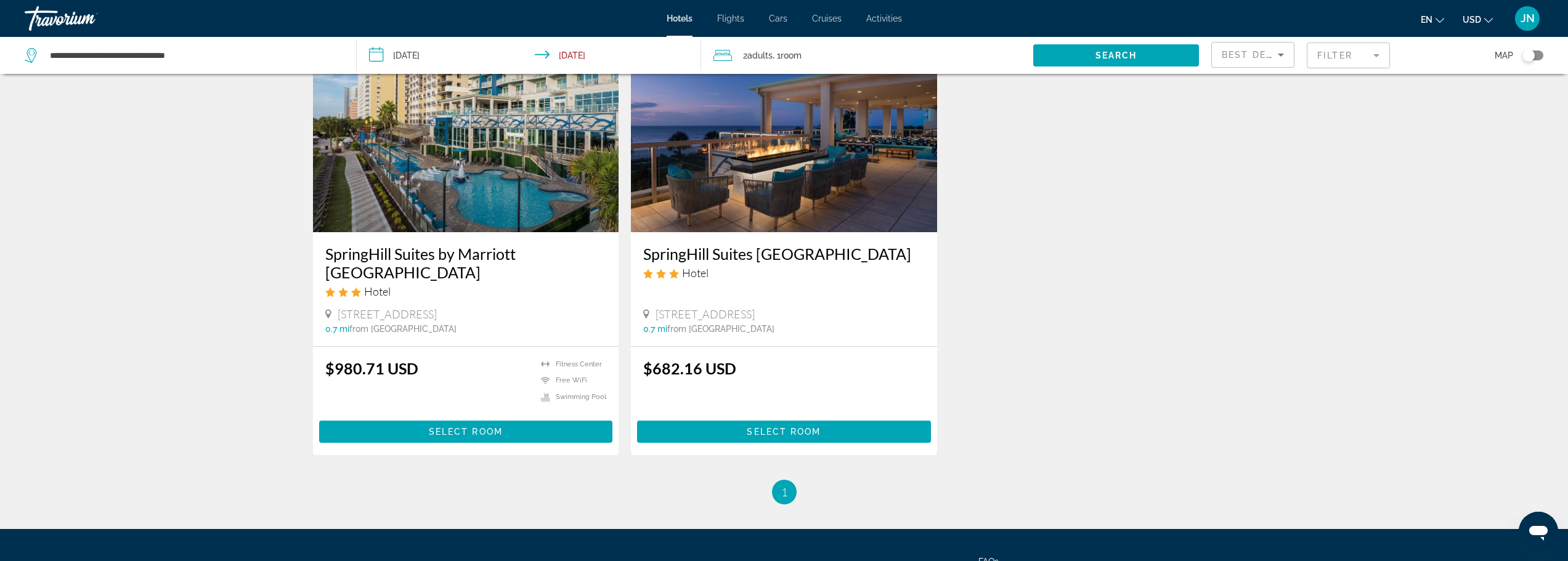
click at [732, 251] on h3 "SpringHill Suites [GEOGRAPHIC_DATA]" at bounding box center [783, 253] width 281 height 19
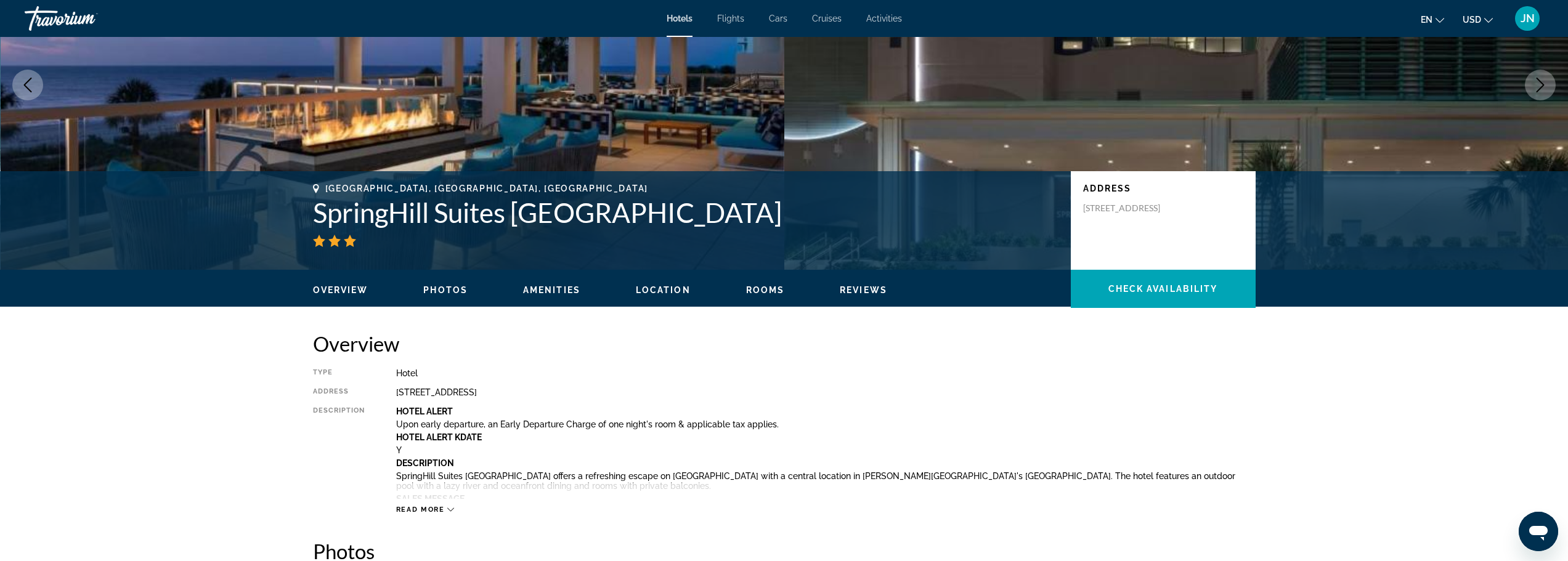
scroll to position [164, 0]
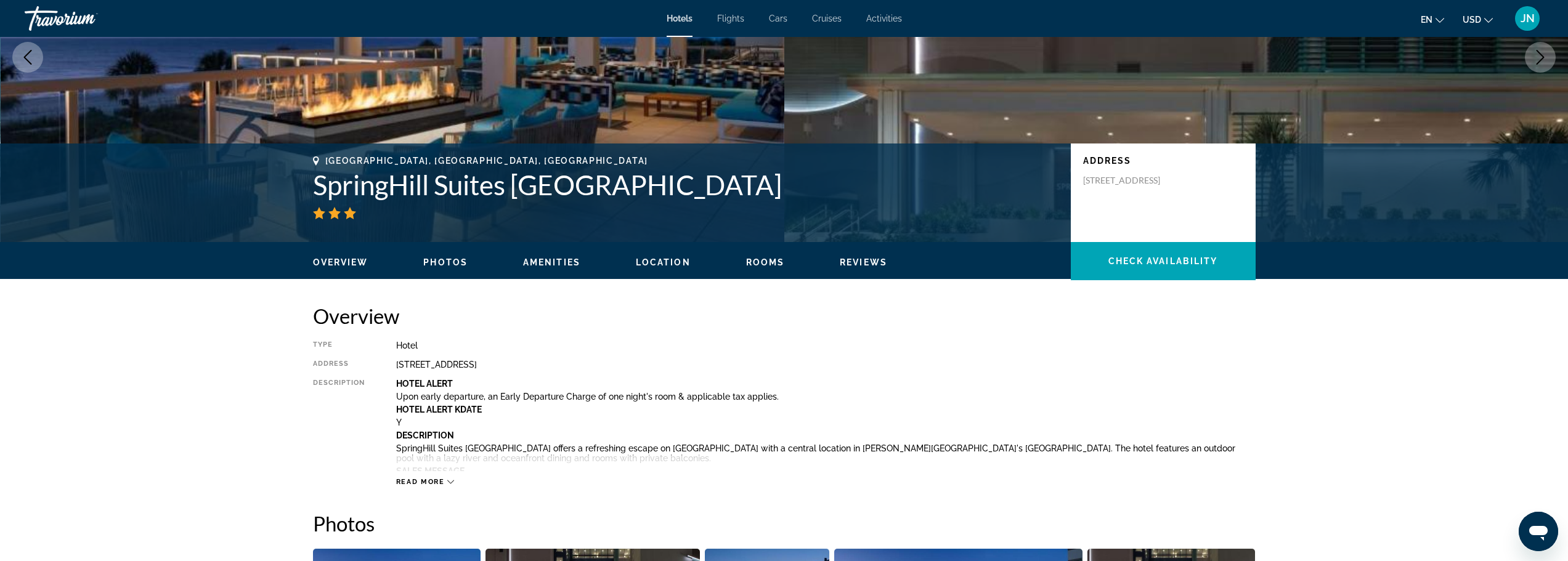
click at [441, 479] on span "Read more" at bounding box center [420, 482] width 49 height 8
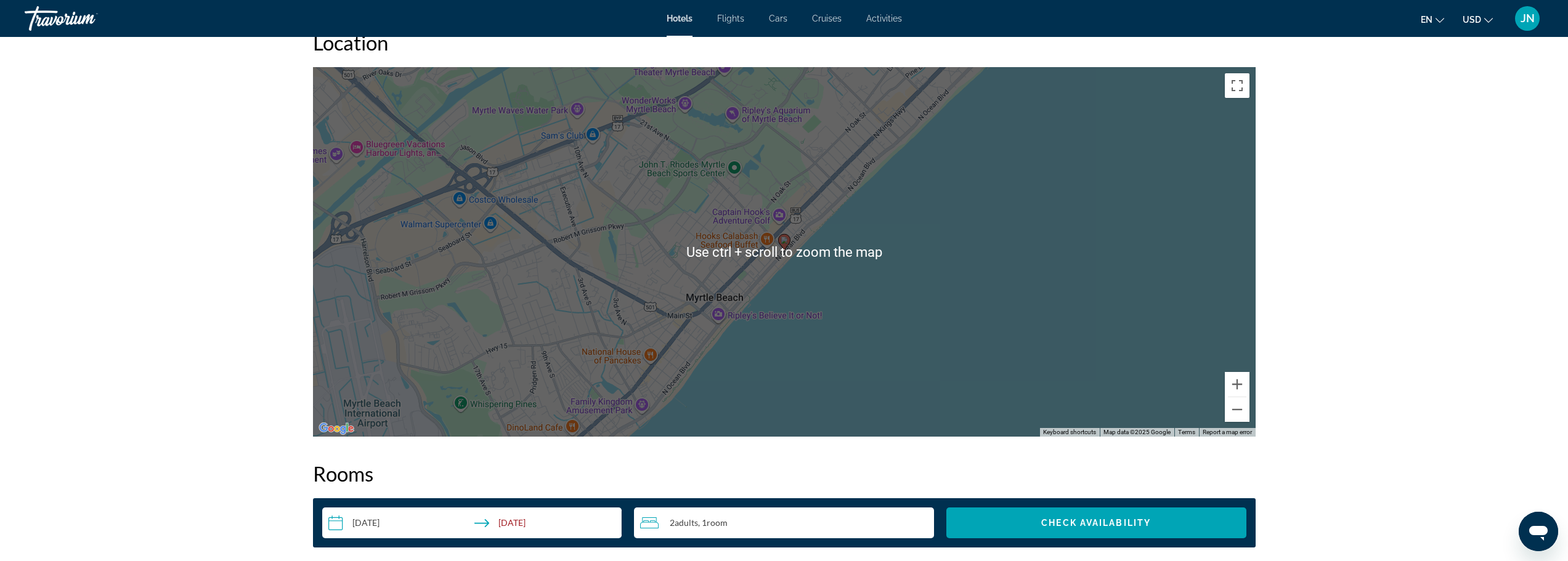
scroll to position [1231, 0]
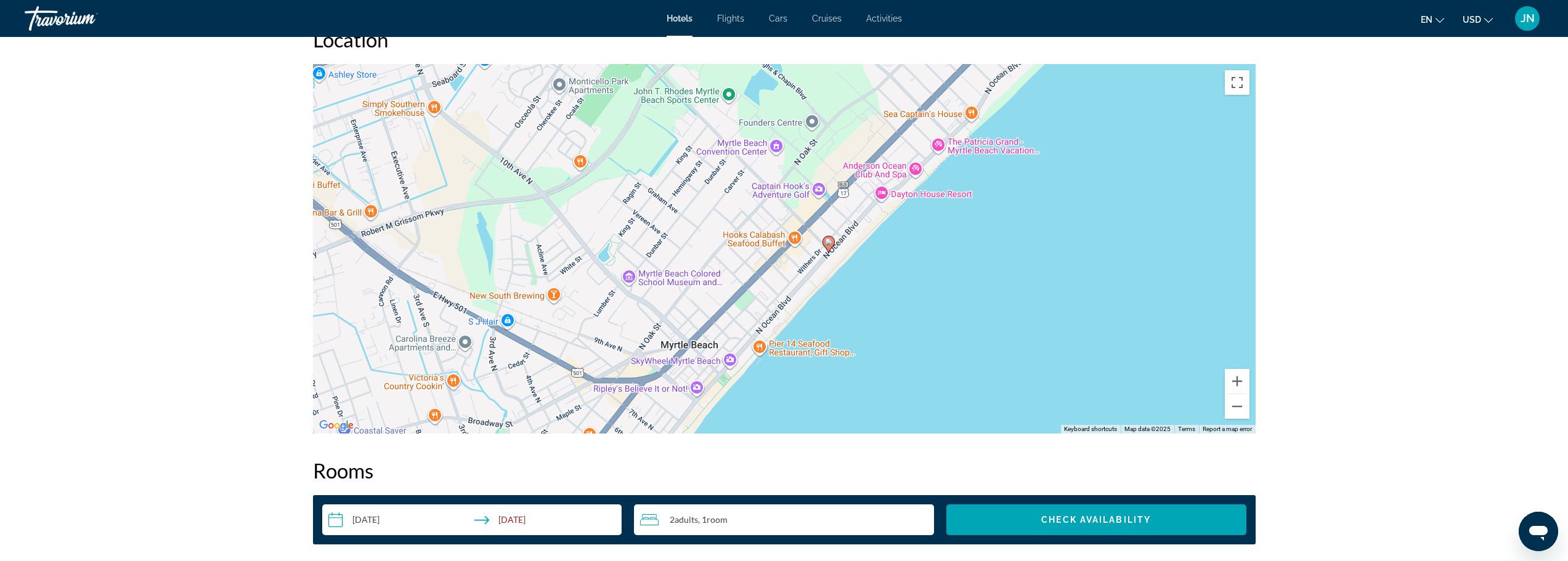
drag, startPoint x: 785, startPoint y: 253, endPoint x: 852, endPoint y: 321, distance: 95.5
click at [852, 320] on div "To activate drag with keyboard, press Alt + Enter. Once in keyboard drag state,…" at bounding box center [784, 249] width 942 height 370
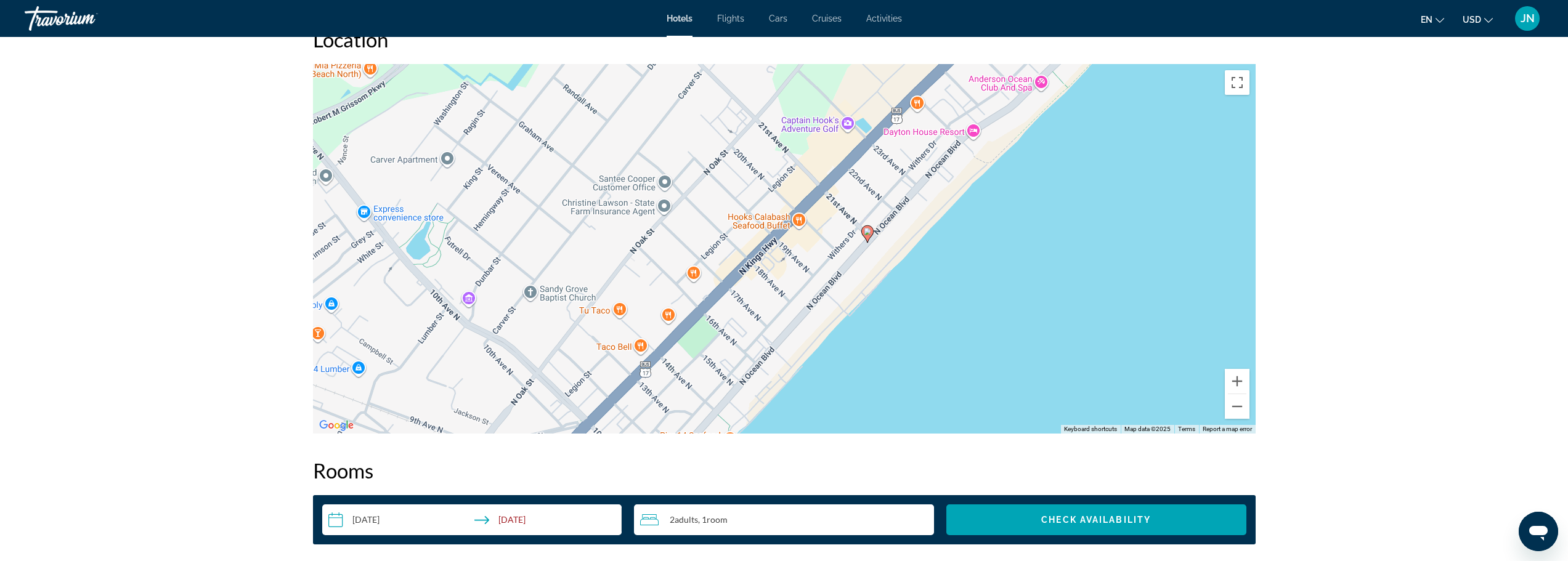
drag, startPoint x: 871, startPoint y: 283, endPoint x: 880, endPoint y: 301, distance: 20.1
click at [882, 299] on div "To activate drag with keyboard, press Alt + Enter. Once in keyboard drag state,…" at bounding box center [784, 249] width 942 height 370
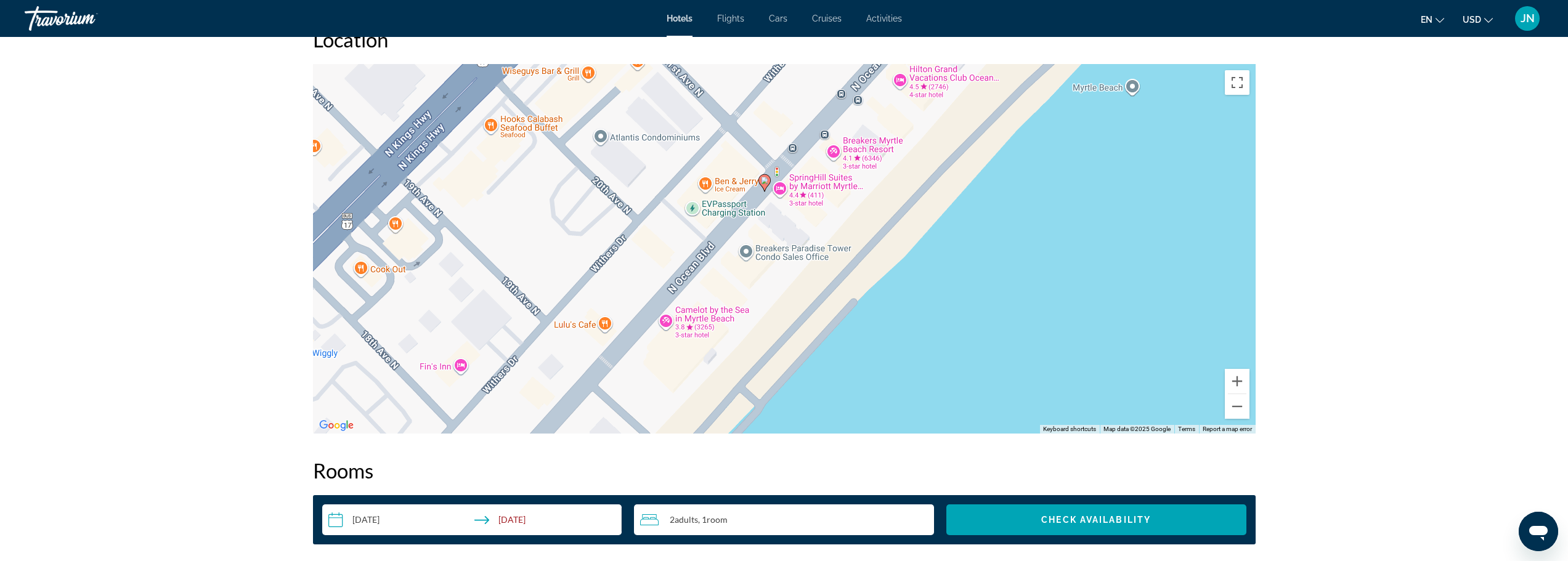
drag, startPoint x: 832, startPoint y: 247, endPoint x: 740, endPoint y: 342, distance: 132.2
click at [738, 343] on div "To activate drag with keyboard, press Alt + Enter. Once in keyboard drag state,…" at bounding box center [784, 249] width 942 height 370
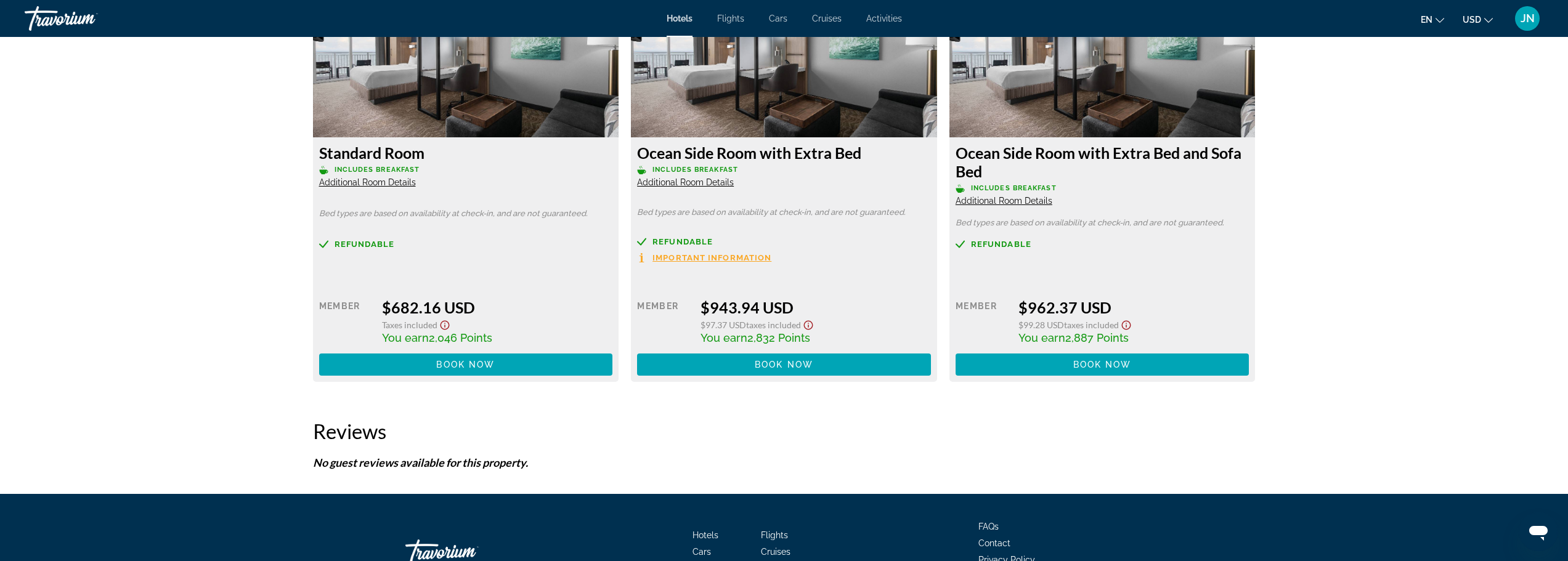
scroll to position [1724, 0]
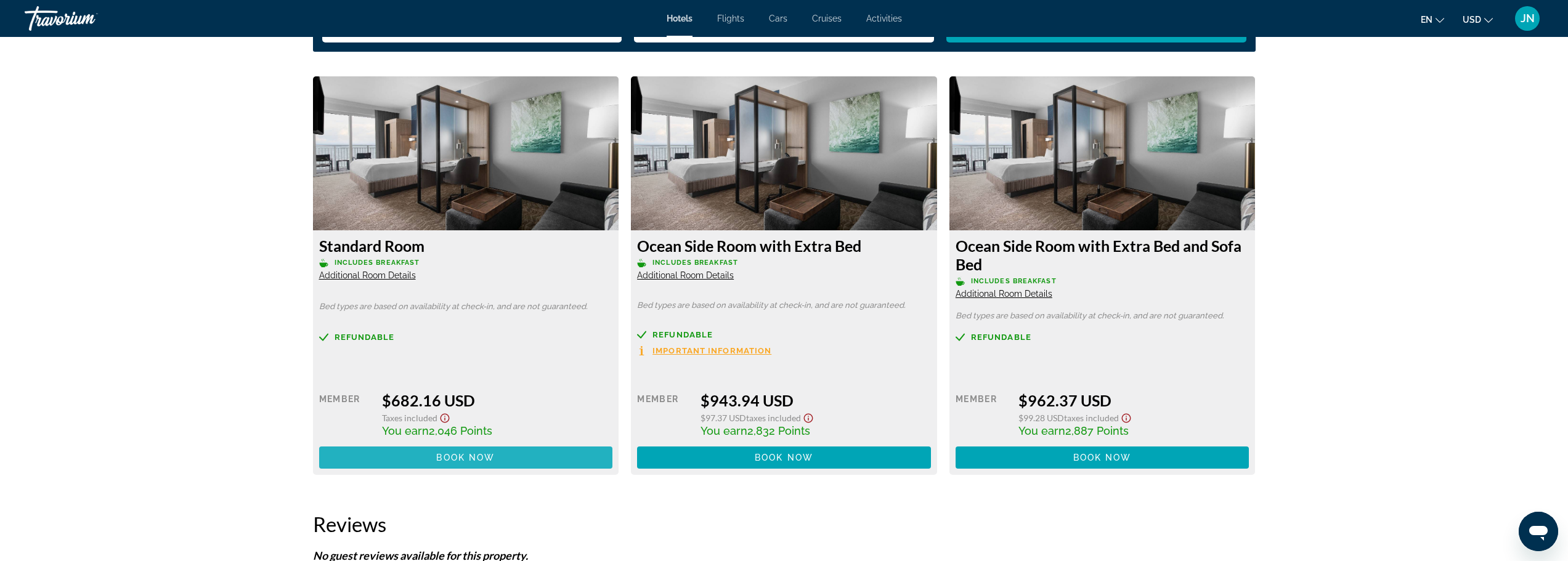
click at [448, 458] on span "Book now" at bounding box center [465, 457] width 58 height 10
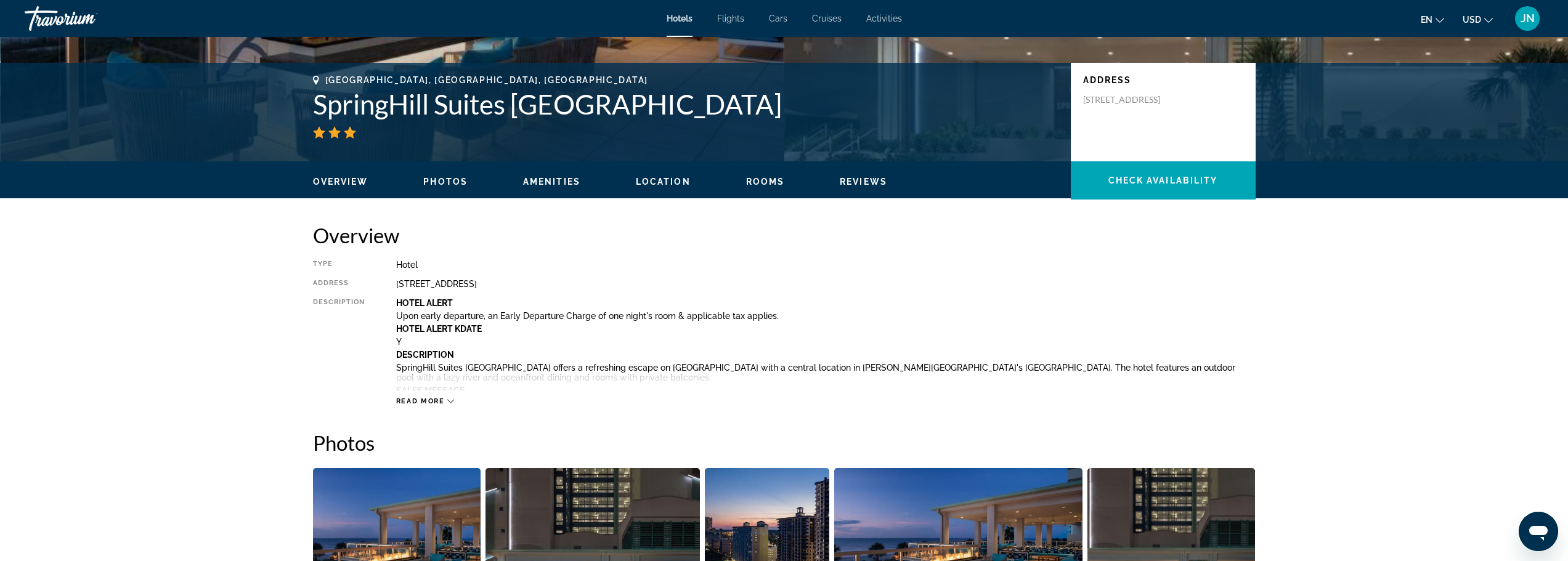
scroll to position [246, 0]
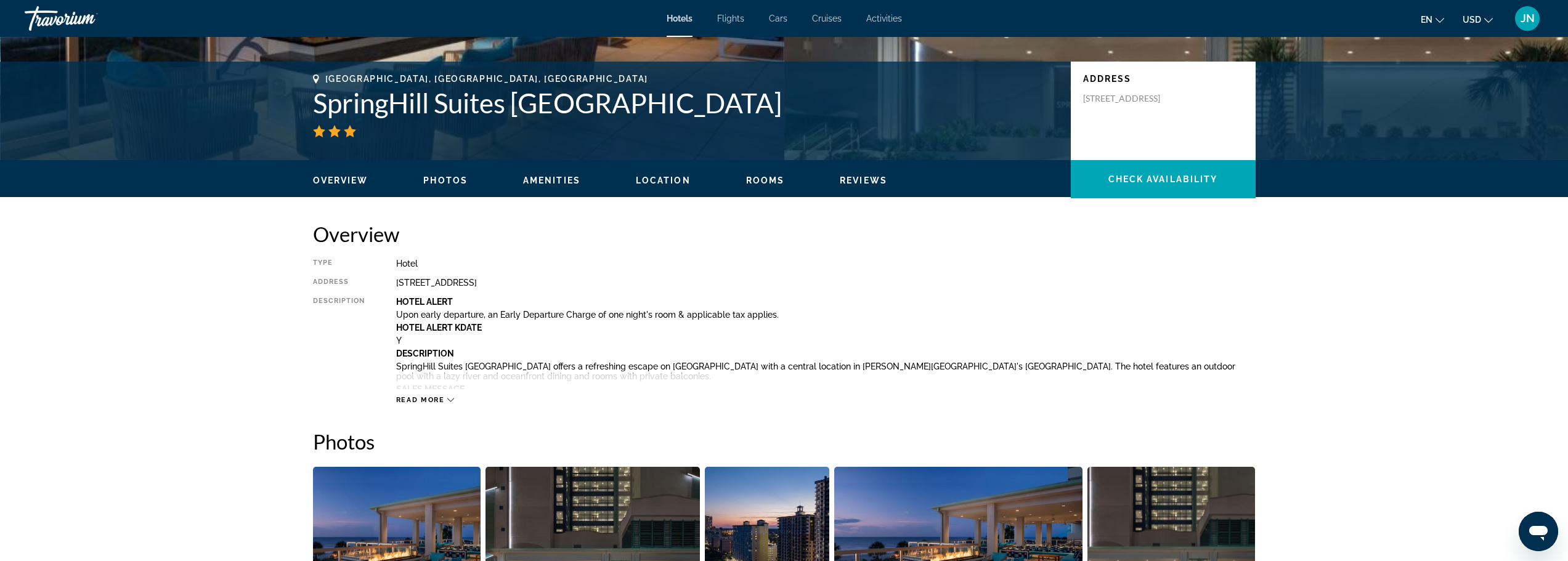
click at [420, 397] on span "Read more" at bounding box center [420, 399] width 49 height 8
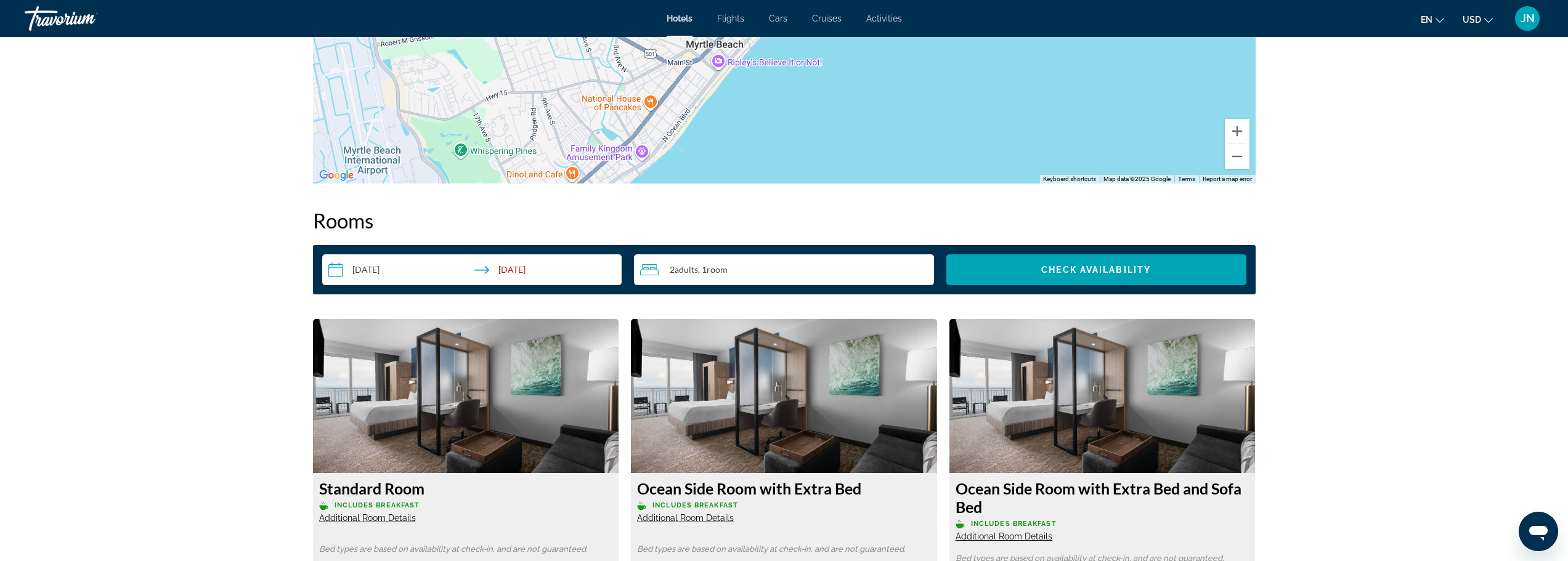
scroll to position [1642, 0]
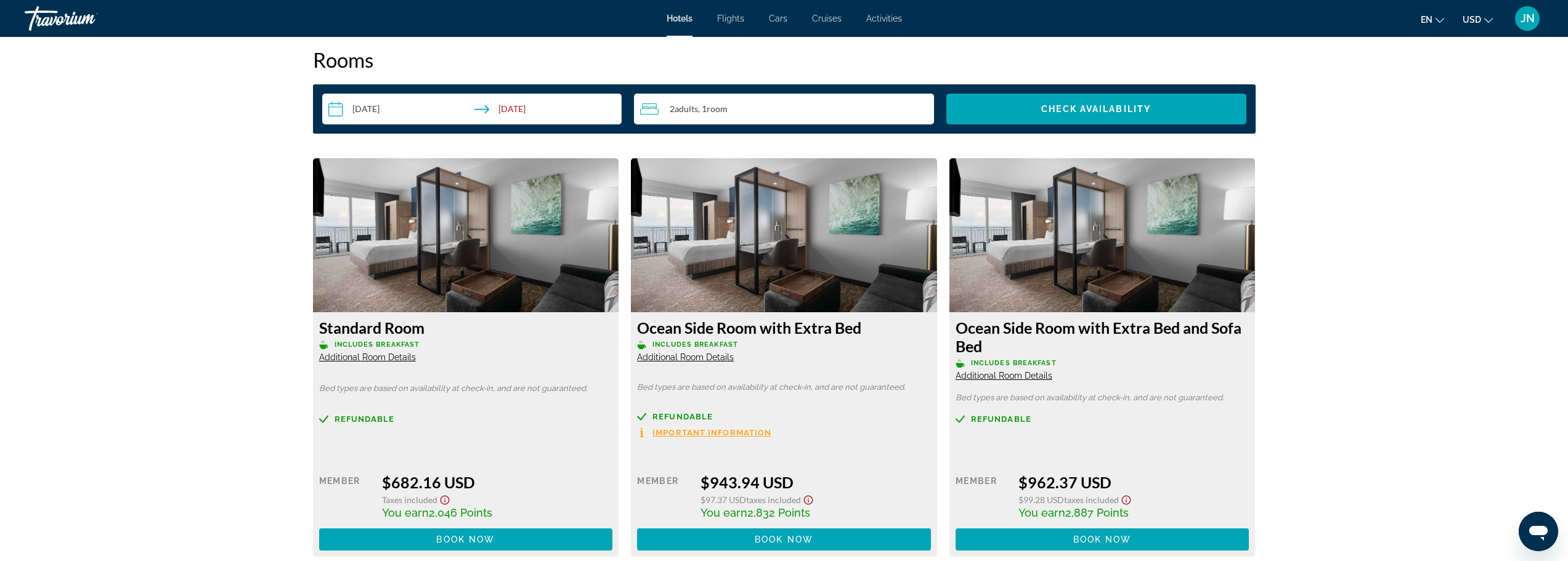
click at [378, 358] on span "Additional Room Details" at bounding box center [367, 357] width 97 height 10
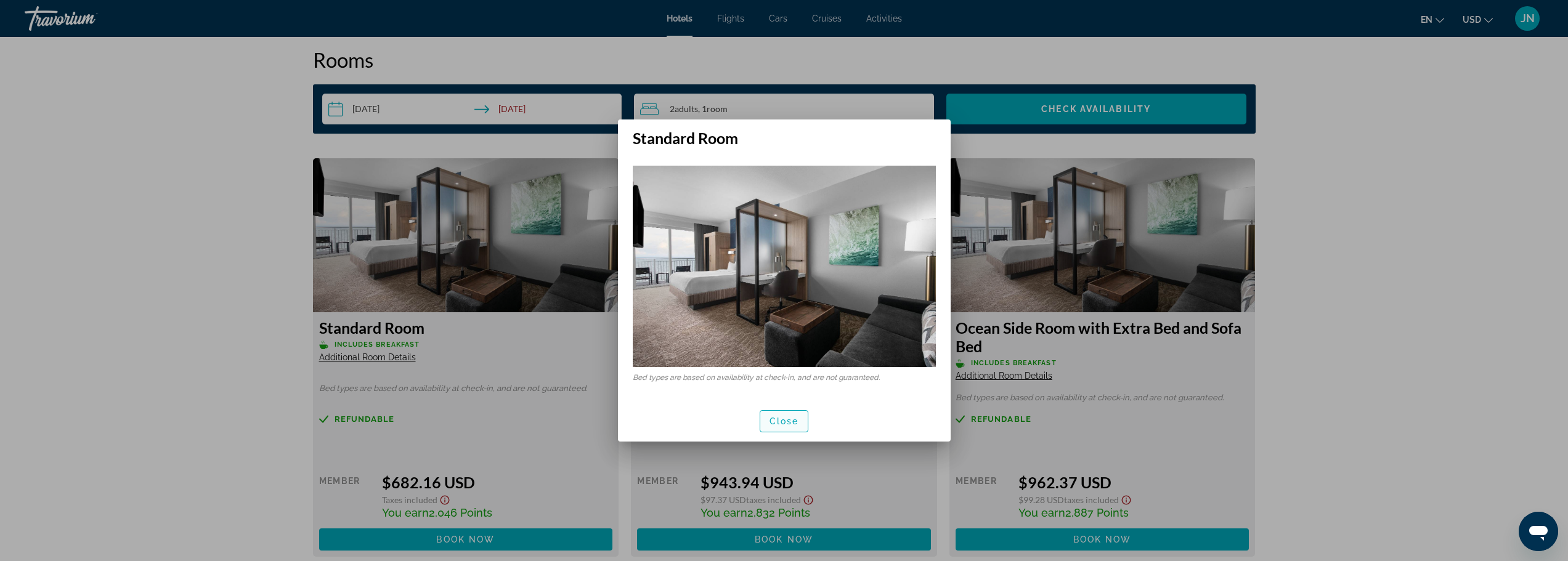
click at [775, 430] on span "button" at bounding box center [784, 421] width 48 height 30
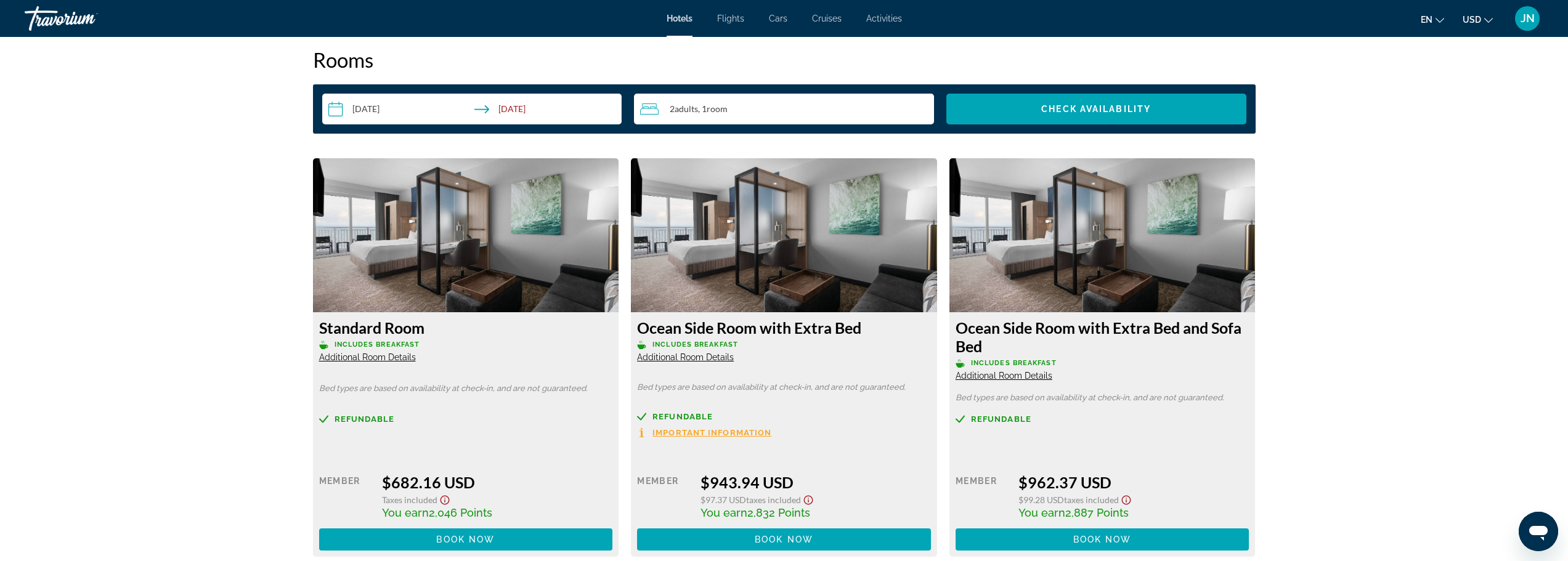
scroll to position [1642, 0]
click at [688, 355] on span "Additional Room Details" at bounding box center [686, 357] width 97 height 10
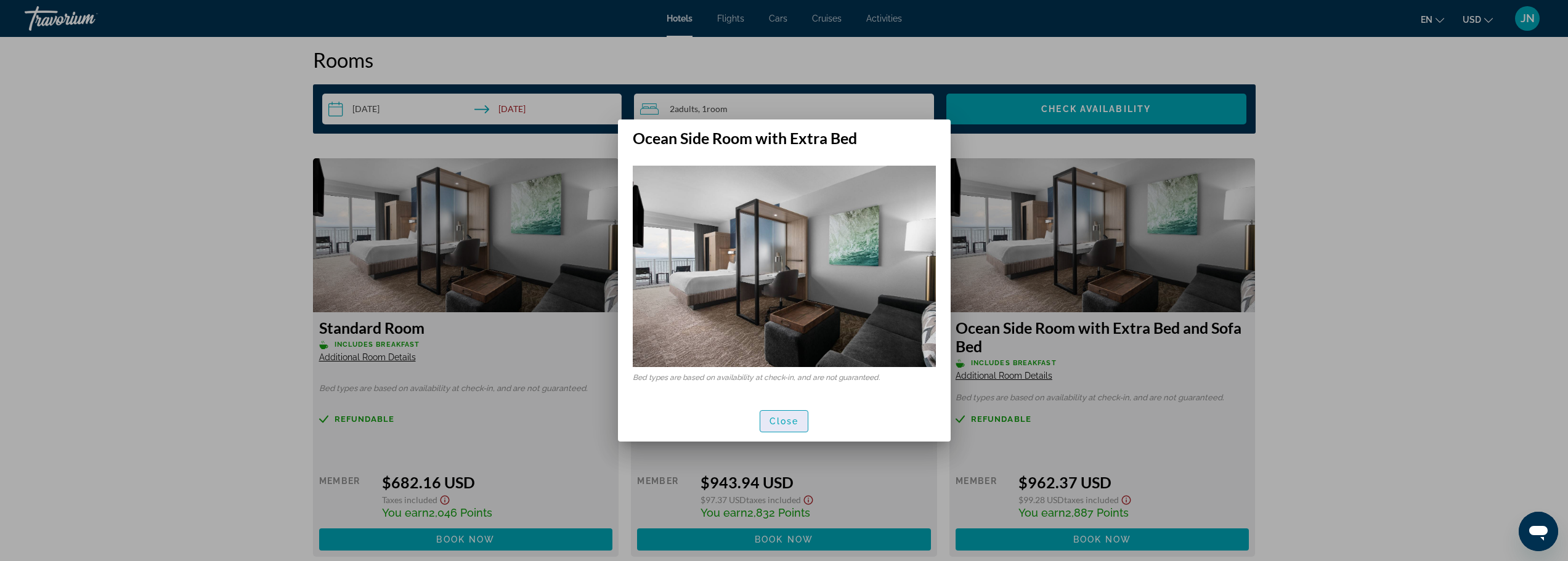
click at [789, 431] on span "button" at bounding box center [784, 421] width 48 height 30
